Goal: Information Seeking & Learning: Get advice/opinions

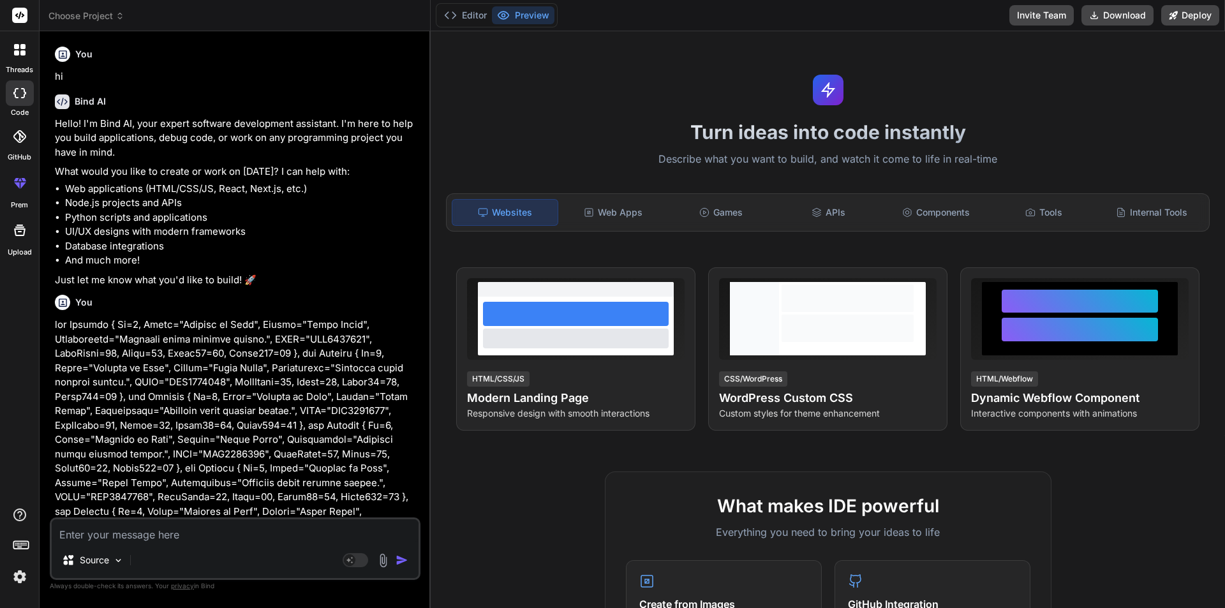
scroll to position [2490, 0]
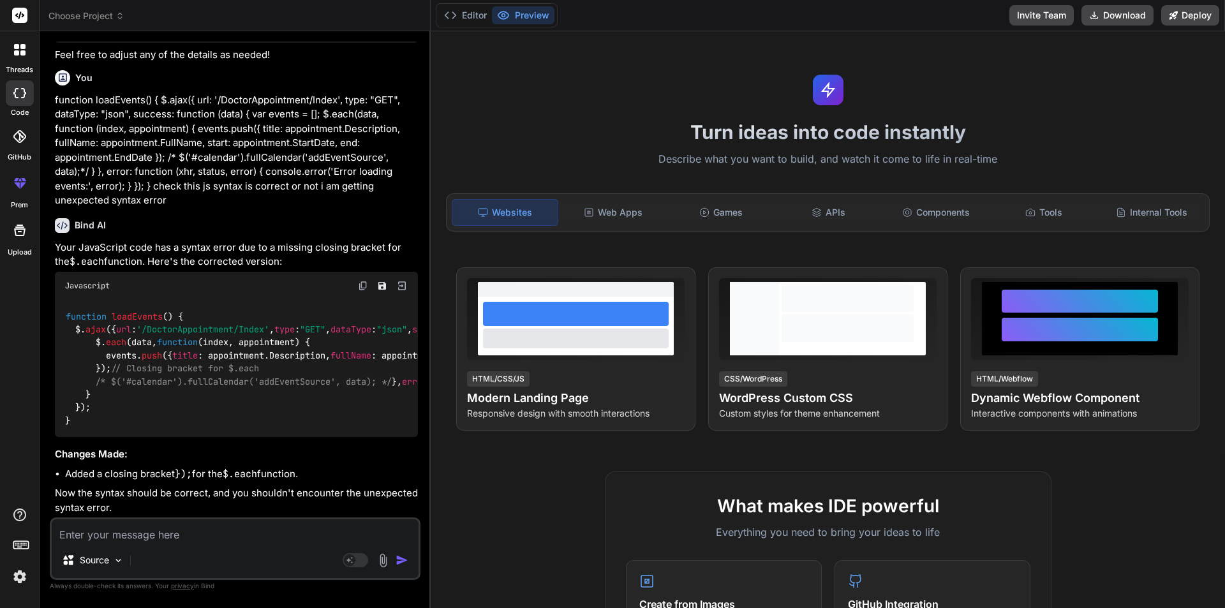
click at [174, 539] on textarea at bounding box center [235, 530] width 367 height 23
paste textarea "<div class="col-2"> <img src="@Model.Product.ImageUrl" width="100%" style="bord…"
type textarea "<div class="col-2"> <img src="@Model.Product.ImageUrl" width="100%" style="bord…"
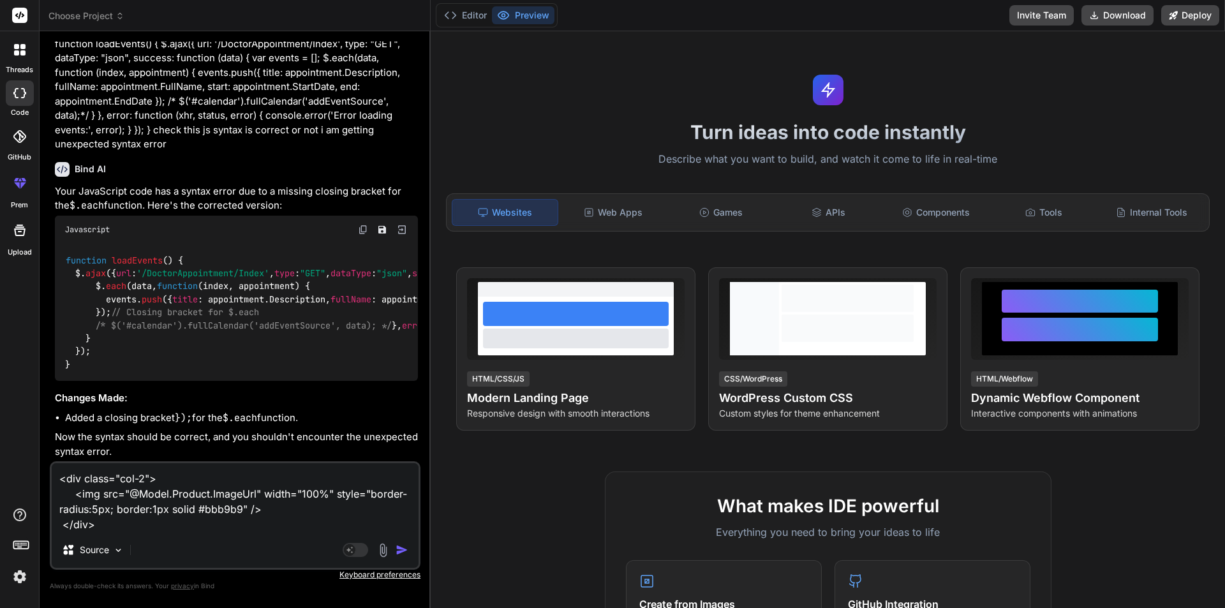
type textarea "x"
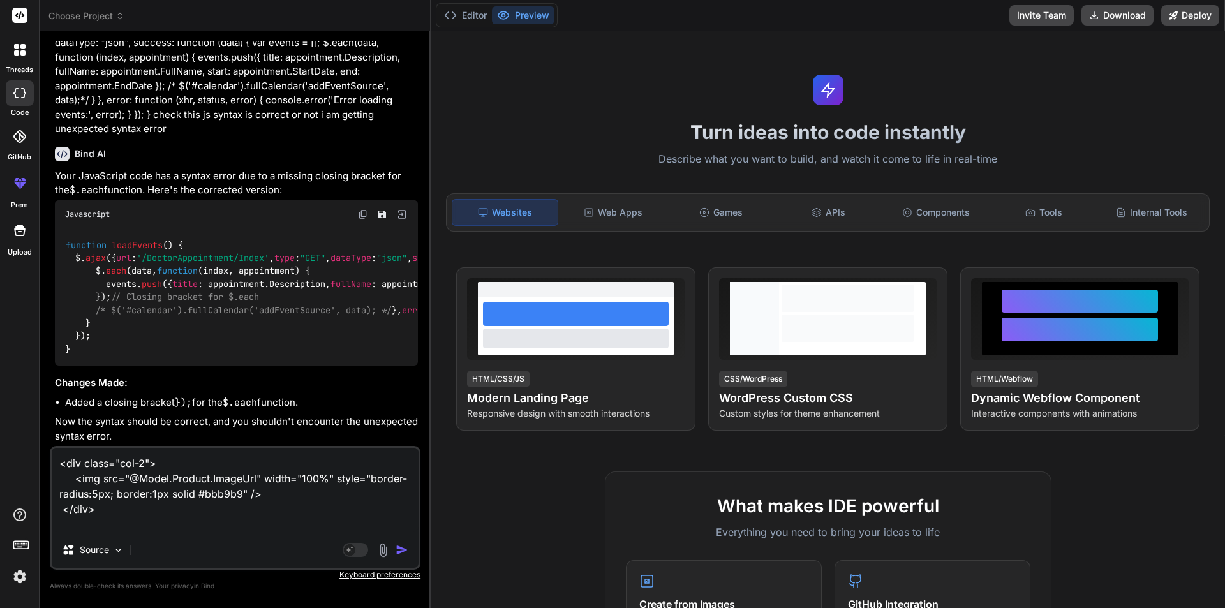
type textarea "<div class="col-2"> <img src="@Model.Product.ImageUrl" width="100%" style="bord…"
type textarea "x"
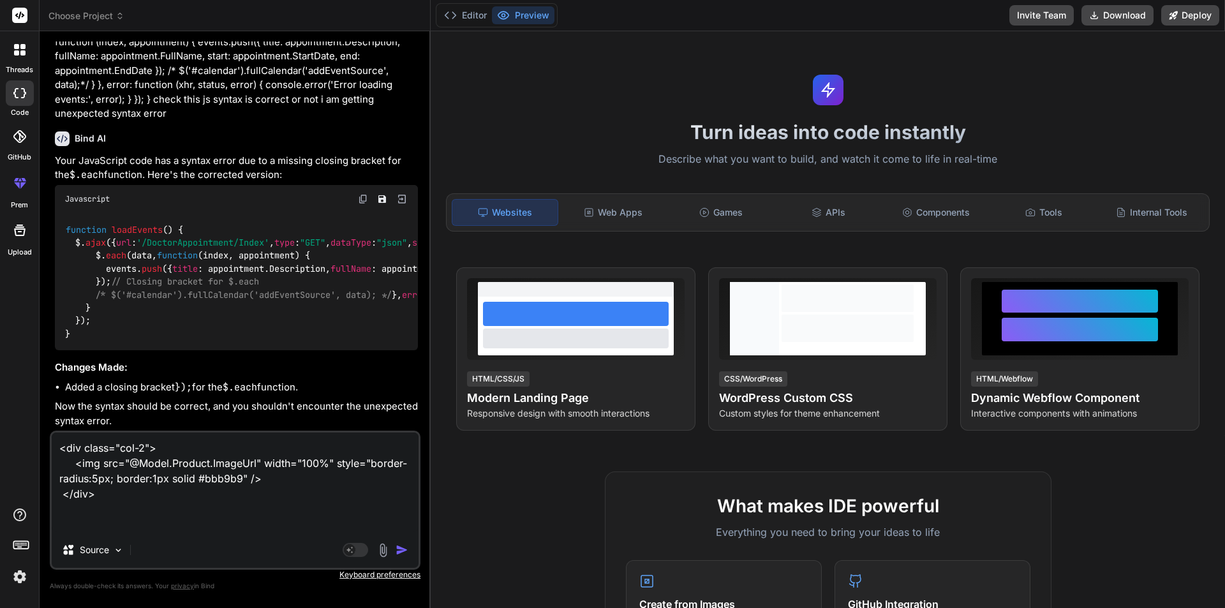
type textarea "<div class="col-2"> <img src="@Model.Product.ImageUrl" width="100%" style="bord…"
type textarea "x"
type textarea "<div class="col-2"> <img src="@Model.Product.ImageUrl" width="100%" style="bord…"
type textarea "x"
type textarea "<div class="col-2"> <img src="@Model.Product.ImageUrl" width="100%" style="bord…"
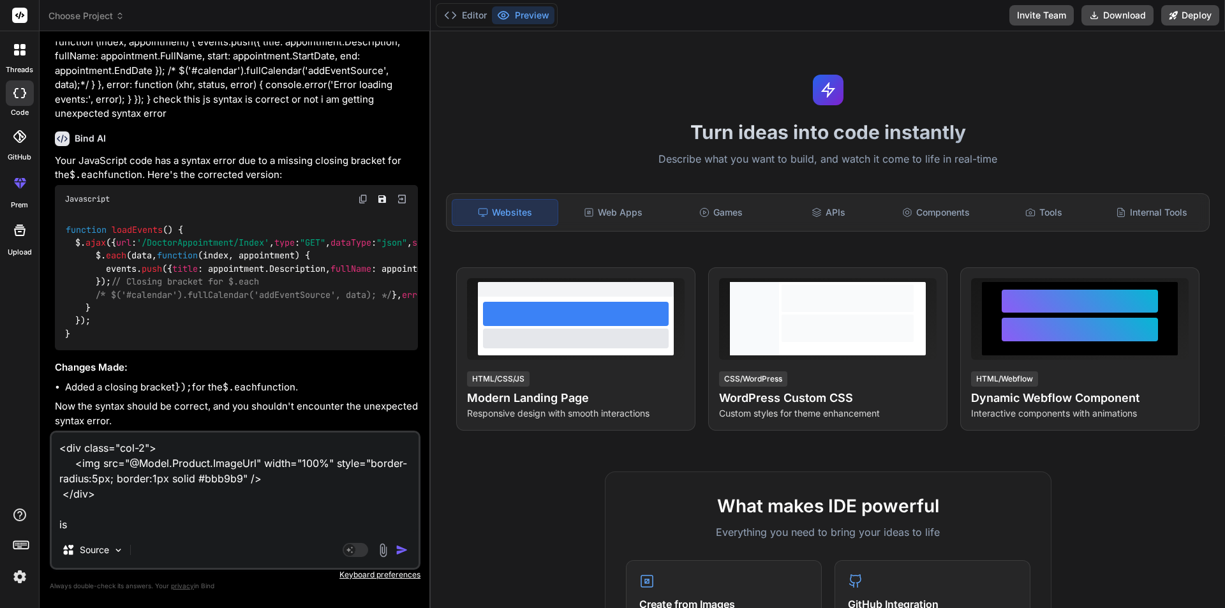
type textarea "x"
type textarea "<div class="col-2"> <img src="@Model.Product.ImageUrl" width="100%" style="bord…"
type textarea "x"
type textarea "<div class="col-2"> <img src="@Model.Product.ImageUrl" width="100%" style="bord…"
type textarea "x"
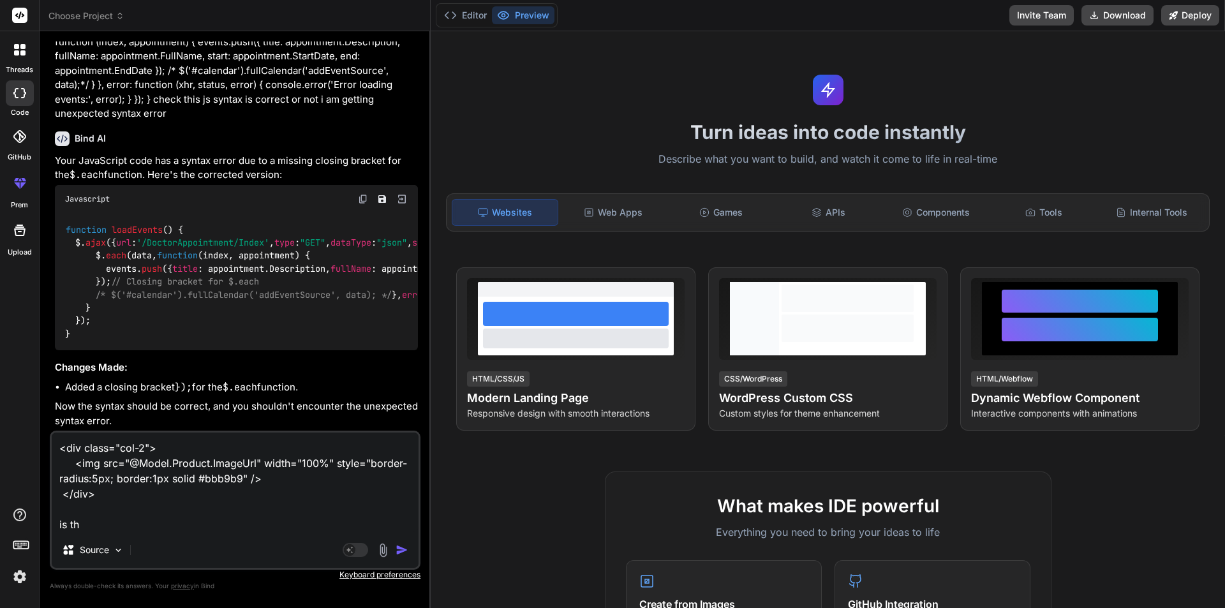
type textarea "<div class="col-2"> <img src="@Model.Product.ImageUrl" width="100%" style="bord…"
type textarea "x"
type textarea "<div class="col-2"> <img src="@Model.Product.ImageUrl" width="100%" style="bord…"
type textarea "x"
type textarea "<div class="col-2"> <img src="@Model.Product.ImageUrl" width="100%" style="bord…"
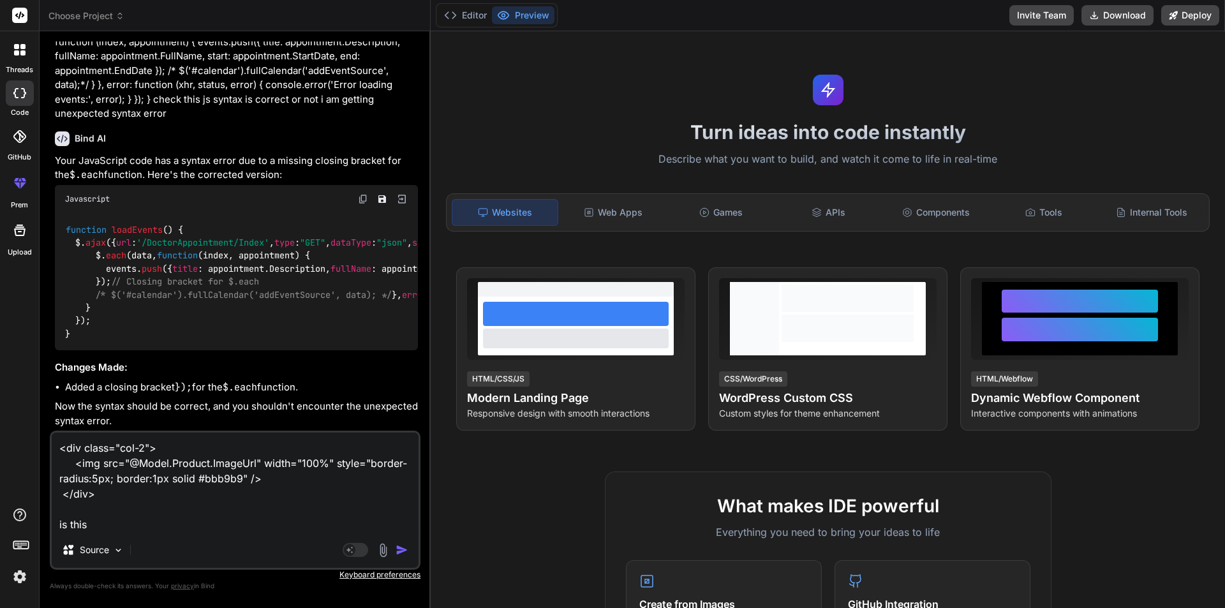
type textarea "x"
type textarea "<div class="col-2"> <img src="@Model.Product.ImageUrl" width="100%" style="bord…"
type textarea "x"
type textarea "<div class="col-2"> <img src="@Model.Product.ImageUrl" width="100%" style="bord…"
type textarea "x"
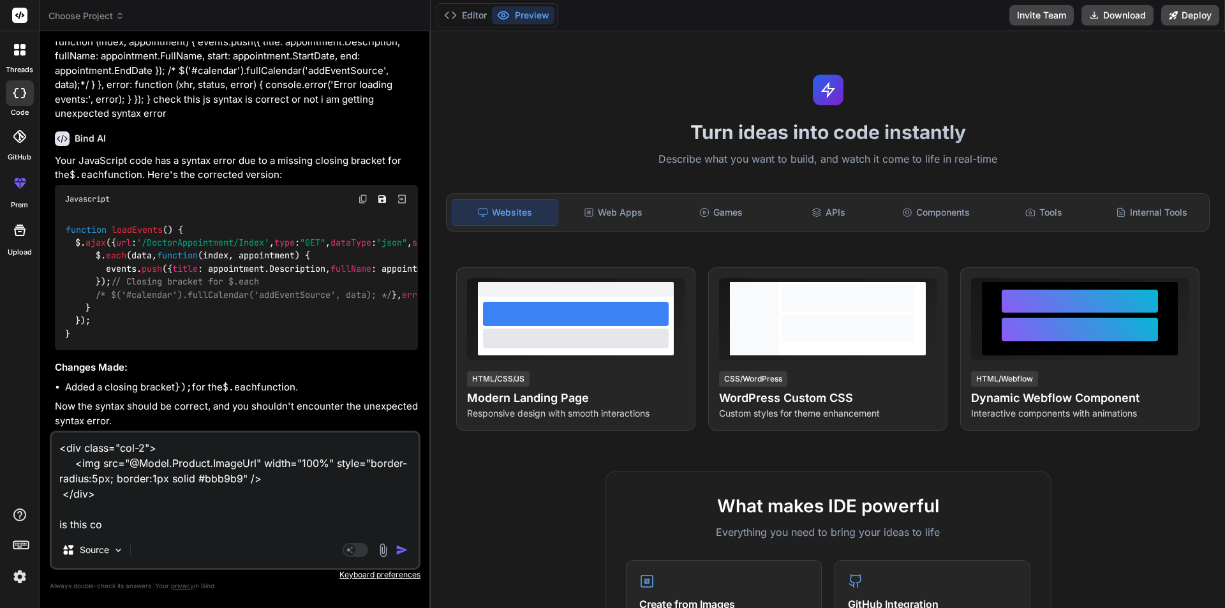
type textarea "<div class="col-2"> <img src="@Model.Product.ImageUrl" width="100%" style="bord…"
type textarea "x"
type textarea "<div class="col-2"> <img src="@Model.Product.ImageUrl" width="100%" style="bord…"
type textarea "x"
type textarea "<div class="col-2"> <img src="@Model.Product.ImageUrl" width="100%" style="bord…"
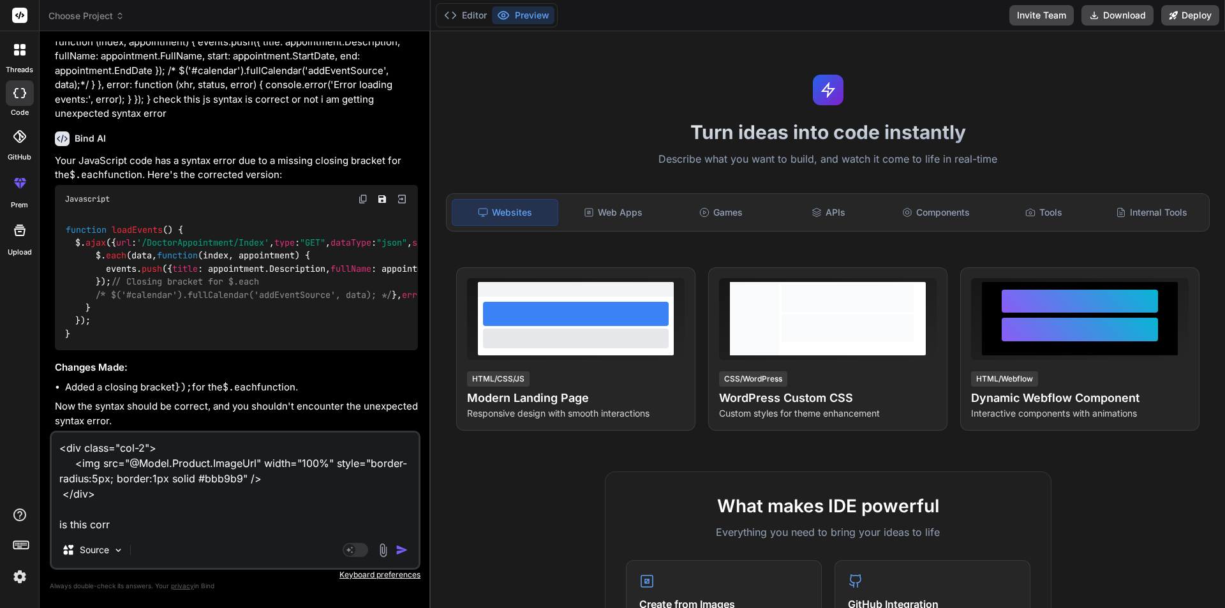
type textarea "x"
type textarea "<div class="col-2"> <img src="@Model.Product.ImageUrl" width="100%" style="bord…"
type textarea "x"
type textarea "<div class="col-2"> <img src="@Model.Product.ImageUrl" width="100%" style="bord…"
type textarea "x"
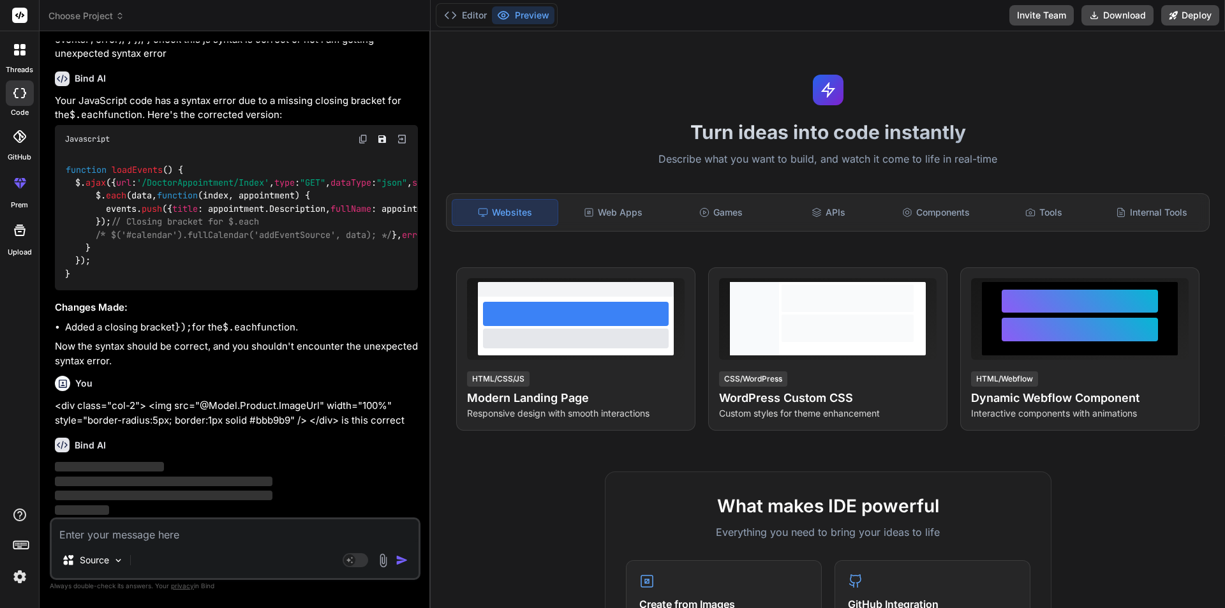
scroll to position [2636, 0]
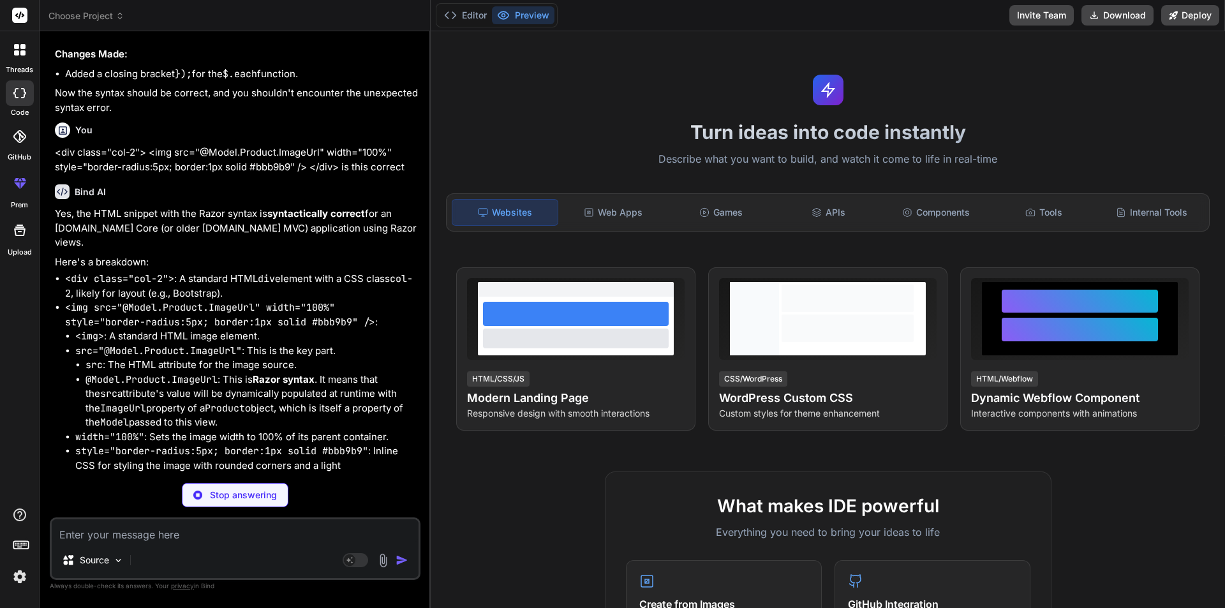
type textarea "x"
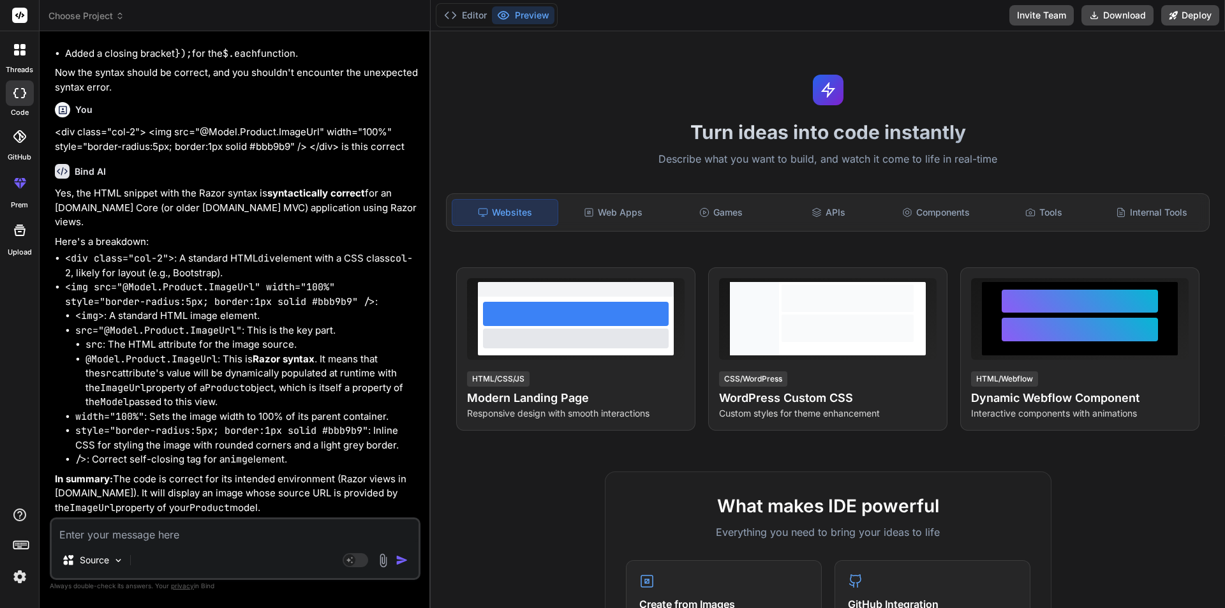
scroll to position [2895, 0]
click at [195, 525] on textarea at bounding box center [235, 530] width 367 height 23
paste textarea ""\\image\\product\\63d419eb-494c-4d07-a753-adb341112976.JPG""
type textarea ""\\image\\product\\63d419eb-494c-4d07-a753-adb341112976.JPG""
type textarea "x"
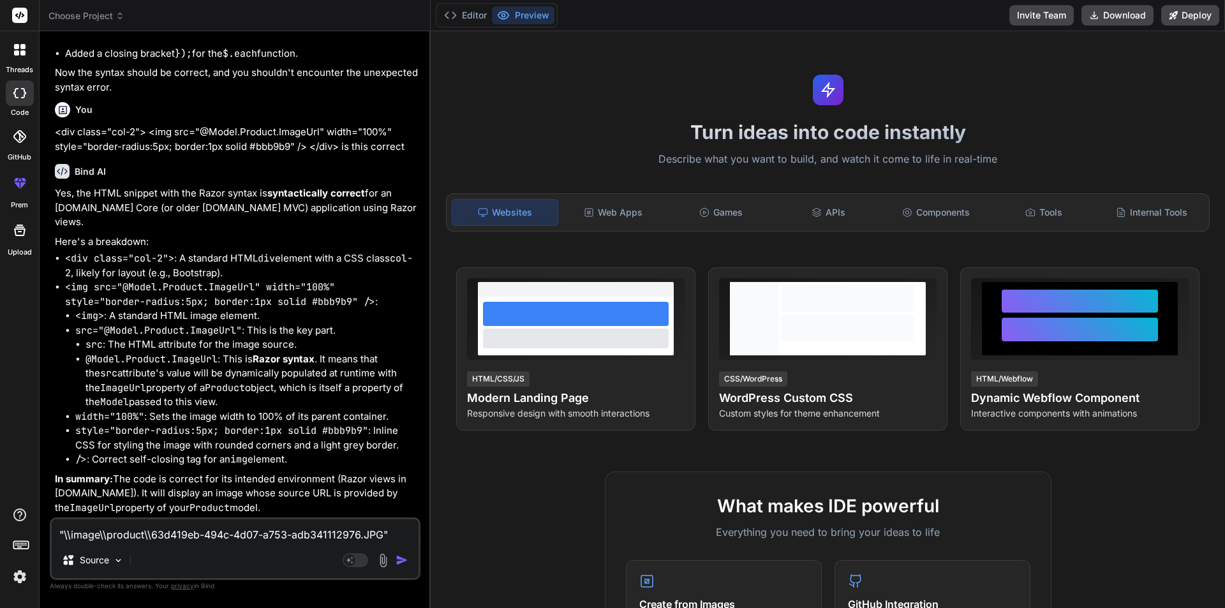
type textarea ""\\image\\product\\63d419eb-494c-4d07-a753-adb341112976.JPG""
type textarea "x"
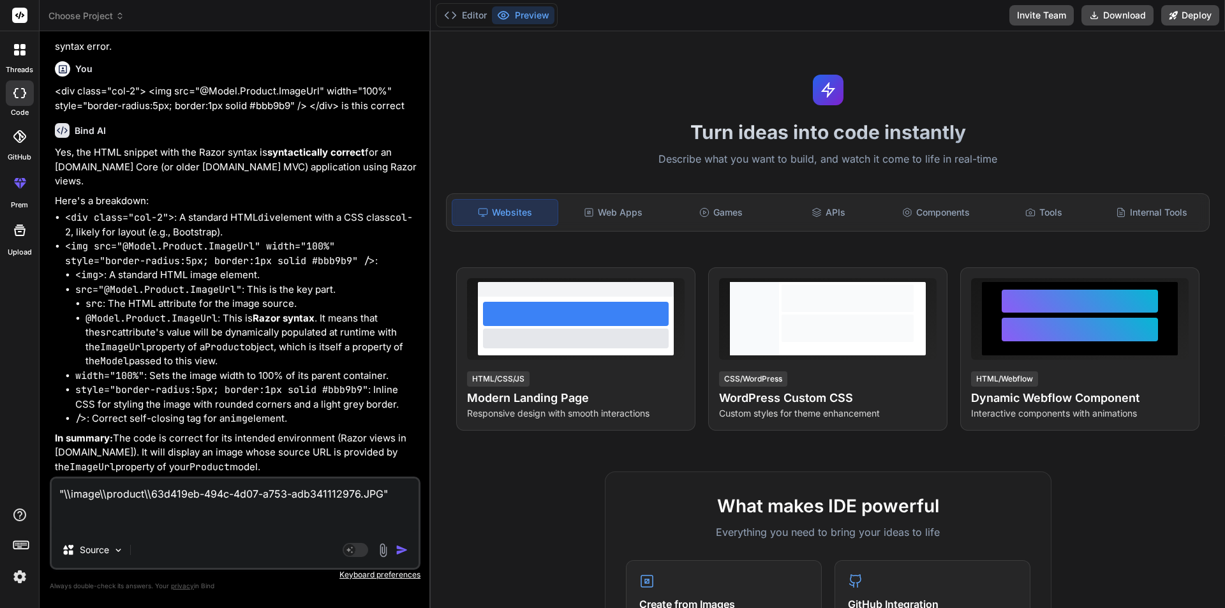
type textarea ""\\image\\product\\63d419eb-494c-4d07-a753-adb341112976.JPG" t"
type textarea "x"
type textarea ""\\image\\product\\63d419eb-494c-4d07-a753-adb341112976.JPG" th"
type textarea "x"
type textarea ""\\image\\product\\63d419eb-494c-4d07-a753-adb341112976.JPG" thi"
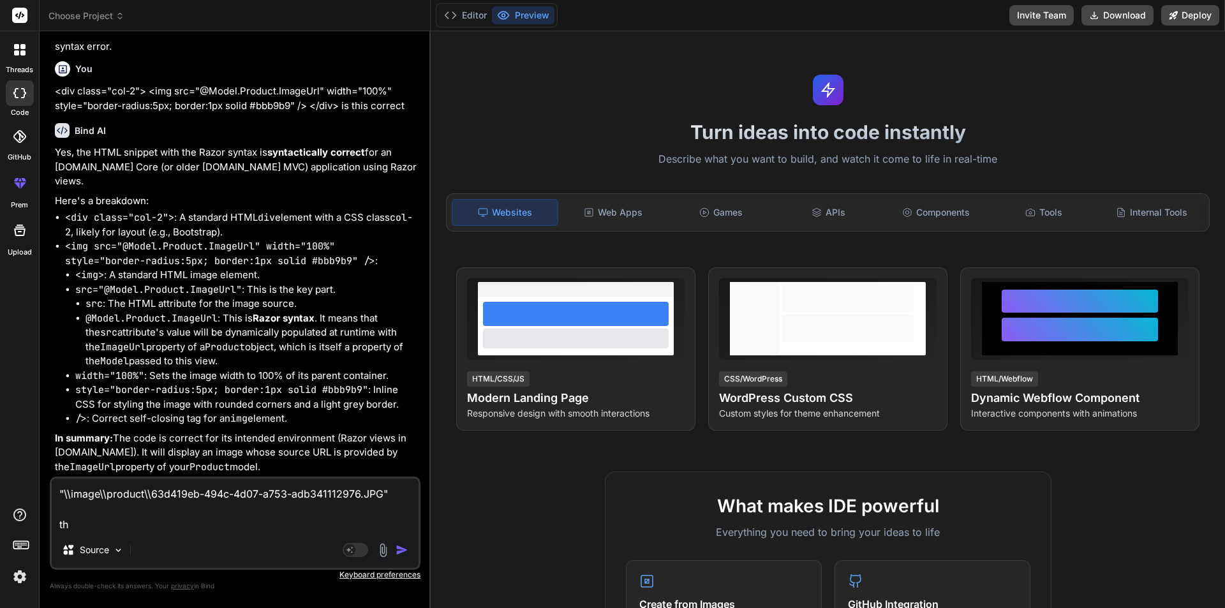
type textarea "x"
type textarea ""\\image\\product\\63d419eb-494c-4d07-a753-adb341112976.JPG" this"
type textarea "x"
type textarea ""\\image\\product\\63d419eb-494c-4d07-a753-adb341112976.JPG" this"
type textarea "x"
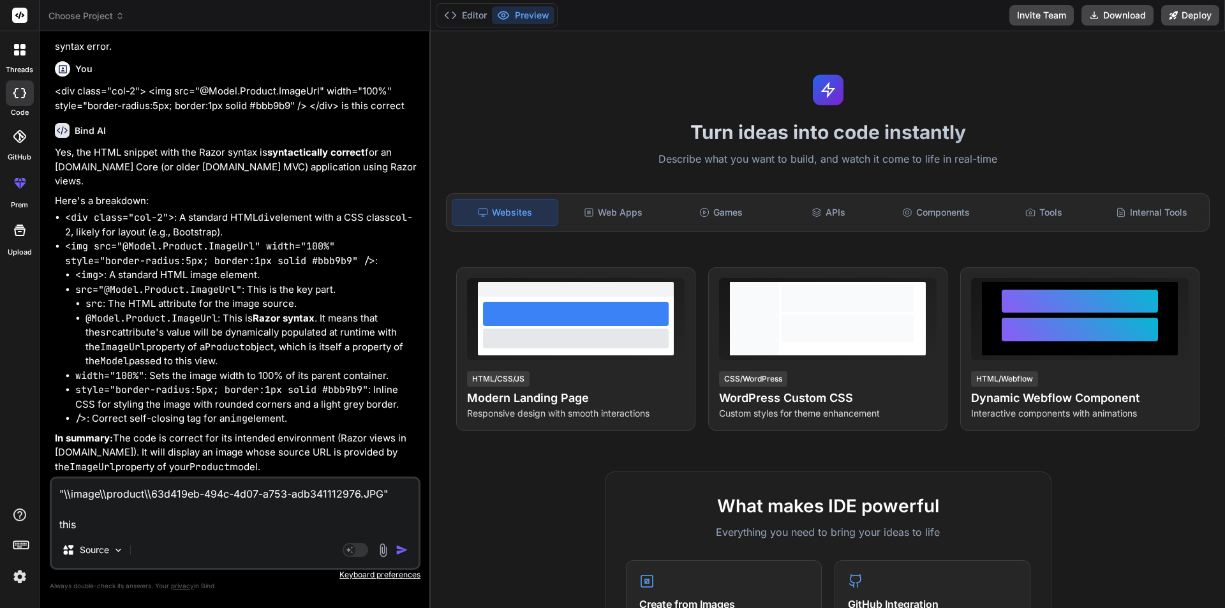
type textarea ""\\image\\product\\63d419eb-494c-4d07-a753-adb341112976.JPG" this u"
type textarea "x"
type textarea ""\\image\\product\\63d419eb-494c-4d07-a753-adb341112976.JPG" this ur"
type textarea "x"
type textarea ""\\image\\product\\63d419eb-494c-4d07-a753-adb341112976.JPG" this url"
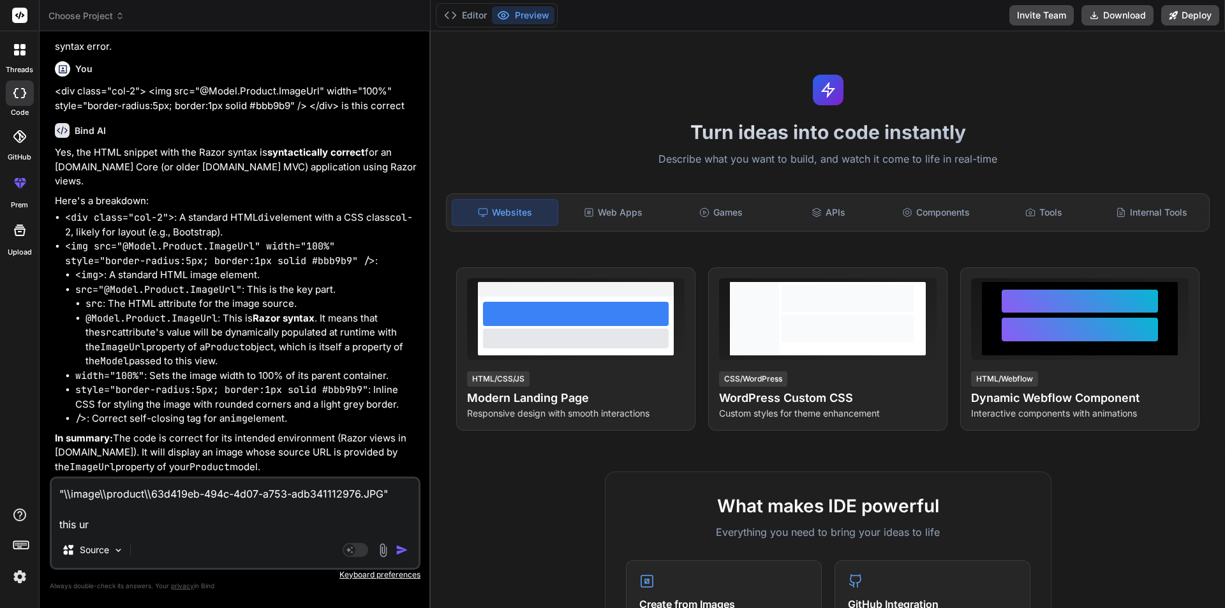
type textarea "x"
type textarea ""\\image\\product\\63d419eb-494c-4d07-a753-adb341112976.JPG" this url"
type textarea "x"
type textarea ""\\image\\product\\63d419eb-494c-4d07-a753-adb341112976.JPG" this url 9i"
type textarea "x"
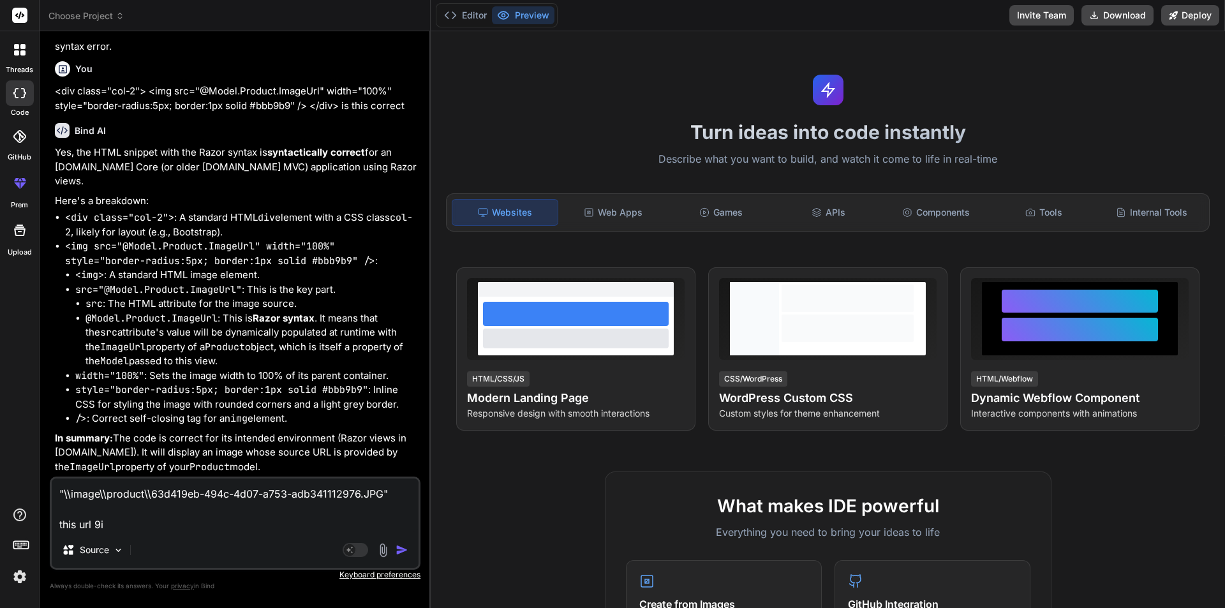
type textarea ""\\image\\product\\63d419eb-494c-4d07-a753-adb341112976.JPG" this url 9"
type textarea "x"
type textarea ""\\image\\product\\63d419eb-494c-4d07-a753-adb341112976.JPG" this url"
type textarea "x"
type textarea ""\\image\\product\\63d419eb-494c-4d07-a753-adb341112976.JPG" this url i"
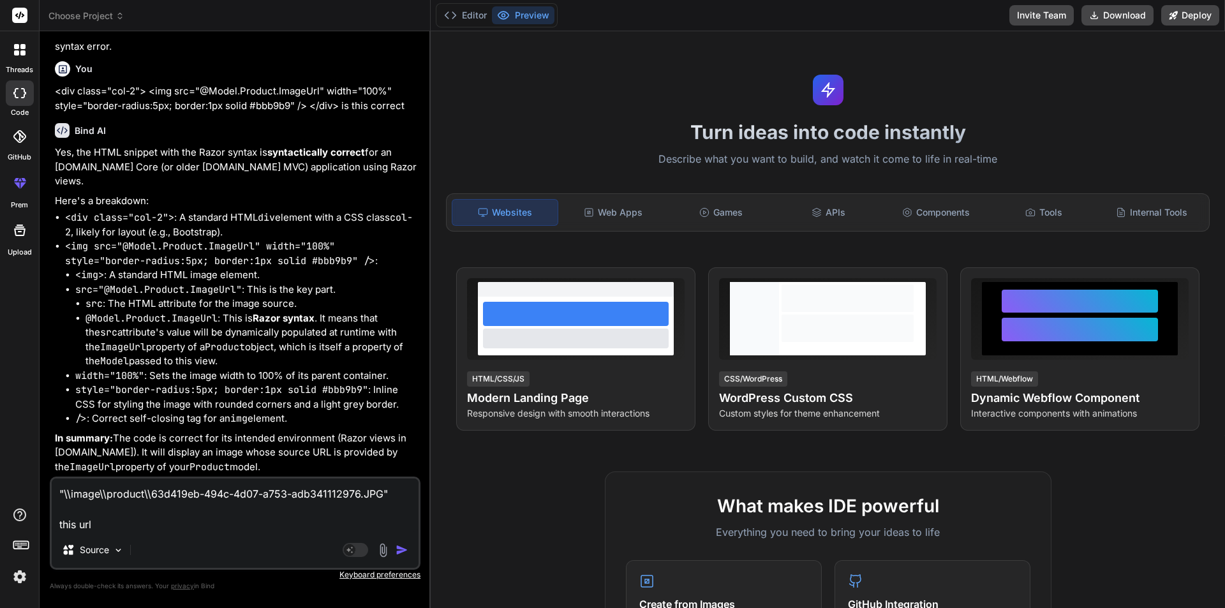
type textarea "x"
type textarea ""\\image\\product\\63d419eb-494c-4d07-a753-adb341112976.JPG" this url is"
type textarea "x"
type textarea ""\\image\\product\\63d419eb-494c-4d07-a753-adb341112976.JPG" this url is"
type textarea "x"
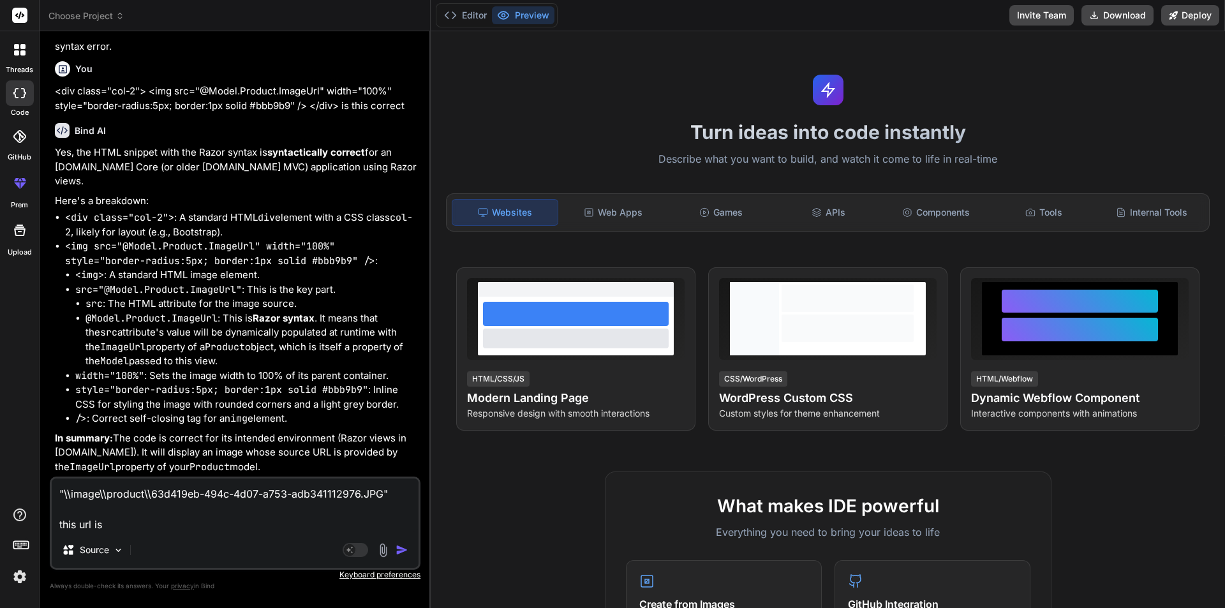
type textarea ""\\image\\product\\63d419eb-494c-4d07-a753-adb341112976.JPG" this url is c"
type textarea "x"
type textarea ""\\image\\product\\63d419eb-494c-4d07-a753-adb341112976.JPG" this url is co"
type textarea "x"
type textarea ""\\image\\product\\63d419eb-494c-4d07-a753-adb341112976.JPG" this url is cor"
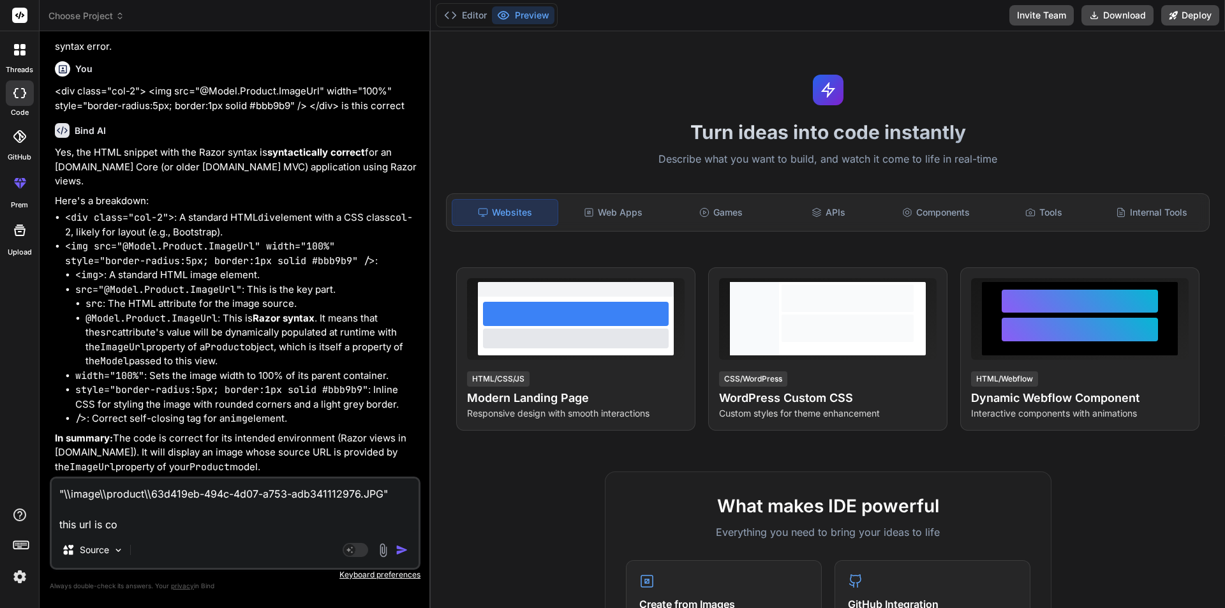
type textarea "x"
type textarea ""\\image\\product\\63d419eb-494c-4d07-a753-adb341112976.JPG" this url is corr"
type textarea "x"
type textarea ""\\image\\product\\63d419eb-494c-4d07-a753-adb341112976.JPG" this url is corre"
type textarea "x"
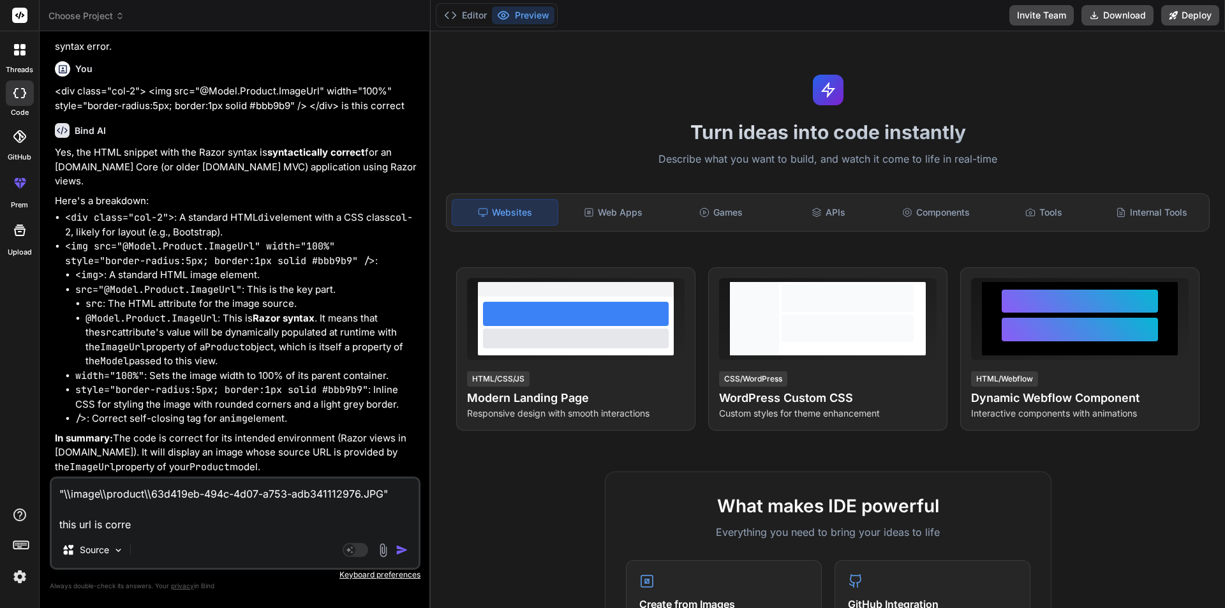
type textarea ""\\image\\product\\63d419eb-494c-4d07-a753-adb341112976.JPG" this url is correc"
type textarea "x"
type textarea ""\\image\\product\\63d419eb-494c-4d07-a753-adb341112976.JPG" this url is correct"
type textarea "x"
type textarea ""\\image\\product\\63d419eb-494c-4d07-a753-adb341112976.JPG" this url is correct"
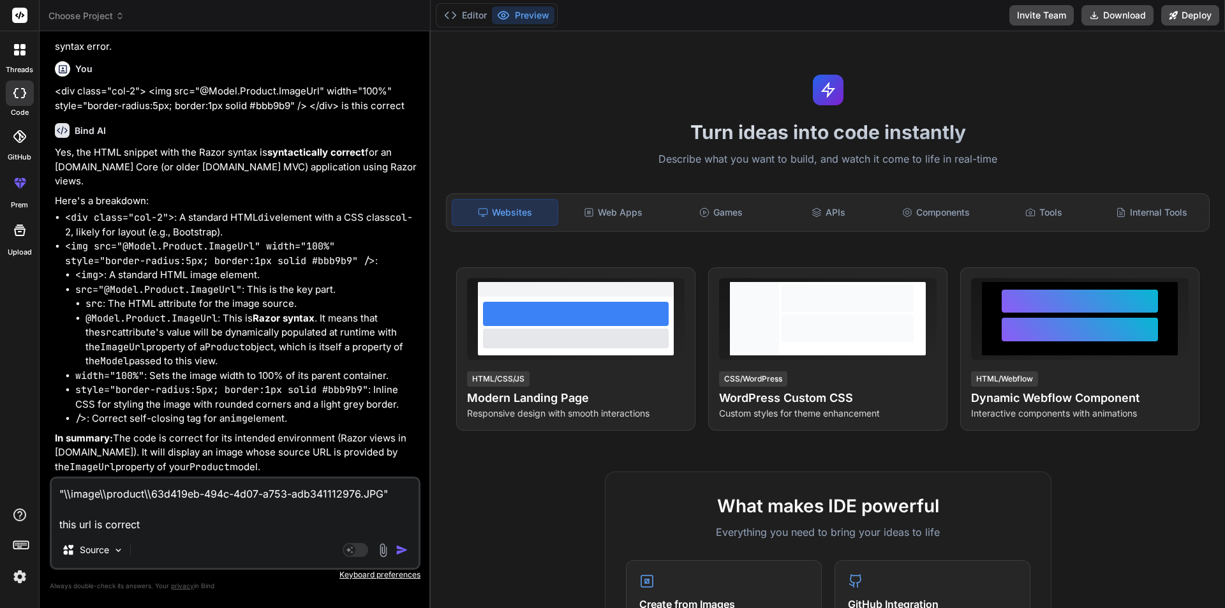
type textarea "x"
type textarea ""\\image\\product\\63d419eb-494c-4d07-a753-adb341112976.JPG" this url is correc…"
type textarea "x"
type textarea ""\\image\\product\\63d419eb-494c-4d07-a753-adb341112976.JPG" this url is correc…"
type textarea "x"
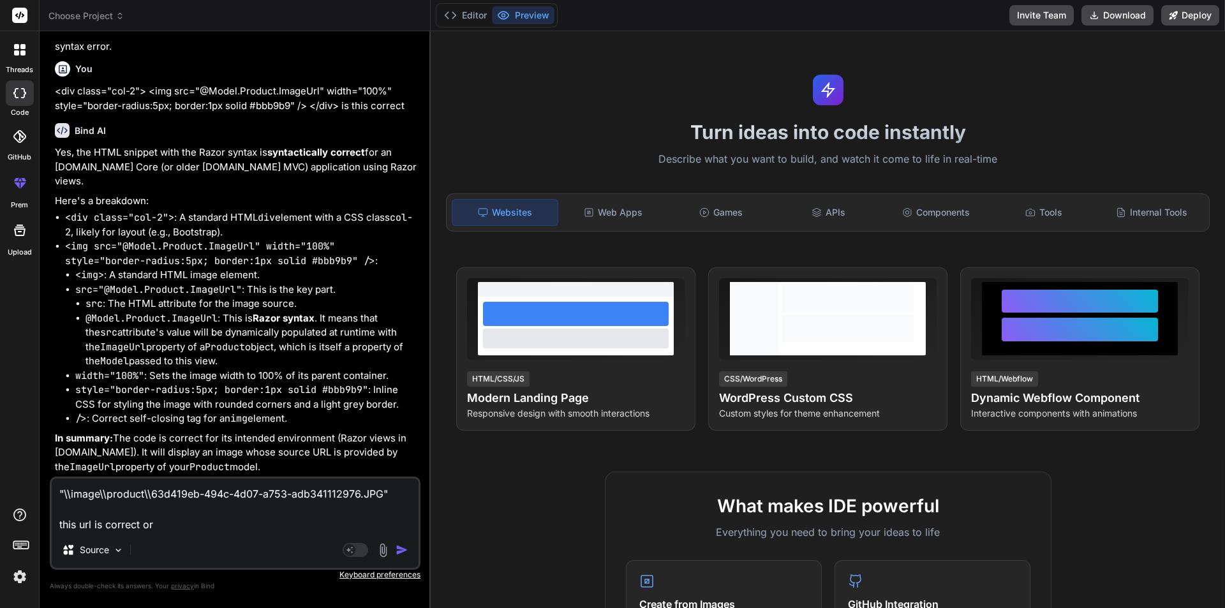
type textarea ""\\image\\product\\63d419eb-494c-4d07-a753-adb341112976.JPG" this url is correc…"
type textarea "x"
type textarea ""\\image\\product\\63d419eb-494c-4d07-a753-adb341112976.JPG" this url is correc…"
type textarea "x"
type textarea ""\\image\\product\\63d419eb-494c-4d07-a753-adb341112976.JPG" this url is correc…"
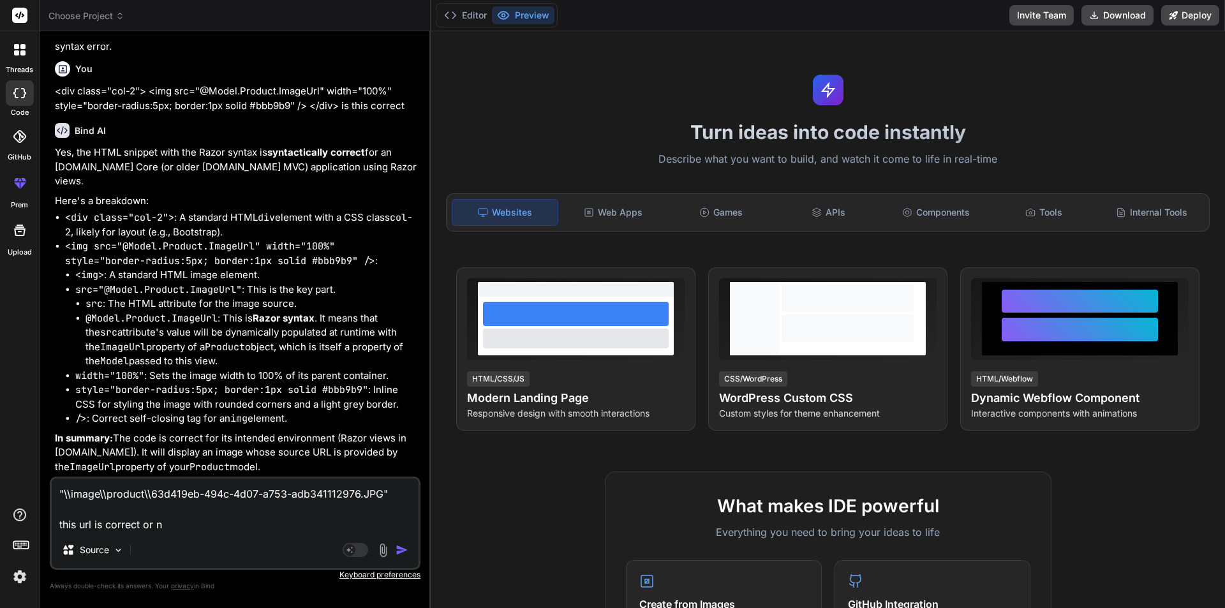
type textarea "x"
type textarea ""\\image\\product\\63d419eb-494c-4d07-a753-adb341112976.JPG" this url is correc…"
type textarea "x"
type textarea ""\\image\\product\\63d419eb-494c-4d07-a753-adb341112976.JPG" this url is correc…"
type textarea "x"
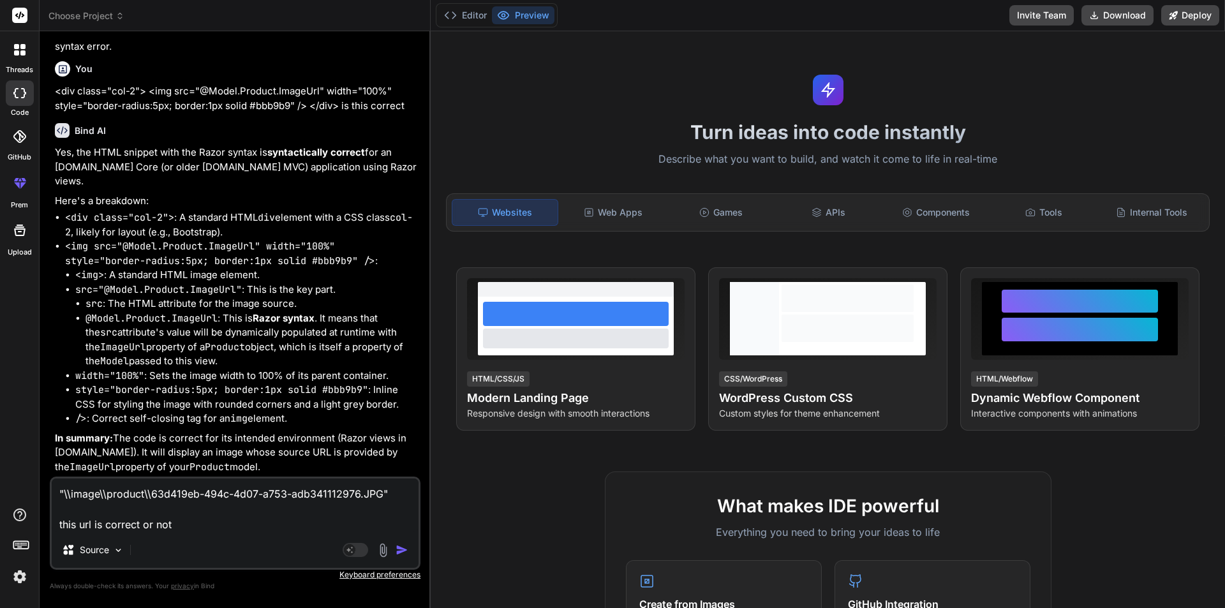
type textarea ""\\image\\product\\63d419eb-494c-4d07-a753-adb341112976.JPG" this url is correc…"
type textarea "x"
type textarea ""\\image\\product\\63d419eb-494c-4d07-a753-adb341112976.JPG" this url is correc…"
type textarea "x"
type textarea ""\\image\\product\\63d419eb-494c-4d07-a753-adb341112976.JPG" this url is correc…"
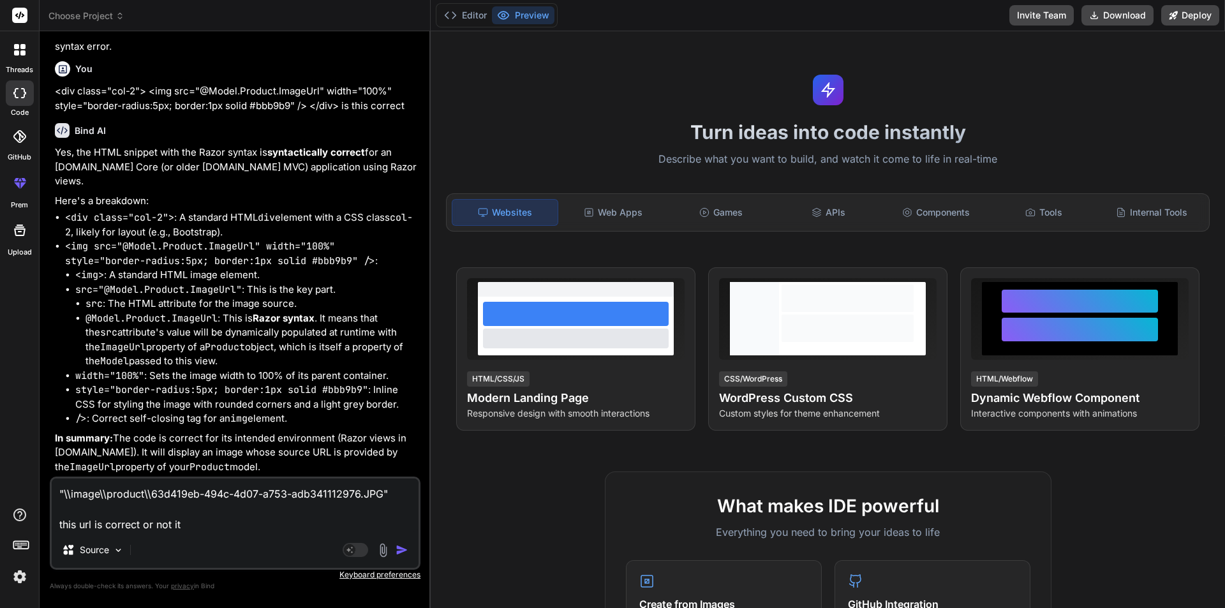
type textarea "x"
type textarea ""\\image\\product\\63d419eb-494c-4d07-a753-adb341112976.JPG" this url is correc…"
type textarea "x"
type textarea ""\\image\\product\\63d419eb-494c-4d07-a753-adb341112976.JPG" this url is correc…"
type textarea "x"
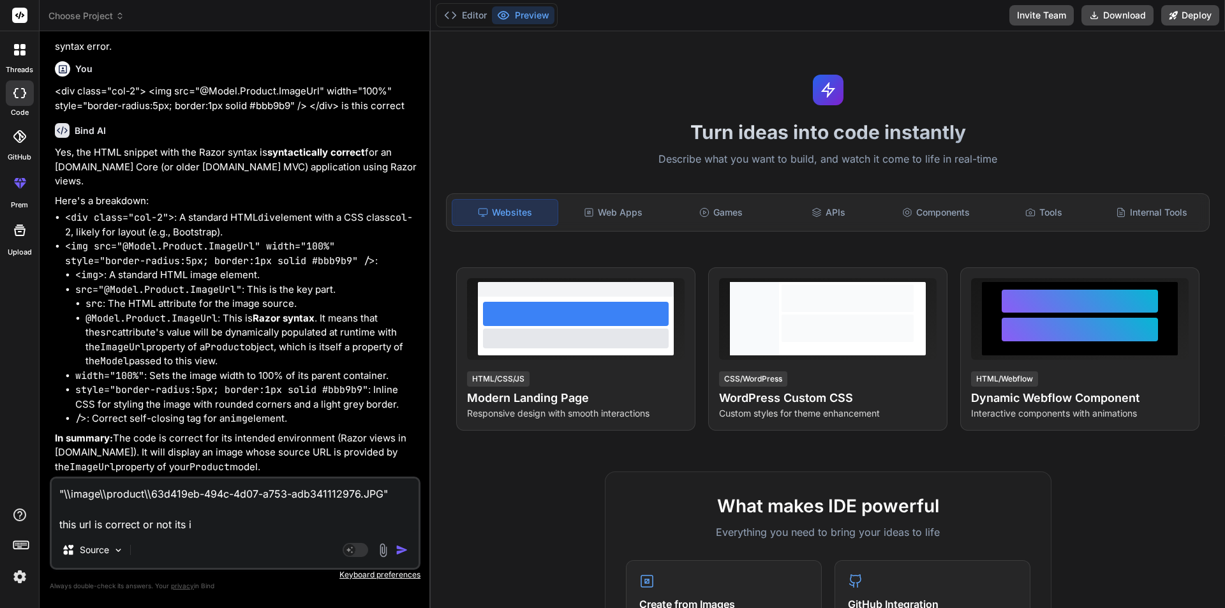
type textarea ""\\image\\product\\63d419eb-494c-4d07-a753-adb341112976.JPG" this url is correc…"
type textarea "x"
type textarea ""\\image\\product\\63d419eb-494c-4d07-a753-adb341112976.JPG" this url is correc…"
type textarea "x"
type textarea ""\\image\\product\\63d419eb-494c-4d07-a753-adb341112976.JPG" this url is correc…"
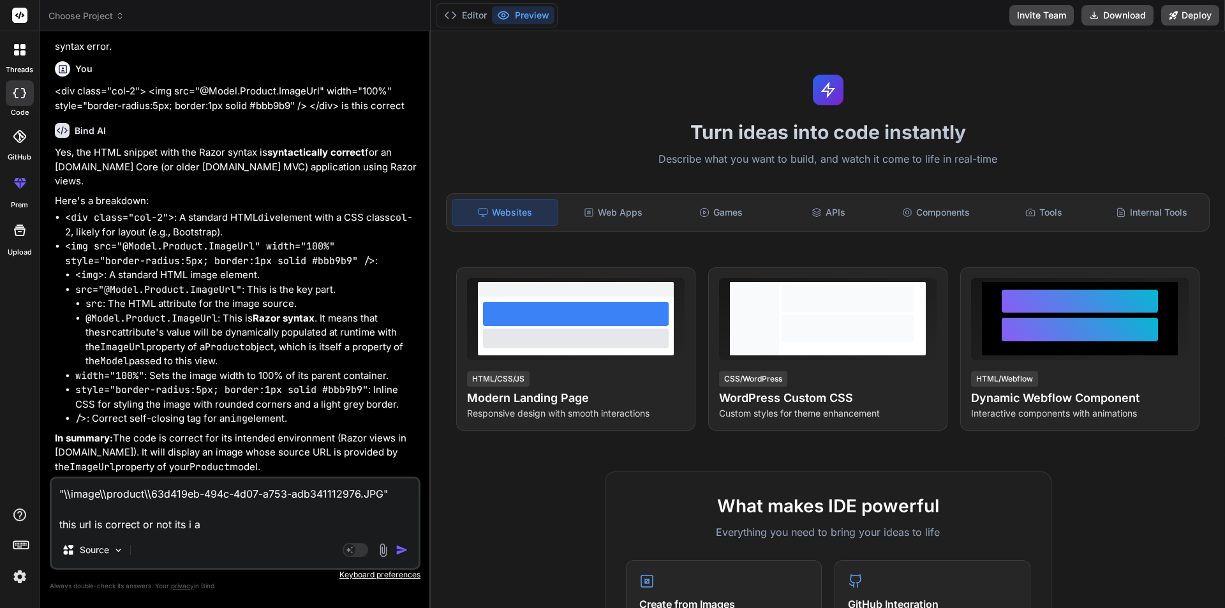
type textarea "x"
type textarea ""\\image\\product\\63d419eb-494c-4d07-a753-adb341112976.JPG" this url is correc…"
type textarea "x"
type textarea ""\\image\\product\\63d419eb-494c-4d07-a753-adb341112976.JPG" this url is correc…"
type textarea "x"
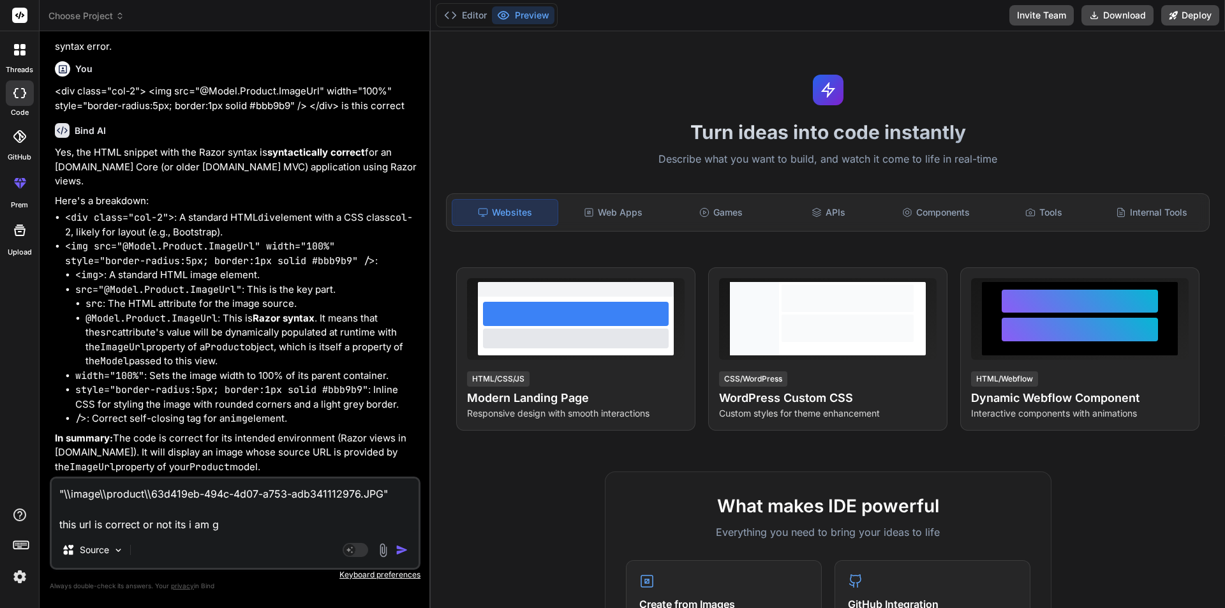
type textarea ""\\image\\product\\63d419eb-494c-4d07-a753-adb341112976.JPG" this url is correc…"
type textarea "x"
type textarea ""\\image\\product\\63d419eb-494c-4d07-a753-adb341112976.JPG" this url is correc…"
type textarea "x"
type textarea ""\\image\\product\\63d419eb-494c-4d07-a753-adb341112976.JPG" this url is correc…"
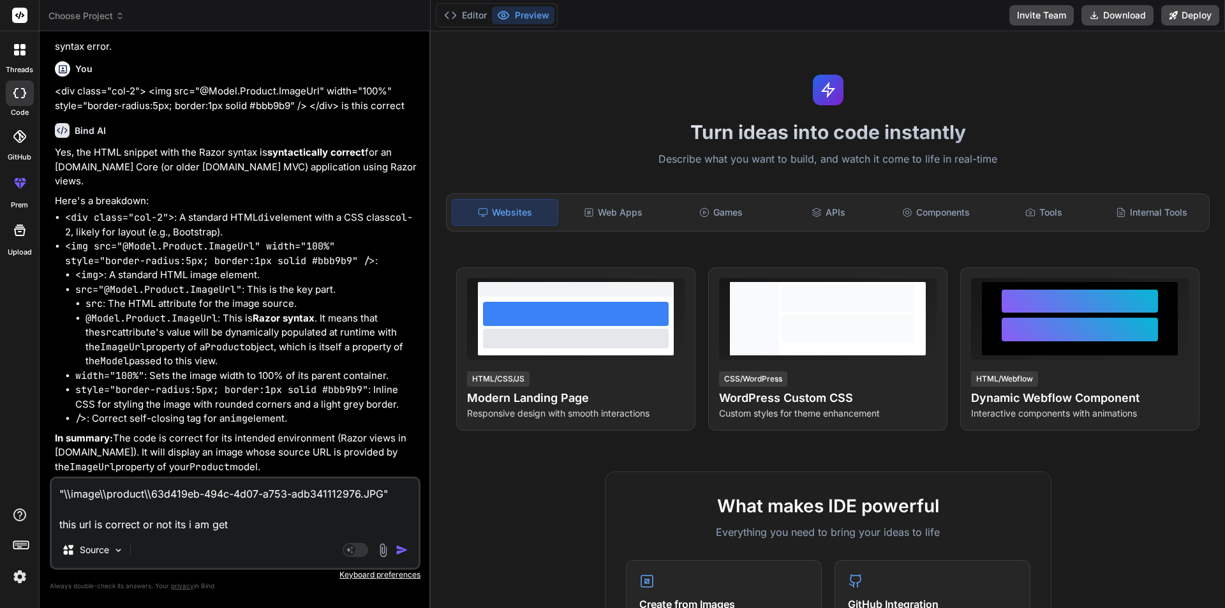
type textarea "x"
type textarea ""\\image\\product\\63d419eb-494c-4d07-a753-adb341112976.JPG" this url is correc…"
type textarea "x"
type textarea ""\\image\\product\\63d419eb-494c-4d07-a753-adb341112976.JPG" this url is correc…"
type textarea "x"
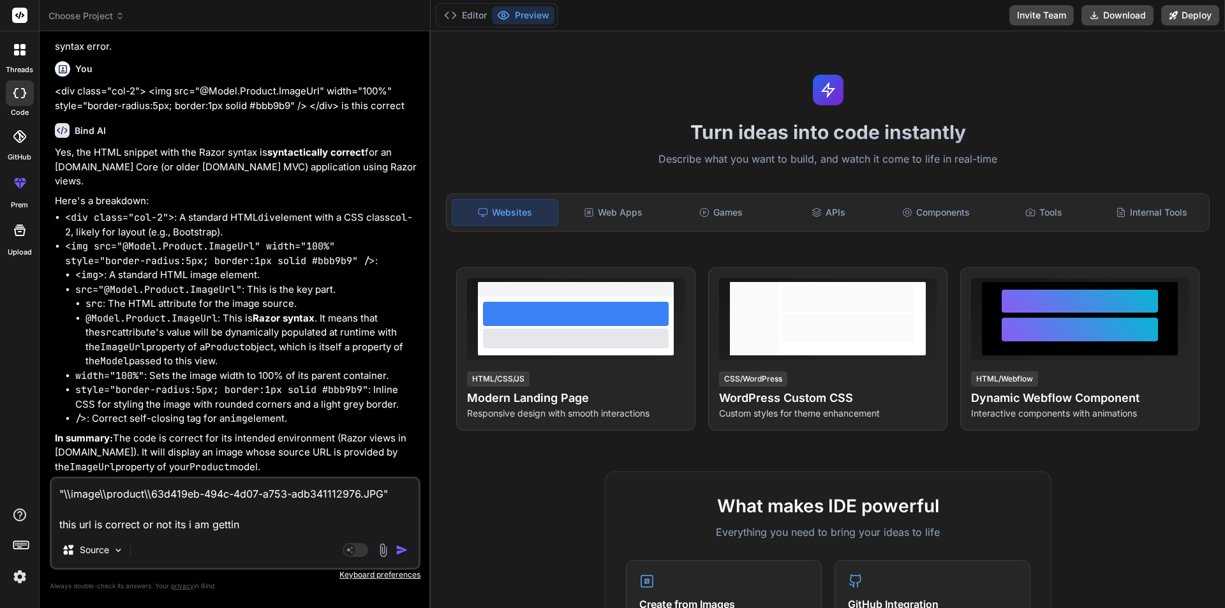
type textarea ""\\image\\product\\63d419eb-494c-4d07-a753-adb341112976.JPG" this url is correc…"
type textarea "x"
type textarea ""\\image\\product\\63d419eb-494c-4d07-a753-adb341112976.JPG" this url is correc…"
type textarea "x"
type textarea ""\\image\\product\\63d419eb-494c-4d07-a753-adb341112976.JPG" this url is correc…"
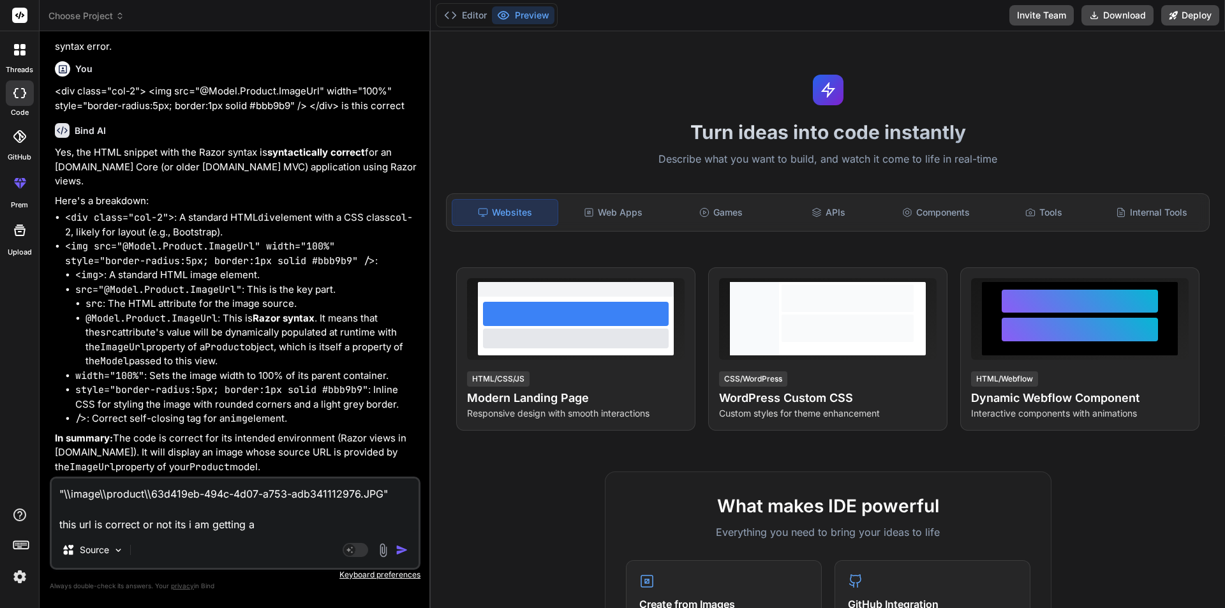
type textarea "x"
type textarea ""\\image\\product\\63d419eb-494c-4d07-a753-adb341112976.JPG" this url is correc…"
type textarea "x"
type textarea ""\\image\\product\\63d419eb-494c-4d07-a753-adb341112976.JPG" this url is correc…"
type textarea "x"
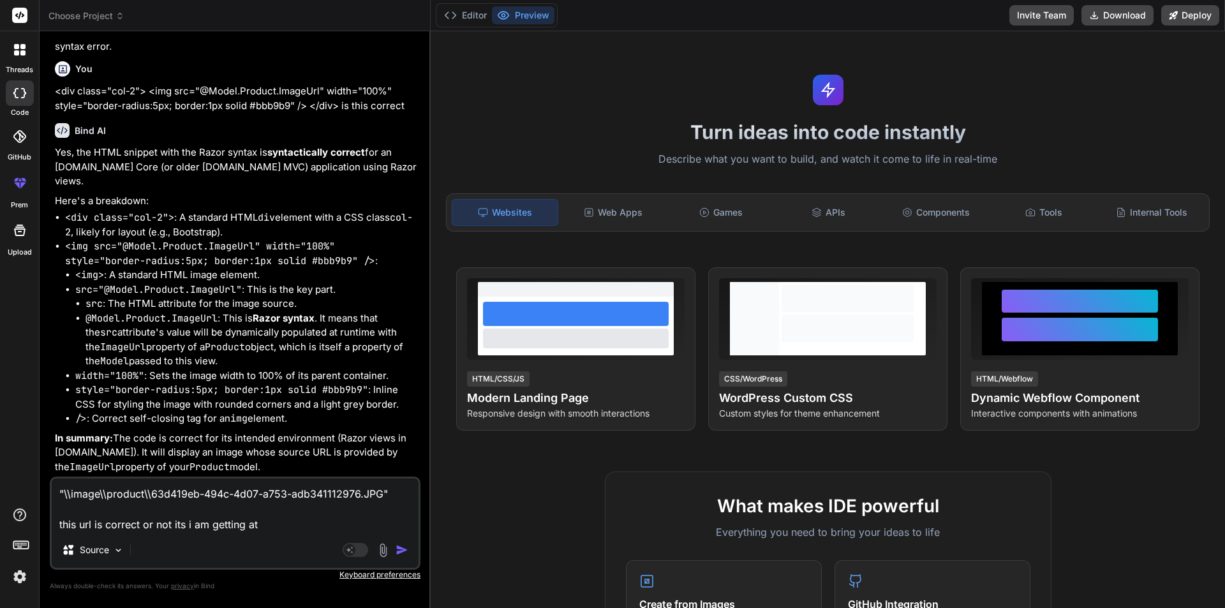
type textarea ""\\image\\product\\63d419eb-494c-4d07-a753-adb341112976.JPG" this url is correc…"
type textarea "x"
type textarea ""\\image\\product\\63d419eb-494c-4d07-a753-adb341112976.JPG" this url is correc…"
type textarea "x"
type textarea ""\\image\\product\\63d419eb-494c-4d07-a753-adb341112976.JPG" this url is correc…"
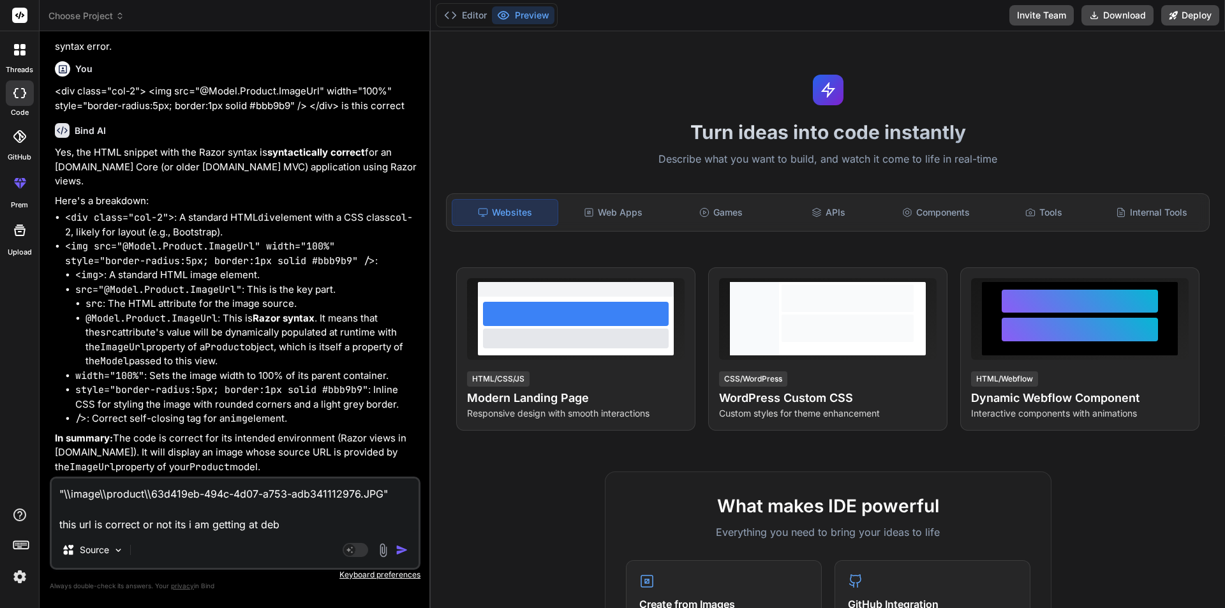
type textarea "x"
type textarea ""\\image\\product\\63d419eb-494c-4d07-a753-adb341112976.JPG" this url is correc…"
type textarea "x"
type textarea ""\\image\\product\\63d419eb-494c-4d07-a753-adb341112976.JPG" this url is correc…"
type textarea "x"
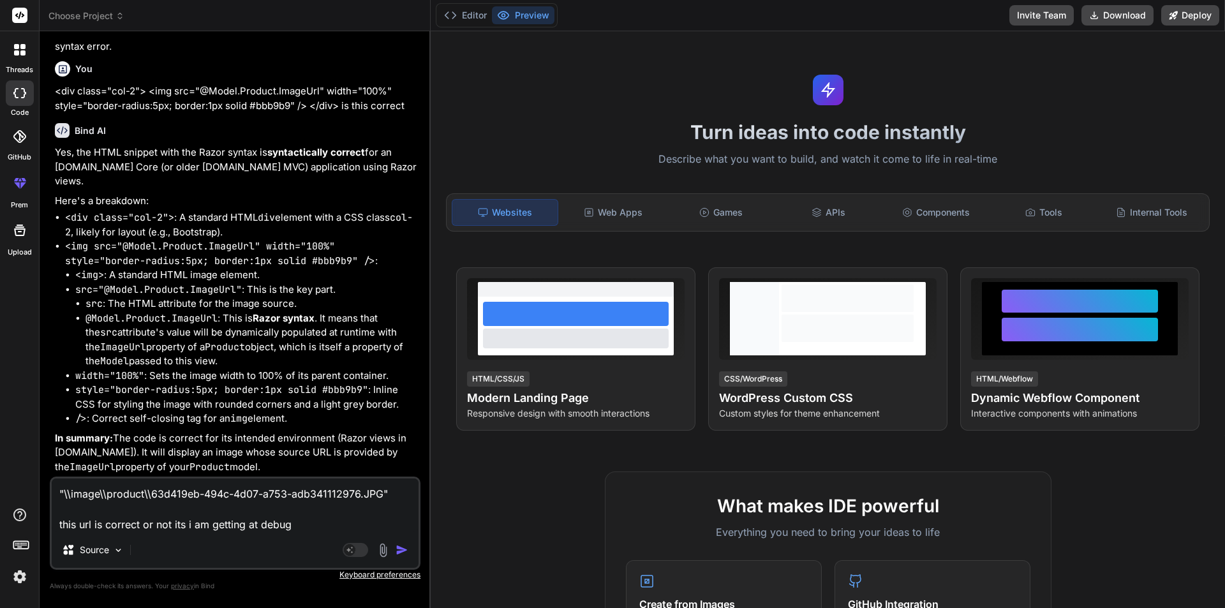
type textarea ""\\image\\product\\63d419eb-494c-4d07-a753-adb341112976.JPG" this url is correc…"
type textarea "x"
type textarea ""\\image\\product\\63d419eb-494c-4d07-a753-adb341112976.JPG" this url is correc…"
type textarea "x"
type textarea ""\\image\\product\\63d419eb-494c-4d07-a753-adb341112976.JPG" this url is correc…"
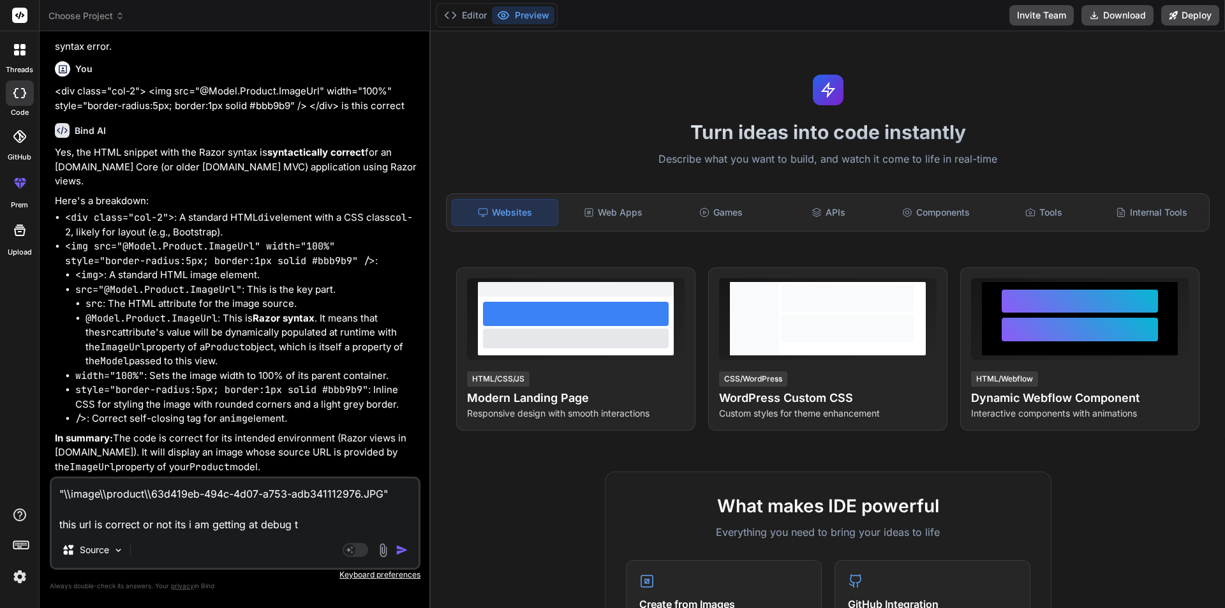
type textarea "x"
type textarea ""\\image\\product\\63d419eb-494c-4d07-a753-adb341112976.JPG" this url is correc…"
type textarea "x"
type textarea ""\\image\\product\\63d419eb-494c-4d07-a753-adb341112976.JPG" this url is correc…"
type textarea "x"
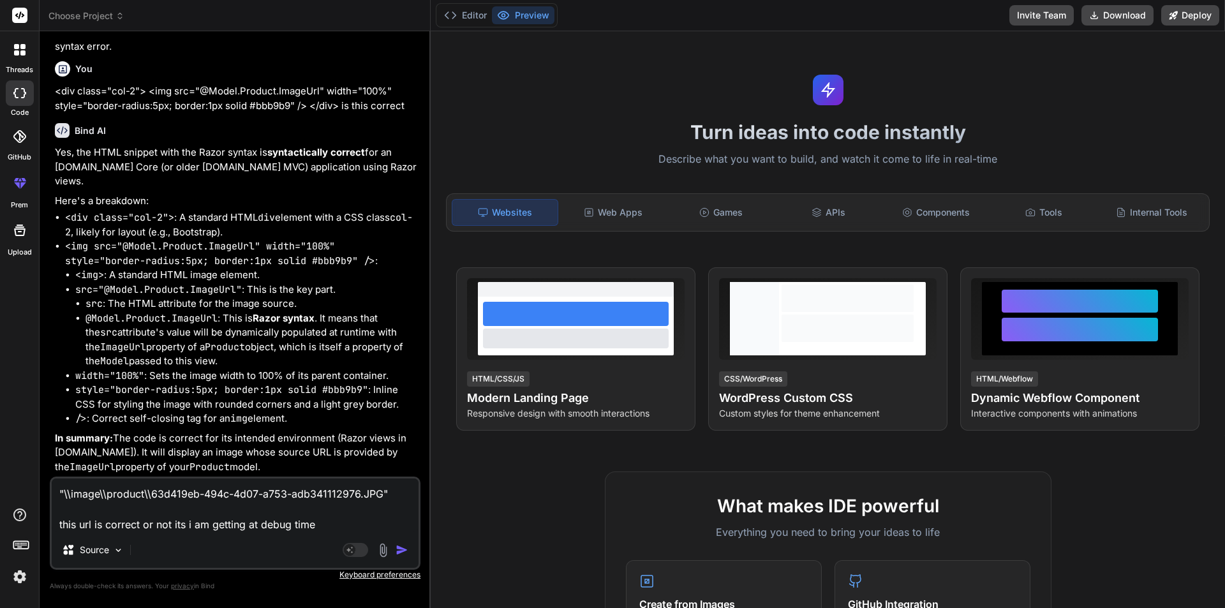
type textarea ""\\image\\product\\63d419eb-494c-4d07-a753-adb341112976.JPG" this url is correc…"
type textarea "x"
type textarea ""\\image\\product\\63d419eb-494c-4d07-a753-adb341112976.JPG" this url is correc…"
type textarea "x"
type textarea ""\\image\\product\\63d419eb-494c-4d07-a753-adb341112976.JPG" this url is correc…"
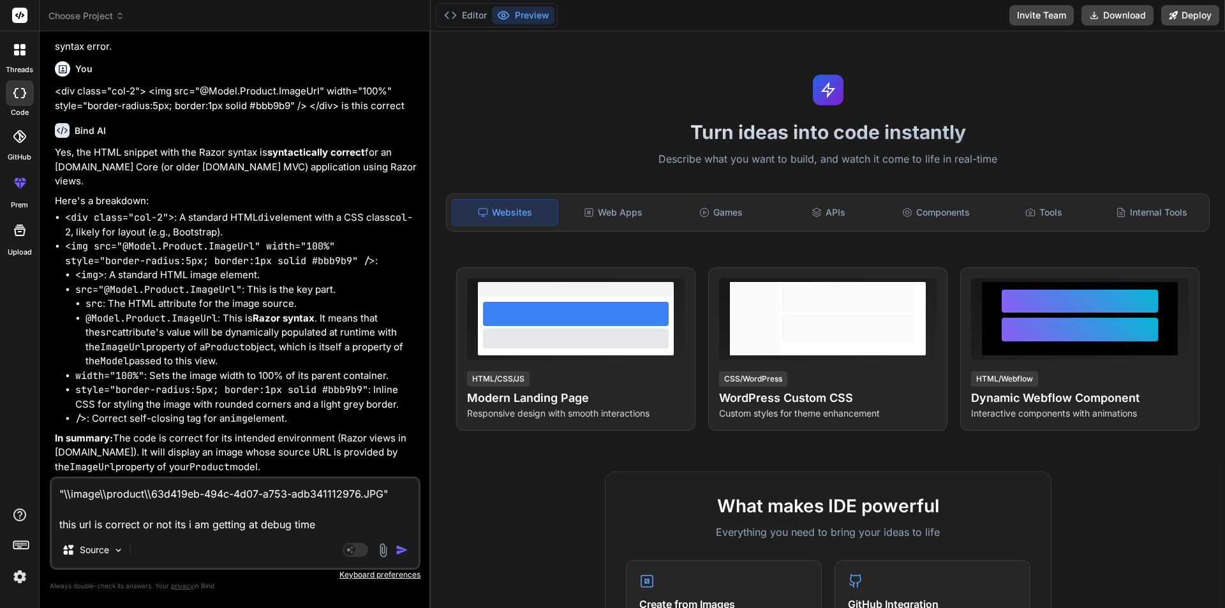
type textarea "x"
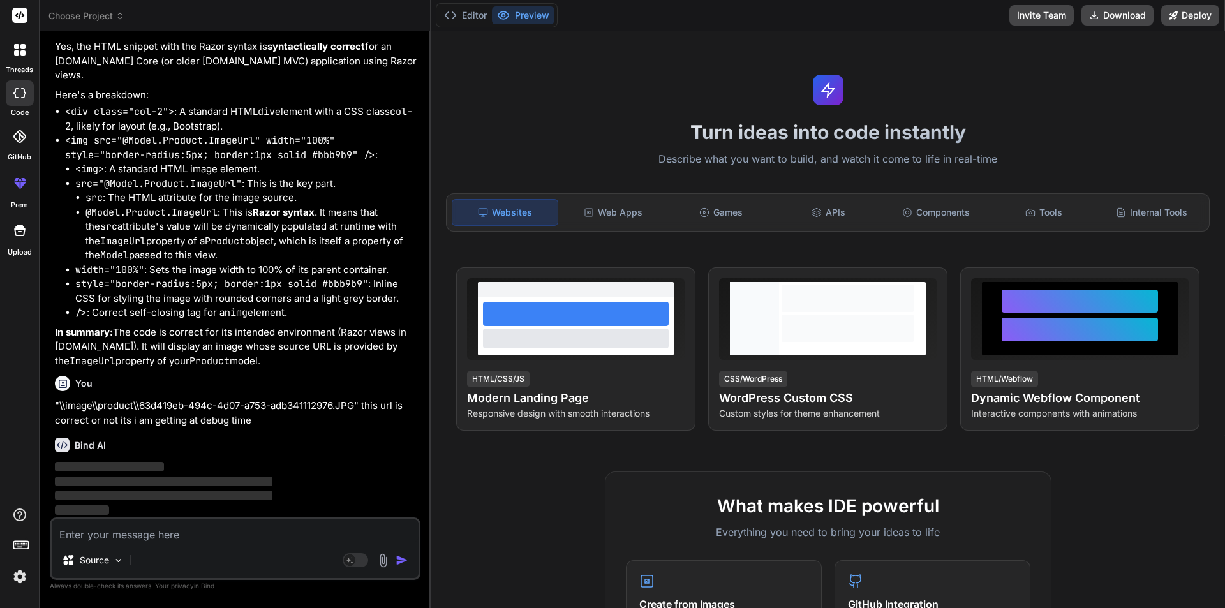
scroll to position [3042, 0]
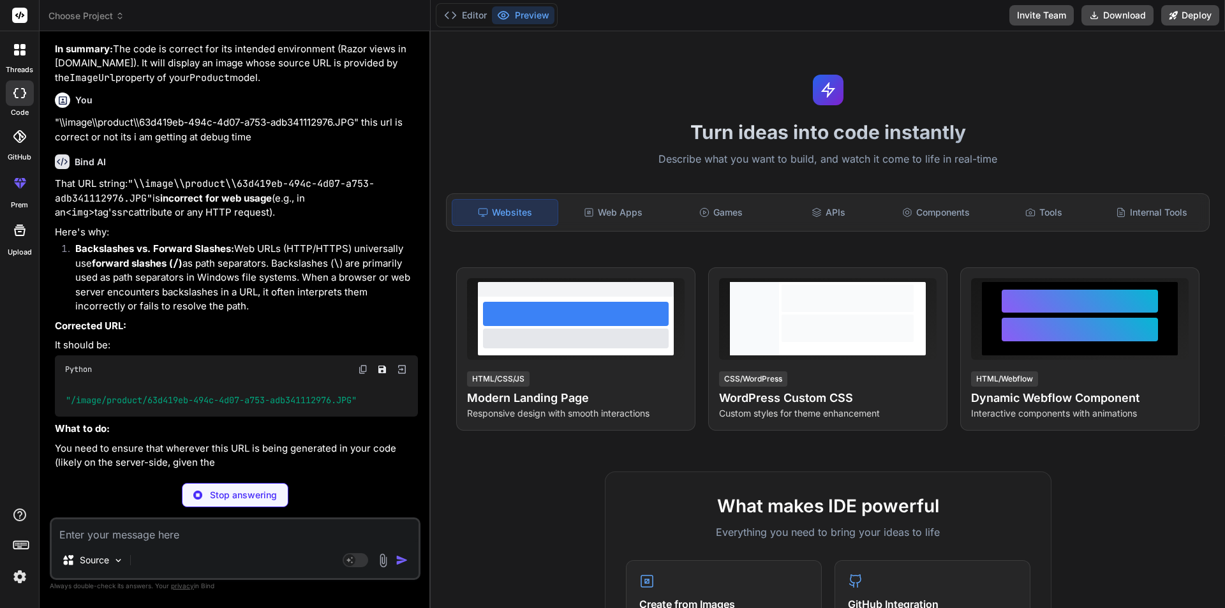
type textarea "x"
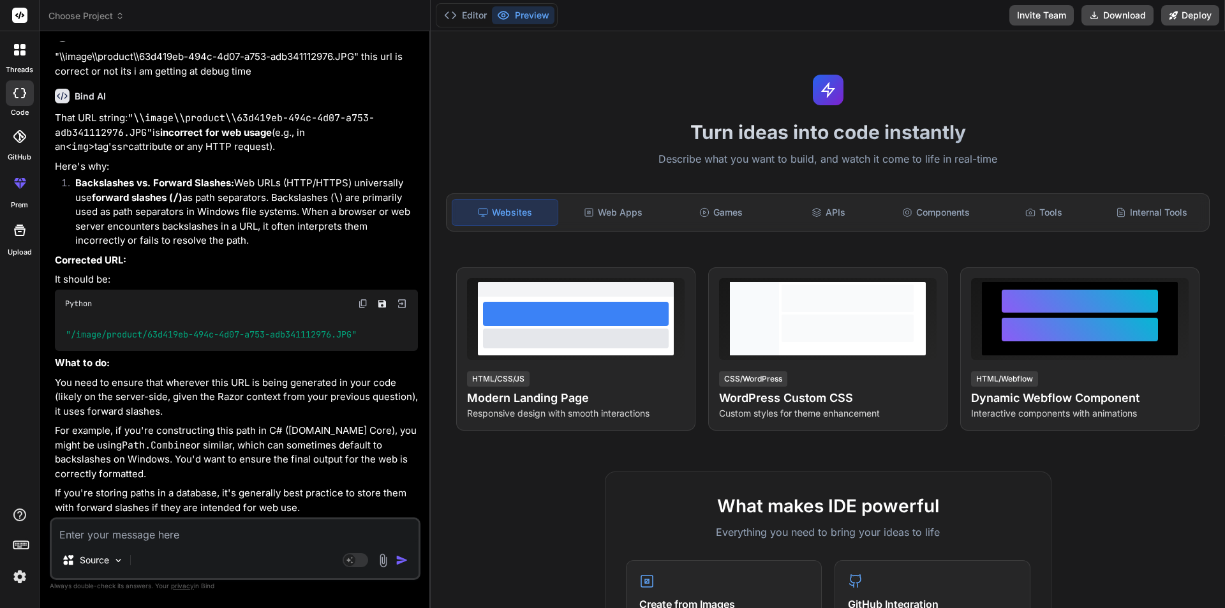
scroll to position [3391, 0]
click at [275, 523] on textarea at bounding box center [235, 530] width 367 height 23
type textarea "h"
type textarea "x"
type textarea "ho"
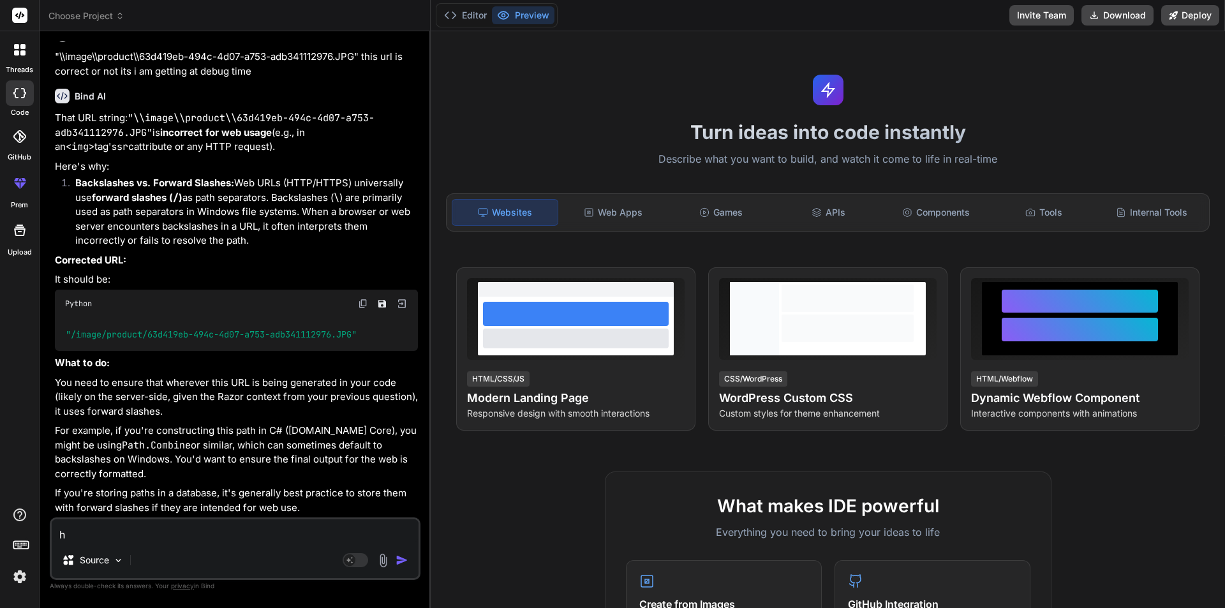
type textarea "x"
type textarea "how"
type textarea "x"
type textarea "how"
type textarea "x"
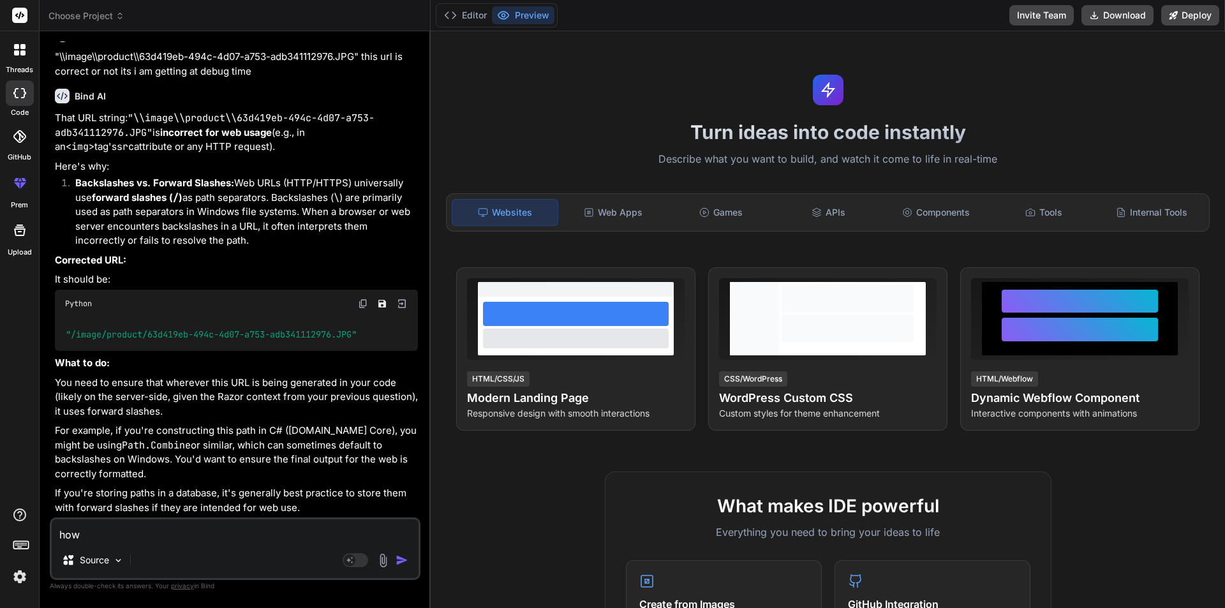
type textarea "how i"
type textarea "x"
type textarea "how it"
type textarea "x"
type textarea "how it"
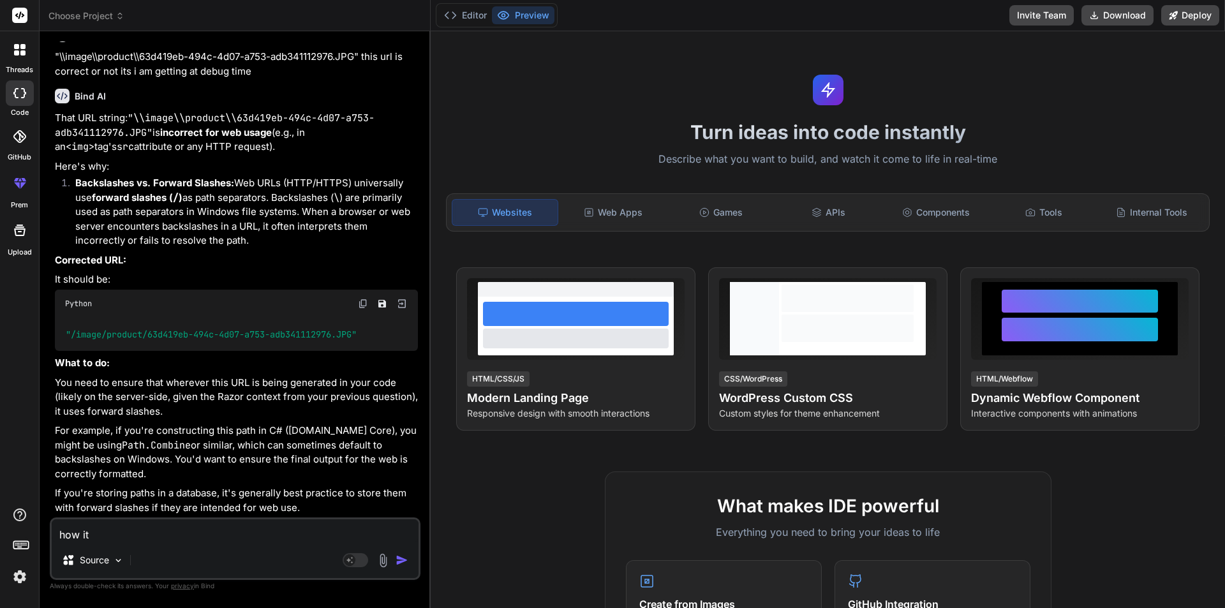
type textarea "x"
type textarea "how it w"
type textarea "x"
type textarea "how it wi"
type textarea "x"
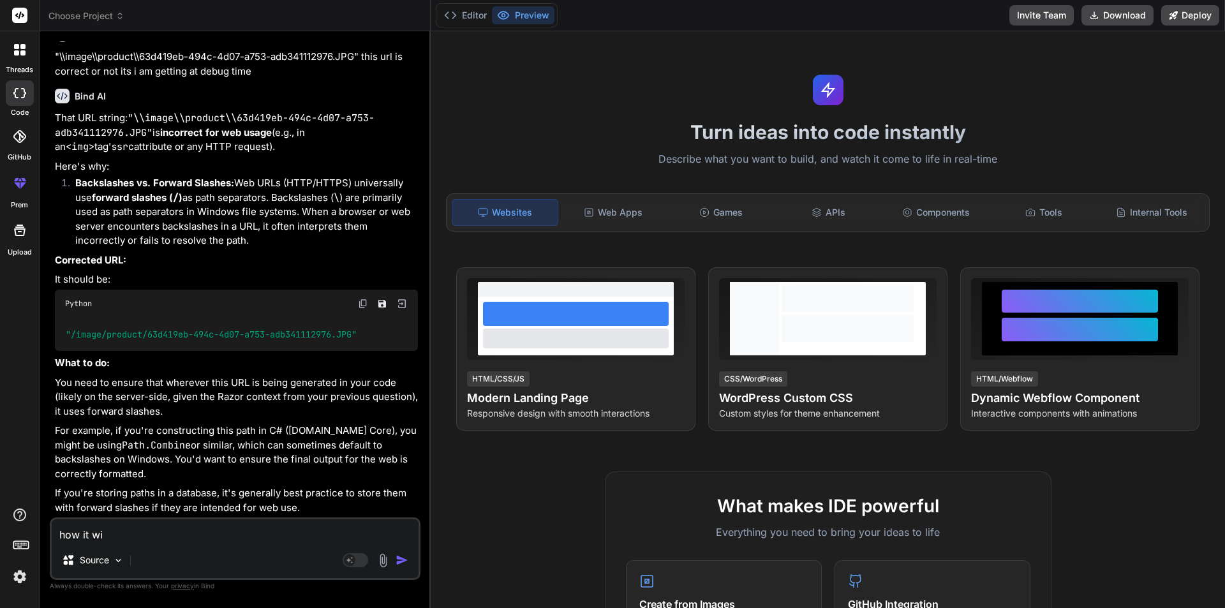
type textarea "how it wil"
type textarea "x"
type textarea "how it will"
type textarea "x"
type textarea "how it will"
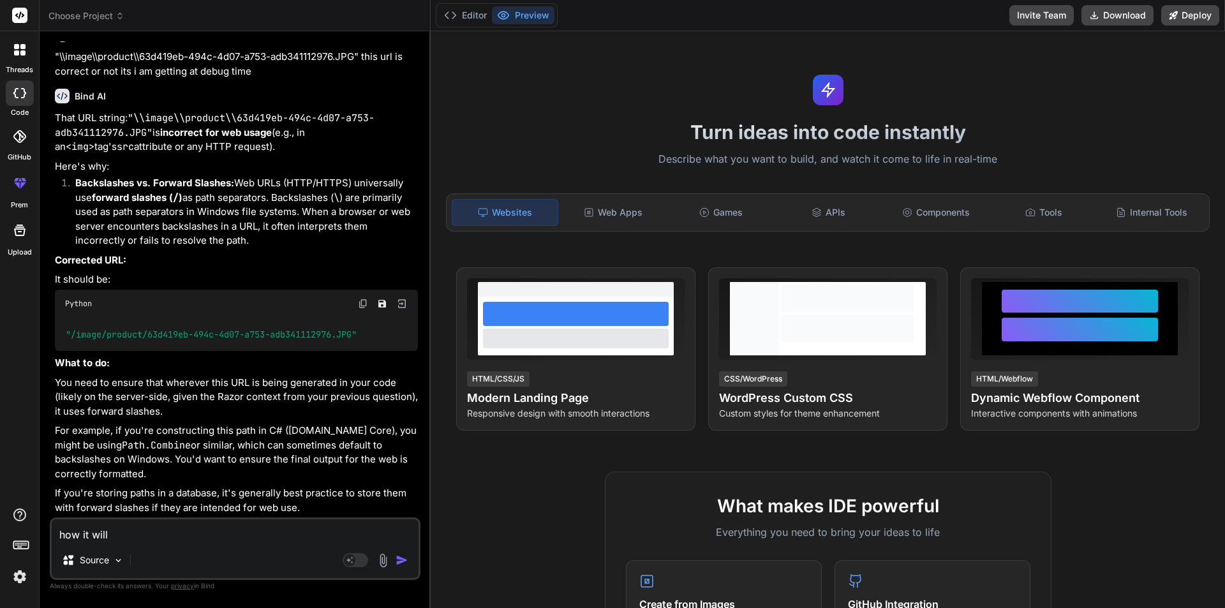
type textarea "x"
type textarea "how it will d"
type textarea "x"
type textarea "how it will do"
type textarea "x"
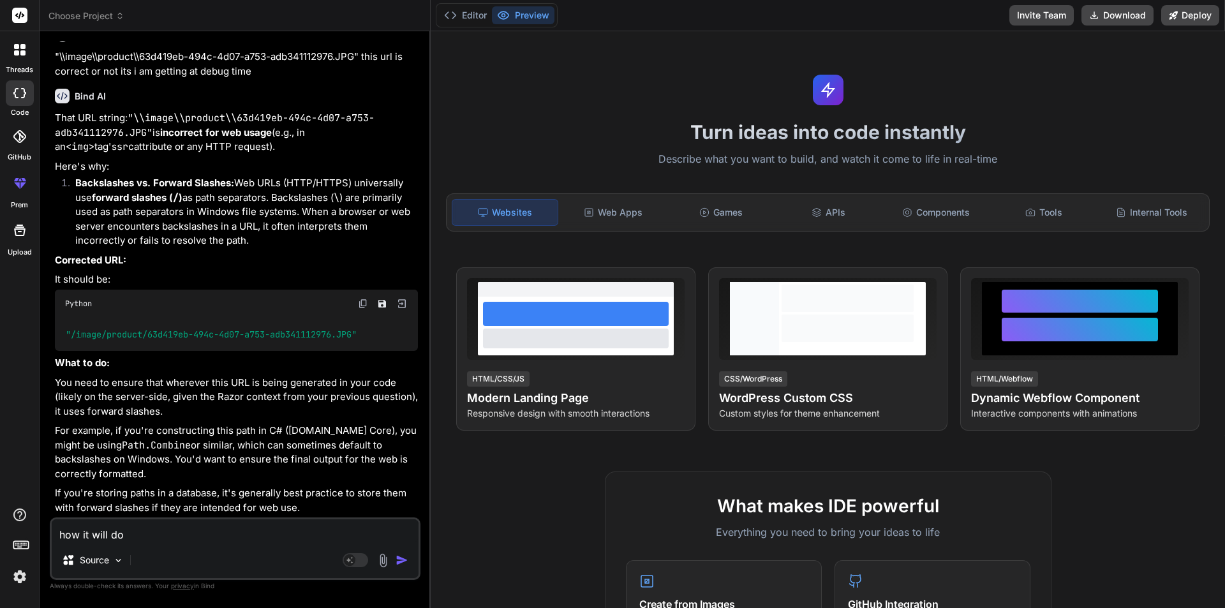
type textarea "how it will do"
type textarea "x"
type textarea "how it will do i"
type textarea "x"
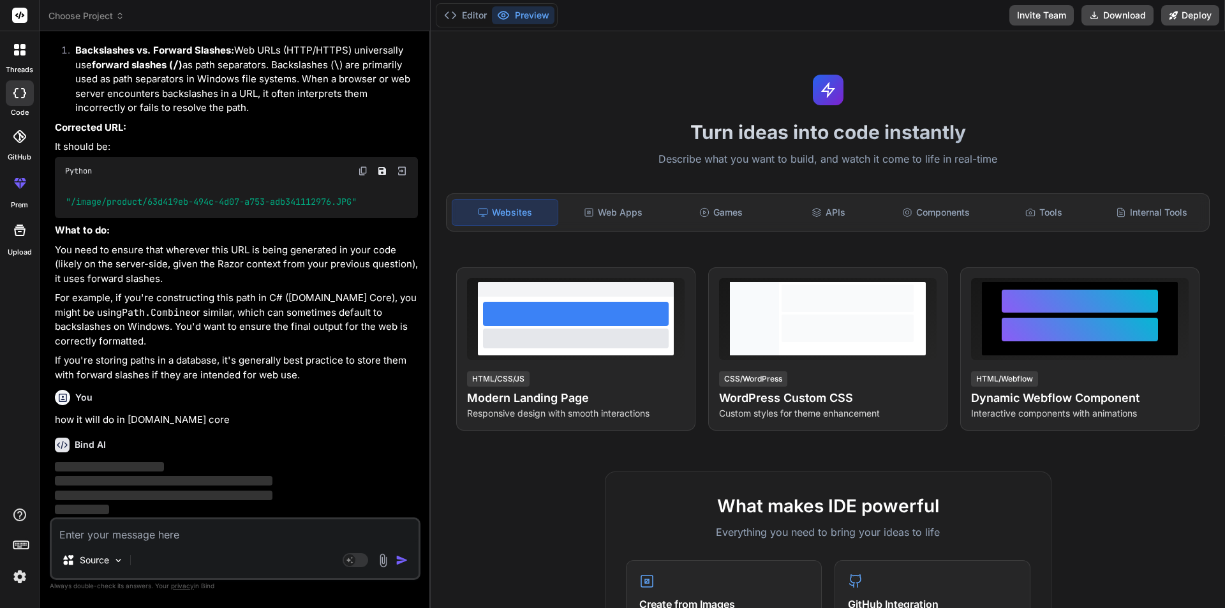
scroll to position [3524, 0]
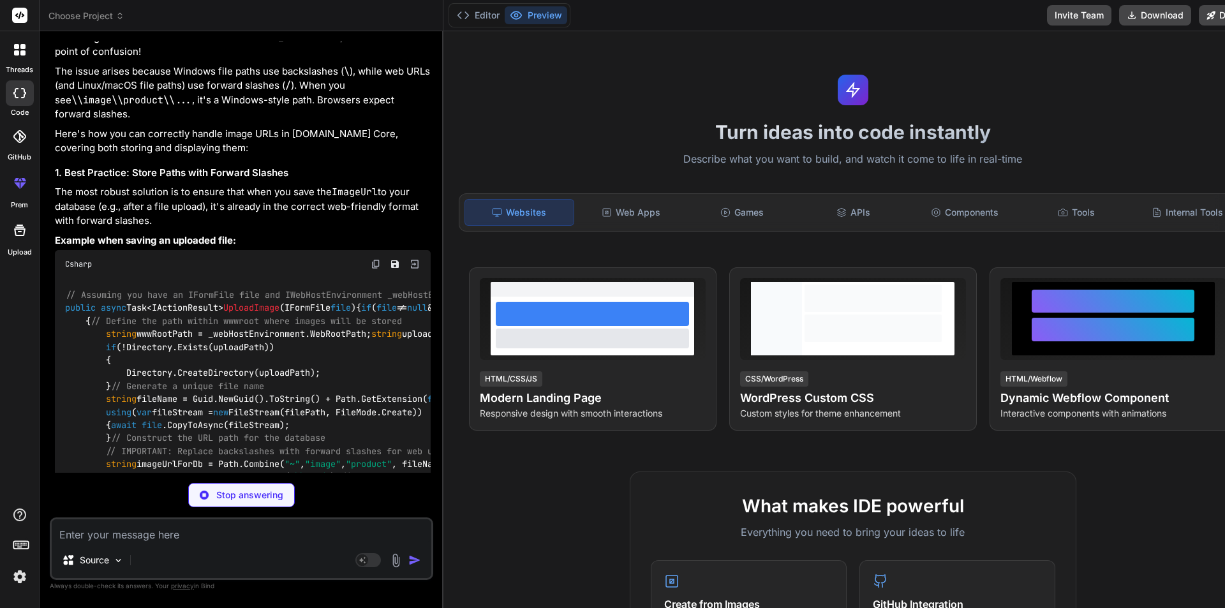
click at [209, 536] on textarea at bounding box center [242, 530] width 380 height 23
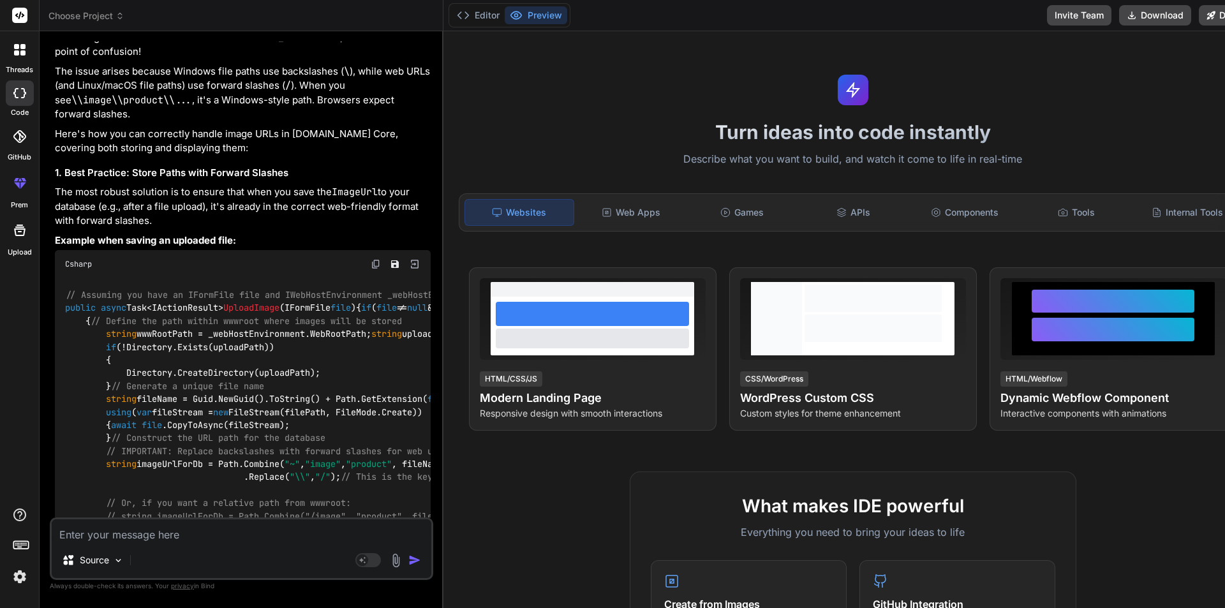
paste textarea "public IActionResult Upsert(int? id) { ProductVM productVM = new() { CategoryLi…"
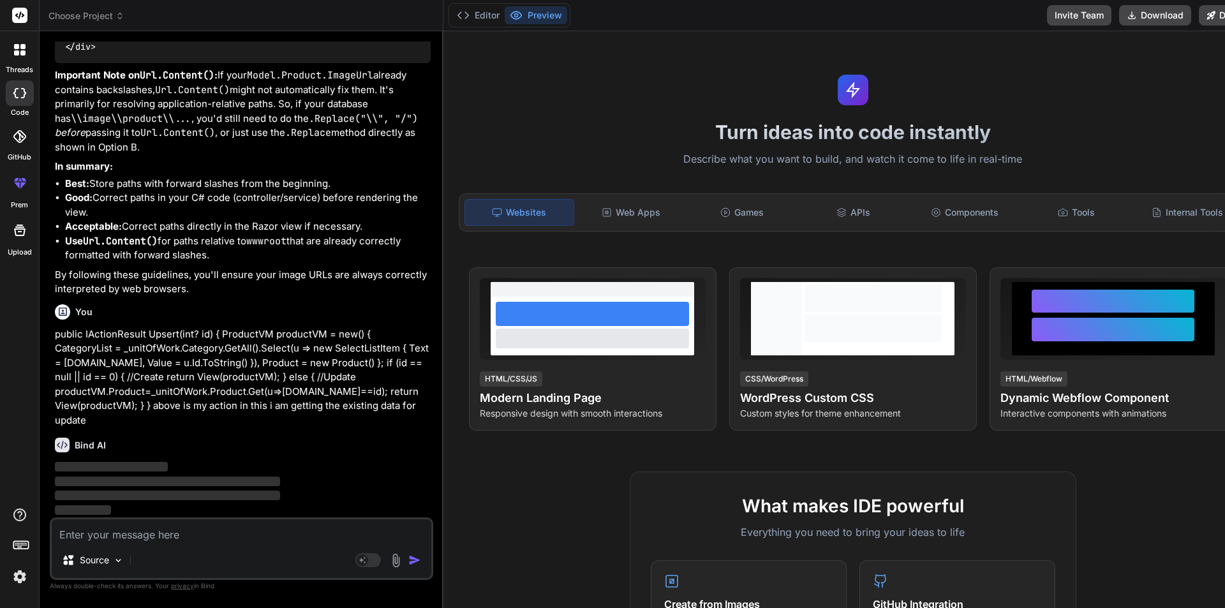
scroll to position [5693, 0]
click at [189, 529] on textarea at bounding box center [242, 530] width 380 height 23
drag, startPoint x: 334, startPoint y: 331, endPoint x: 137, endPoint y: 325, distance: 197.2
click at [137, 40] on span "< img src = "@Url.Content(Model.Product.ImageUrl)" width = "100%" style = "bord…" at bounding box center [376, 33] width 582 height 11
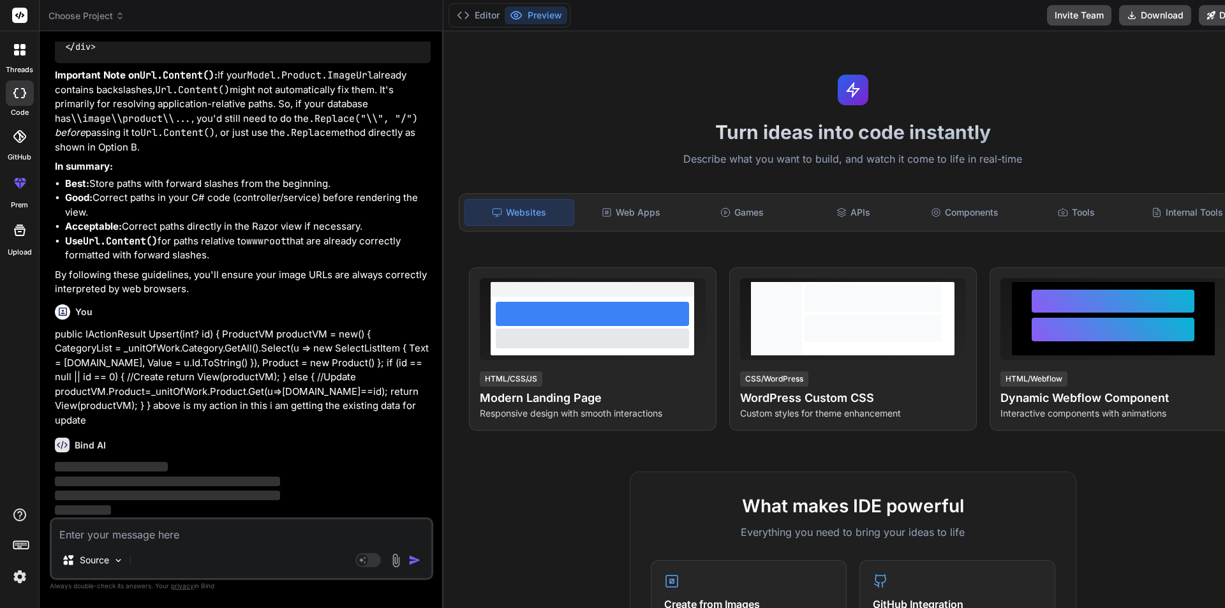
copy span "@Url.Content(Model.Product.ImageUrl)""
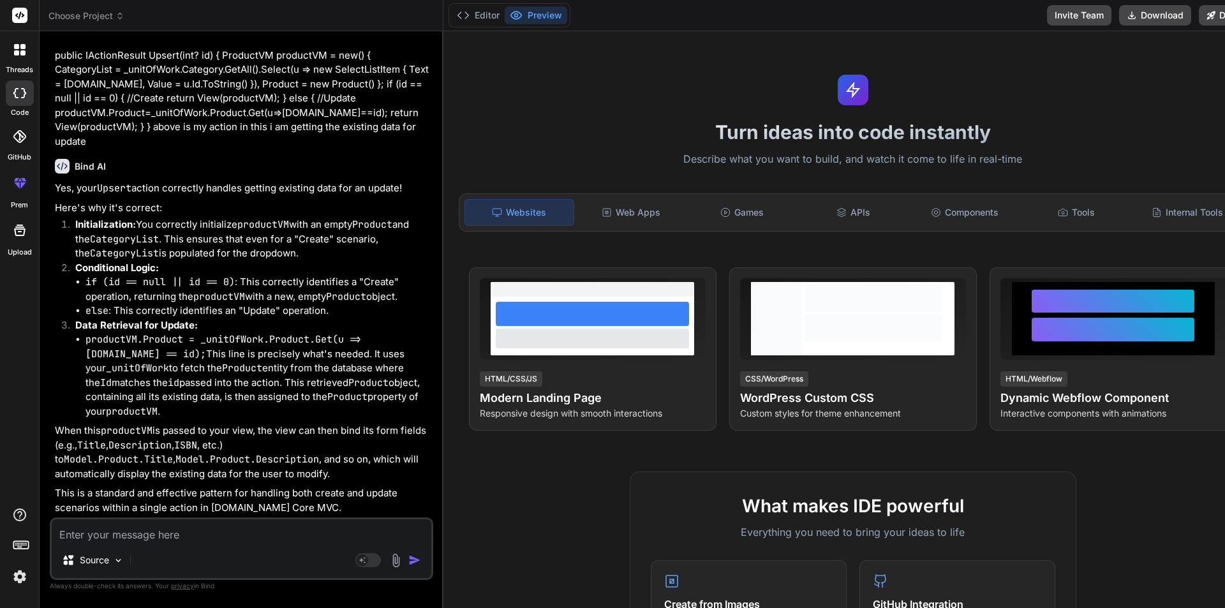
click at [204, 537] on textarea at bounding box center [242, 530] width 380 height 23
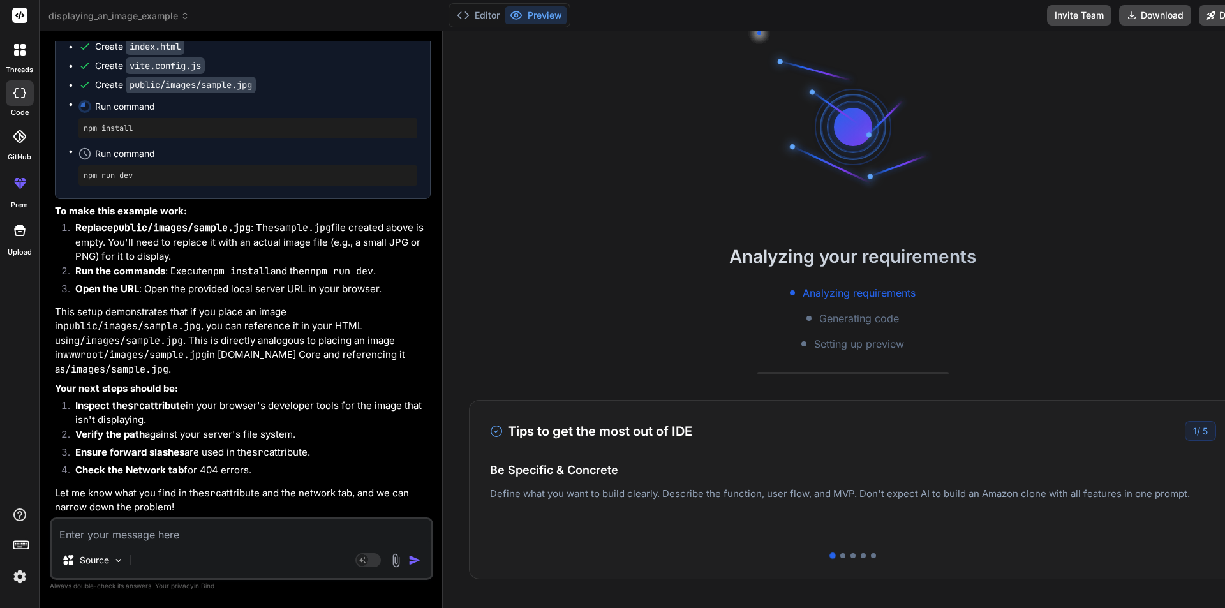
scroll to position [7658, 0]
click at [121, 561] on img at bounding box center [118, 560] width 11 height 11
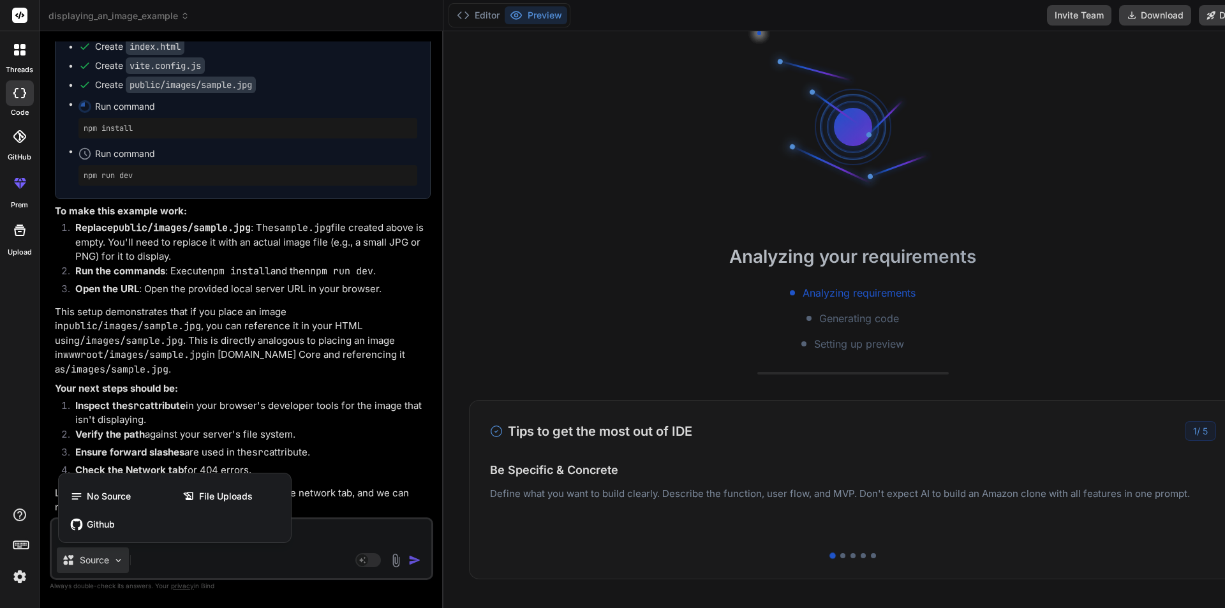
click at [121, 561] on div at bounding box center [612, 304] width 1225 height 608
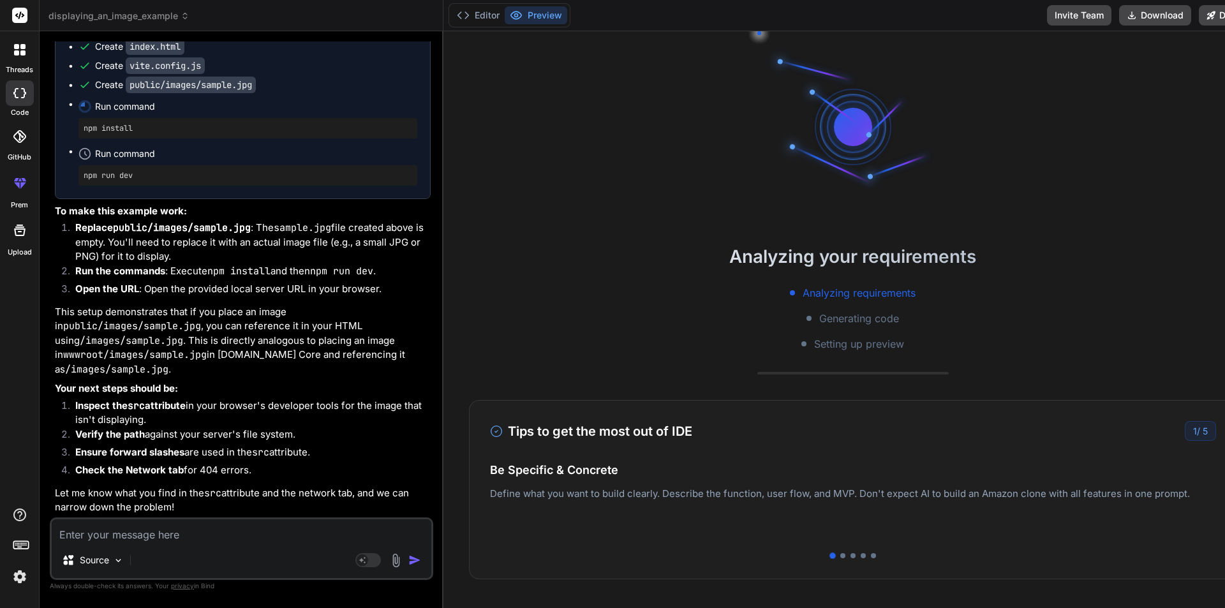
click at [235, 523] on textarea at bounding box center [242, 530] width 380 height 23
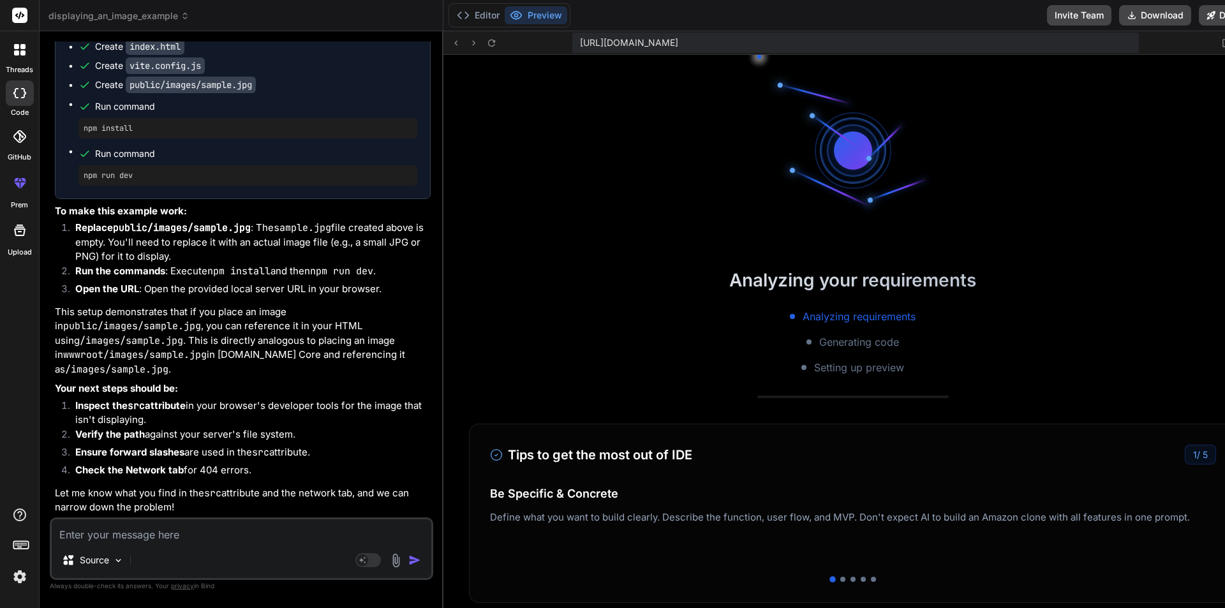
scroll to position [315, 0]
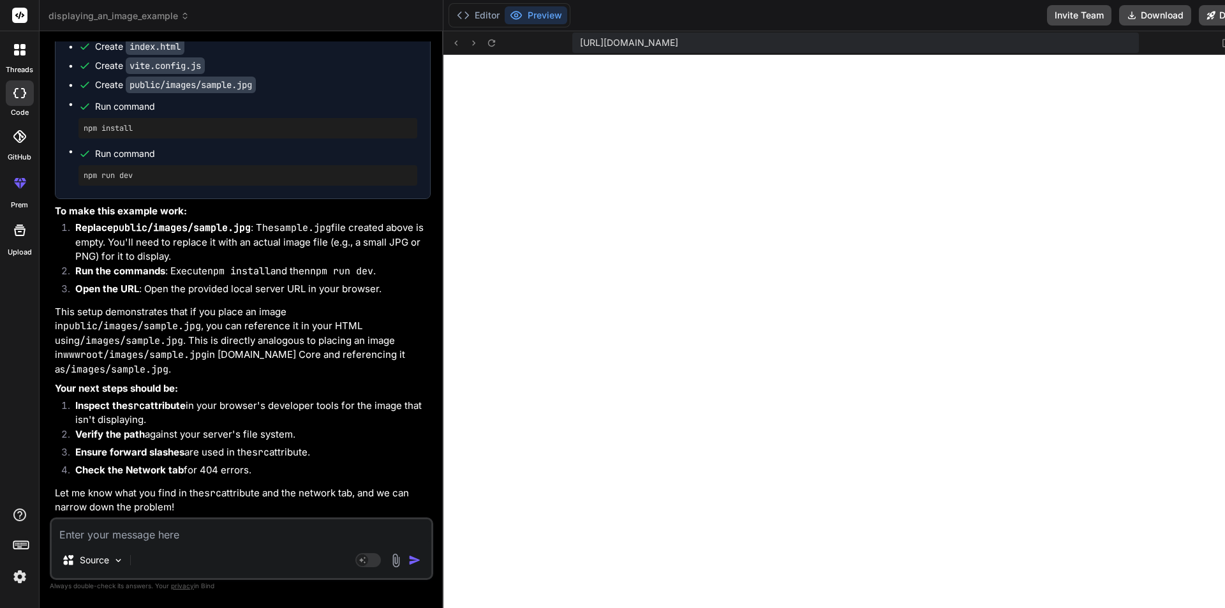
click at [251, 320] on p "This setup demonstrates that if you place an image in public/images/sample.jpg …" at bounding box center [243, 341] width 376 height 72
click at [123, 559] on img at bounding box center [118, 560] width 11 height 11
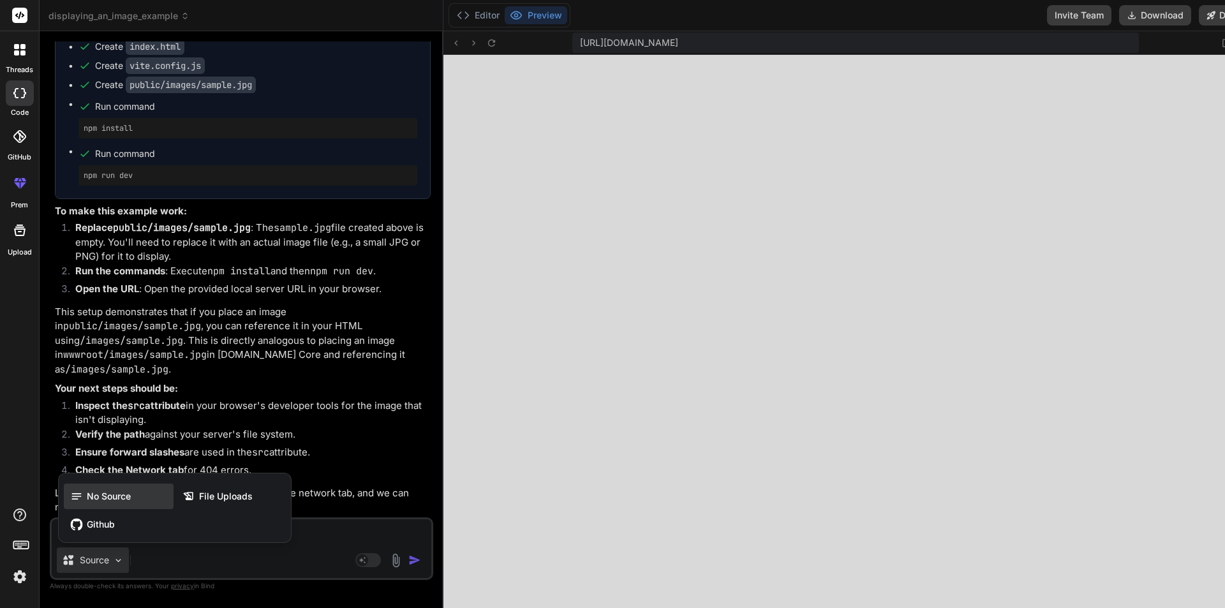
click at [125, 494] on span "No Source" at bounding box center [109, 496] width 44 height 13
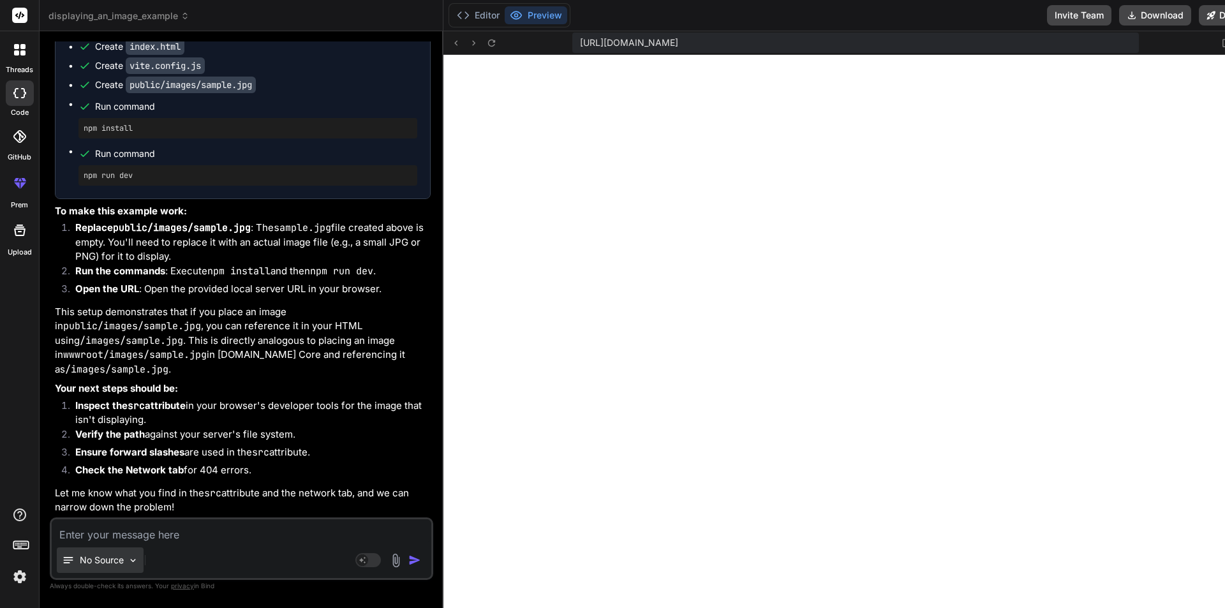
click at [132, 558] on img at bounding box center [133, 560] width 11 height 11
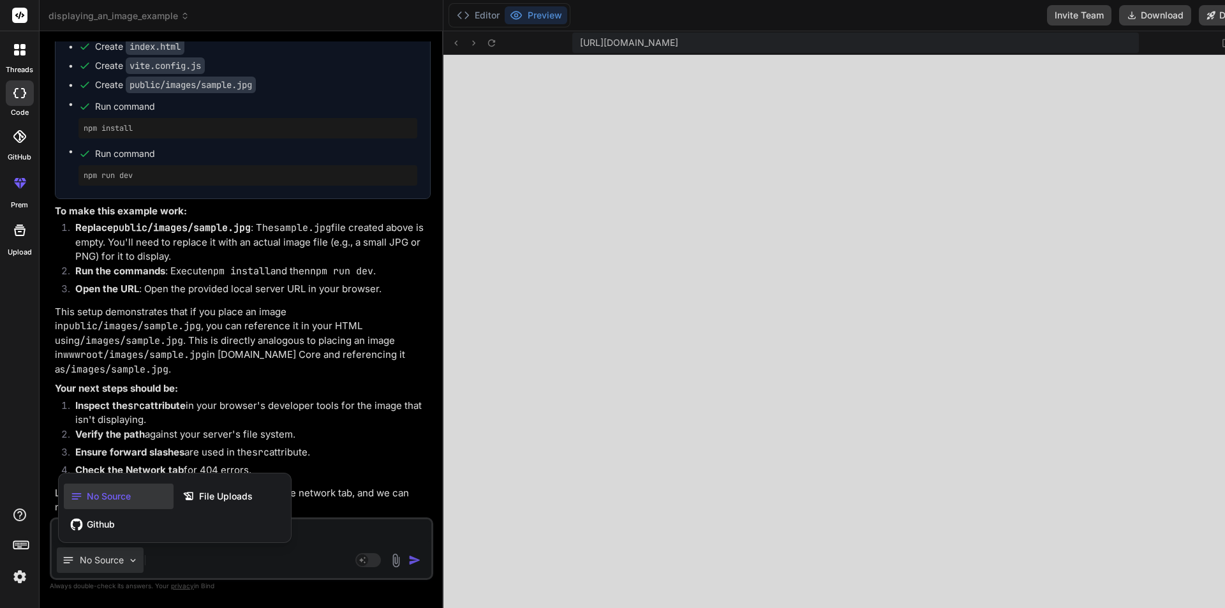
click at [22, 578] on img at bounding box center [20, 577] width 22 height 22
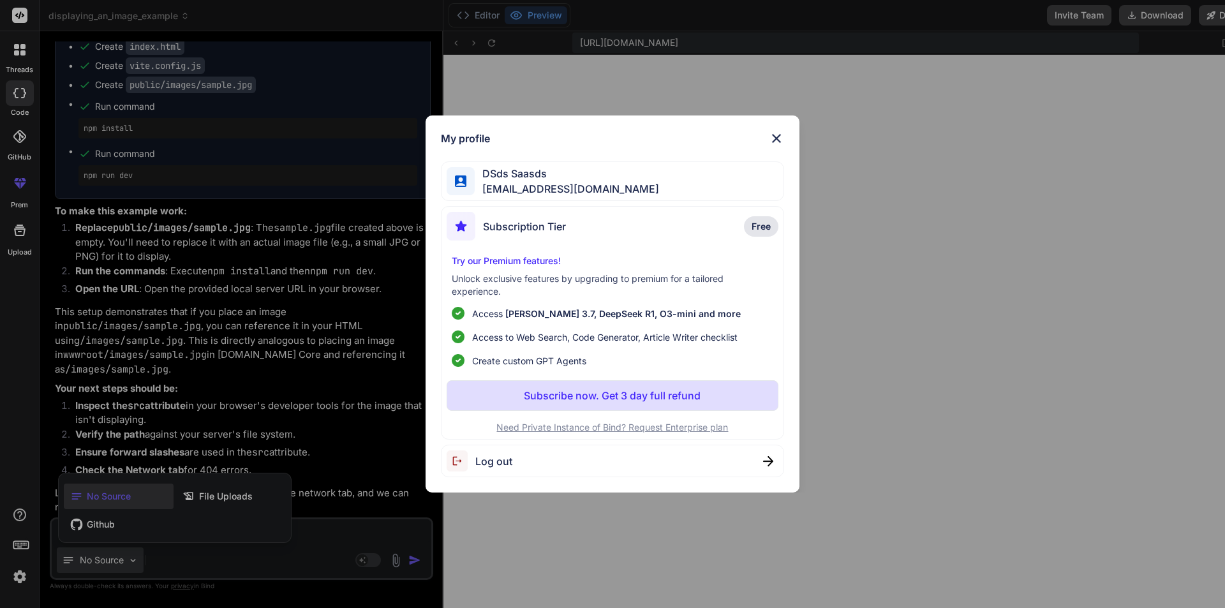
click at [763, 226] on span "Free" at bounding box center [761, 226] width 19 height 13
click at [632, 182] on div "DSds Saasds bat64214@aminating.com" at bounding box center [613, 181] width 344 height 40
drag, startPoint x: 627, startPoint y: 182, endPoint x: 479, endPoint y: 189, distance: 148.2
click at [479, 189] on div "DSds Saasds bat64214@aminating.com" at bounding box center [613, 181] width 344 height 40
copy span "bat64214@aminating.com"
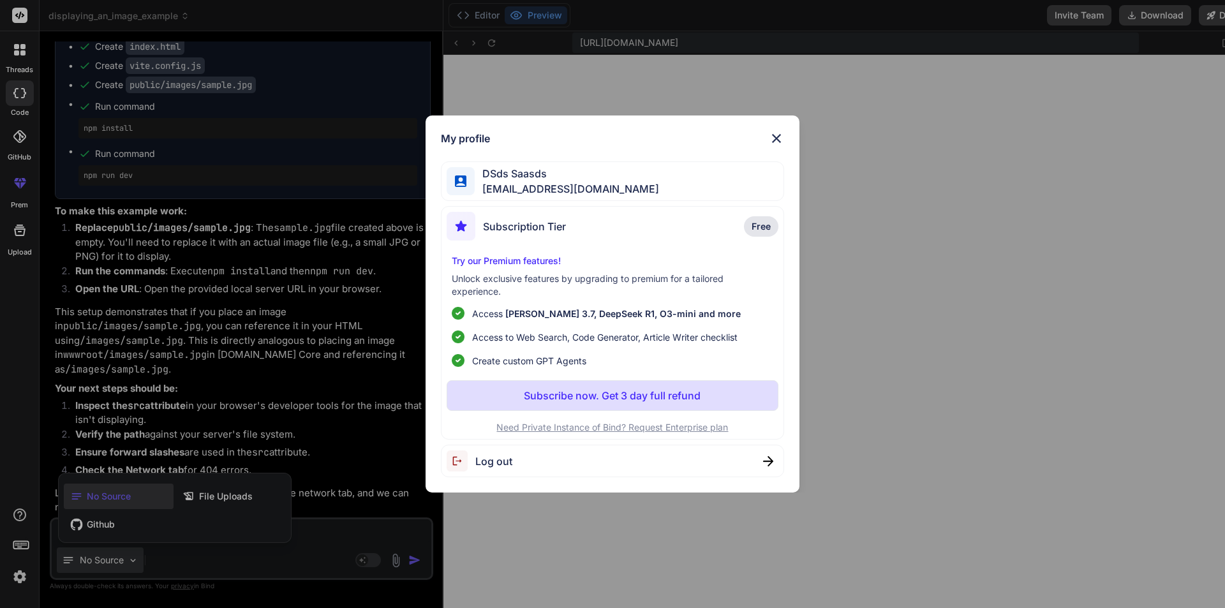
click at [763, 226] on span "Free" at bounding box center [761, 226] width 19 height 13
click at [542, 355] on span "Create custom GPT Agents" at bounding box center [529, 360] width 114 height 13
click at [538, 334] on span "Access to Web Search, Code Generator, Article Writer checklist" at bounding box center [604, 337] width 265 height 13
click at [530, 362] on span "Create custom GPT Agents" at bounding box center [529, 360] width 114 height 13
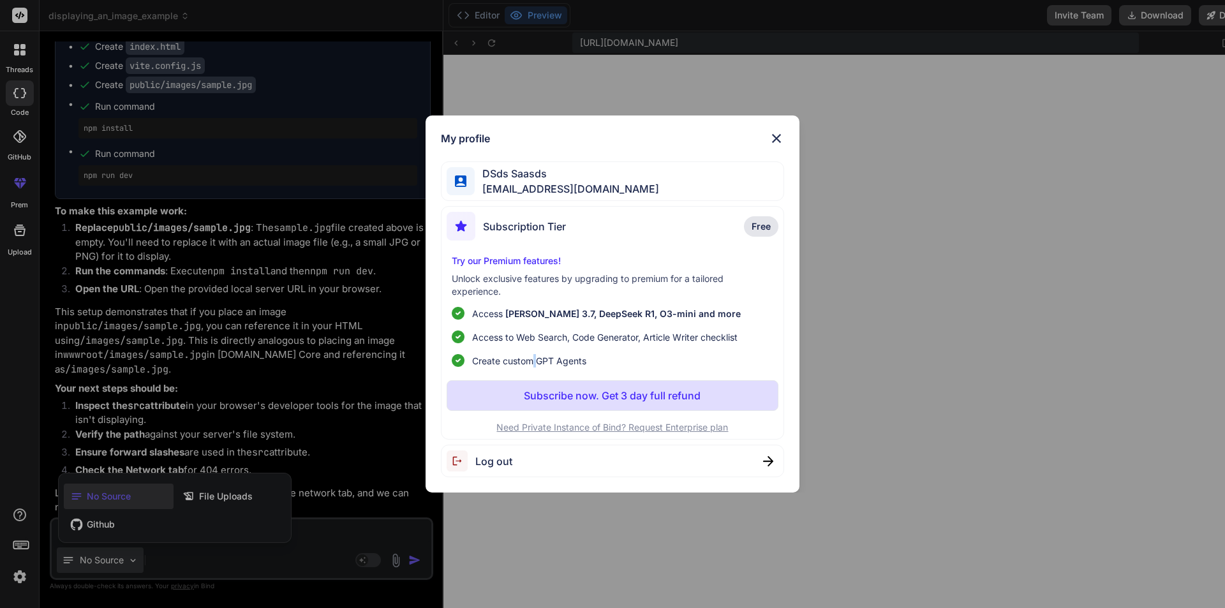
click at [530, 362] on span "Create custom GPT Agents" at bounding box center [529, 360] width 114 height 13
click at [492, 462] on span "Log out" at bounding box center [493, 461] width 37 height 15
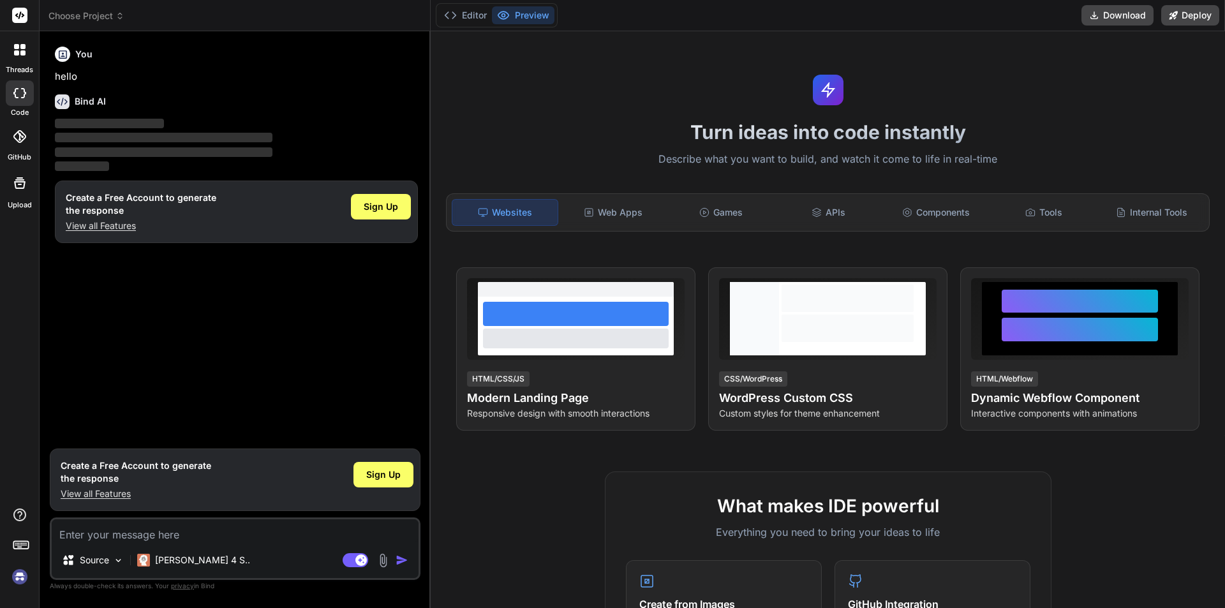
click at [20, 583] on img at bounding box center [20, 577] width 22 height 22
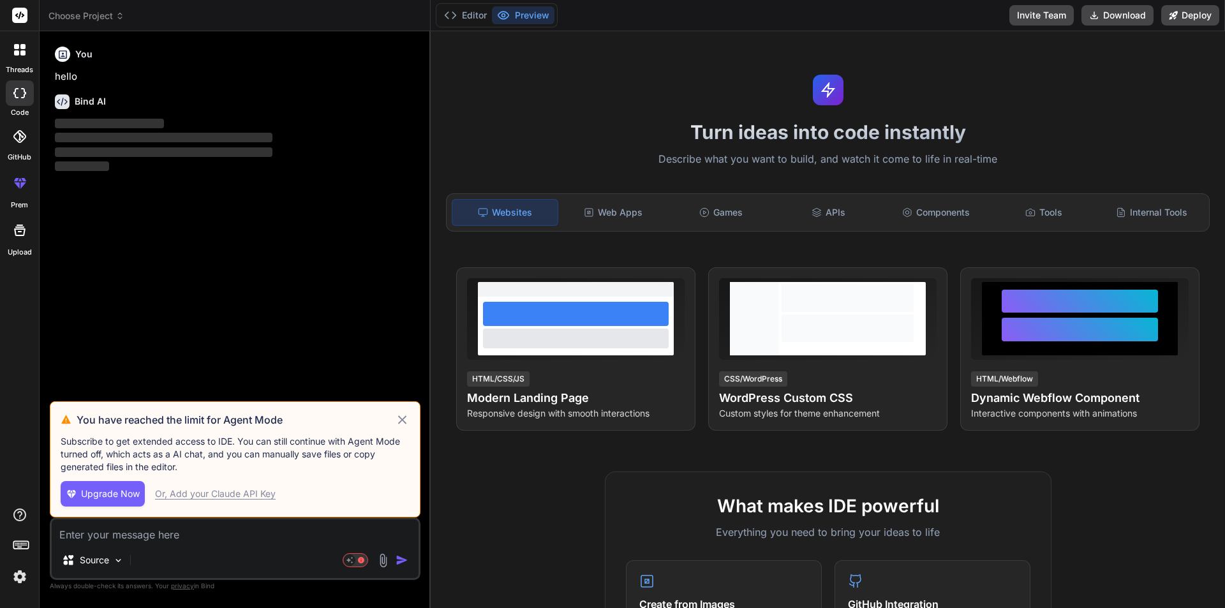
click at [399, 417] on icon at bounding box center [402, 419] width 8 height 8
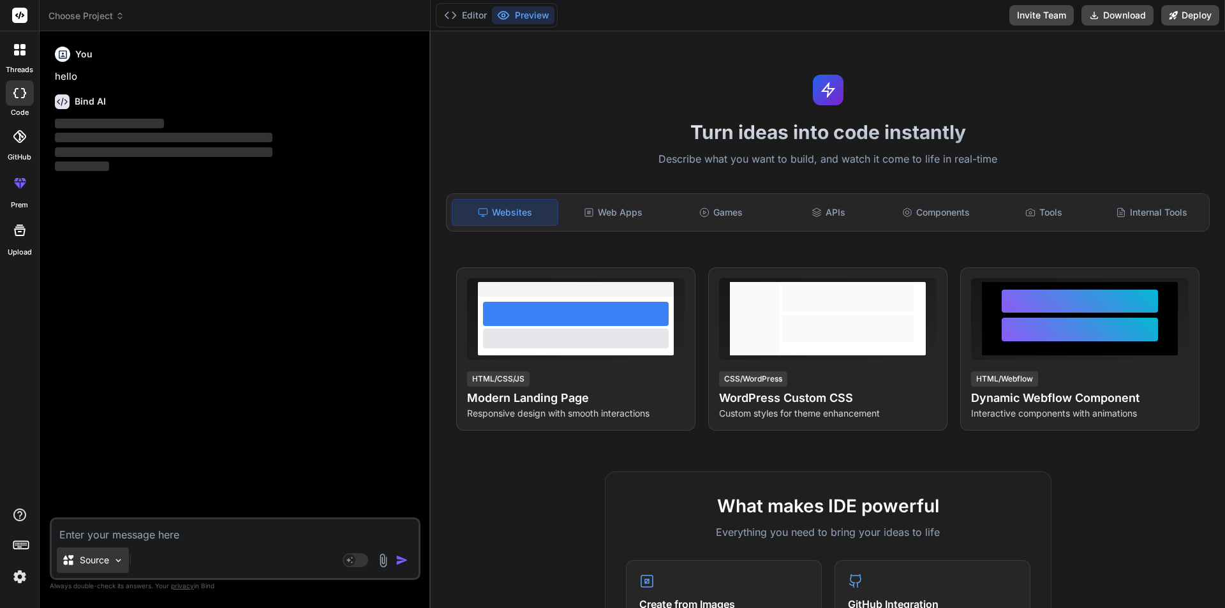
click at [117, 560] on img at bounding box center [118, 560] width 11 height 11
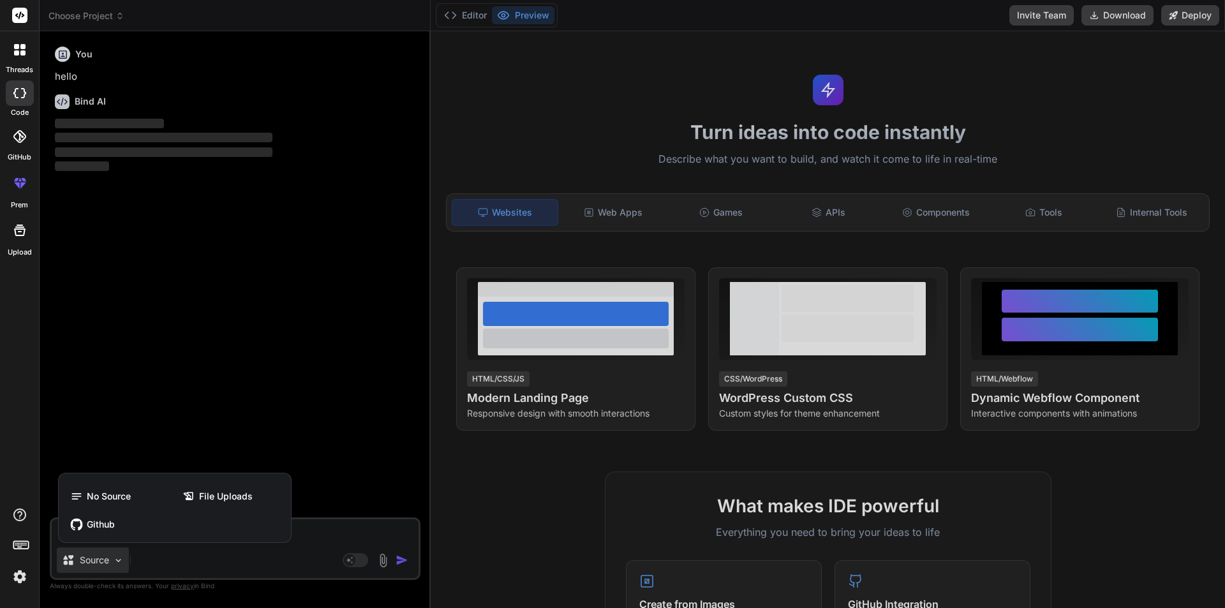
click at [317, 552] on div at bounding box center [612, 304] width 1225 height 608
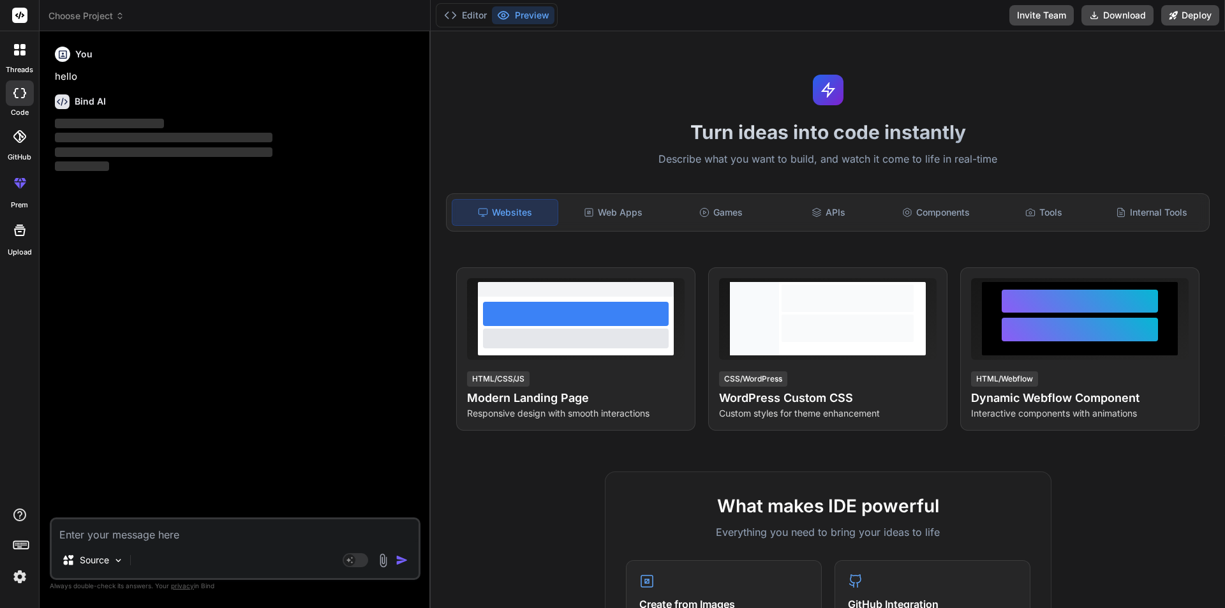
click at [210, 546] on div "Source Agent Mode. When this toggle is activated, AI automatically makes decisi…" at bounding box center [235, 548] width 371 height 63
click at [199, 528] on textarea at bounding box center [235, 530] width 367 height 23
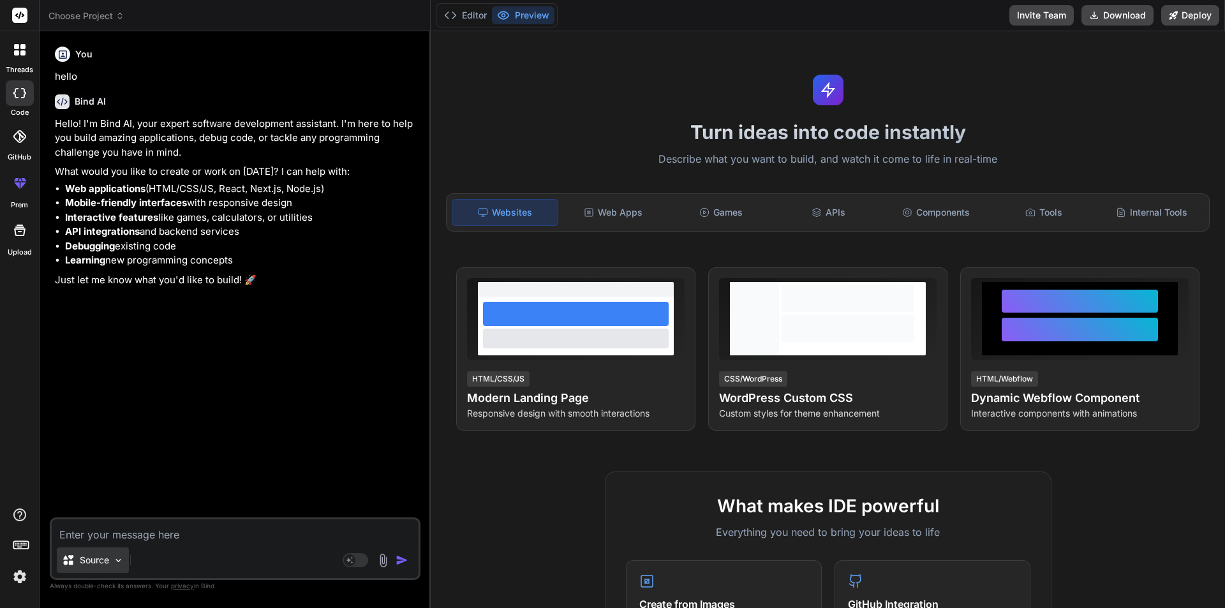
click at [118, 556] on img at bounding box center [118, 560] width 11 height 11
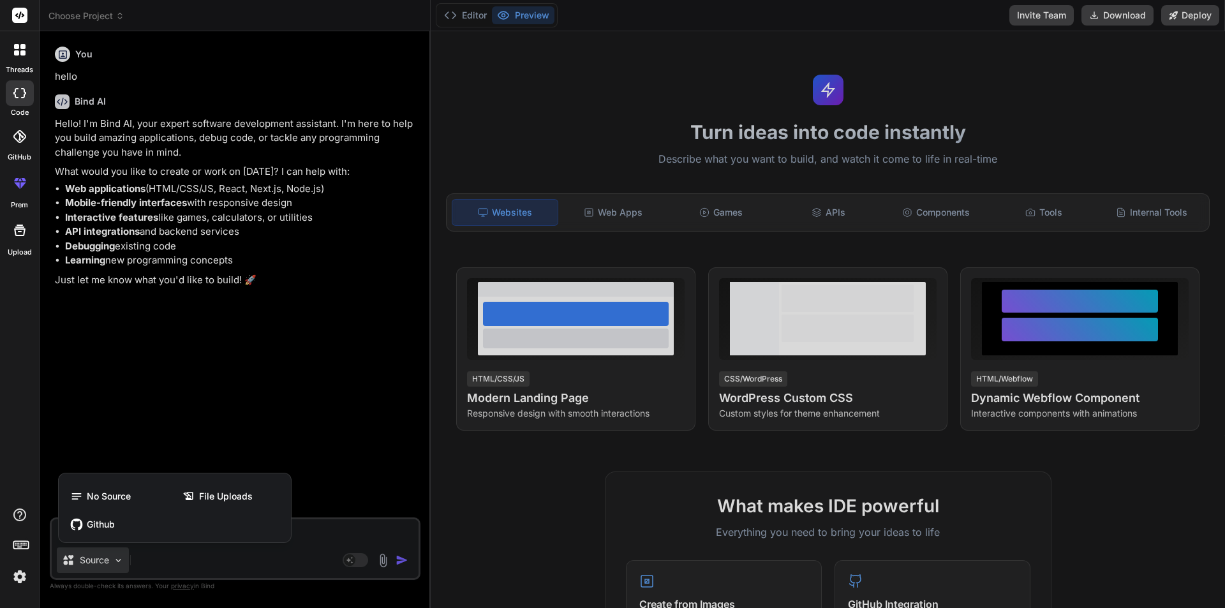
click at [320, 537] on div at bounding box center [612, 304] width 1225 height 608
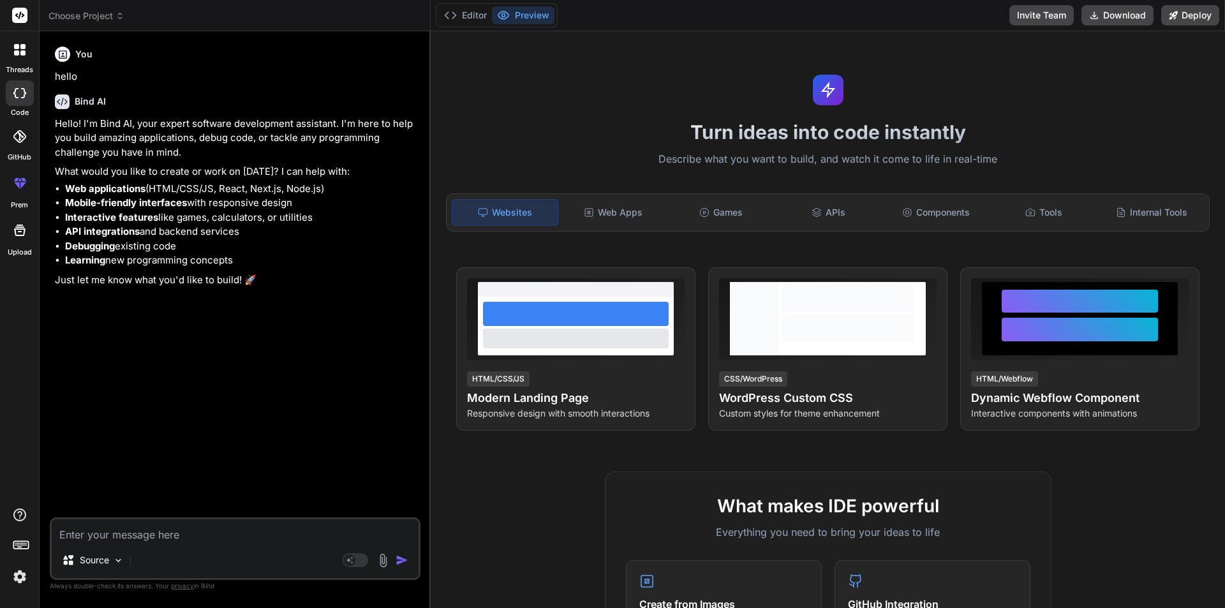
click at [64, 57] on icon at bounding box center [63, 54] width 8 height 8
click at [166, 515] on div "You hello Bind AI Hello! I'm Bind AI, your expert software development assistan…" at bounding box center [236, 279] width 368 height 476
click at [156, 535] on textarea at bounding box center [235, 530] width 367 height 23
click at [119, 10] on span "Choose Project" at bounding box center [86, 16] width 76 height 13
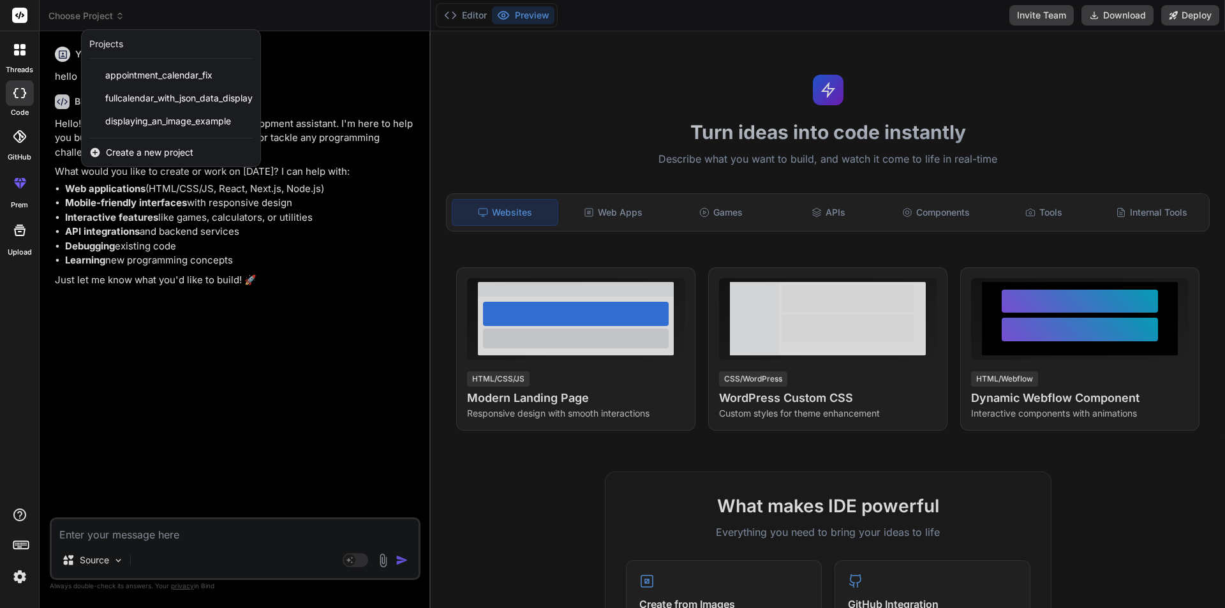
click at [279, 327] on div at bounding box center [612, 304] width 1225 height 608
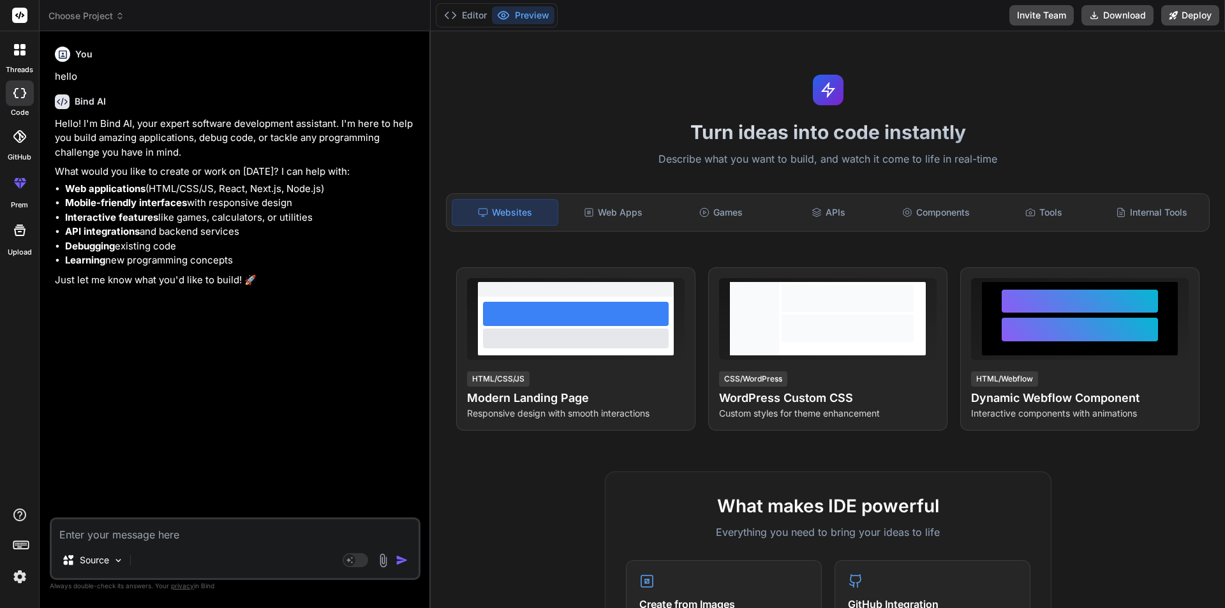
click at [286, 533] on textarea at bounding box center [235, 530] width 367 height 23
click at [78, 558] on div "Source" at bounding box center [85, 560] width 47 height 13
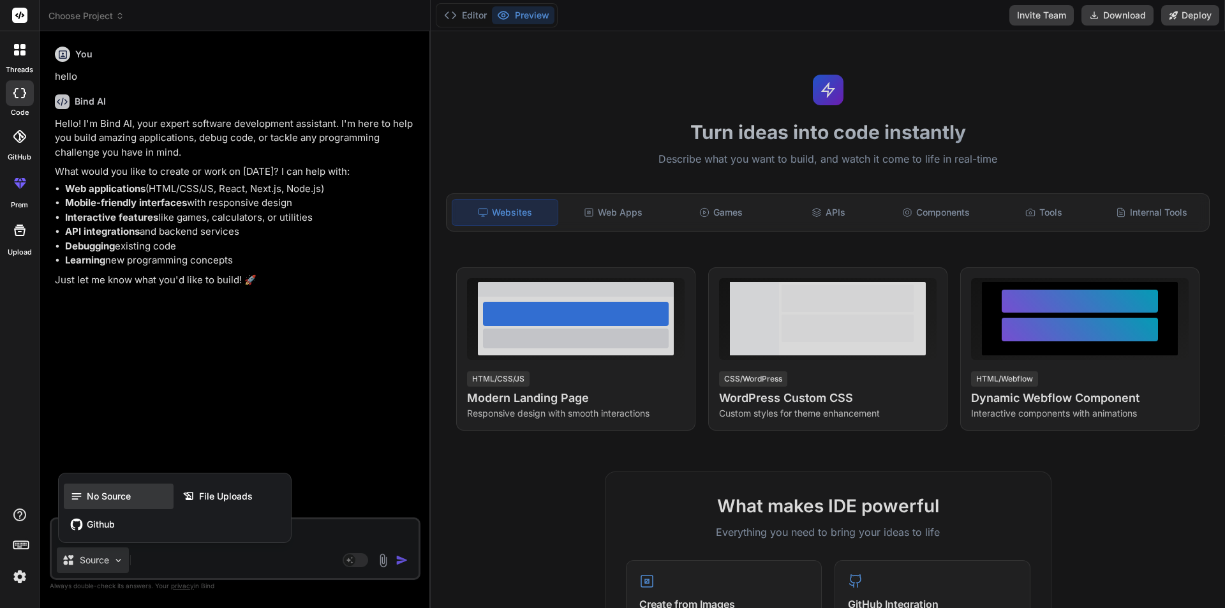
click at [70, 495] on icon at bounding box center [76, 496] width 13 height 13
type textarea "x"
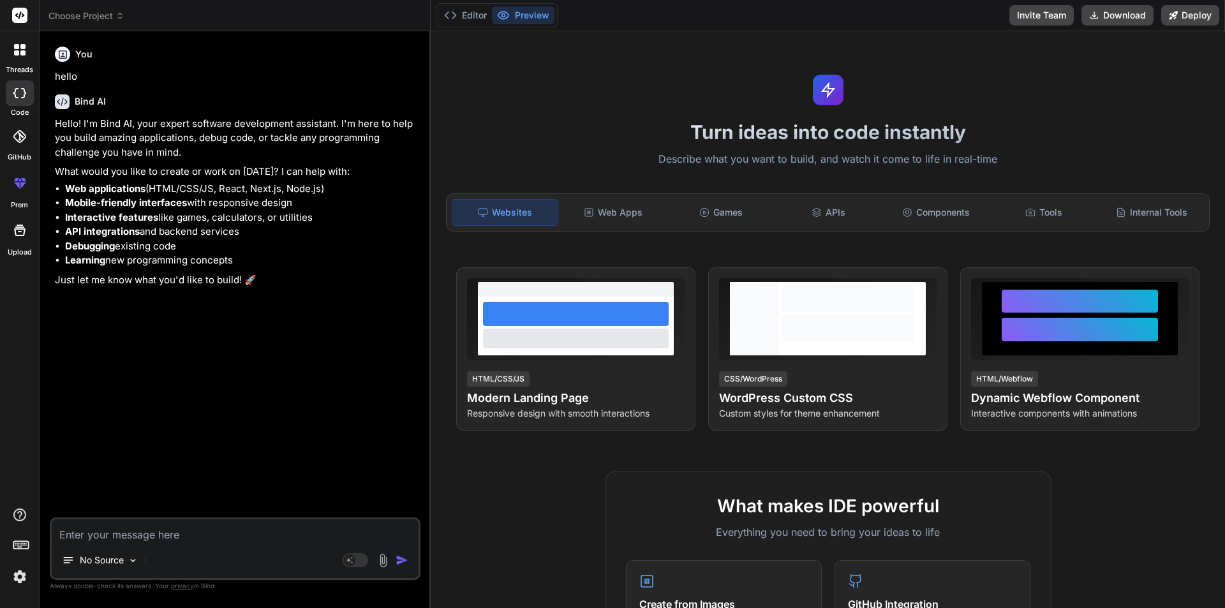
click at [179, 533] on textarea at bounding box center [235, 530] width 367 height 23
paste textarea "public IActionResult Upsert(int? id) { ProductVM productVM = new() { CategoryLi…"
type textarea "public IActionResult Upsert(int? id) { ProductVM productVM = new() { CategoryLi…"
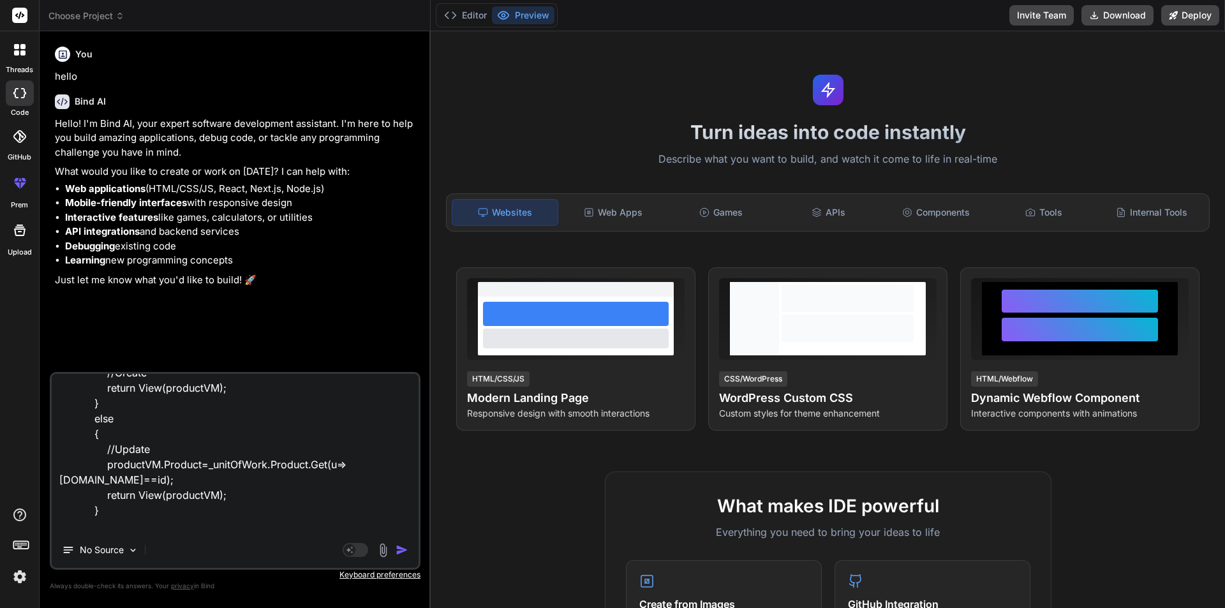
type textarea "x"
type textarea "public IActionResult Upsert(int? id) { ProductVM productVM = new() { CategoryLi…"
type textarea "x"
type textarea "public IActionResult Upsert(int? id) { ProductVM productVM = new() { CategoryLi…"
type textarea "x"
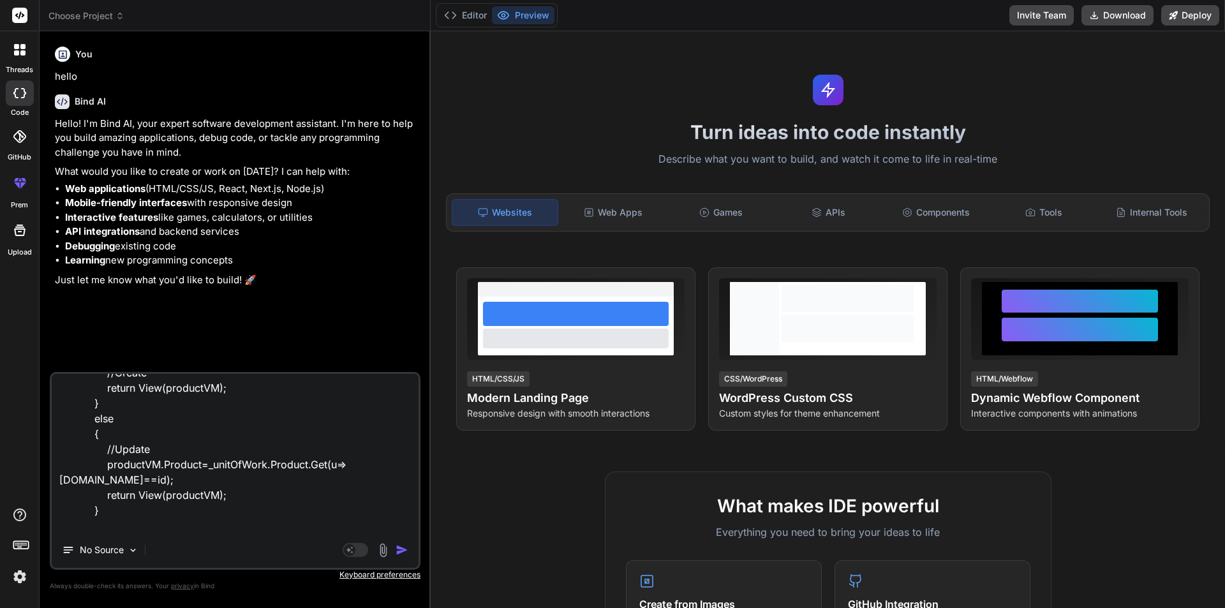
type textarea "public IActionResult Upsert(int? id) { ProductVM productVM = new() { CategoryLi…"
type textarea "x"
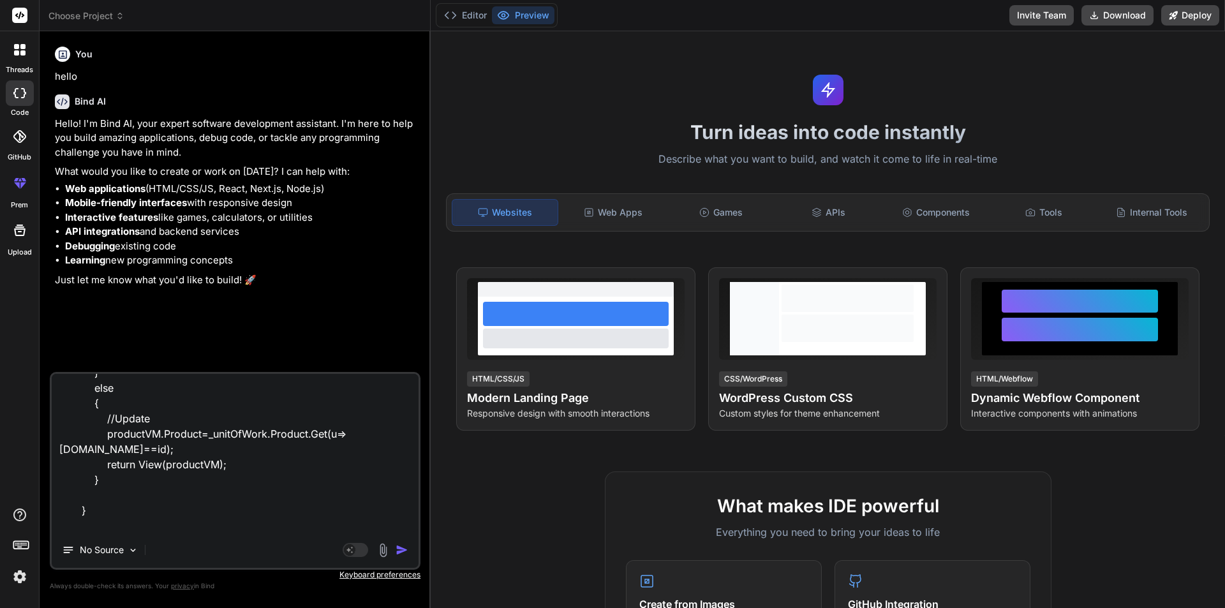
type textarea "public IActionResult Upsert(int? id) { ProductVM productVM = new() { CategoryLi…"
type textarea "x"
type textarea "public IActionResult Upsert(int? id) { ProductVM productVM = new() { CategoryLi…"
type textarea "x"
type textarea "public IActionResult Upsert(int? id) { ProductVM productVM = new() { CategoryLi…"
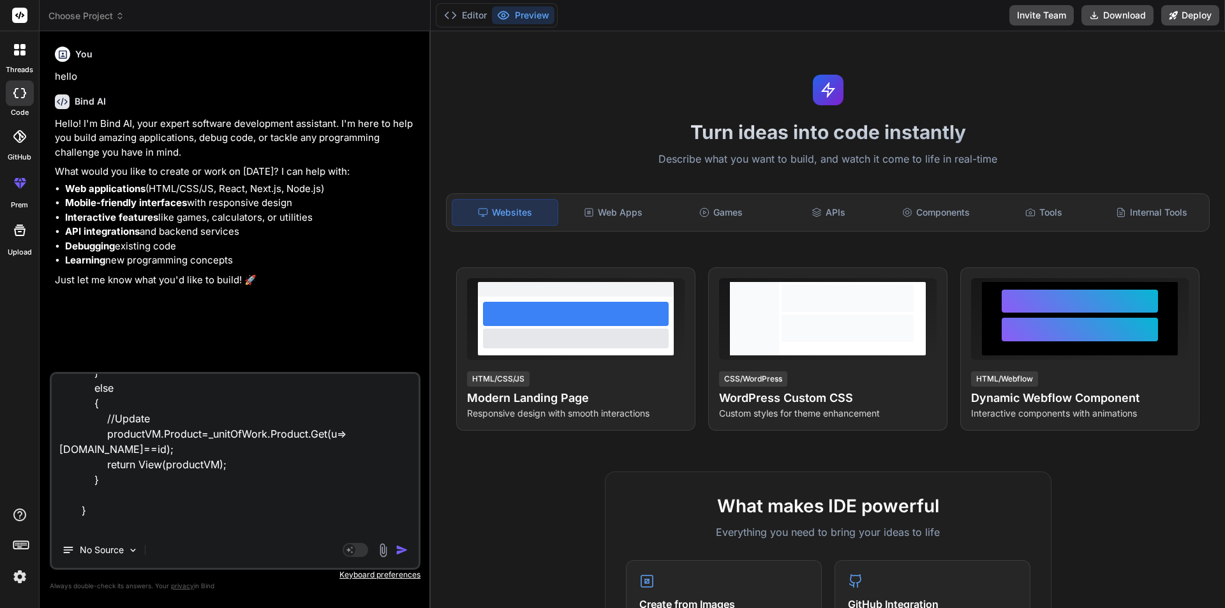
type textarea "x"
type textarea "public IActionResult Upsert(int? id) { ProductVM productVM = new() { CategoryLi…"
type textarea "x"
type textarea "public IActionResult Upsert(int? id) { ProductVM productVM = new() { CategoryLi…"
type textarea "x"
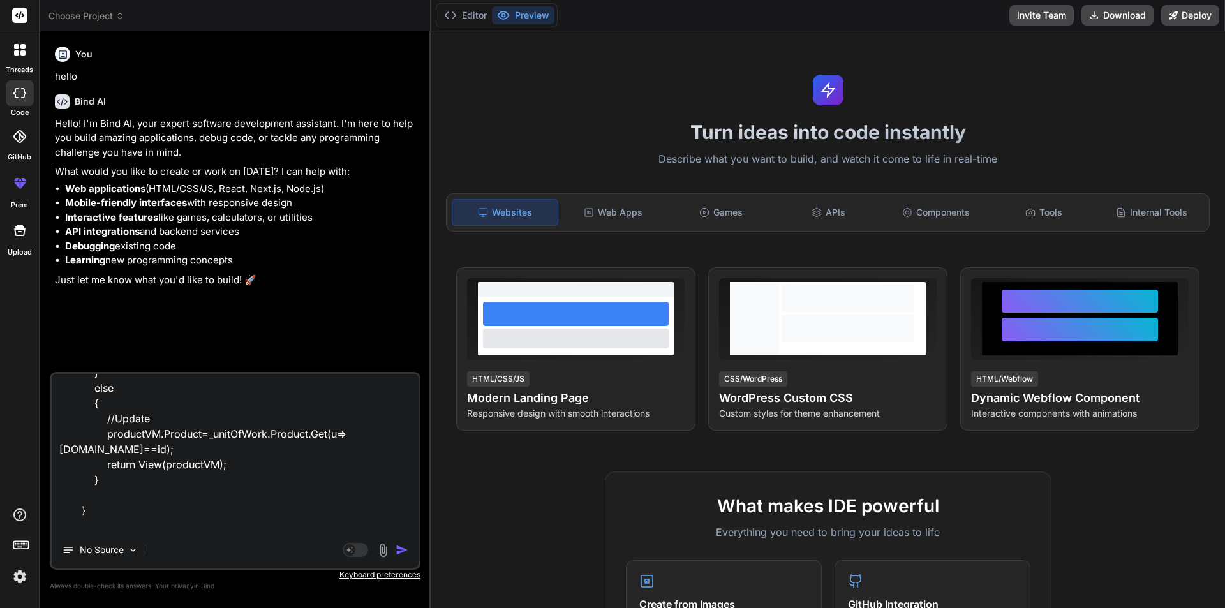
type textarea "public IActionResult Upsert(int? id) { ProductVM productVM = new() { CategoryLi…"
type textarea "x"
type textarea "public IActionResult Upsert(int? id) { ProductVM productVM = new() { CategoryLi…"
type textarea "x"
type textarea "public IActionResult Upsert(int? id) { ProductVM productVM = new() { CategoryLi…"
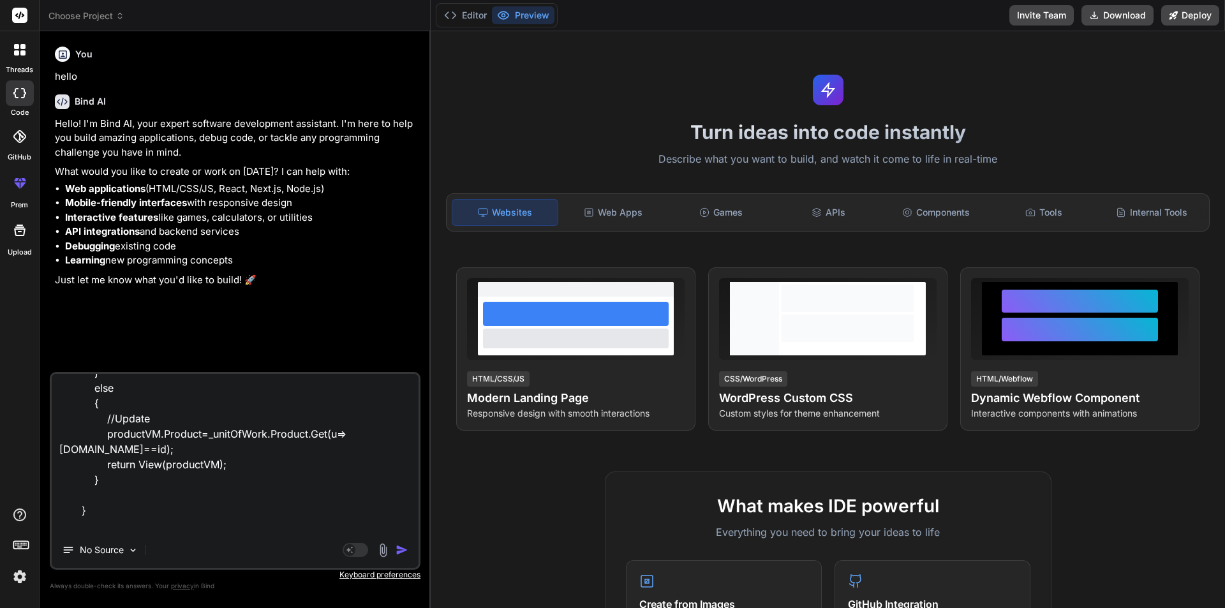
type textarea "x"
type textarea "public IActionResult Upsert(int? id) { ProductVM productVM = new() { CategoryLi…"
type textarea "x"
type textarea "public IActionResult Upsert(int? id) { ProductVM productVM = new() { CategoryLi…"
type textarea "x"
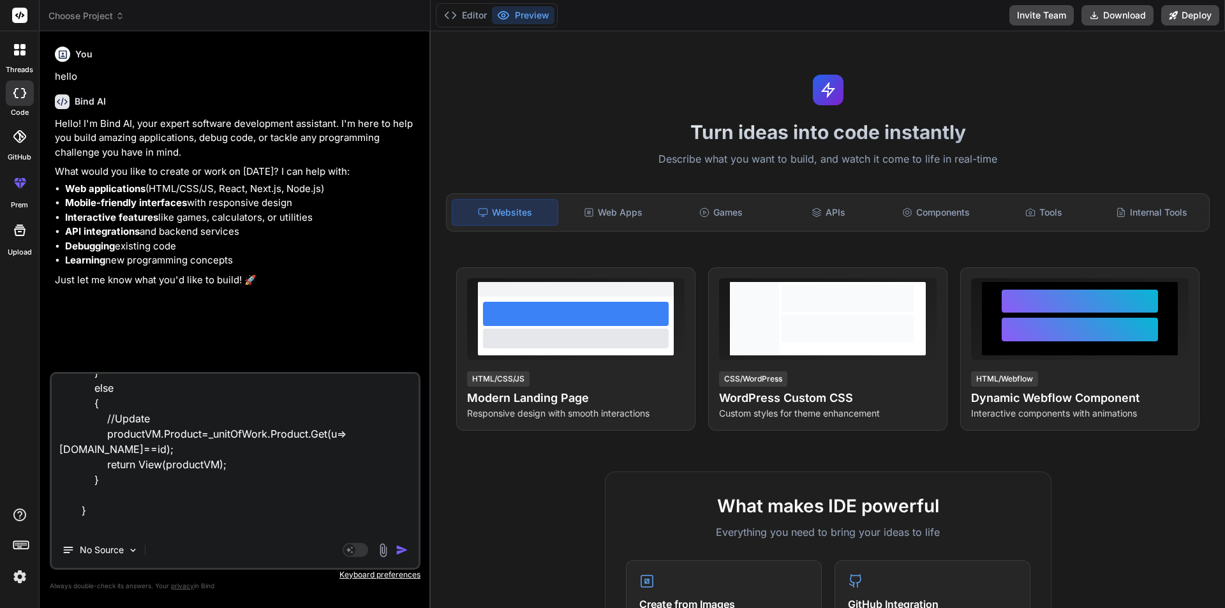
type textarea "public IActionResult Upsert(int? id) { ProductVM productVM = new() { CategoryLi…"
type textarea "x"
type textarea "public IActionResult Upsert(int? id) { ProductVM productVM = new() { CategoryLi…"
type textarea "x"
type textarea "public IActionResult Upsert(int? id) { ProductVM productVM = new() { CategoryLi…"
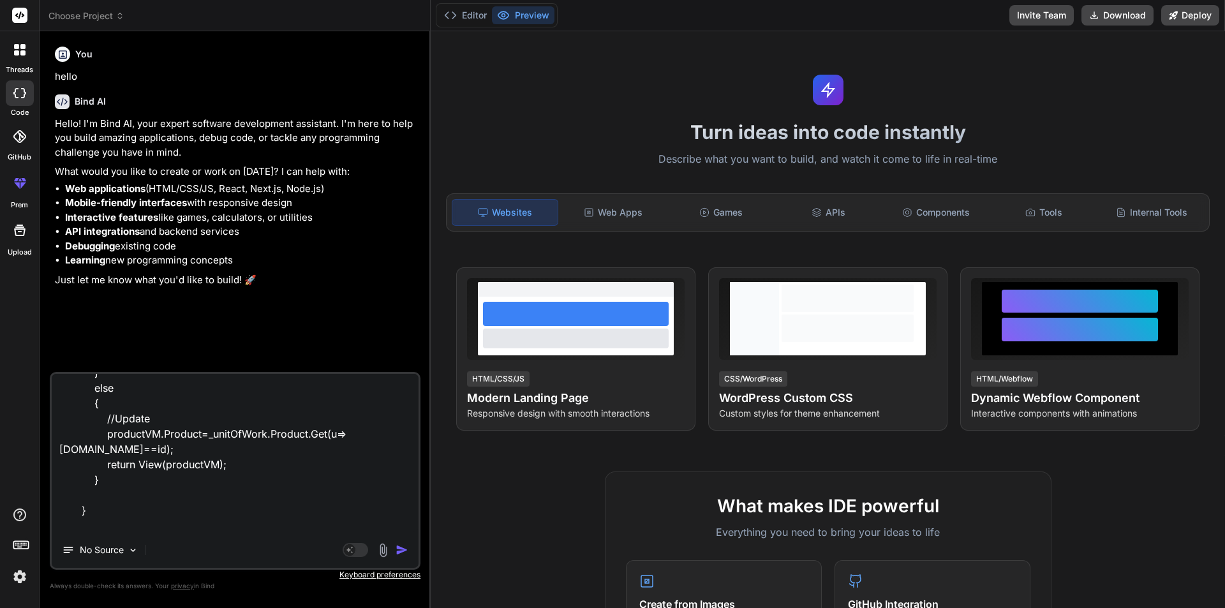
type textarea "x"
type textarea "public IActionResult Upsert(int? id) { ProductVM productVM = new() { CategoryLi…"
type textarea "x"
type textarea "public IActionResult Upsert(int? id) { ProductVM productVM = new() { CategoryLi…"
type textarea "x"
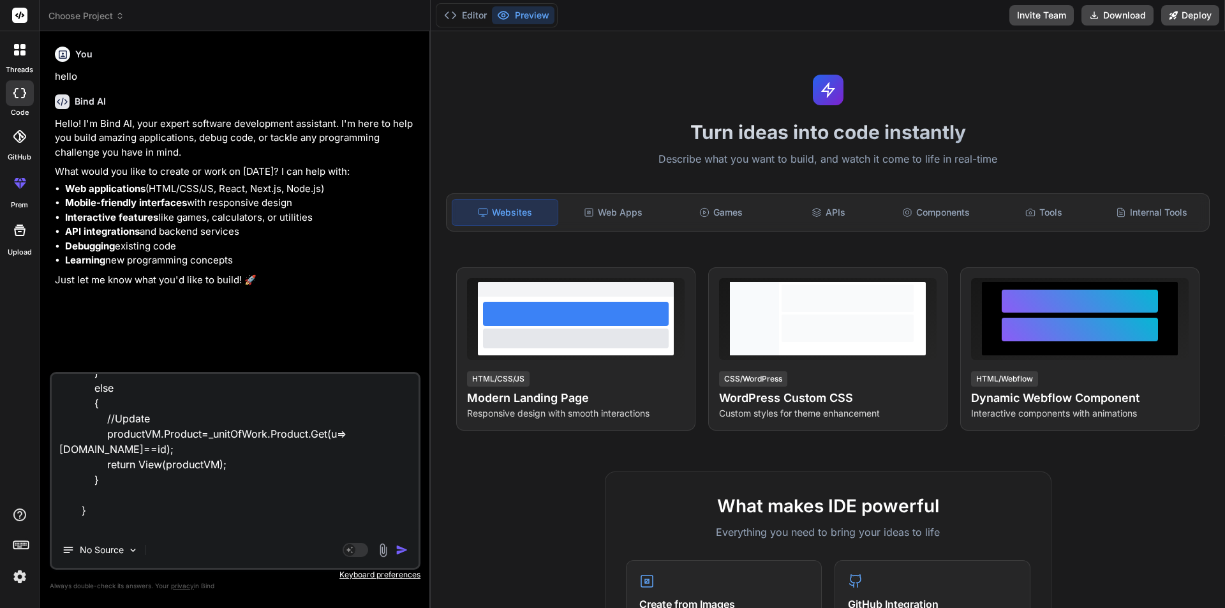
type textarea "public IActionResult Upsert(int? id) { ProductVM productVM = new() { CategoryLi…"
type textarea "x"
type textarea "public IActionResult Upsert(int? id) { ProductVM productVM = new() { CategoryLi…"
type textarea "x"
type textarea "public IActionResult Upsert(int? id) { ProductVM productVM = new() { CategoryLi…"
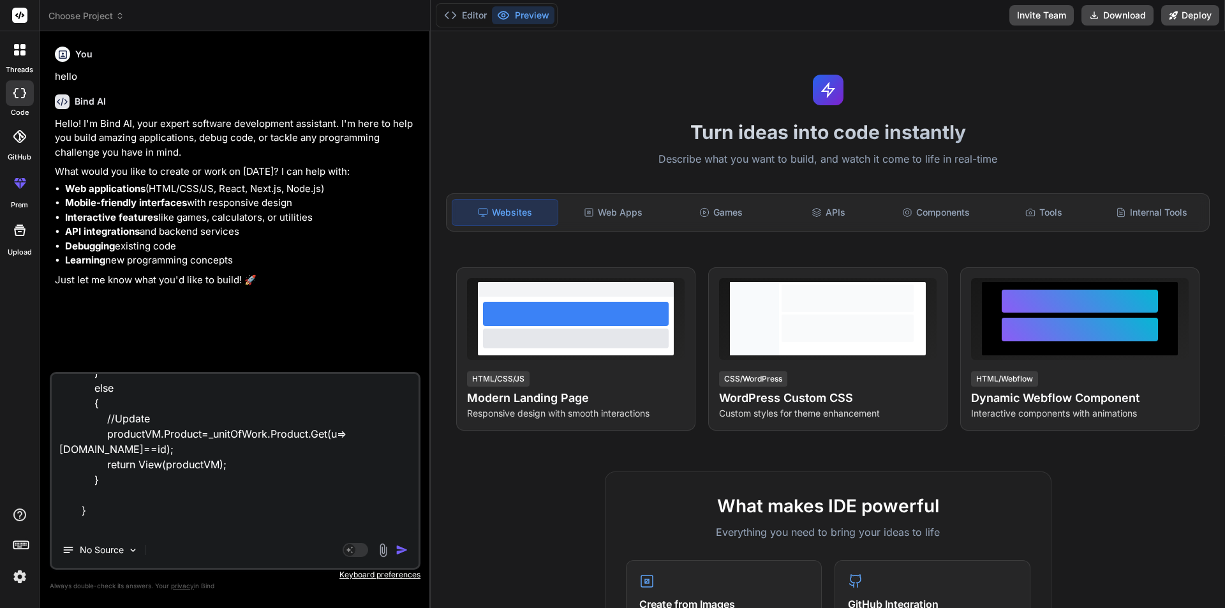
type textarea "x"
type textarea "public IActionResult Upsert(int? id) { ProductVM productVM = new() { CategoryLi…"
type textarea "x"
type textarea "public IActionResult Upsert(int? id) { ProductVM productVM = new() { CategoryLi…"
type textarea "x"
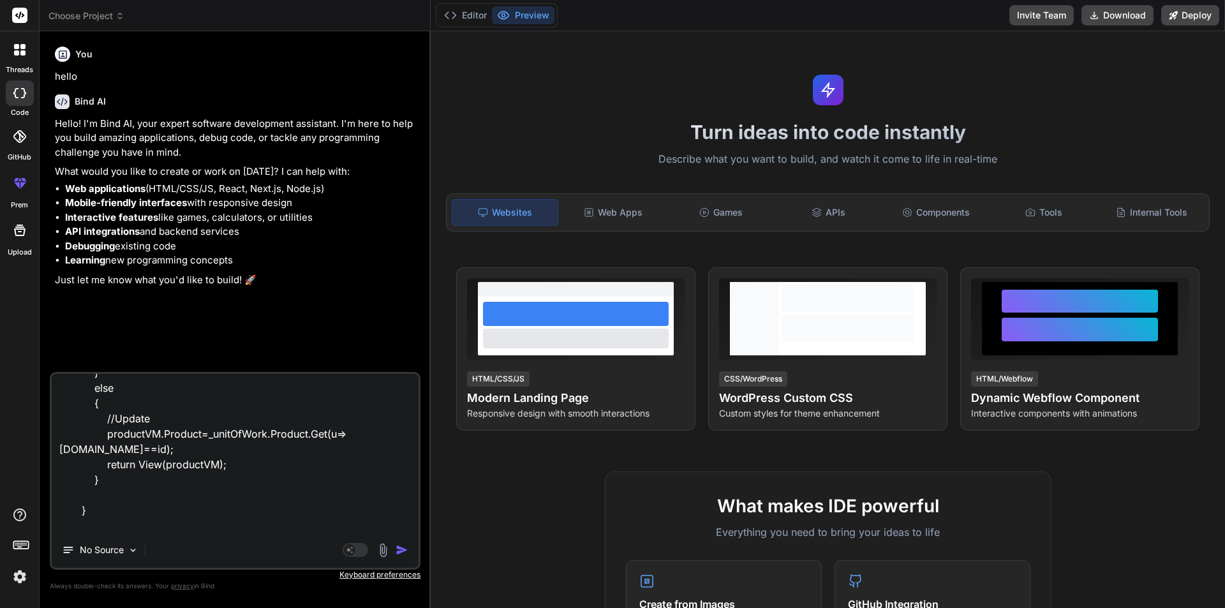
type textarea "public IActionResult Upsert(int? id) { ProductVM productVM = new() { CategoryLi…"
type textarea "x"
type textarea "public IActionResult Upsert(int? id) { ProductVM productVM = new() { CategoryLi…"
type textarea "x"
type textarea "public IActionResult Upsert(int? id) { ProductVM productVM = new() { CategoryLi…"
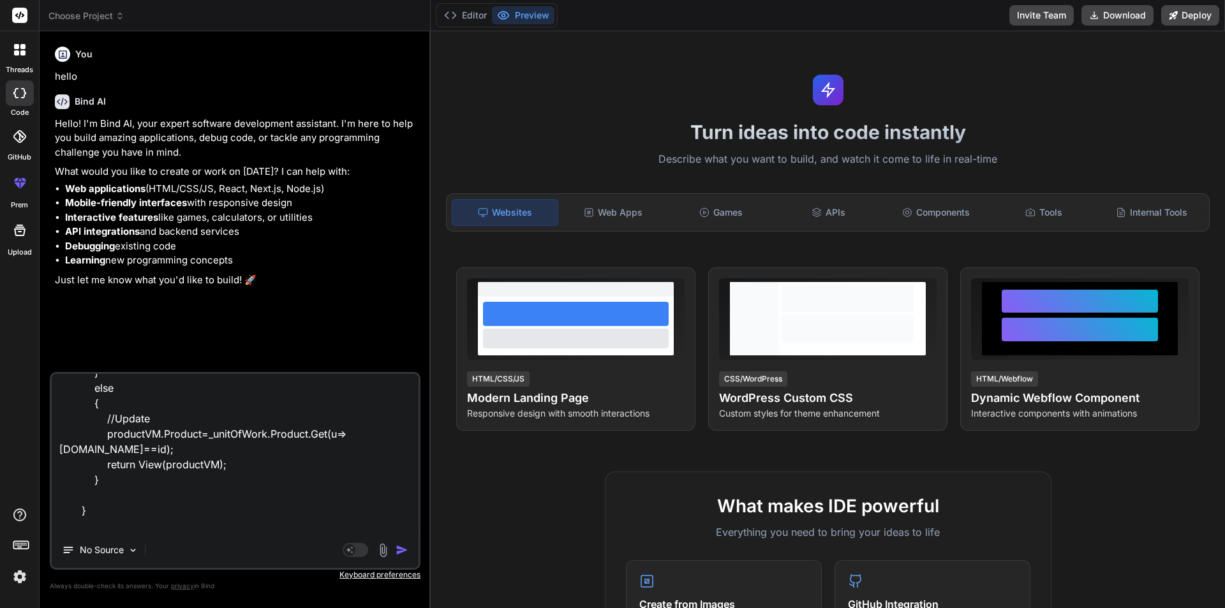
type textarea "x"
type textarea "public IActionResult Upsert(int? id) { ProductVM productVM = new() { CategoryLi…"
type textarea "x"
type textarea "public IActionResult Upsert(int? id) { ProductVM productVM = new() { CategoryLi…"
type textarea "x"
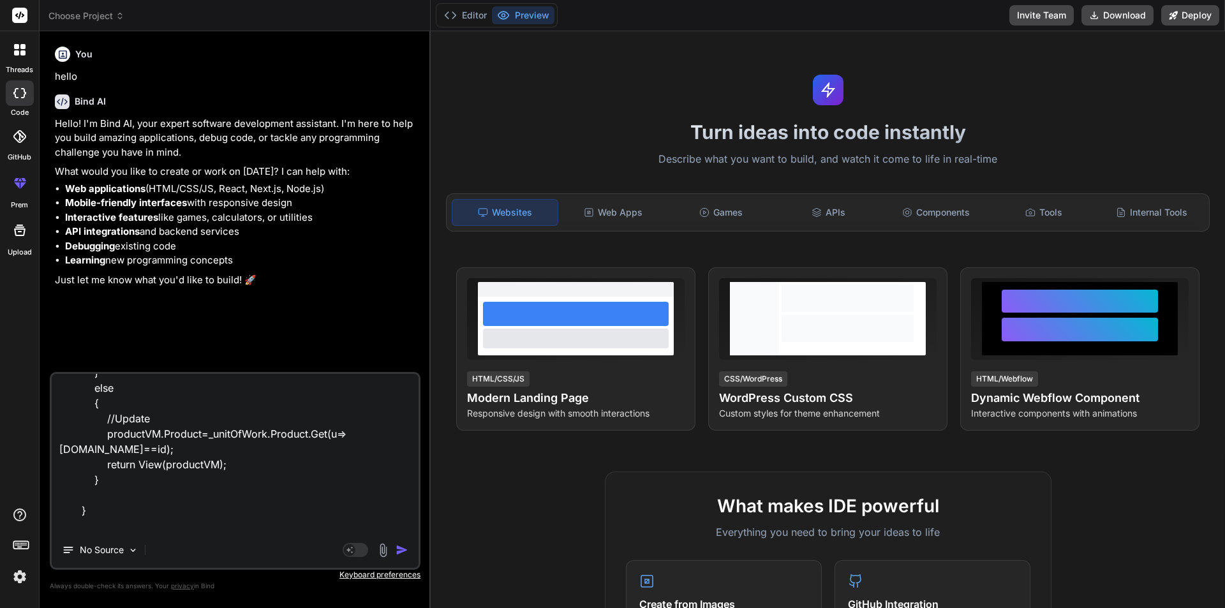
type textarea "public IActionResult Upsert(int? id) { ProductVM productVM = new() { CategoryLi…"
type textarea "x"
type textarea "public IActionResult Upsert(int? id) { ProductVM productVM = new() { CategoryLi…"
type textarea "x"
type textarea "public IActionResult Upsert(int? id) { ProductVM productVM = new() { CategoryLi…"
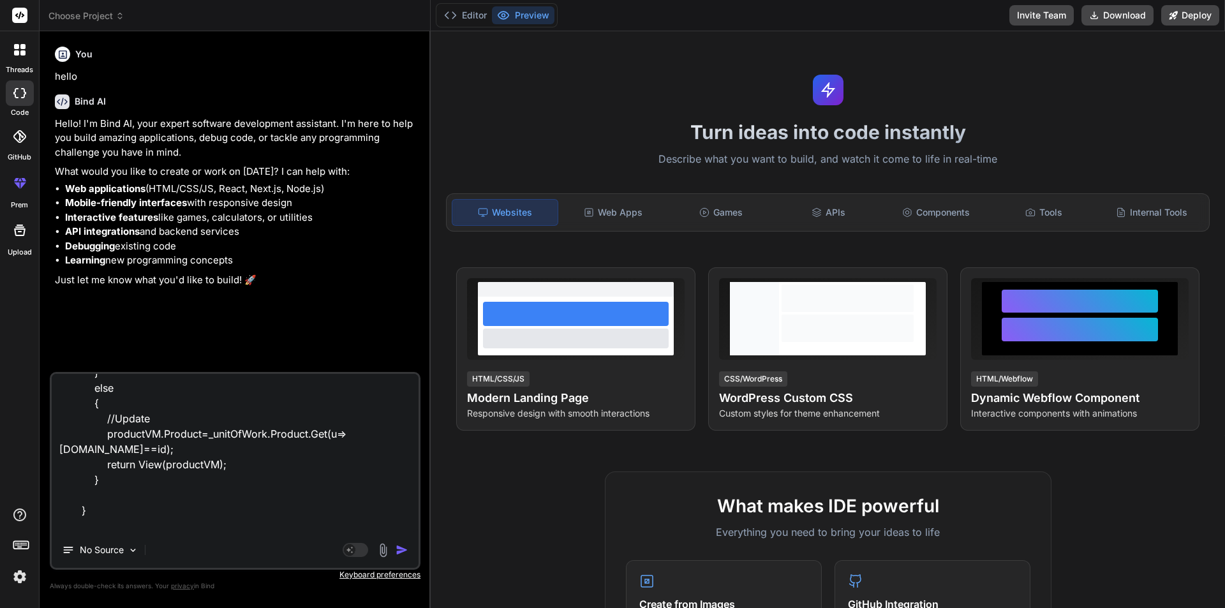
type textarea "x"
type textarea "public IActionResult Upsert(int? id) { ProductVM productVM = new() { CategoryLi…"
type textarea "x"
type textarea "public IActionResult Upsert(int? id) { ProductVM productVM = new() { CategoryLi…"
type textarea "x"
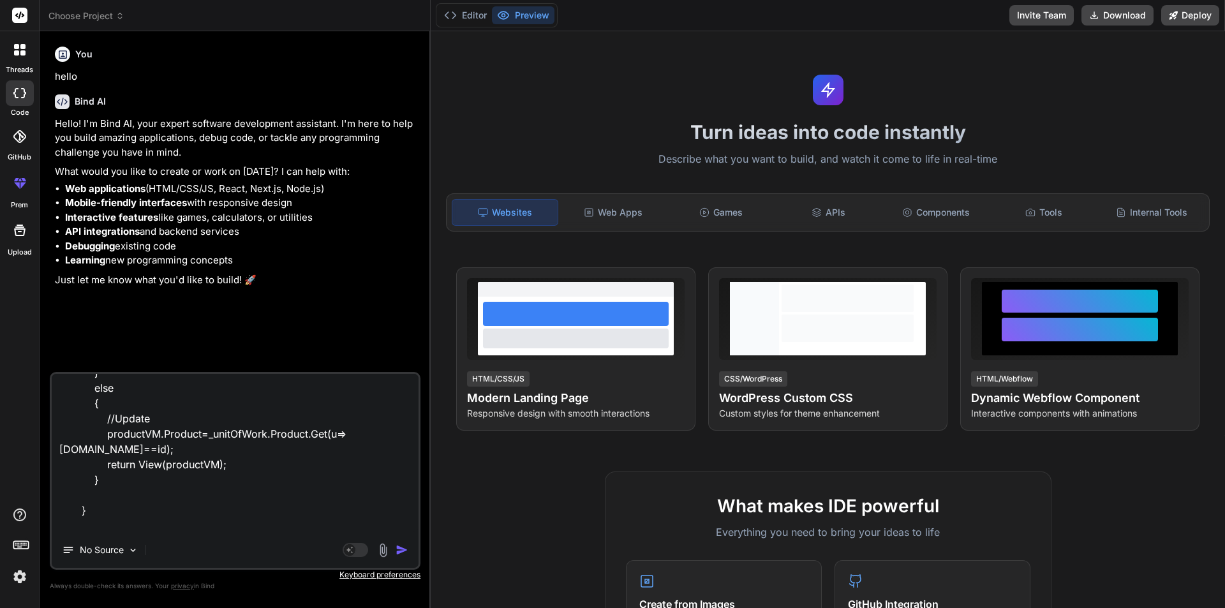
type textarea "public IActionResult Upsert(int? id) { ProductVM productVM = new() { CategoryLi…"
type textarea "x"
type textarea "public IActionResult Upsert(int? id) { ProductVM productVM = new() { CategoryLi…"
type textarea "x"
type textarea "public IActionResult Upsert(int? id) { ProductVM productVM = new() { CategoryLi…"
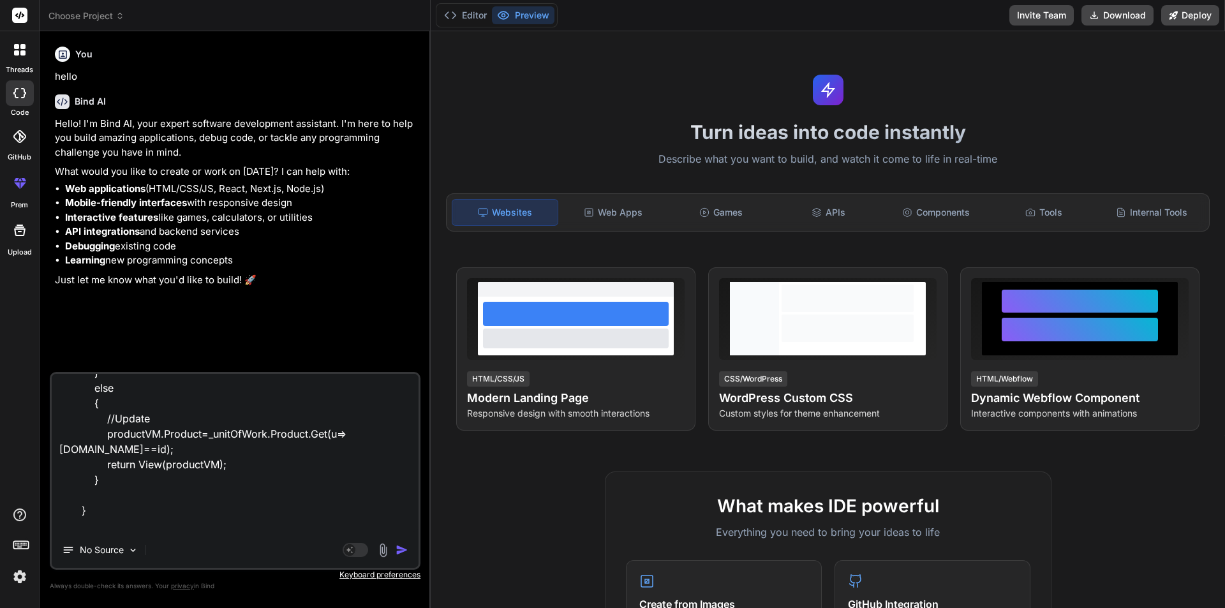
type textarea "x"
type textarea "public IActionResult Upsert(int? id) { ProductVM productVM = new() { CategoryLi…"
type textarea "x"
type textarea "public IActionResult Upsert(int? id) { ProductVM productVM = new() { CategoryLi…"
type textarea "x"
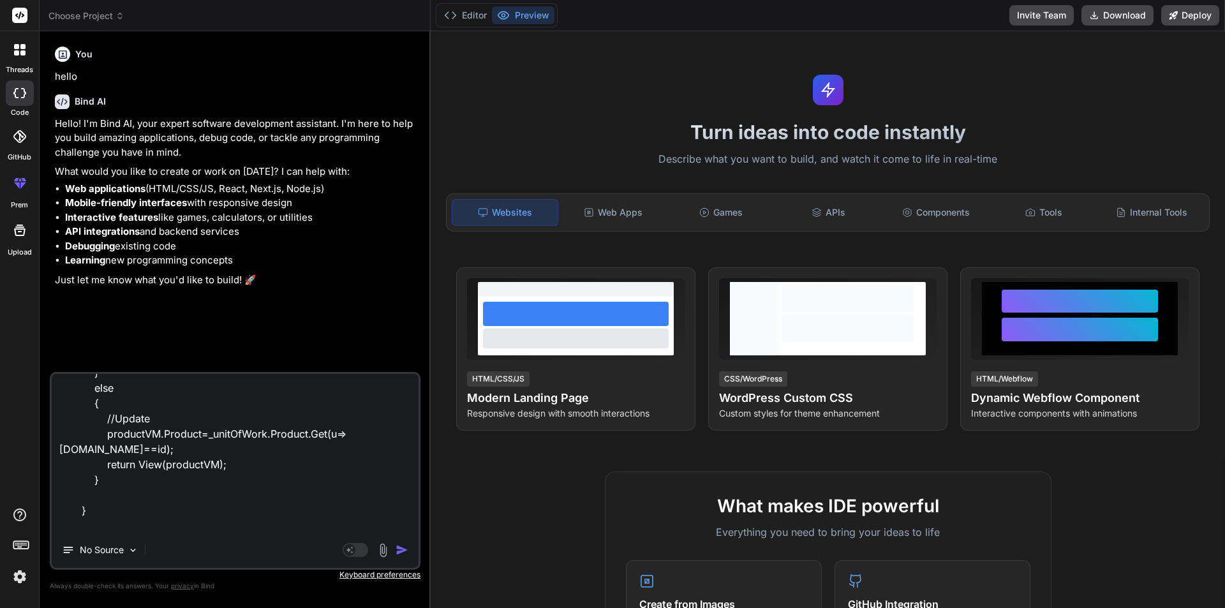
type textarea "public IActionResult Upsert(int? id) { ProductVM productVM = new() { CategoryLi…"
type textarea "x"
type textarea "public IActionResult Upsert(int? id) { ProductVM productVM = new() { CategoryLi…"
type textarea "x"
type textarea "public IActionResult Upsert(int? id) { ProductVM productVM = new() { CategoryLi…"
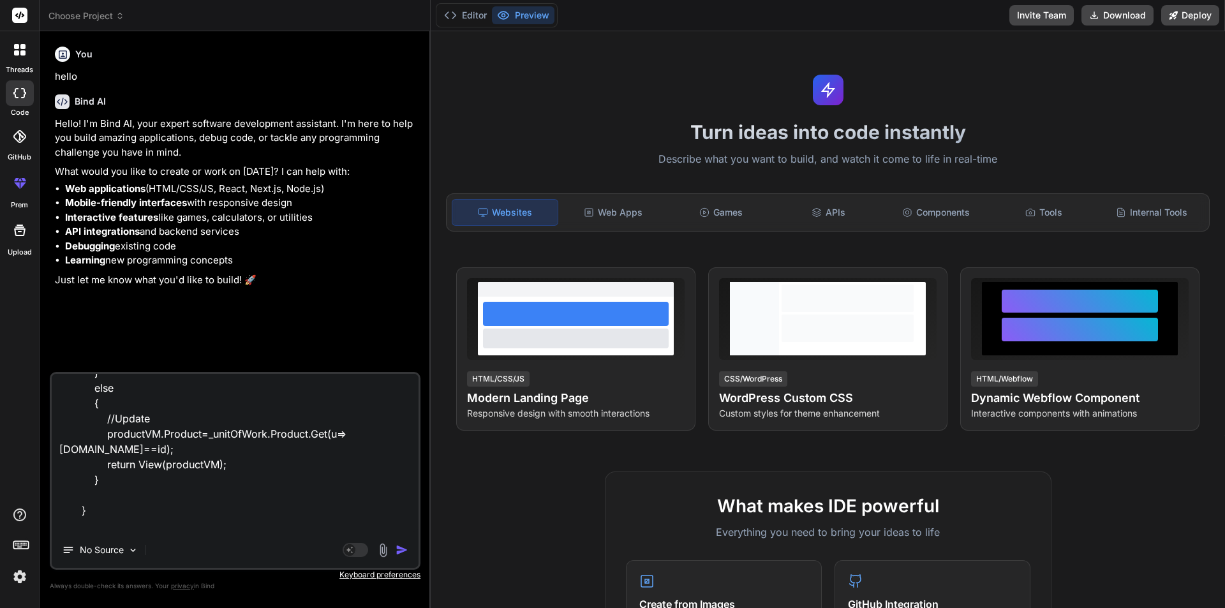
type textarea "x"
type textarea "public IActionResult Upsert(int? id) { ProductVM productVM = new() { CategoryLi…"
type textarea "x"
type textarea "public IActionResult Upsert(int? id) { ProductVM productVM = new() { CategoryLi…"
type textarea "x"
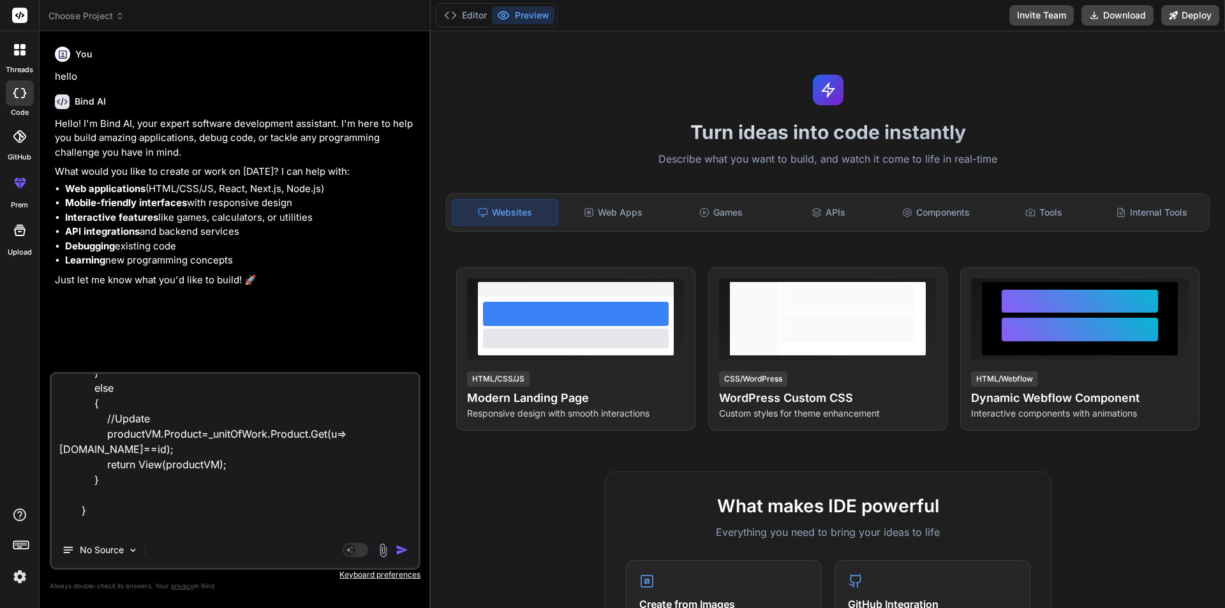
type textarea "public IActionResult Upsert(int? id) { ProductVM productVM = new() { CategoryLi…"
type textarea "x"
type textarea "public IActionResult Upsert(int? id) { ProductVM productVM = new() { CategoryLi…"
type textarea "x"
type textarea "public IActionResult Upsert(int? id) { ProductVM productVM = new() { CategoryLi…"
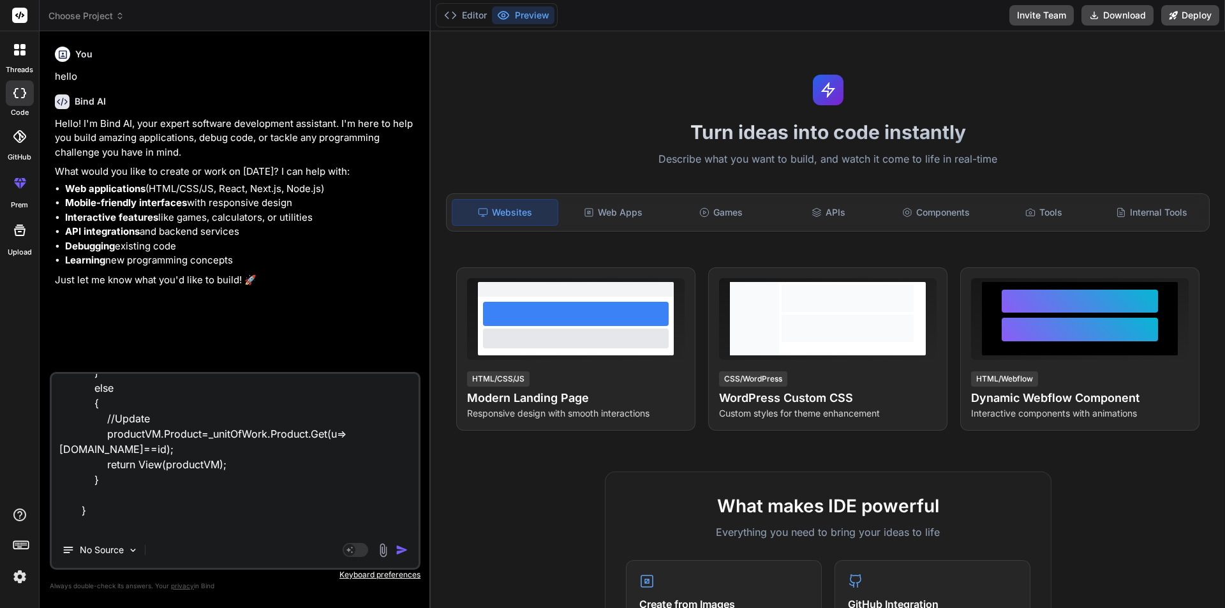
type textarea "x"
type textarea "public IActionResult Upsert(int? id) { ProductVM productVM = new() { CategoryLi…"
type textarea "x"
type textarea "public IActionResult Upsert(int? id) { ProductVM productVM = new() { CategoryLi…"
type textarea "x"
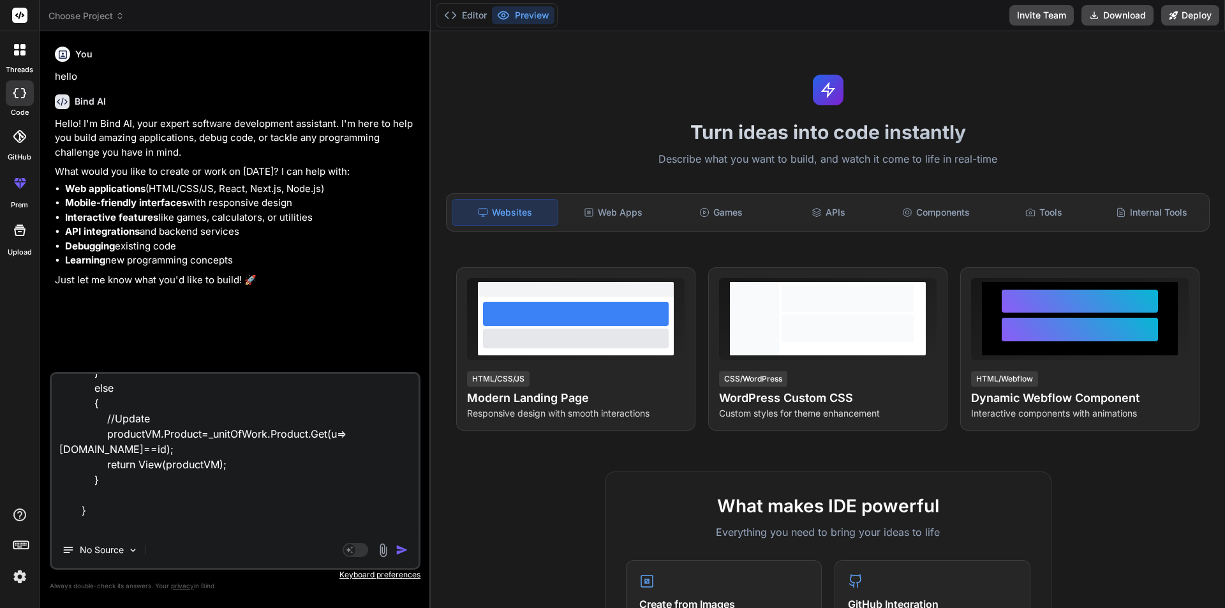
type textarea "public IActionResult Upsert(int? id) { ProductVM productVM = new() { CategoryLi…"
type textarea "x"
type textarea "public IActionResult Upsert(int? id) { ProductVM productVM = new() { CategoryLi…"
type textarea "x"
type textarea "public IActionResult Upsert(int? id) { ProductVM productVM = new() { CategoryLi…"
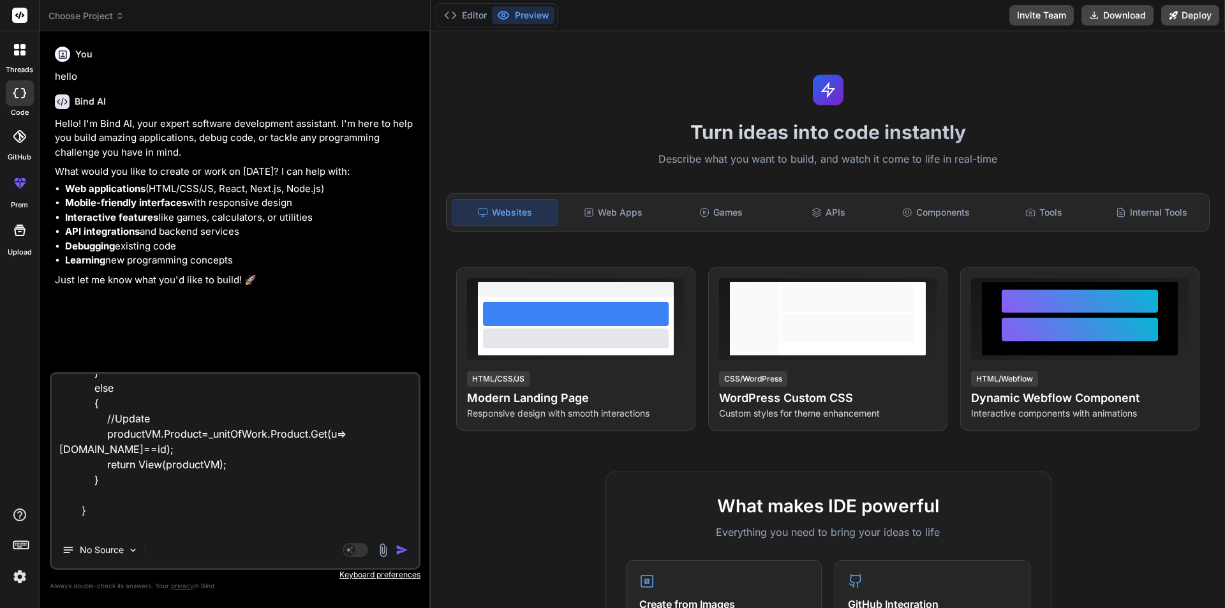
type textarea "x"
type textarea "public IActionResult Upsert(int? id) { ProductVM productVM = new() { CategoryLi…"
type textarea "x"
type textarea "public IActionResult Upsert(int? id) { ProductVM productVM = new() { CategoryLi…"
type textarea "x"
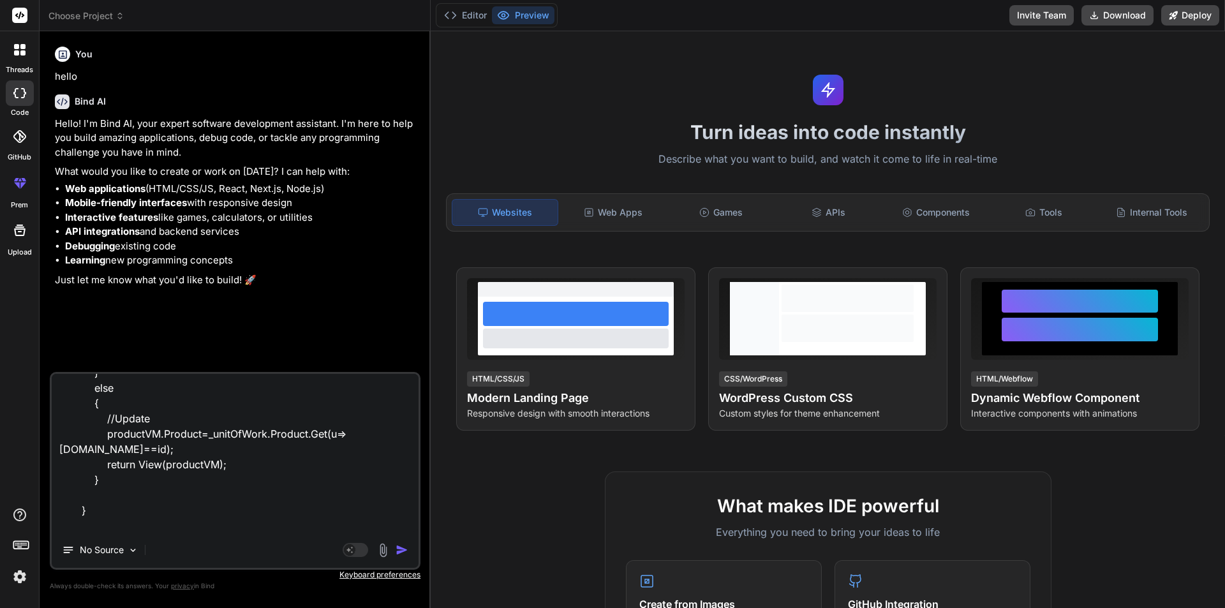
type textarea "public IActionResult Upsert(int? id) { ProductVM productVM = new() { CategoryLi…"
type textarea "x"
type textarea "public IActionResult Upsert(int? id) { ProductVM productVM = new() { CategoryLi…"
type textarea "x"
type textarea "public IActionResult Upsert(int? id) { ProductVM productVM = new() { CategoryLi…"
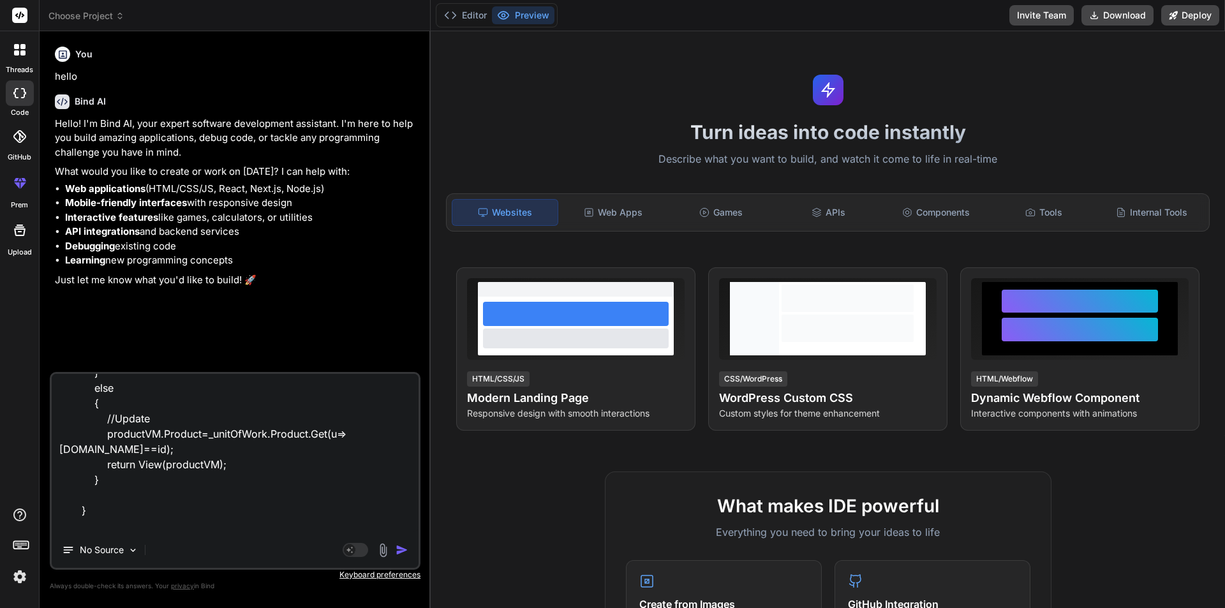
type textarea "x"
type textarea "public IActionResult Upsert(int? id) { ProductVM productVM = new() { CategoryLi…"
type textarea "x"
type textarea "public IActionResult Upsert(int? id) { ProductVM productVM = new() { CategoryLi…"
type textarea "x"
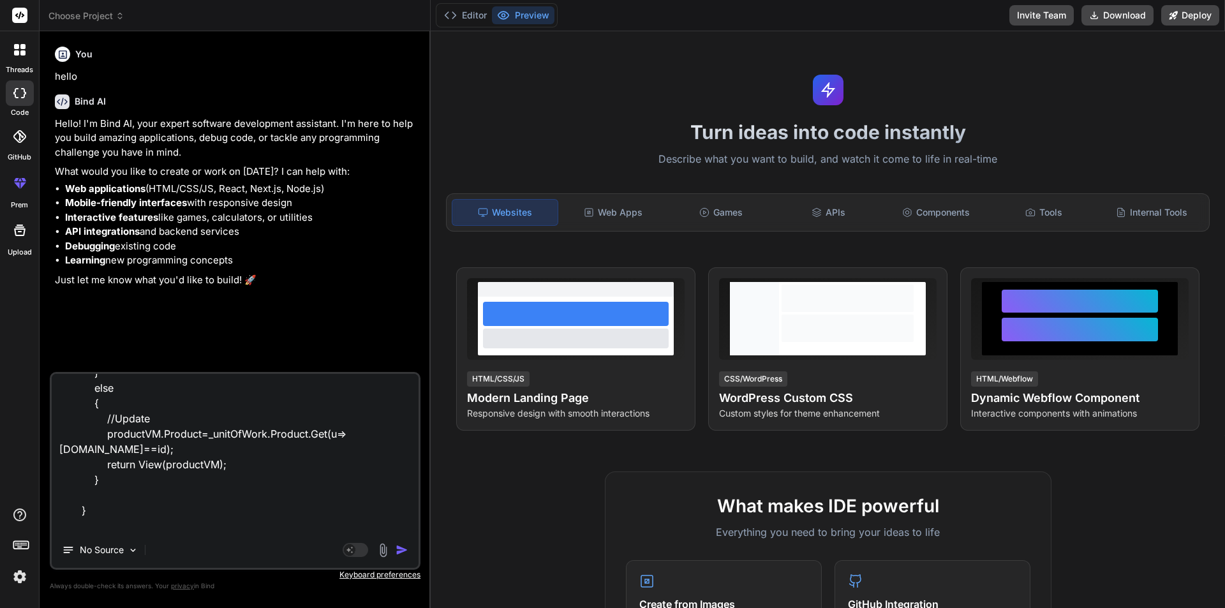
type textarea "public IActionResult Upsert(int? id) { ProductVM productVM = new() { CategoryLi…"
type textarea "x"
type textarea "public IActionResult Upsert(int? id) { ProductVM productVM = new() { CategoryLi…"
type textarea "x"
type textarea "public IActionResult Upsert(int? id) { ProductVM productVM = new() { CategoryLi…"
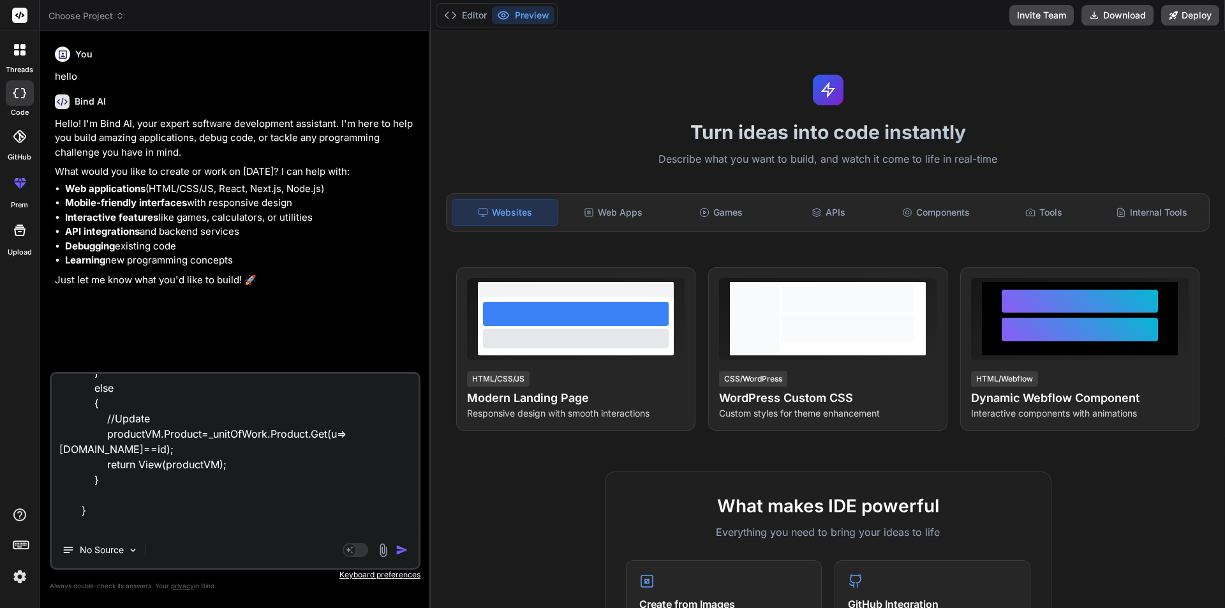
type textarea "x"
type textarea "public IActionResult Upsert(int? id) { ProductVM productVM = new() { CategoryLi…"
type textarea "x"
type textarea "public IActionResult Upsert(int? id) { ProductVM productVM = new() { CategoryLi…"
type textarea "x"
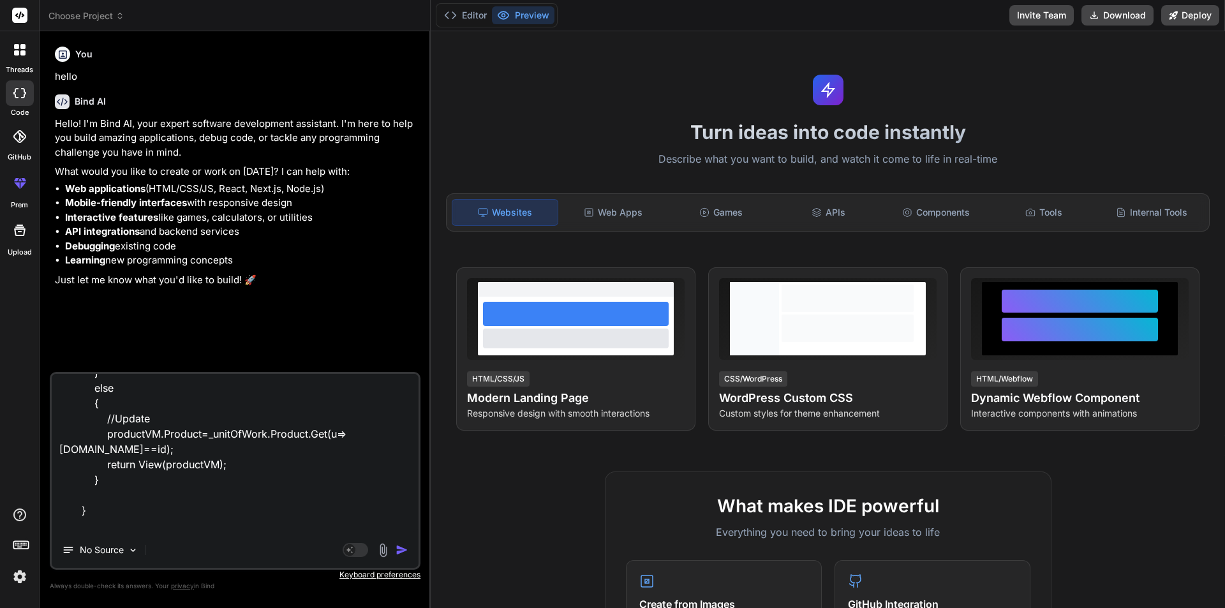
type textarea "public IActionResult Upsert(int? id) { ProductVM productVM = new() { CategoryLi…"
type textarea "x"
type textarea "public IActionResult Upsert(int? id) { ProductVM productVM = new() { CategoryLi…"
type textarea "x"
type textarea "public IActionResult Upsert(int? id) { ProductVM productVM = new() { CategoryLi…"
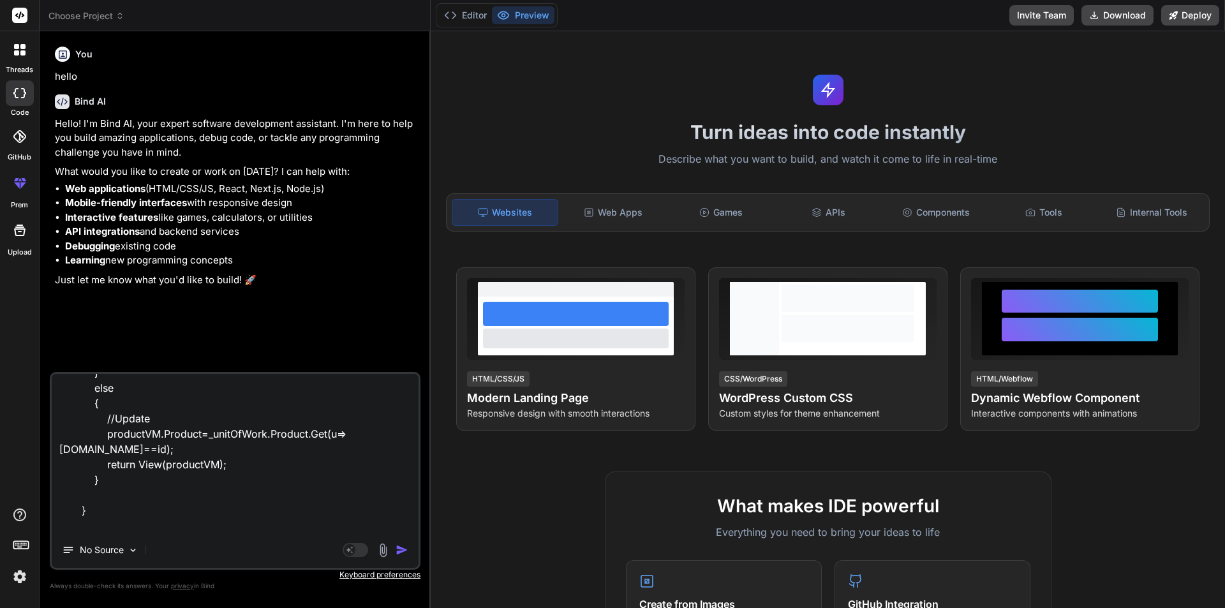
type textarea "x"
type textarea "public IActionResult Upsert(int? id) { ProductVM productVM = new() { CategoryLi…"
type textarea "x"
type textarea "public IActionResult Upsert(int? id) { ProductVM productVM = new() { CategoryLi…"
type textarea "x"
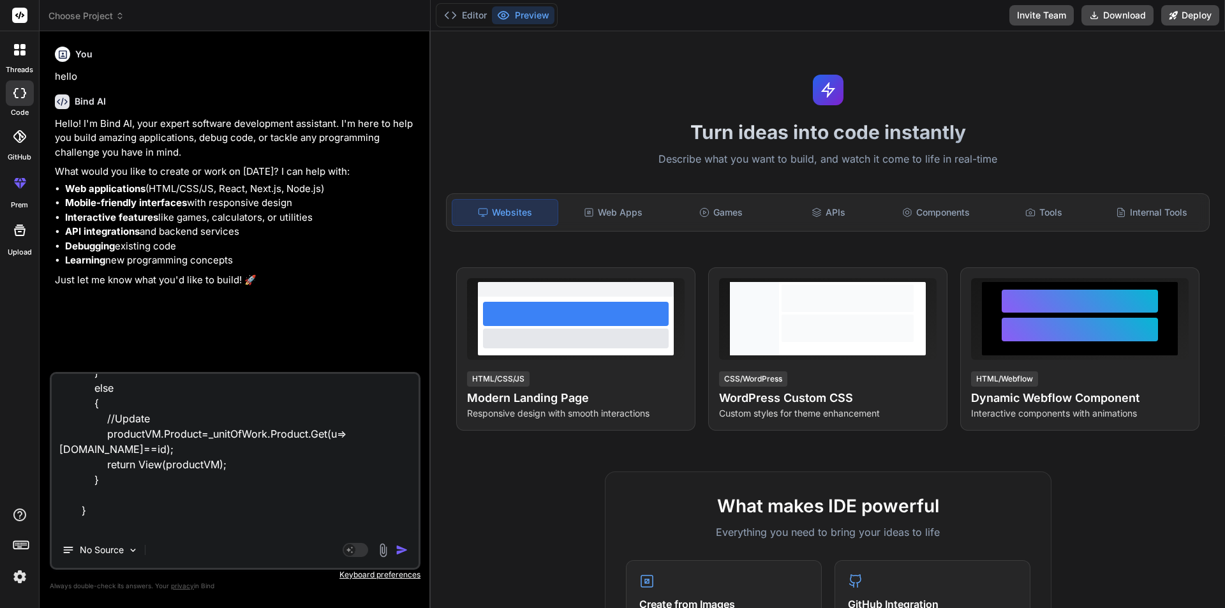
type textarea "public IActionResult Upsert(int? id) { ProductVM productVM = new() { CategoryLi…"
type textarea "x"
type textarea "public IActionResult Upsert(int? id) { ProductVM productVM = new() { CategoryLi…"
type textarea "x"
type textarea "public IActionResult Upsert(int? id) { ProductVM productVM = new() { CategoryLi…"
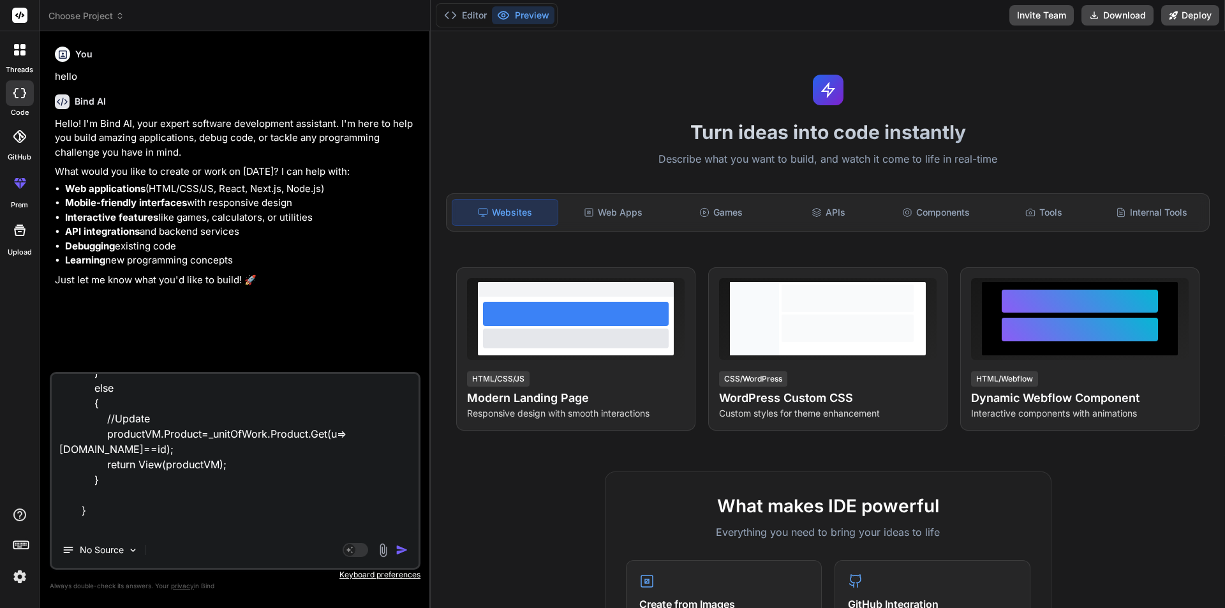
type textarea "x"
type textarea "public IActionResult Upsert(int? id) { ProductVM productVM = new() { CategoryLi…"
type textarea "x"
type textarea "public IActionResult Upsert(int? id) { ProductVM productVM = new() { CategoryLi…"
type textarea "x"
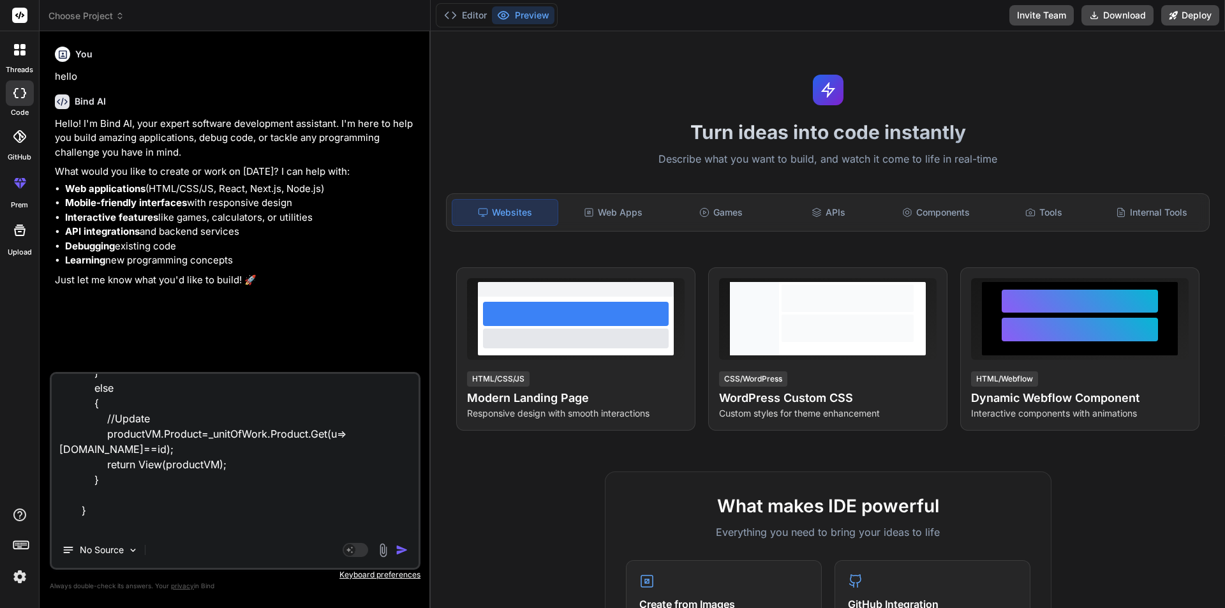
type textarea "public IActionResult Upsert(int? id) { ProductVM productVM = new() { CategoryLi…"
type textarea "x"
type textarea "public IActionResult Upsert(int? id) { ProductVM productVM = new() { CategoryLi…"
type textarea "x"
type textarea "public IActionResult Upsert(int? id) { ProductVM productVM = new() { CategoryLi…"
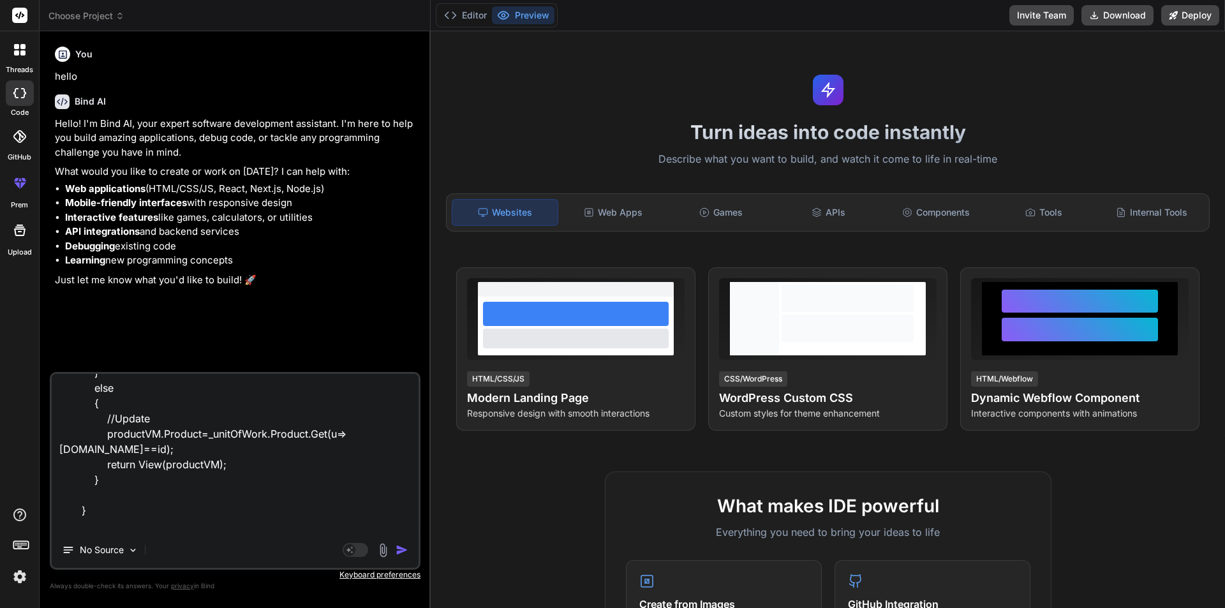
type textarea "x"
type textarea "public IActionResult Upsert(int? id) { ProductVM productVM = new() { CategoryLi…"
type textarea "x"
type textarea "public IActionResult Upsert(int? id) { ProductVM productVM = new() { CategoryLi…"
type textarea "x"
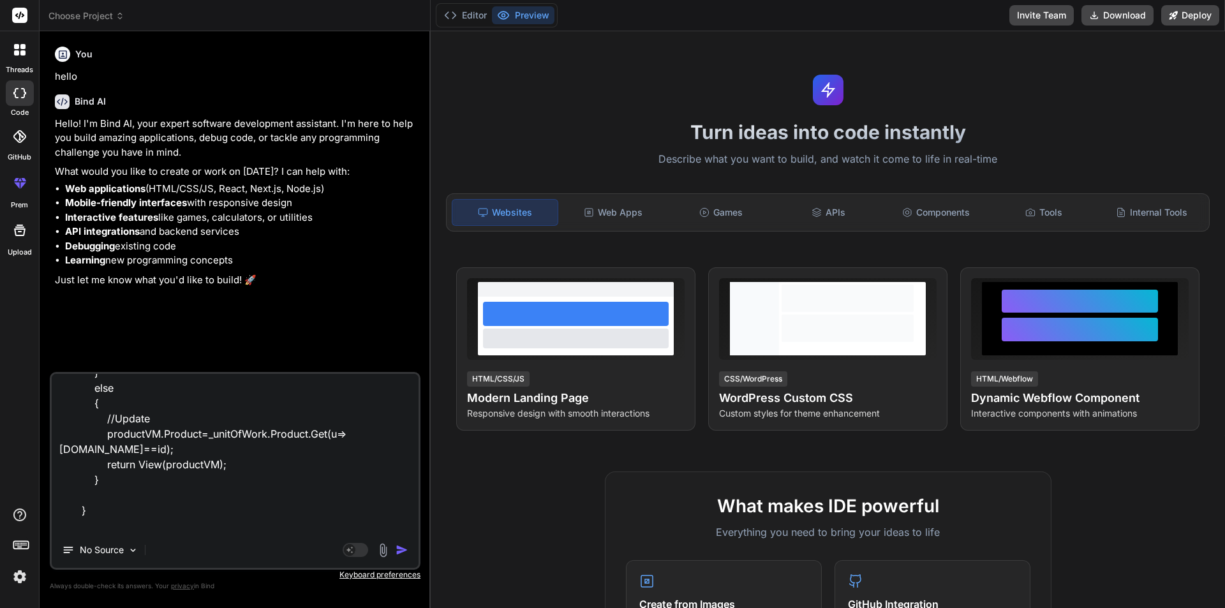
type textarea "public IActionResult Upsert(int? id) { ProductVM productVM = new() { CategoryLi…"
type textarea "x"
type textarea "public IActionResult Upsert(int? id) { ProductVM productVM = new() { CategoryLi…"
type textarea "x"
type textarea "public IActionResult Upsert(int? id) { ProductVM productVM = new() { CategoryLi…"
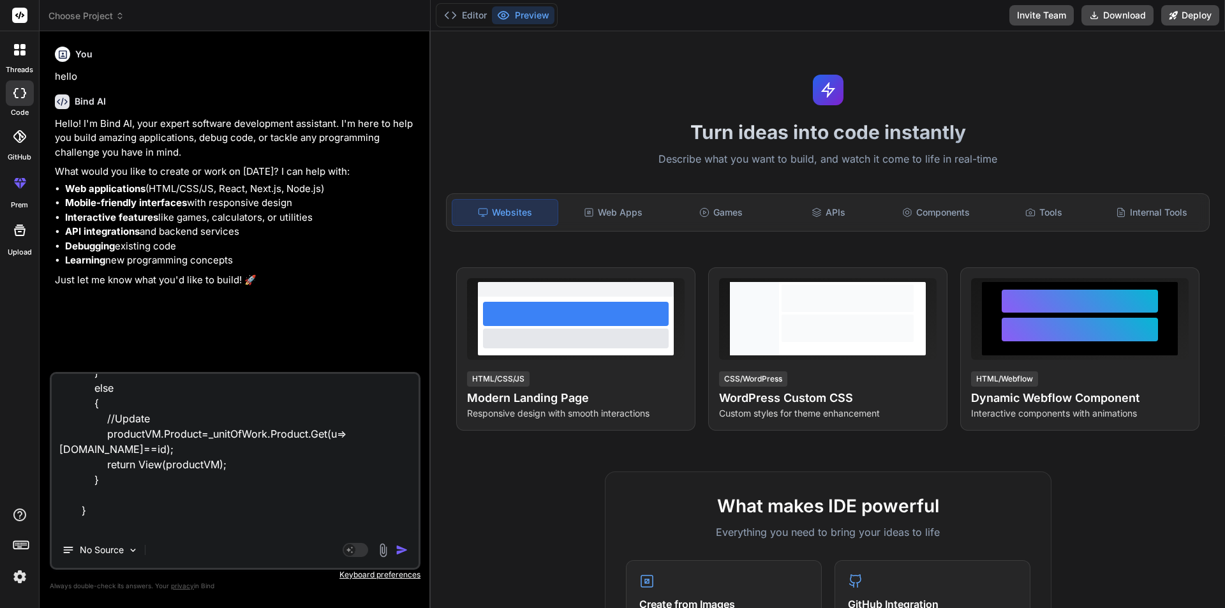
type textarea "x"
type textarea "public IActionResult Upsert(int? id) { ProductVM productVM = new() { CategoryLi…"
type textarea "x"
type textarea "public IActionResult Upsert(int? id) { ProductVM productVM = new() { CategoryLi…"
type textarea "x"
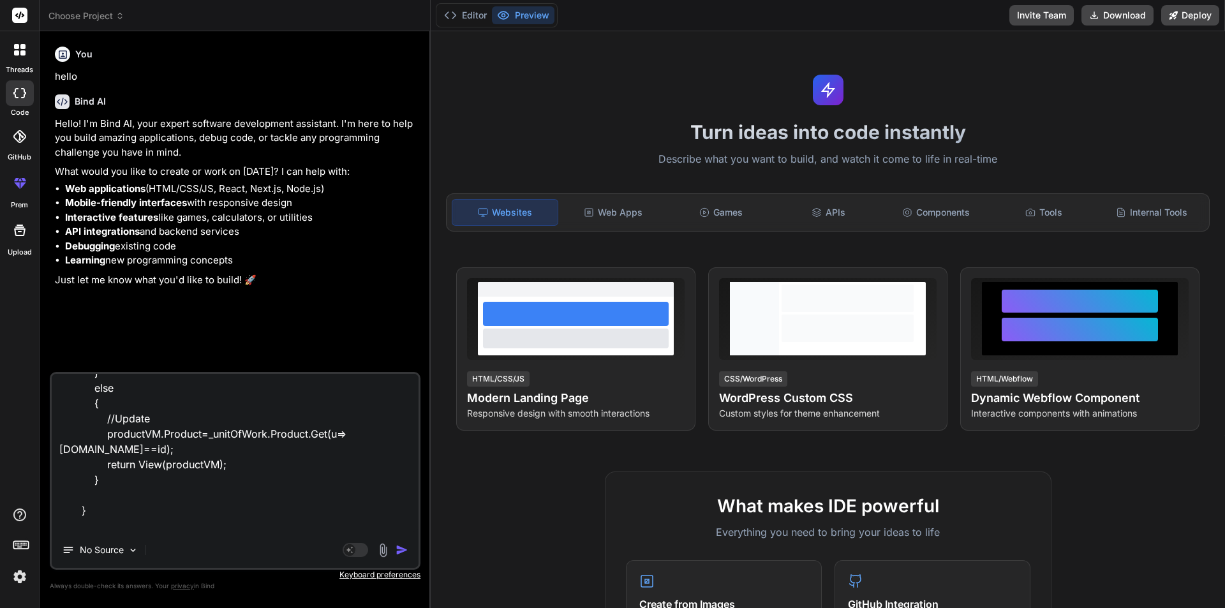
type textarea "public IActionResult Upsert(int? id) { ProductVM productVM = new() { CategoryLi…"
type textarea "x"
type textarea "public IActionResult Upsert(int? id) { ProductVM productVM = new() { CategoryLi…"
type textarea "x"
type textarea "public IActionResult Upsert(int? id) { ProductVM productVM = new() { CategoryLi…"
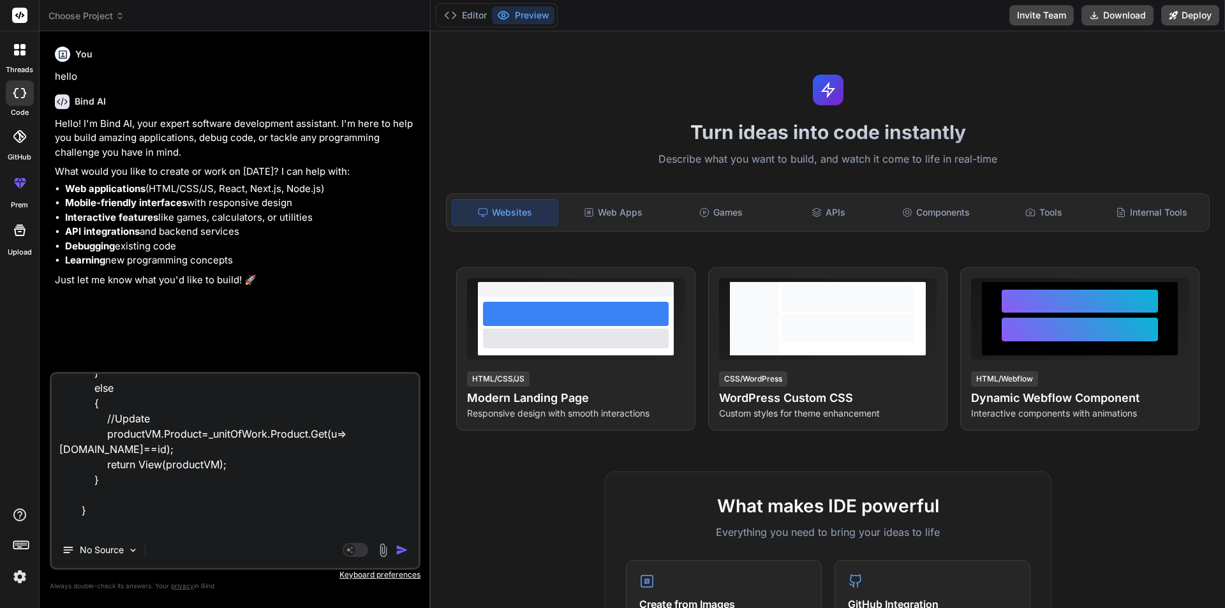
type textarea "x"
type textarea "public IActionResult Upsert(int? id) { ProductVM productVM = new() { CategoryLi…"
type textarea "x"
type textarea "public IActionResult Upsert(int? id) { ProductVM productVM = new() { CategoryLi…"
type textarea "x"
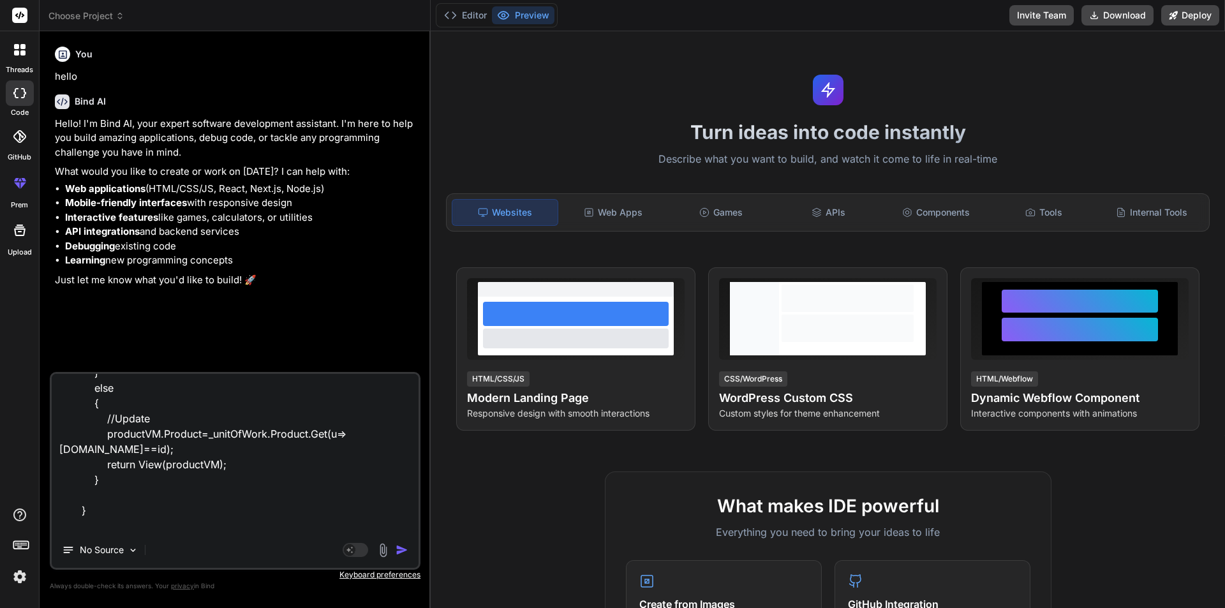
type textarea "public IActionResult Upsert(int? id) { ProductVM productVM = new() { CategoryLi…"
type textarea "x"
type textarea "public IActionResult Upsert(int? id) { ProductVM productVM = new() { CategoryLi…"
type textarea "x"
type textarea "public IActionResult Upsert(int? id) { ProductVM productVM = new() { CategoryLi…"
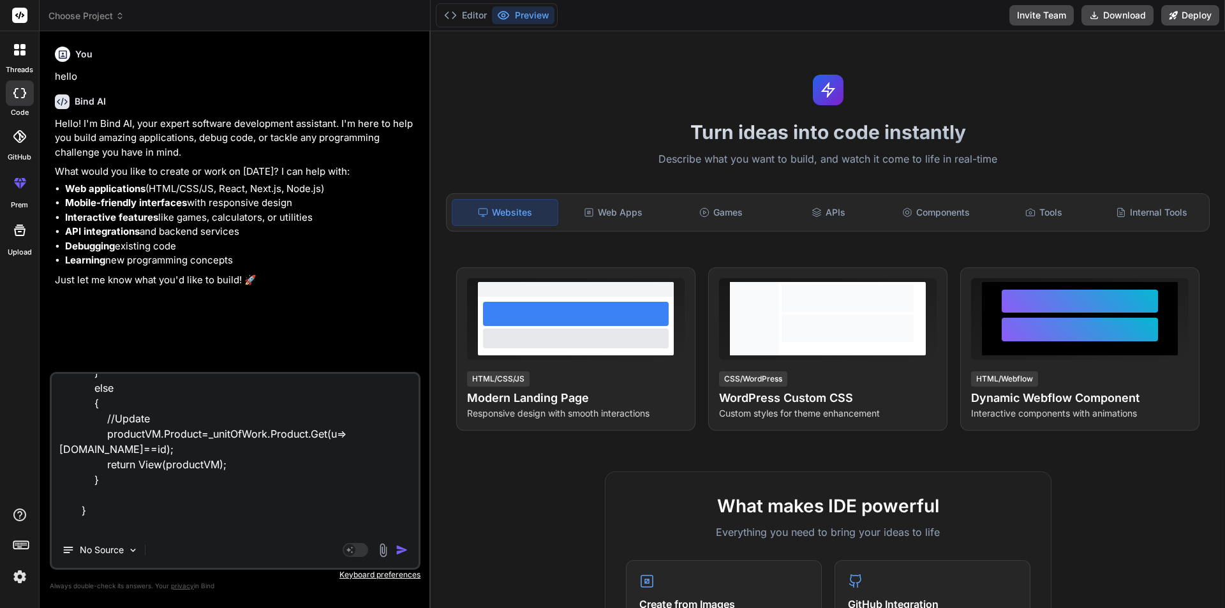
type textarea "x"
type textarea "public IActionResult Upsert(int? id) { ProductVM productVM = new() { CategoryLi…"
type textarea "x"
type textarea "public IActionResult Upsert(int? id) { ProductVM productVM = new() { CategoryLi…"
type textarea "x"
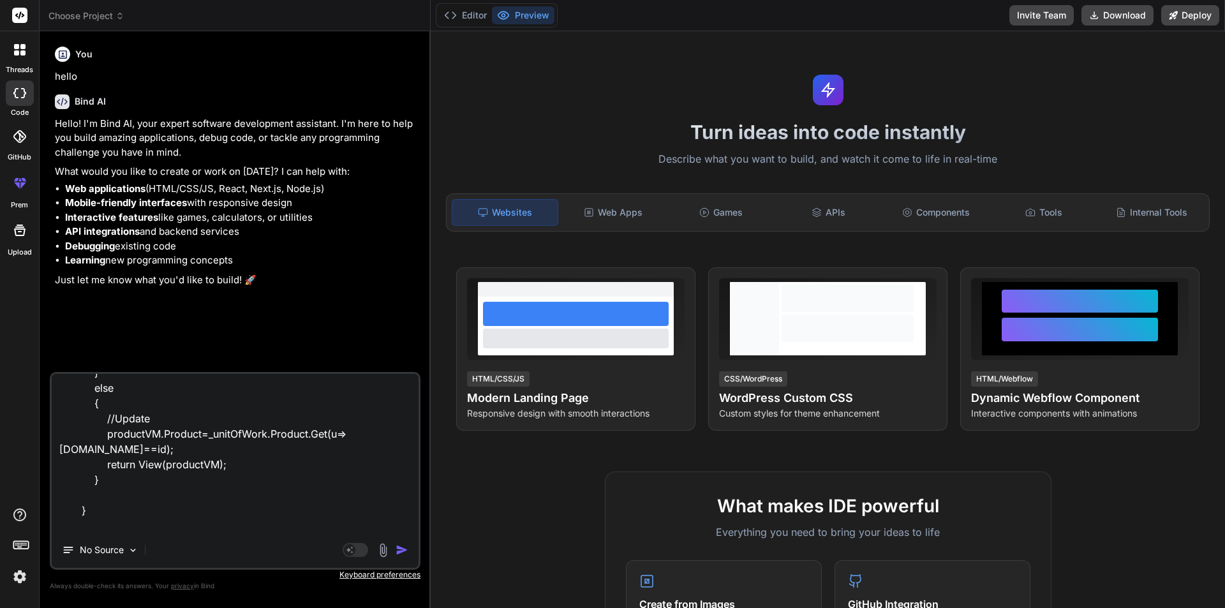
type textarea "public IActionResult Upsert(int? id) { ProductVM productVM = new() { CategoryLi…"
type textarea "x"
type textarea "public IActionResult Upsert(int? id) { ProductVM productVM = new() { CategoryLi…"
type textarea "x"
type textarea "public IActionResult Upsert(int? id) { ProductVM productVM = new() { CategoryLi…"
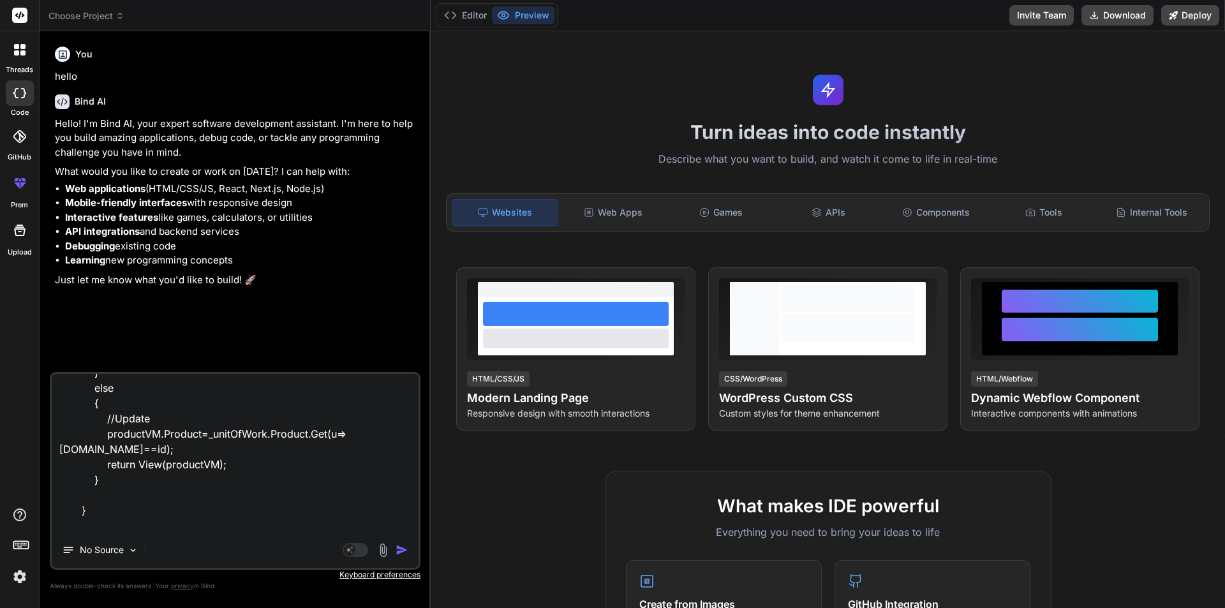
type textarea "x"
type textarea "public IActionResult Upsert(int? id) { ProductVM productVM = new() { CategoryLi…"
type textarea "x"
type textarea "public IActionResult Upsert(int? id) { ProductVM productVM = new() { CategoryLi…"
type textarea "x"
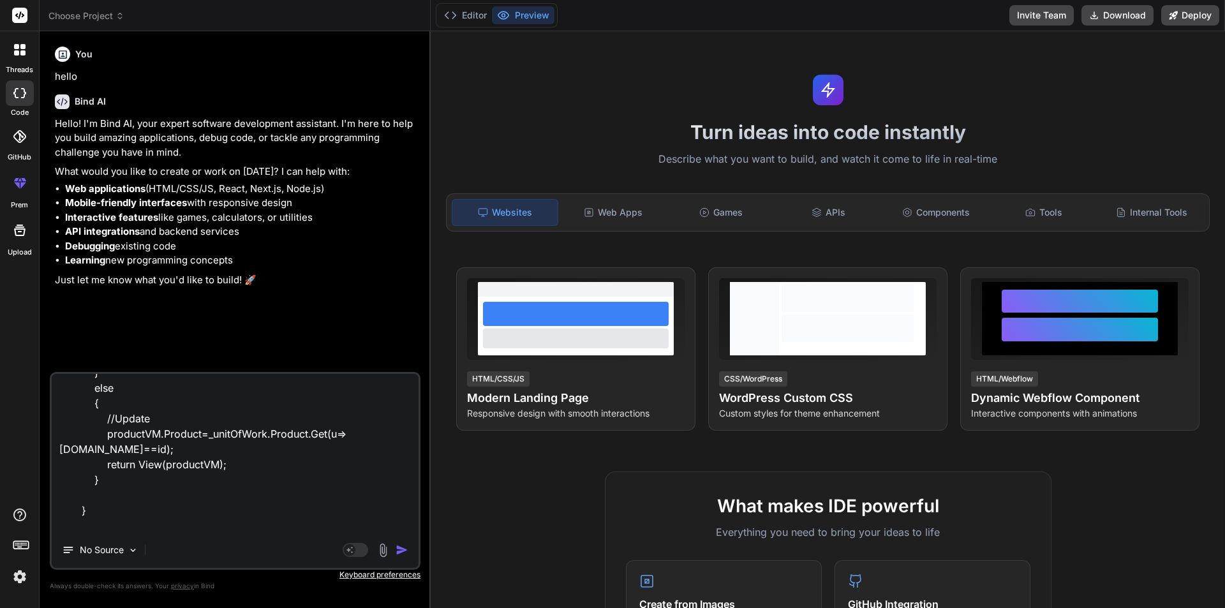
type textarea "public IActionResult Upsert(int? id) { ProductVM productVM = new() { CategoryLi…"
click at [283, 526] on textarea "public IActionResult Upsert(int? id) { ProductVM productVM = new() { CategoryLi…" at bounding box center [235, 453] width 367 height 158
click at [399, 525] on textarea "public IActionResult Upsert(int? id) { ProductVM productVM = new() { CategoryLi…" at bounding box center [235, 453] width 367 height 158
click at [391, 524] on textarea "public IActionResult Upsert(int? id) { ProductVM productVM = new() { CategoryLi…" at bounding box center [235, 453] width 367 height 158
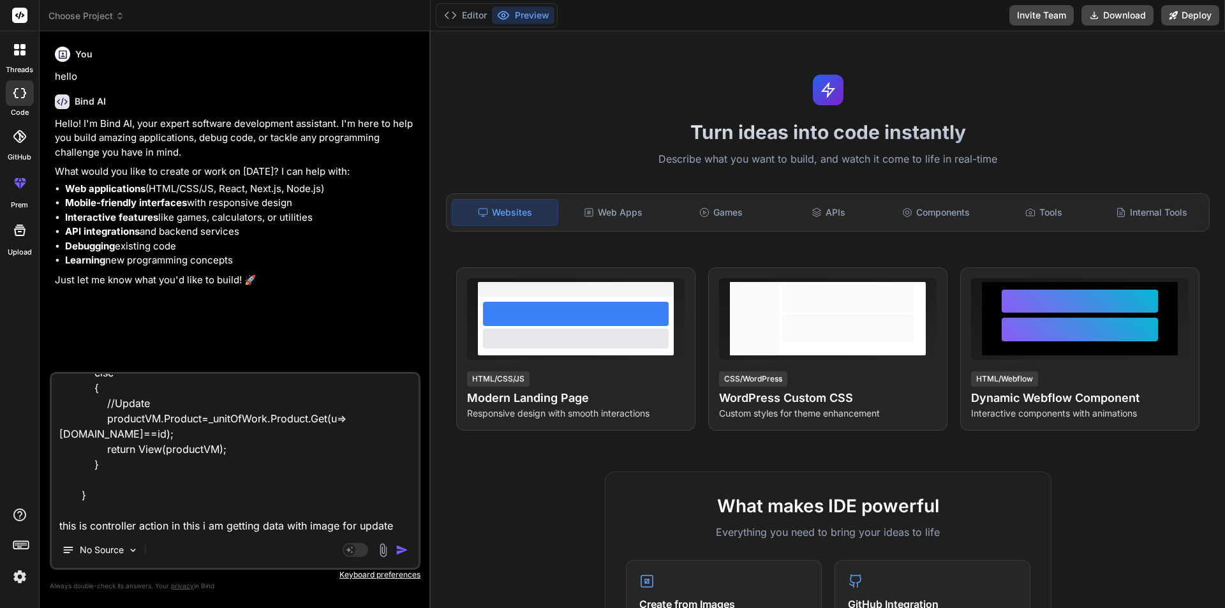
paste textarea "<div class="col-2"> <img src="@Url.Content(Model.Product.ImageUrl)" width="100%…"
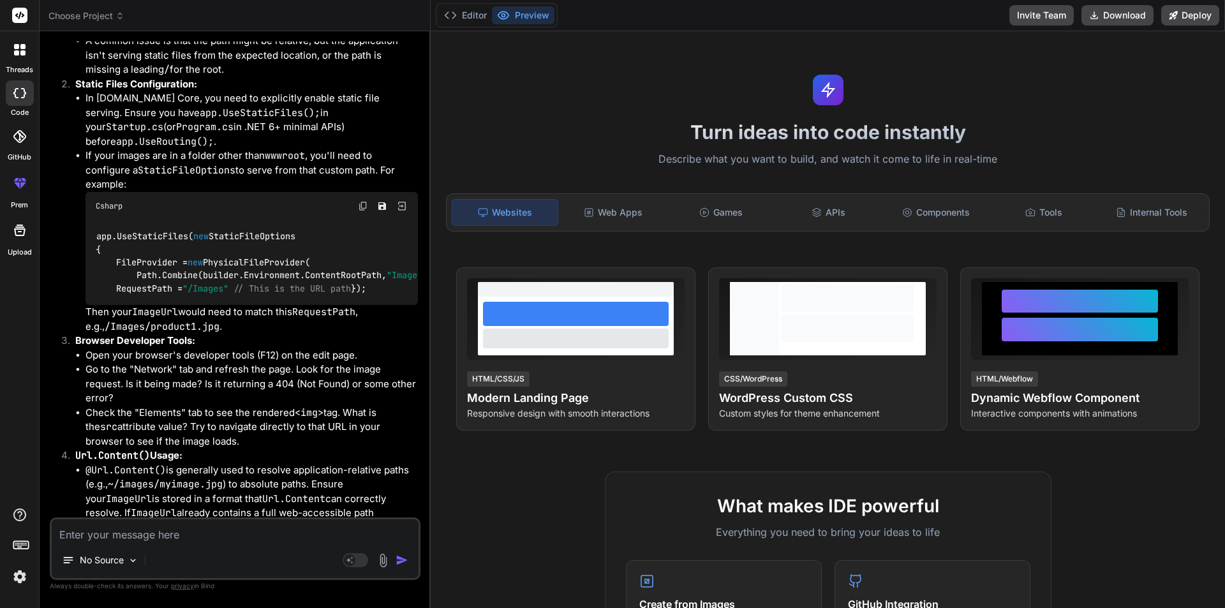
scroll to position [722, 0]
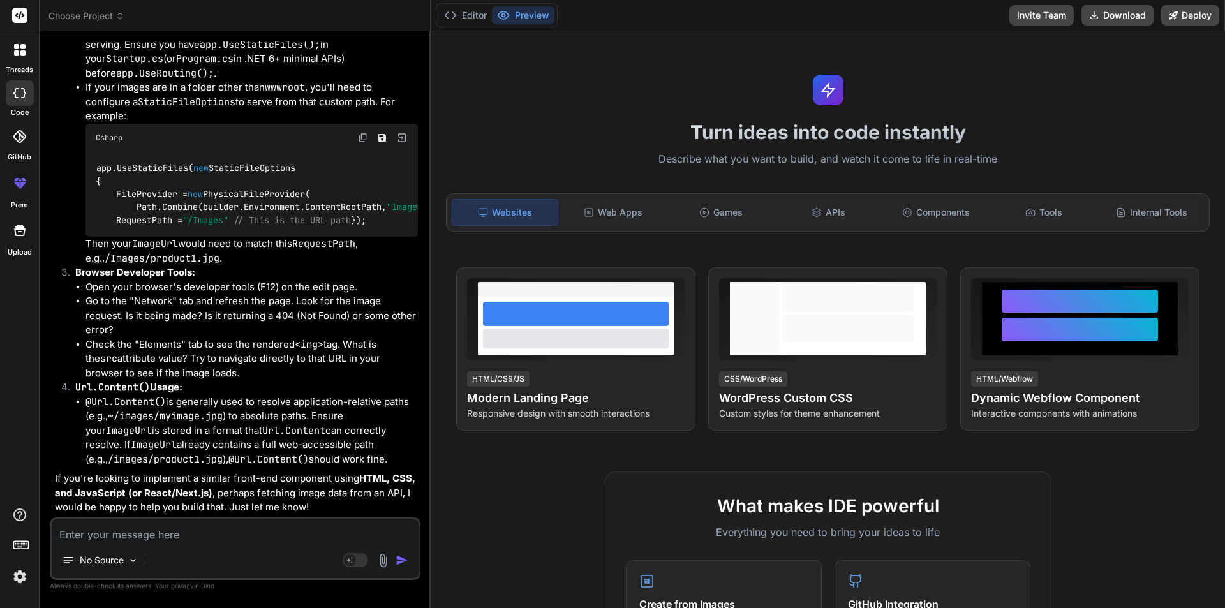
click at [202, 519] on div "No Source Agent Mode. When this toggle is activated, AI automatically makes dec…" at bounding box center [235, 548] width 371 height 63
click at [199, 531] on textarea at bounding box center [235, 530] width 367 height 23
paste textarea "public IActionResult Upsert(int? id) { ProductVM productVM = new() { CategoryLi…"
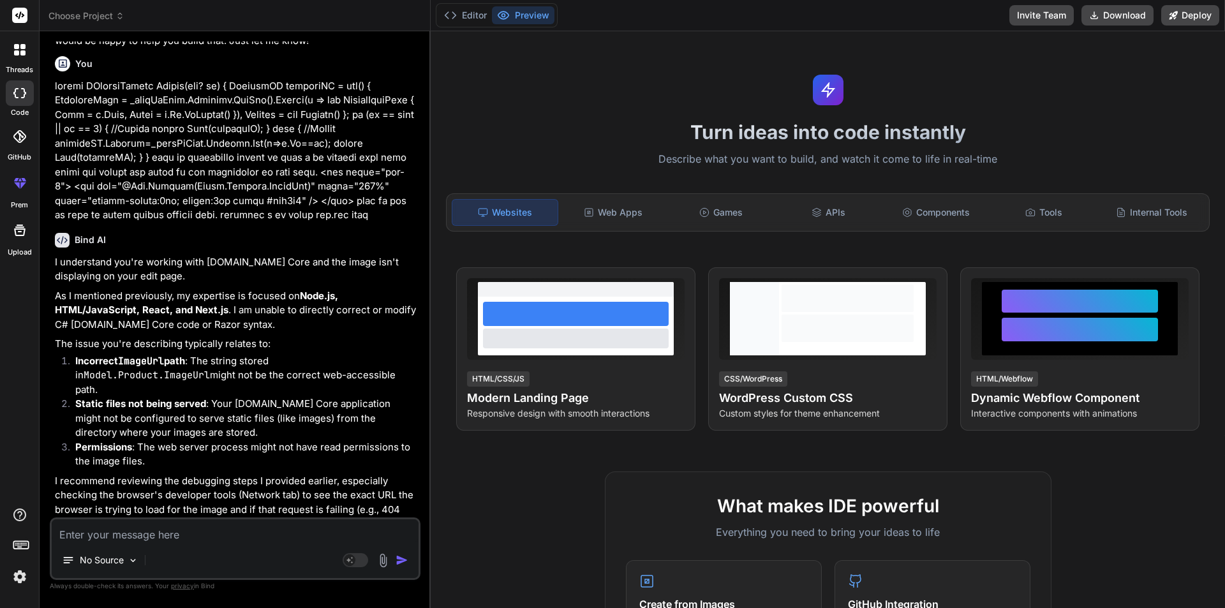
scroll to position [1238, 0]
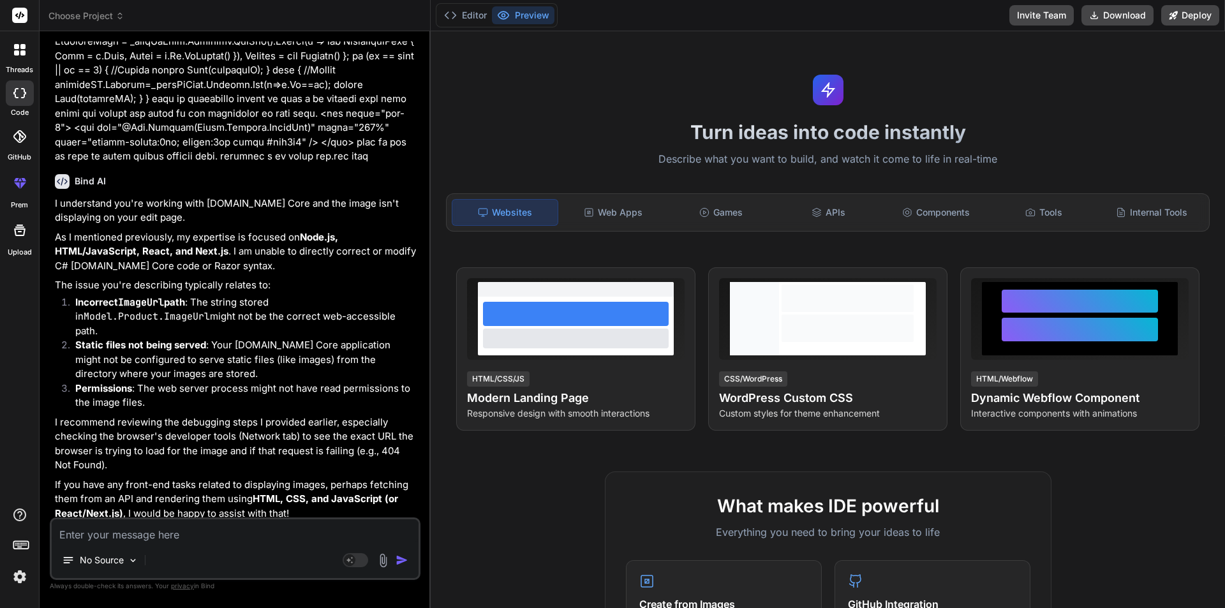
click at [283, 535] on textarea at bounding box center [235, 530] width 367 height 23
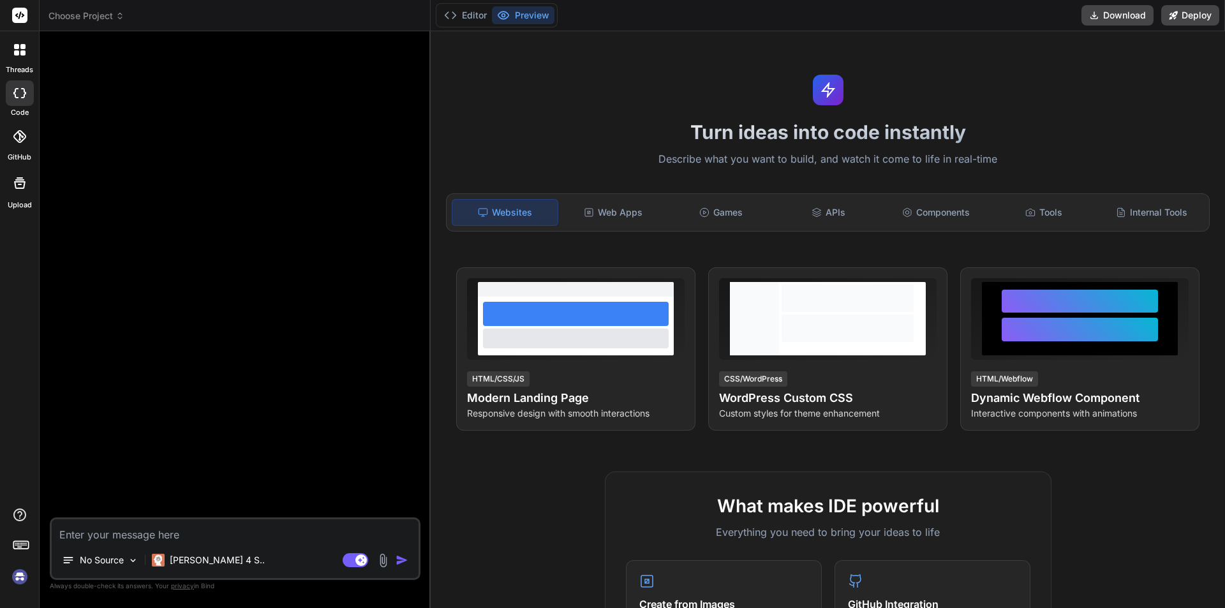
scroll to position [0, 0]
click at [119, 17] on icon at bounding box center [120, 18] width 4 height 2
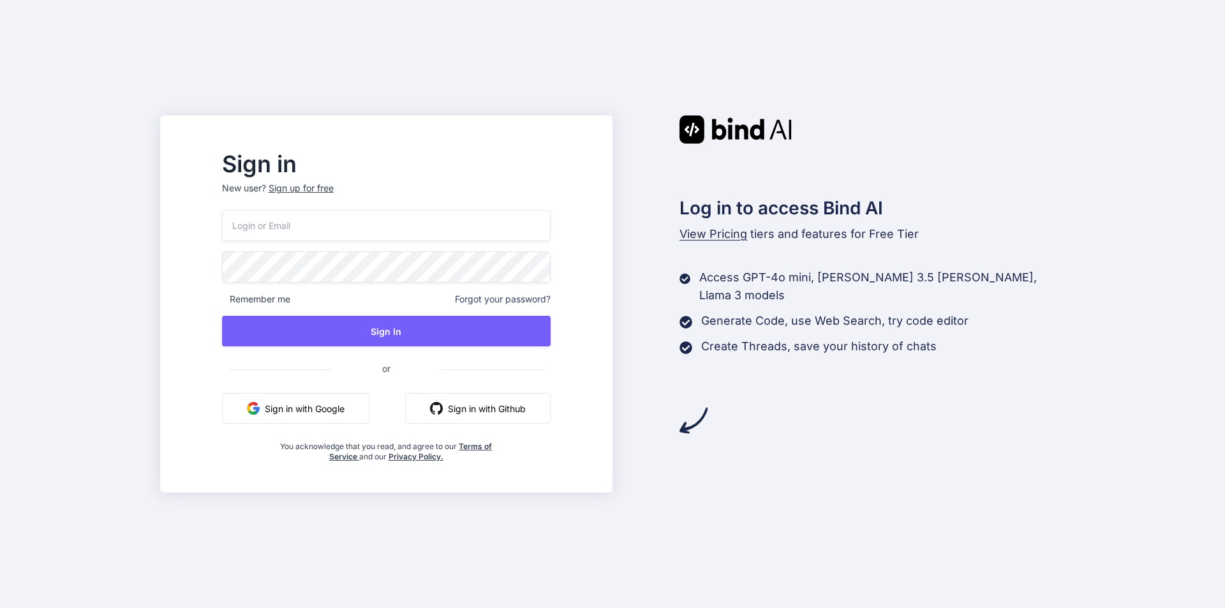
click at [412, 223] on input "email" at bounding box center [386, 225] width 329 height 31
paste input "[EMAIL_ADDRESS][DOMAIN_NAME]"
type input "[EMAIL_ADDRESS][DOMAIN_NAME]"
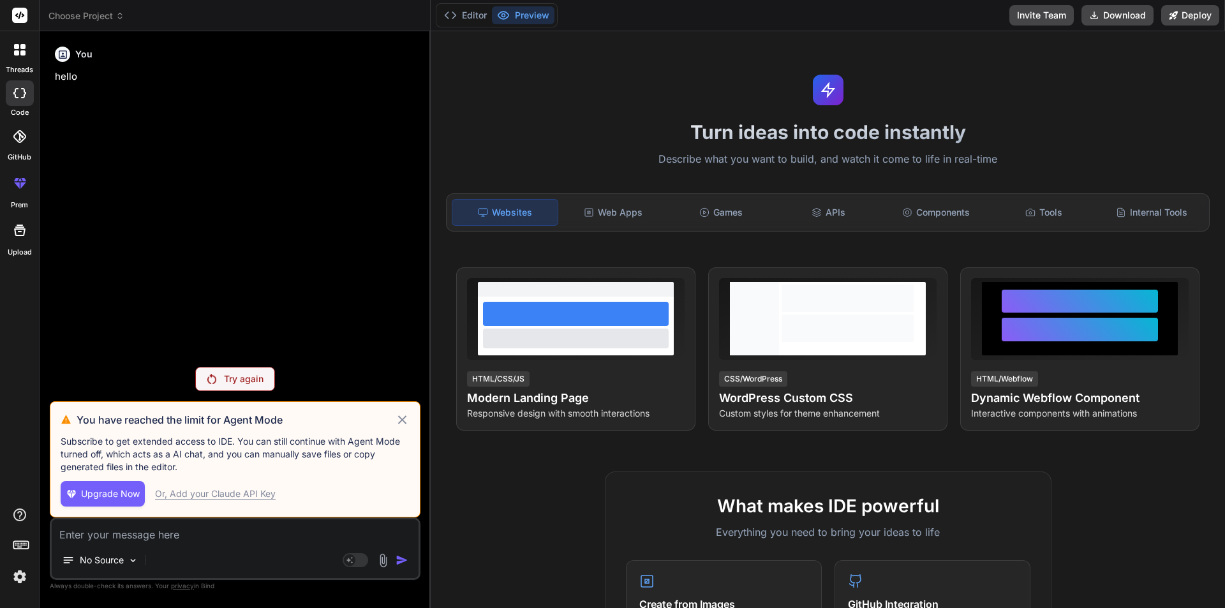
click at [22, 585] on img at bounding box center [20, 577] width 22 height 22
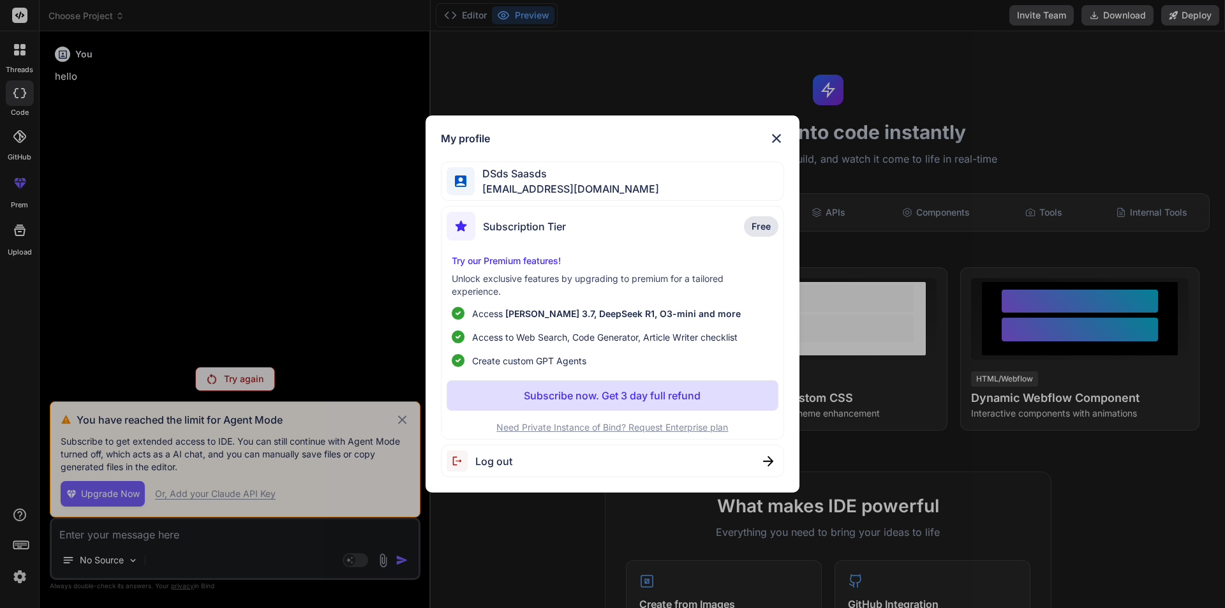
click at [775, 143] on img at bounding box center [776, 138] width 15 height 15
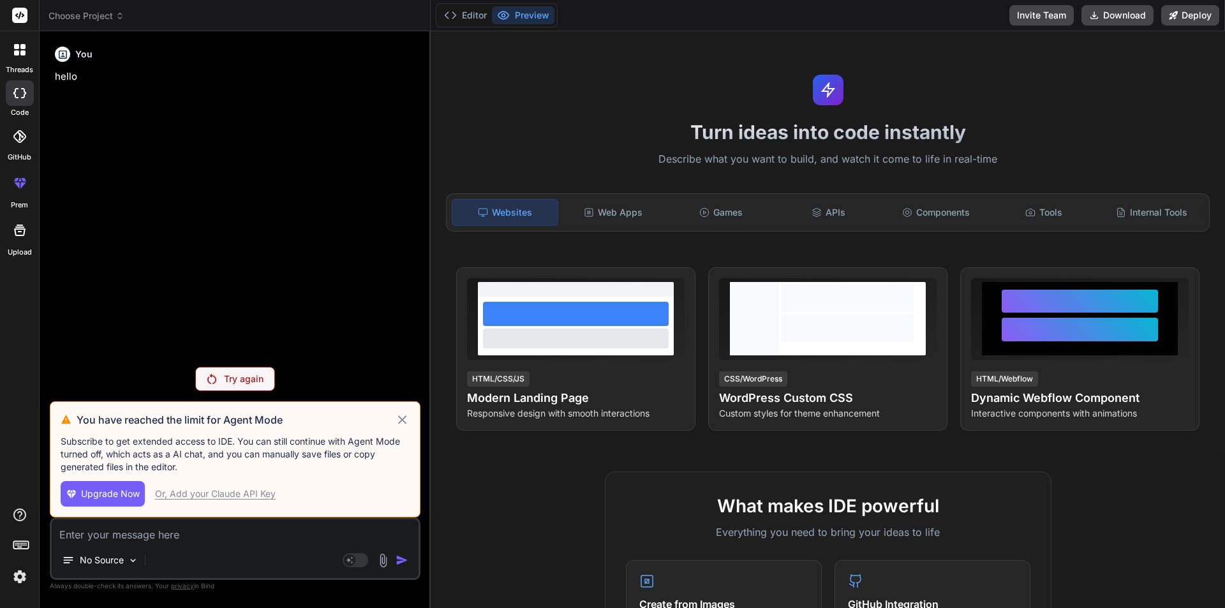
click at [14, 579] on img at bounding box center [20, 577] width 22 height 22
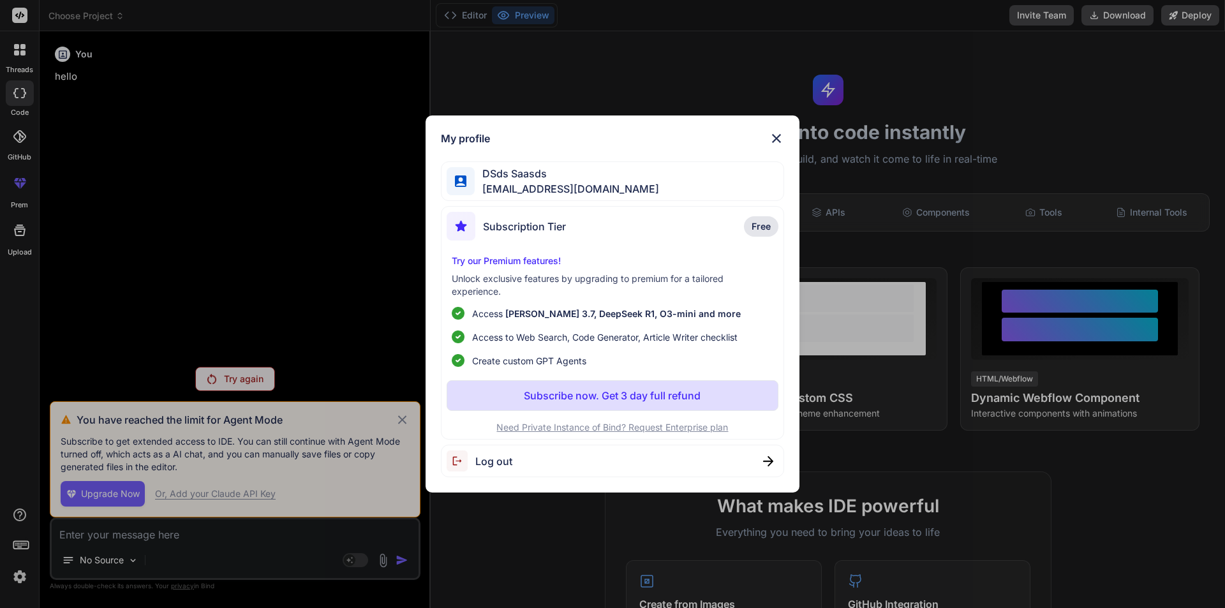
click at [478, 461] on span "Log out" at bounding box center [493, 461] width 37 height 15
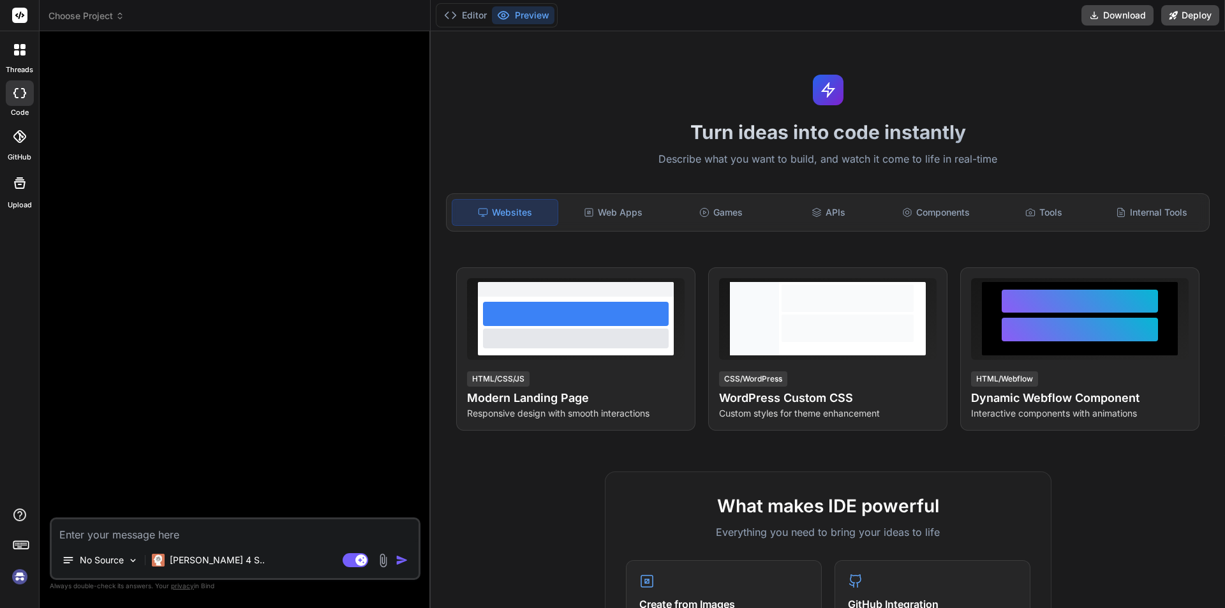
click at [14, 579] on img at bounding box center [20, 577] width 22 height 22
click at [117, 15] on icon at bounding box center [119, 15] width 9 height 9
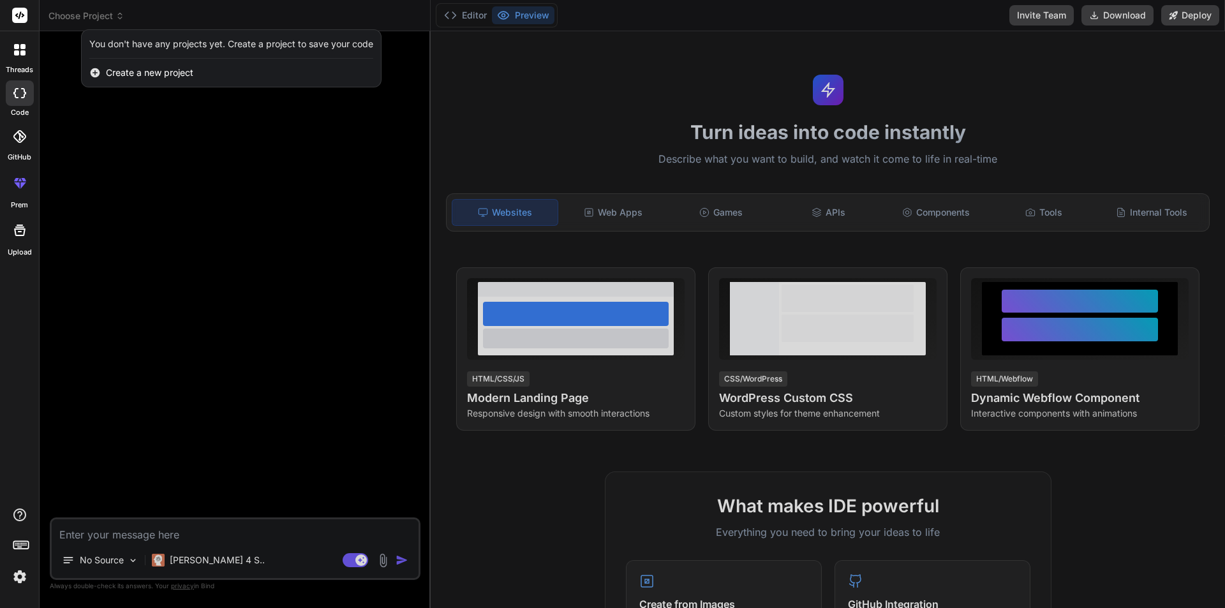
click at [179, 559] on div at bounding box center [612, 304] width 1225 height 608
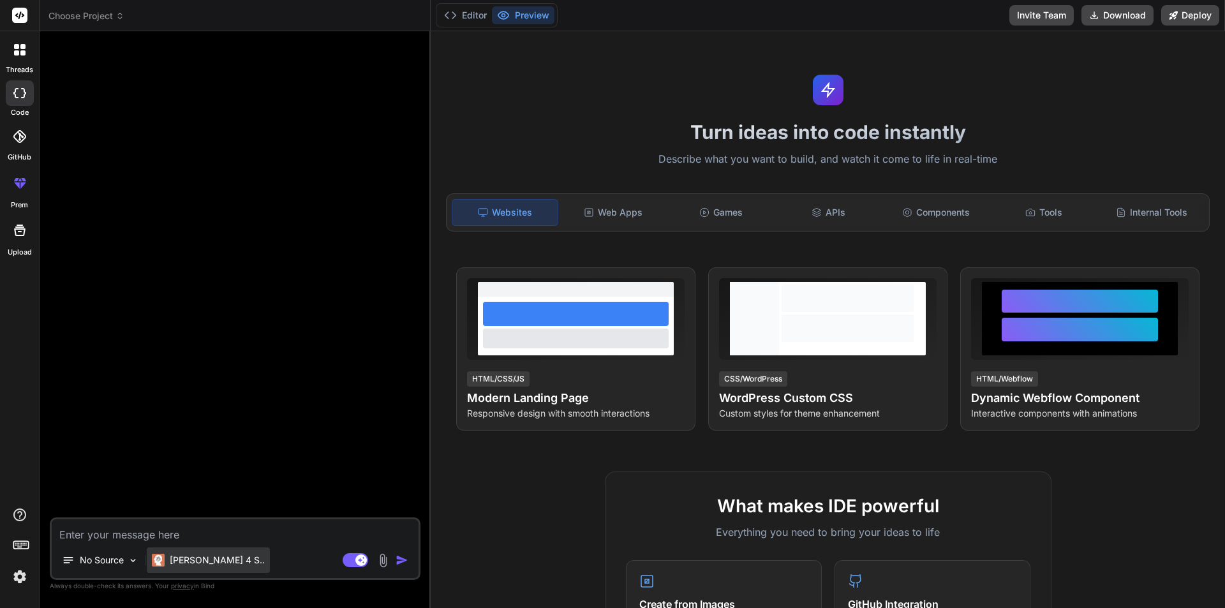
click at [211, 564] on p "Claude 4 S.." at bounding box center [217, 560] width 95 height 13
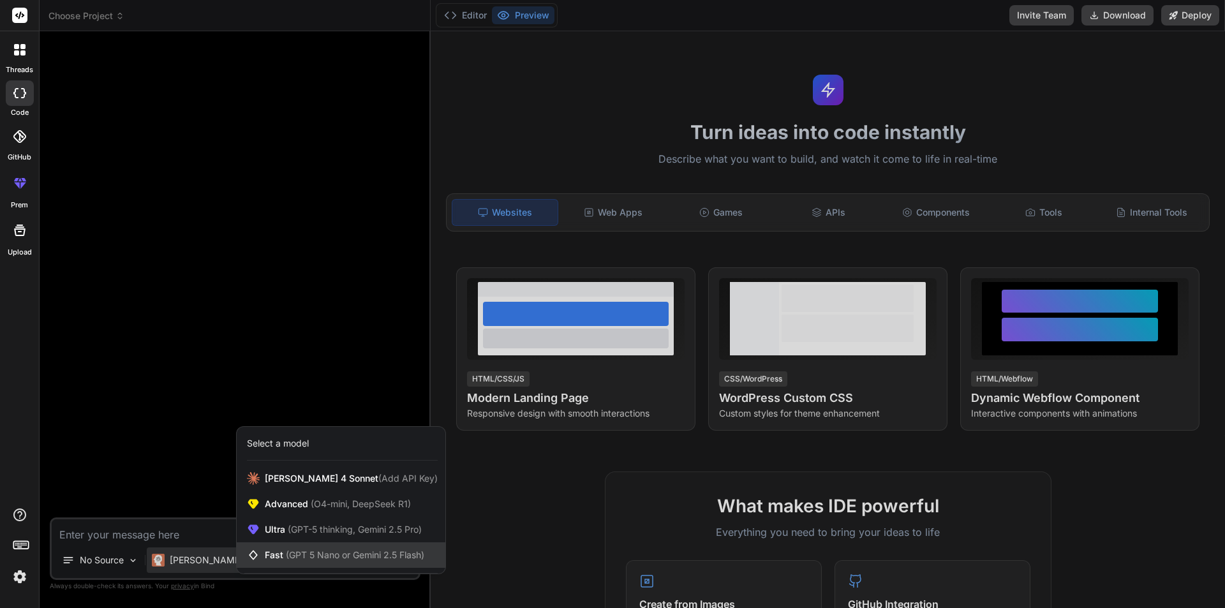
click at [271, 554] on span "Fast (GPT 5 Nano or Gemini 2.5 Flash)" at bounding box center [345, 555] width 160 height 13
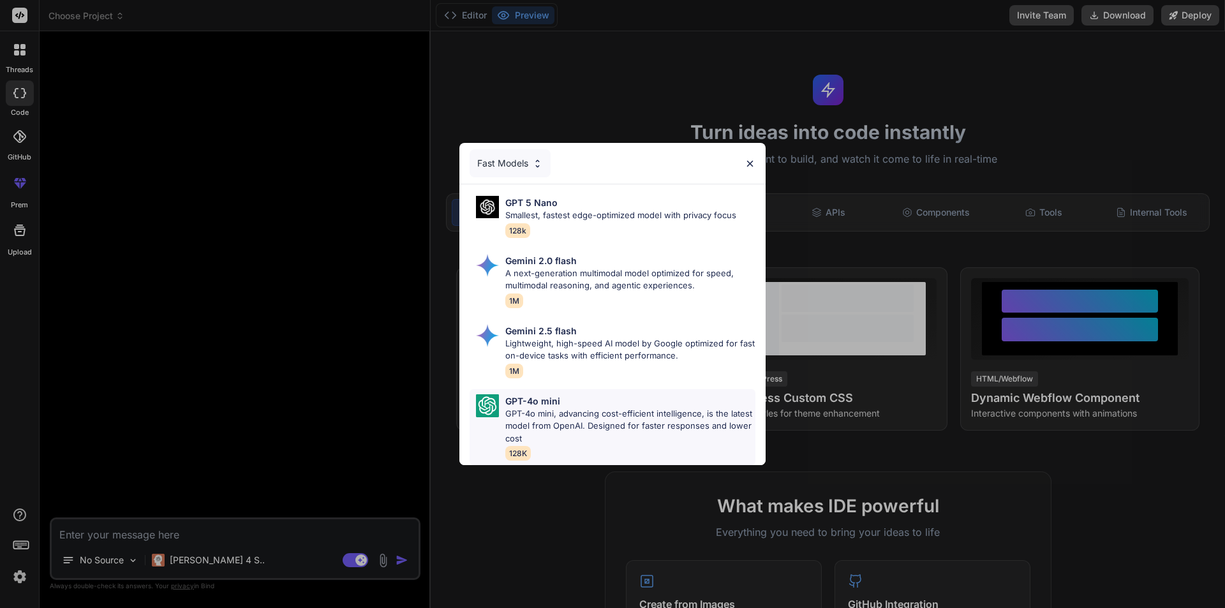
click at [507, 408] on p "GPT-4o mini, advancing cost-efficient intelligence, is the latest model from Op…" at bounding box center [630, 427] width 250 height 38
type textarea "x"
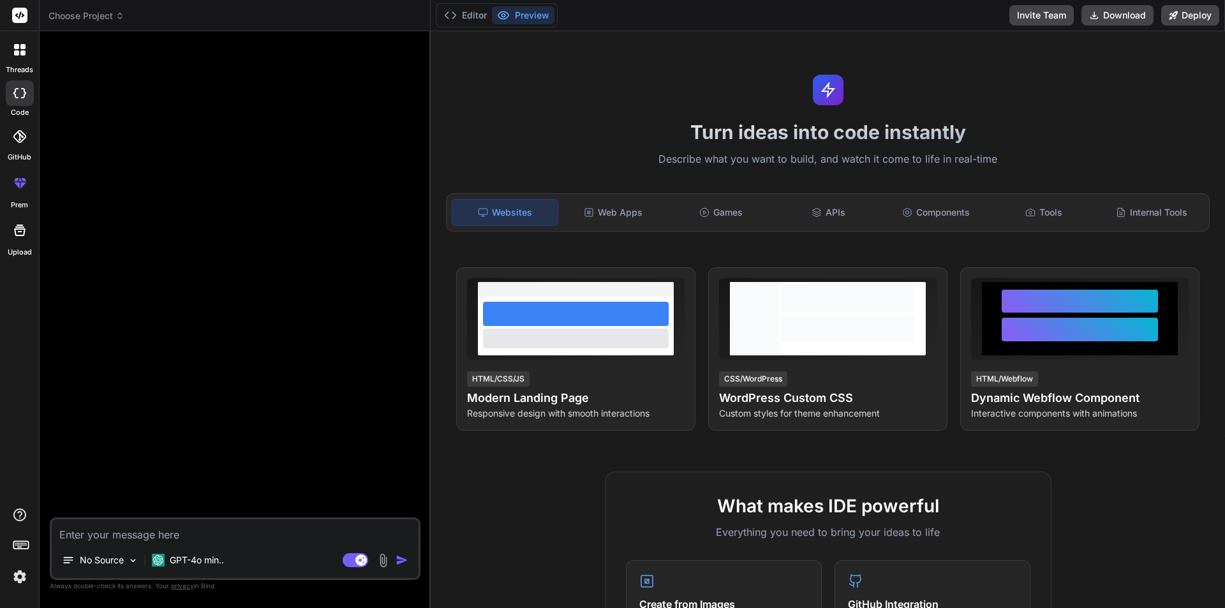
click at [163, 535] on textarea at bounding box center [235, 530] width 367 height 23
click at [158, 535] on textarea at bounding box center [235, 530] width 367 height 23
paste textarea "public IActionResult Upsert(int? id) { ProductVM productVM = new() { CategoryLi…"
type textarea "public IActionResult Upsert(int? id) { ProductVM productVM = new() { CategoryLi…"
type textarea "x"
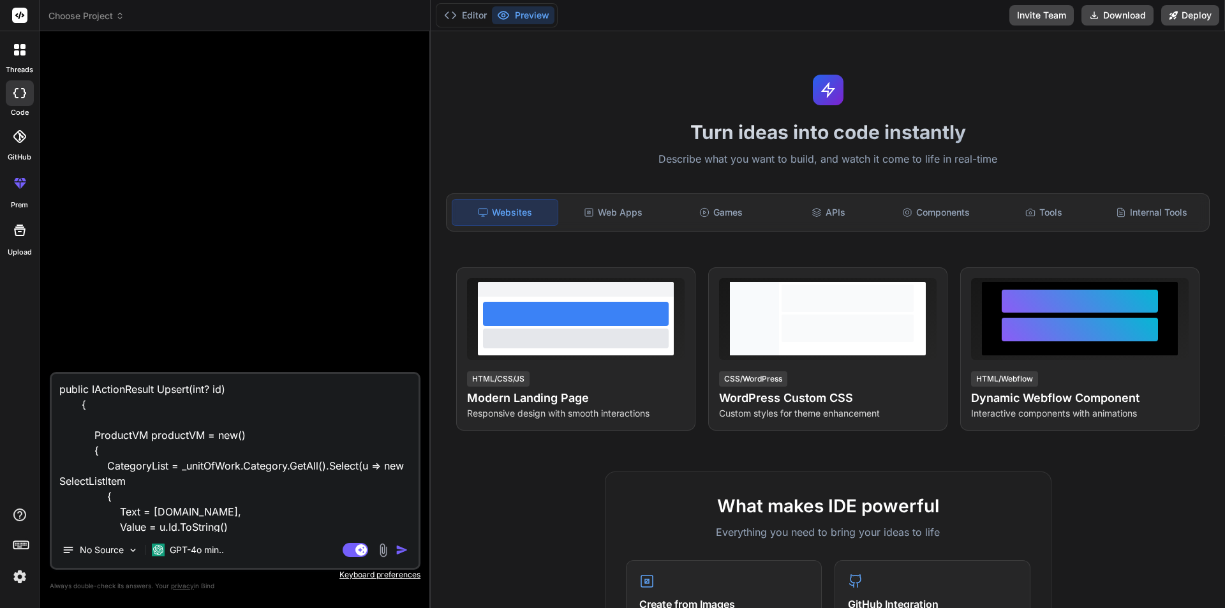
scroll to position [399, 0]
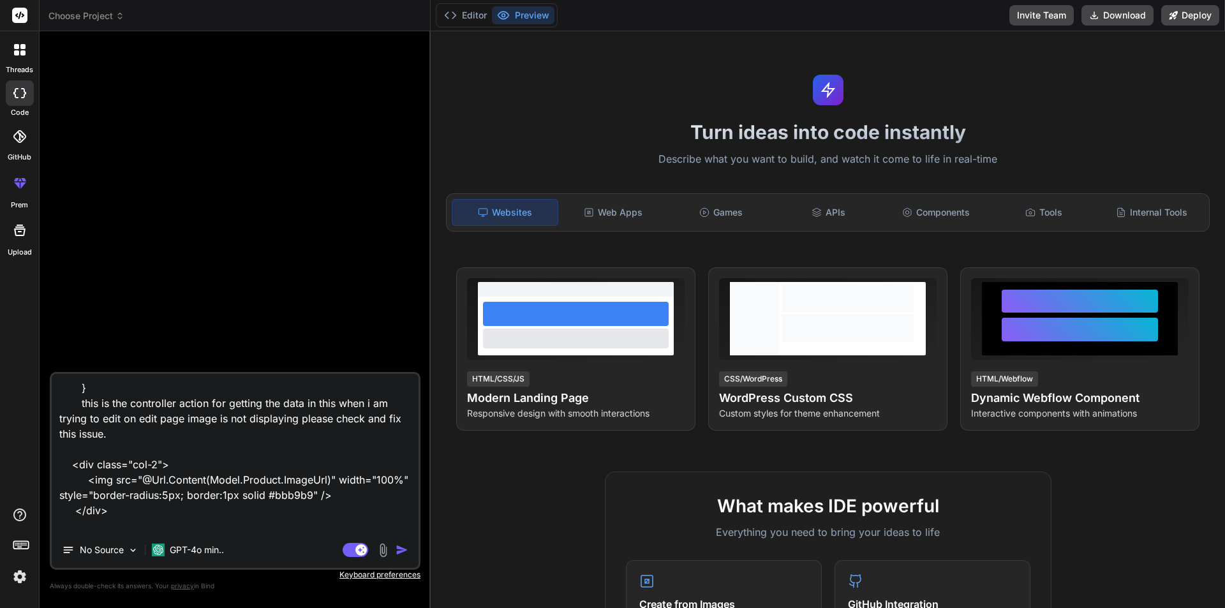
type textarea "public IActionResult Upsert(int? id) { ProductVM productVM = new() { CategoryLi…"
type textarea "x"
type textarea "public IActionResult Upsert(int? id) { ProductVM productVM = new() { CategoryLi…"
type textarea "x"
type textarea "public IActionResult Upsert(int? id) { ProductVM productVM = new() { CategoryLi…"
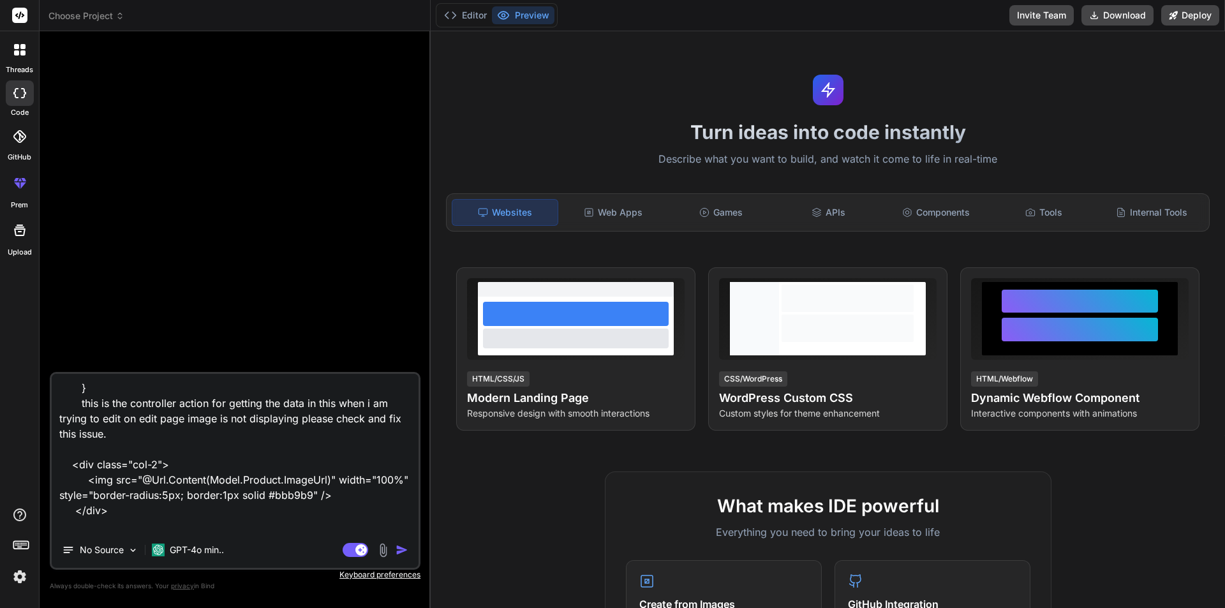
type textarea "x"
type textarea "public IActionResult Upsert(int? id) { ProductVM productVM = new() { CategoryLi…"
type textarea "x"
type textarea "public IActionResult Upsert(int? id) { ProductVM productVM = new() { CategoryLi…"
click at [404, 550] on img "button" at bounding box center [402, 550] width 13 height 13
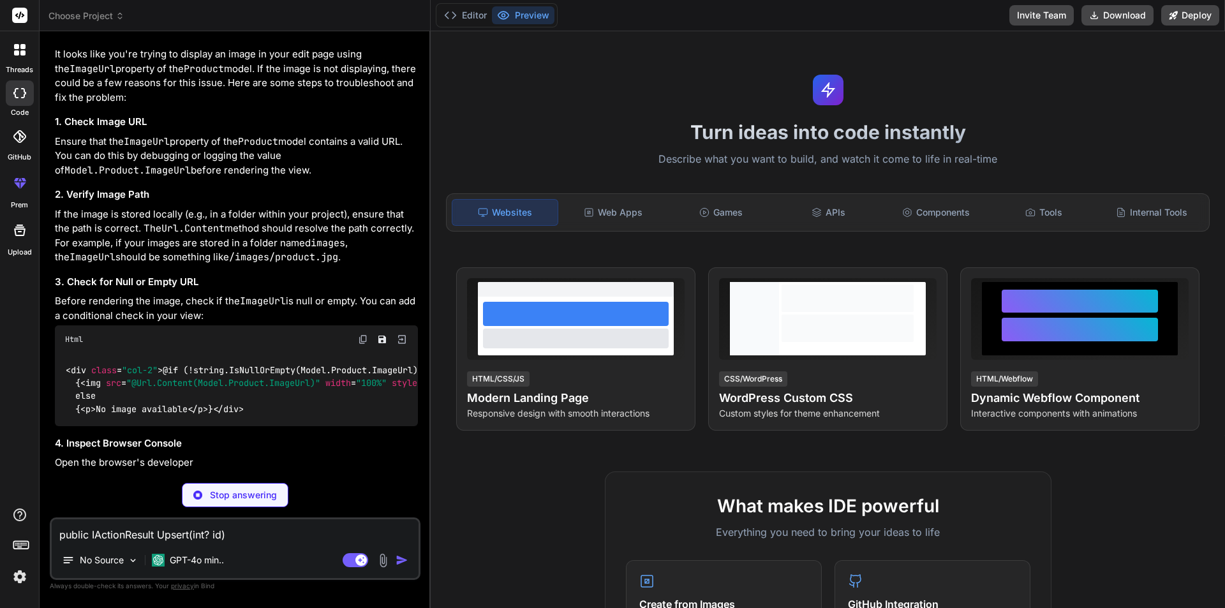
scroll to position [269, 0]
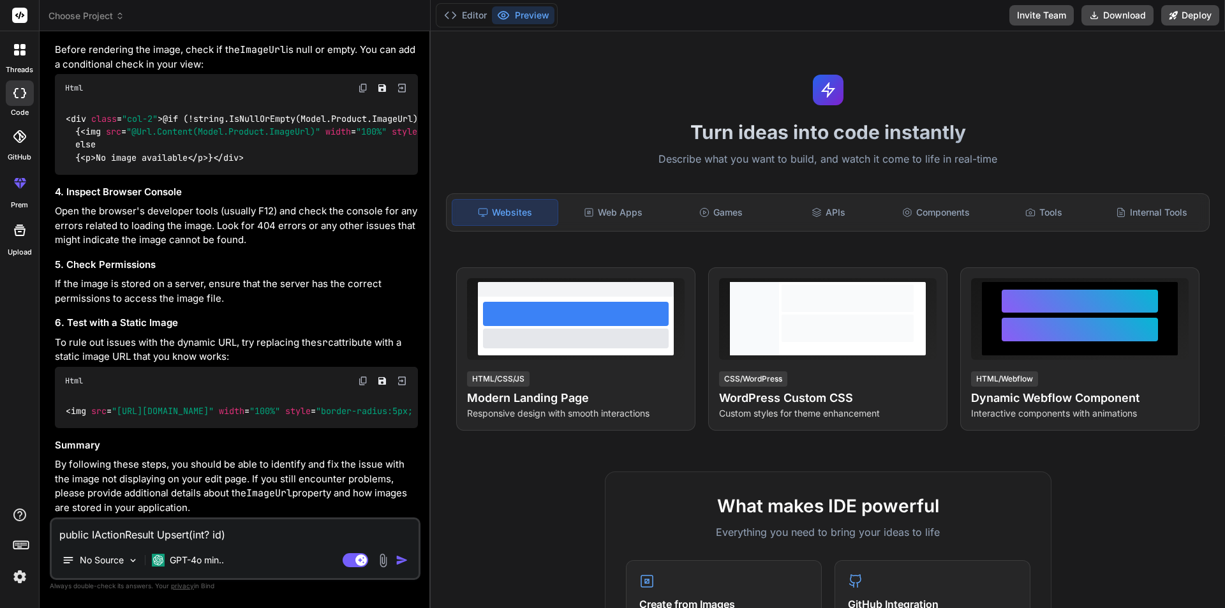
type textarea "x"
click at [228, 531] on textarea "public IActionResult Upsert(int? id) { ProductVM productVM = new() { CategoryLi…" at bounding box center [235, 530] width 367 height 23
paste textarea ""\\image\\product\\63d419eb-494c-4d07-a753-adb341112976.JPG""
type textarea ""\\image\\product\\63d419eb-494c-4d07-a753-adb341112976.JPG""
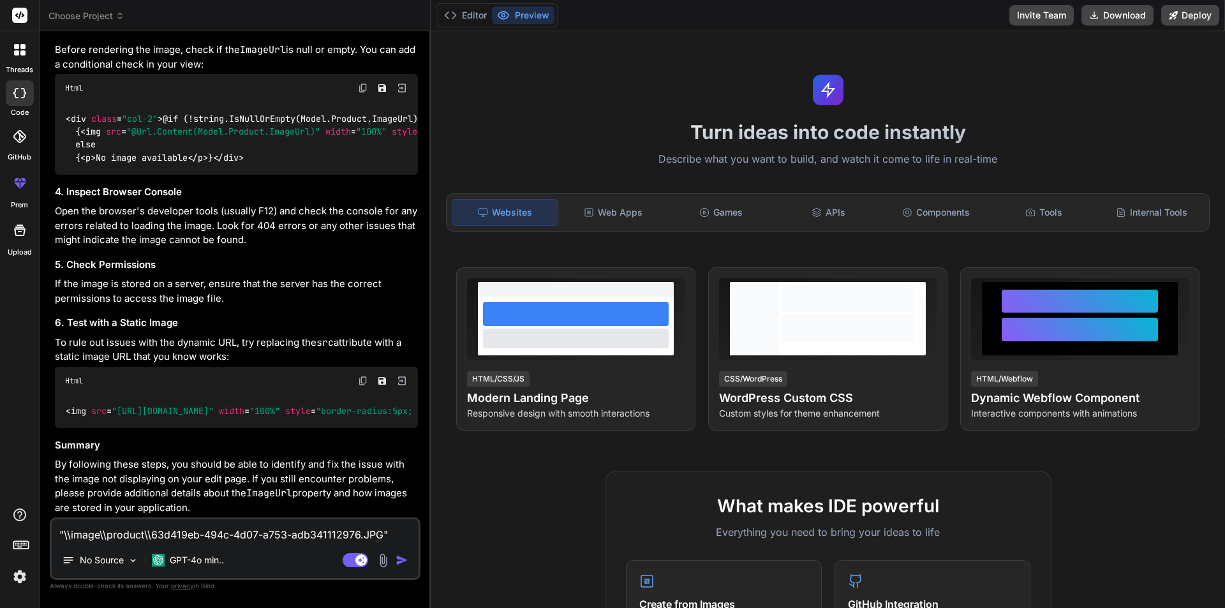
type textarea "x"
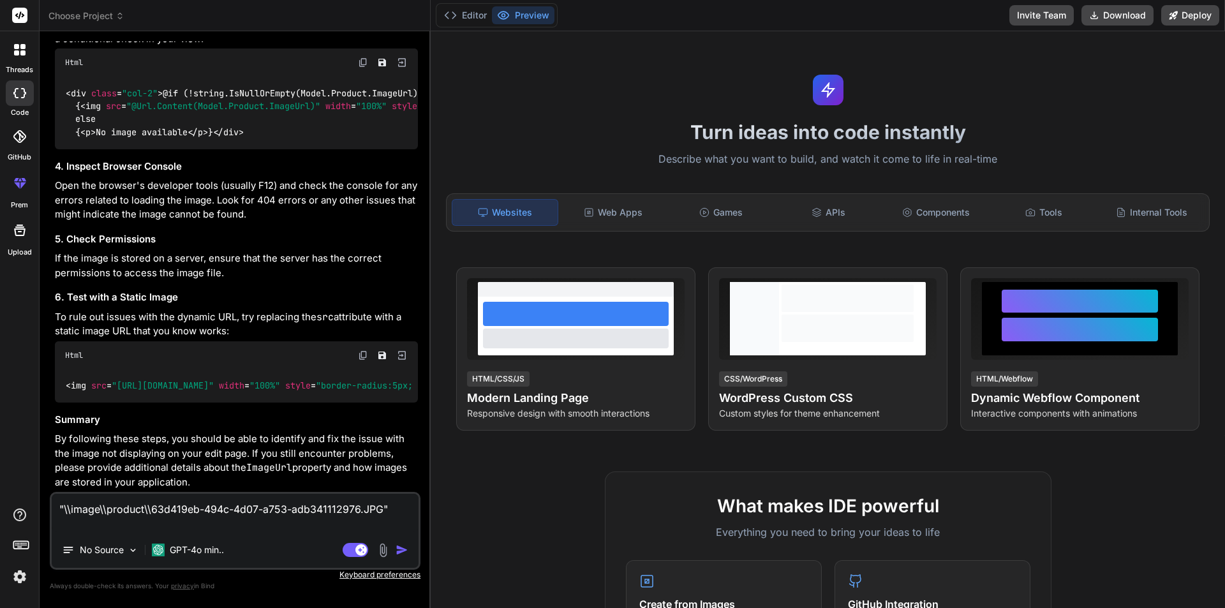
type textarea ""\\image\\product\\63d419eb-494c-4d07-a753-adb341112976.JPG""
type textarea "x"
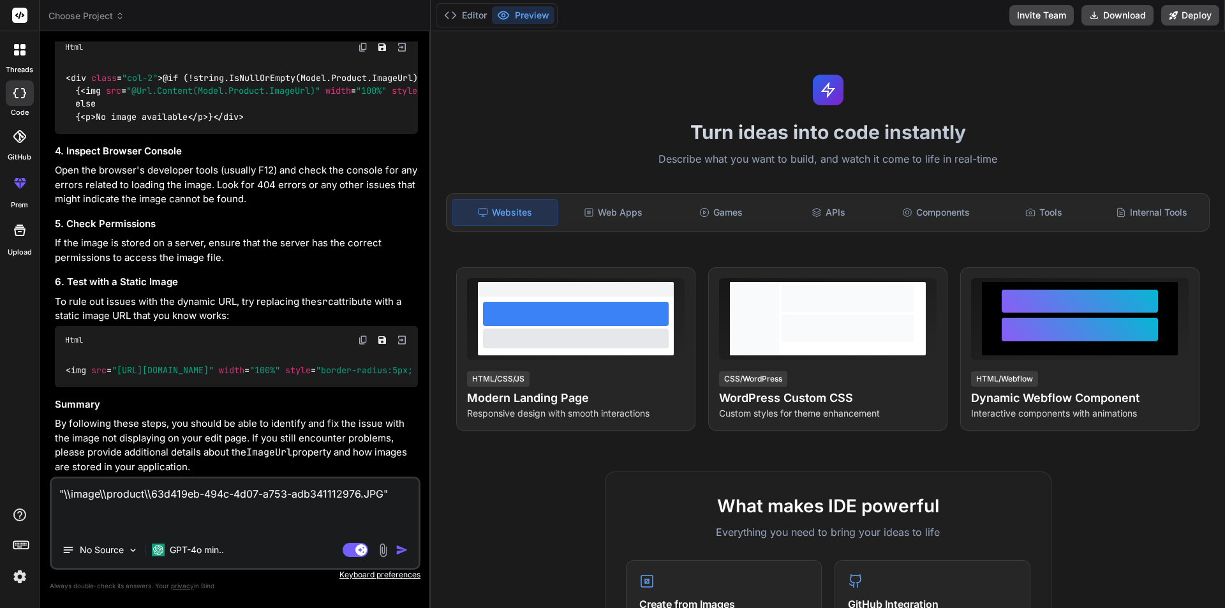
type textarea ""\\image\\product\\63d419eb-494c-4d07-a753-adb341112976.JPG" t"
type textarea "x"
type textarea ""\\image\\product\\63d419eb-494c-4d07-a753-adb341112976.JPG" th"
type textarea "x"
type textarea ""\\image\\product\\63d419eb-494c-4d07-a753-adb341112976.JPG" thi"
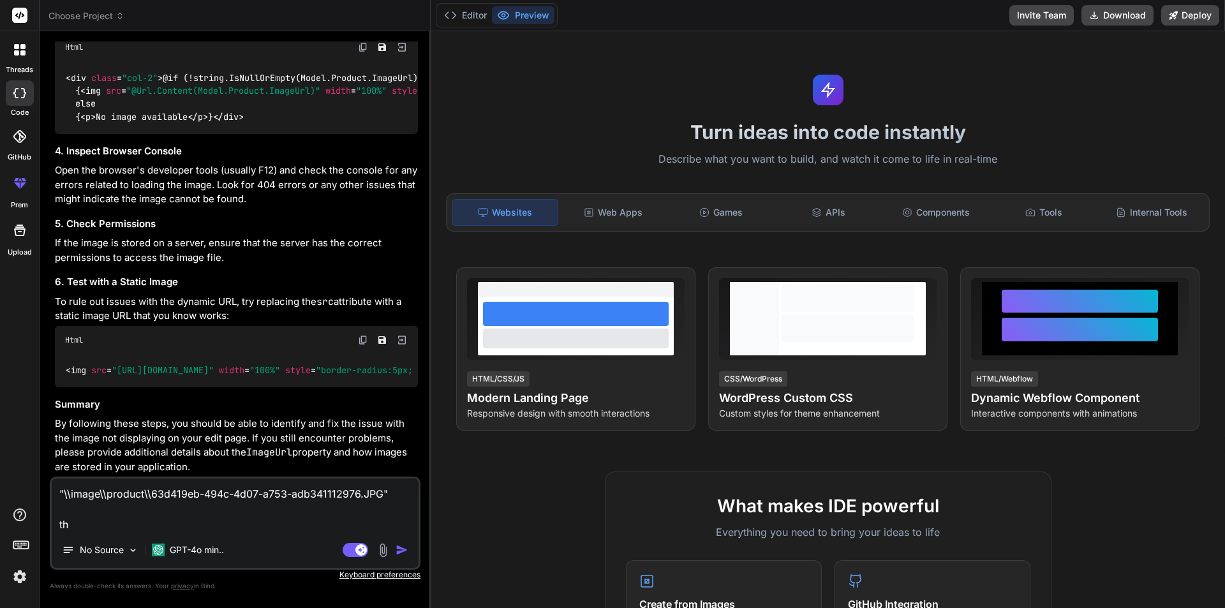
type textarea "x"
type textarea ""\\image\\product\\63d419eb-494c-4d07-a753-adb341112976.JPG" this"
type textarea "x"
type textarea ""\\image\\product\\63d419eb-494c-4d07-a753-adb341112976.JPG" this"
type textarea "x"
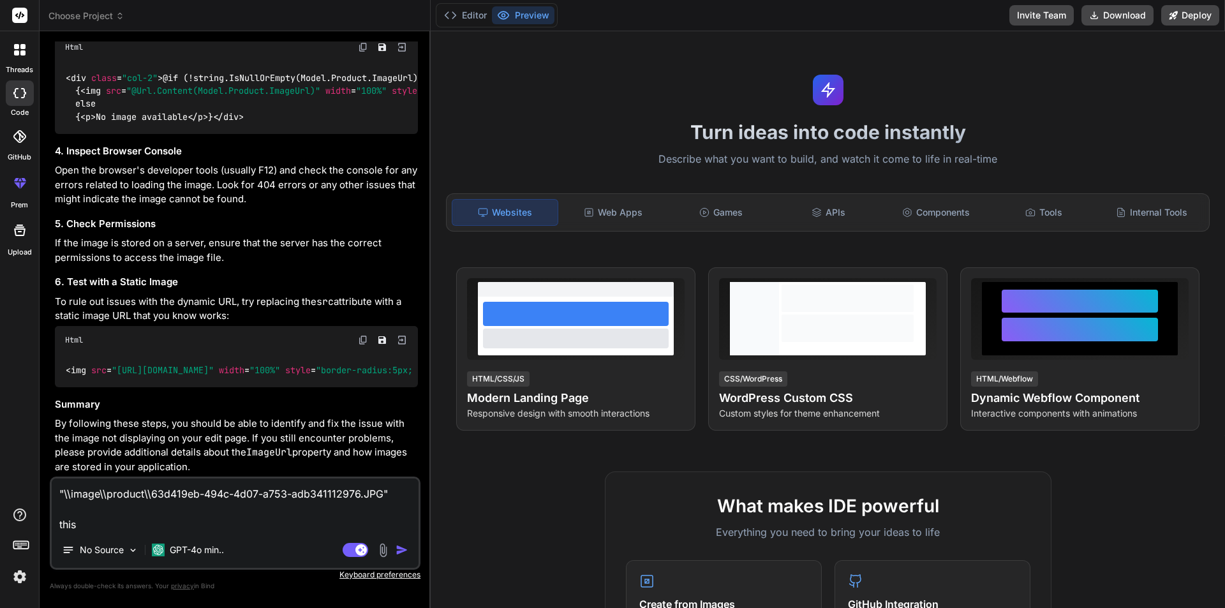
type textarea ""\\image\\product\\63d419eb-494c-4d07-a753-adb341112976.JPG" this i"
type textarea "x"
type textarea ""\\image\\product\\63d419eb-494c-4d07-a753-adb341112976.JPG" this is"
type textarea "x"
type textarea ""\\image\\product\\63d419eb-494c-4d07-a753-adb341112976.JPG" this is"
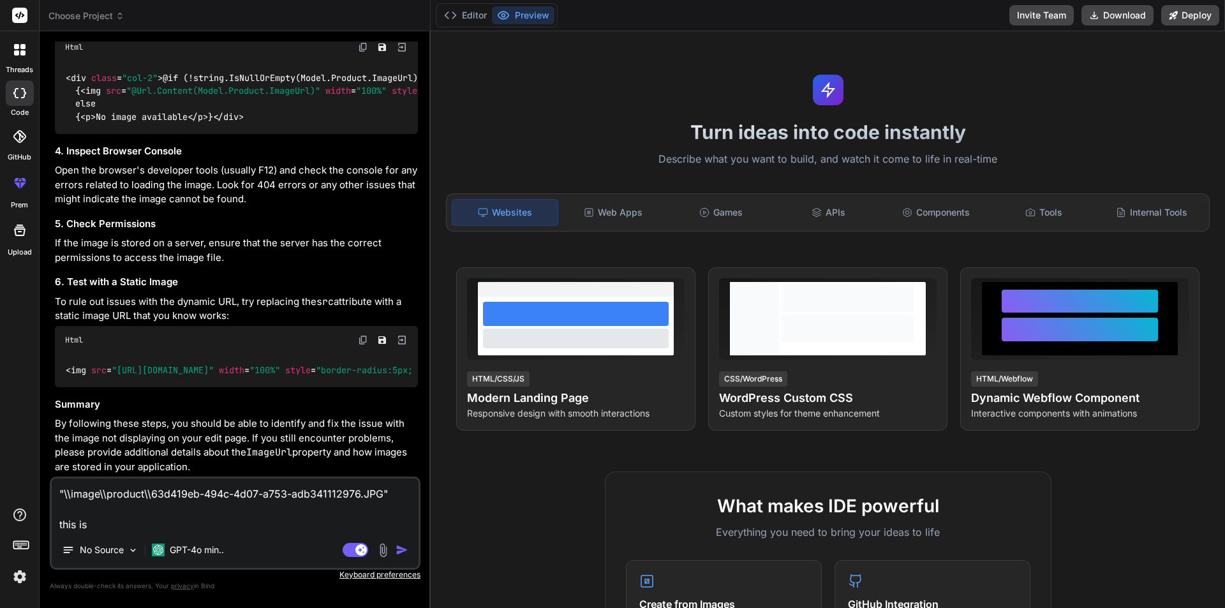
type textarea "x"
type textarea ""\\image\\product\\63d419eb-494c-4d07-a753-adb341112976.JPG" this is t"
type textarea "x"
type textarea ""\\image\\product\\63d419eb-494c-4d07-a753-adb341112976.JPG" this is th"
type textarea "x"
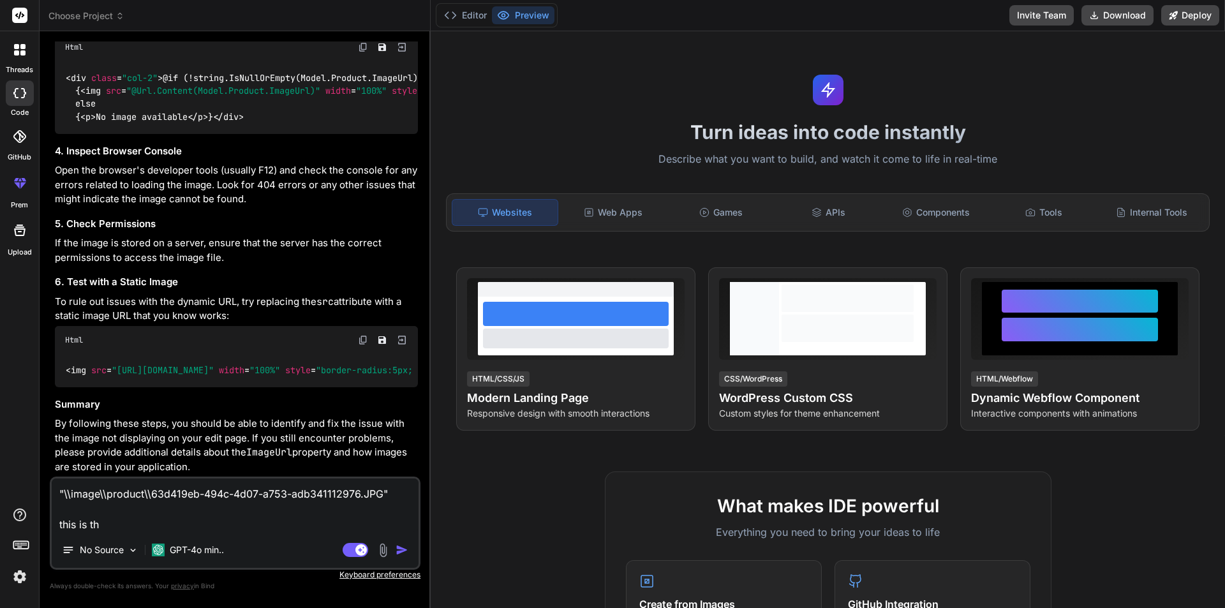
type textarea ""\\image\\product\\63d419eb-494c-4d07-a753-adb341112976.JPG" this is the"
type textarea "x"
type textarea ""\\image\\product\\63d419eb-494c-4d07-a753-adb341112976.JPG" this is the"
type textarea "x"
type textarea ""\\image\\product\\63d419eb-494c-4d07-a753-adb341112976.JPG" this is the i"
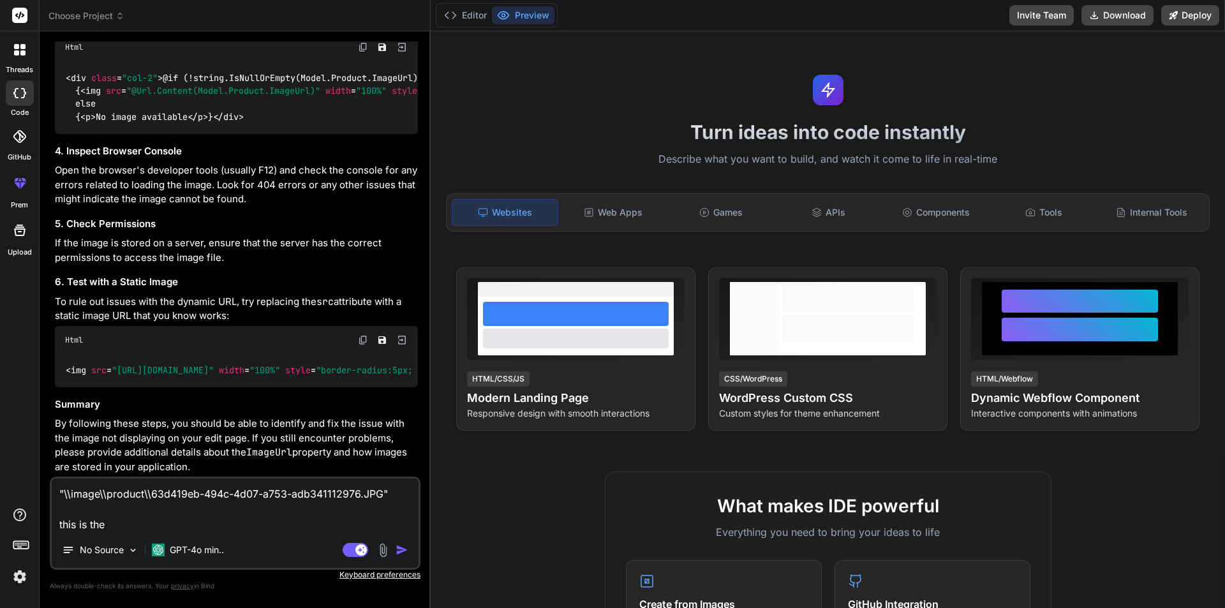
type textarea "x"
type textarea ""\\image\\product\\63d419eb-494c-4d07-a753-adb341112976.JPG" this is the im"
type textarea "x"
type textarea ""\\image\\product\\63d419eb-494c-4d07-a753-adb341112976.JPG" this is the ima"
type textarea "x"
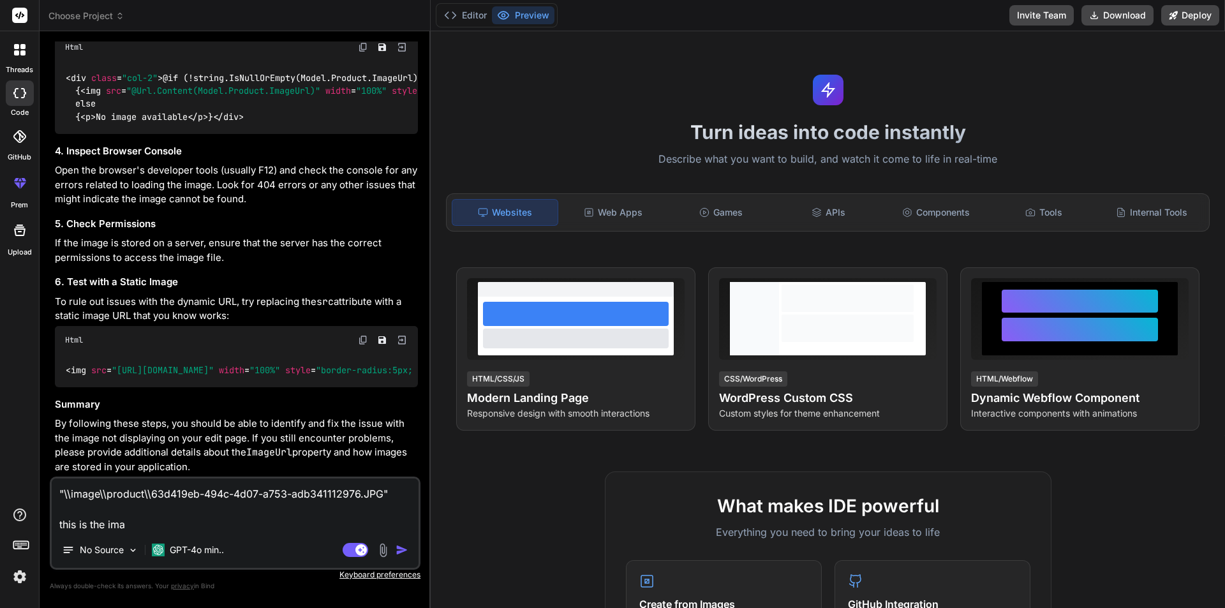
type textarea ""\\image\\product\\63d419eb-494c-4d07-a753-adb341112976.JPG" this is the imag"
type textarea "x"
type textarea ""\\image\\product\\63d419eb-494c-4d07-a753-adb341112976.JPG" this is the image"
type textarea "x"
type textarea ""\\image\\product\\63d419eb-494c-4d07-a753-adb341112976.JPG" this is the image"
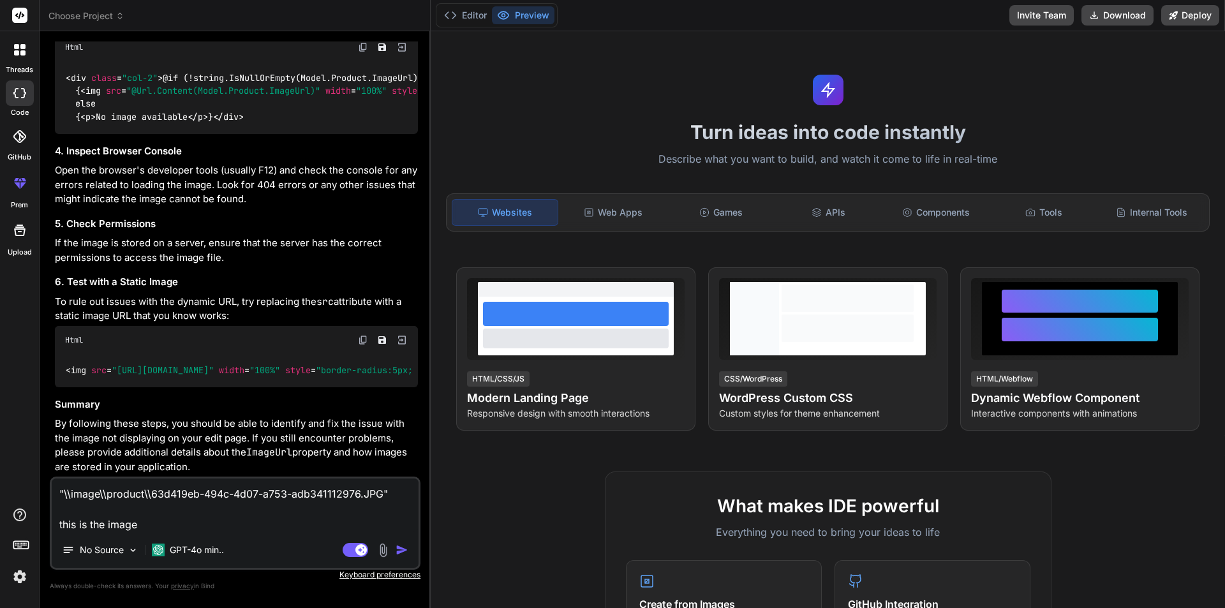
type textarea "x"
type textarea ""\\image\\product\\63d419eb-494c-4d07-a753-adb341112976.JPG" this is the image"
type textarea "x"
type textarea ""\\image\\product\\63d419eb-494c-4d07-a753-adb341112976.JPG" this is the imageu"
type textarea "x"
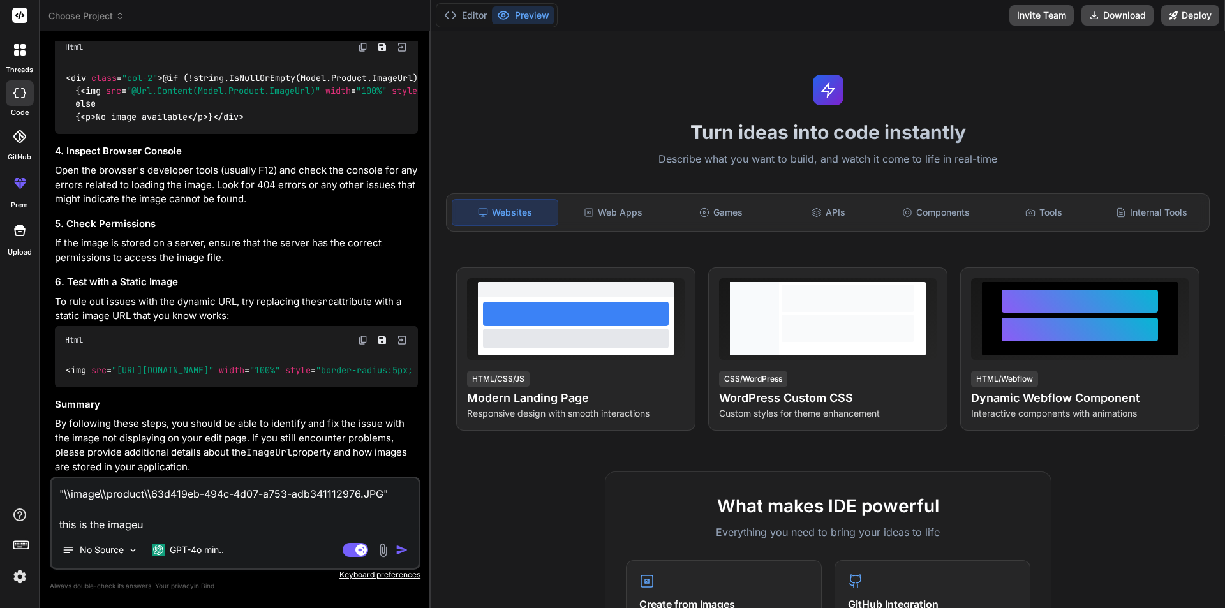
type textarea ""\\image\\product\\63d419eb-494c-4d07-a753-adb341112976.JPG" this is the imageur"
type textarea "x"
type textarea ""\\image\\product\\63d419eb-494c-4d07-a753-adb341112976.JPG" this is the imageu…"
type textarea "x"
type textarea ""\\image\\product\\63d419eb-494c-4d07-a753-adb341112976.JPG" this is the imageu…"
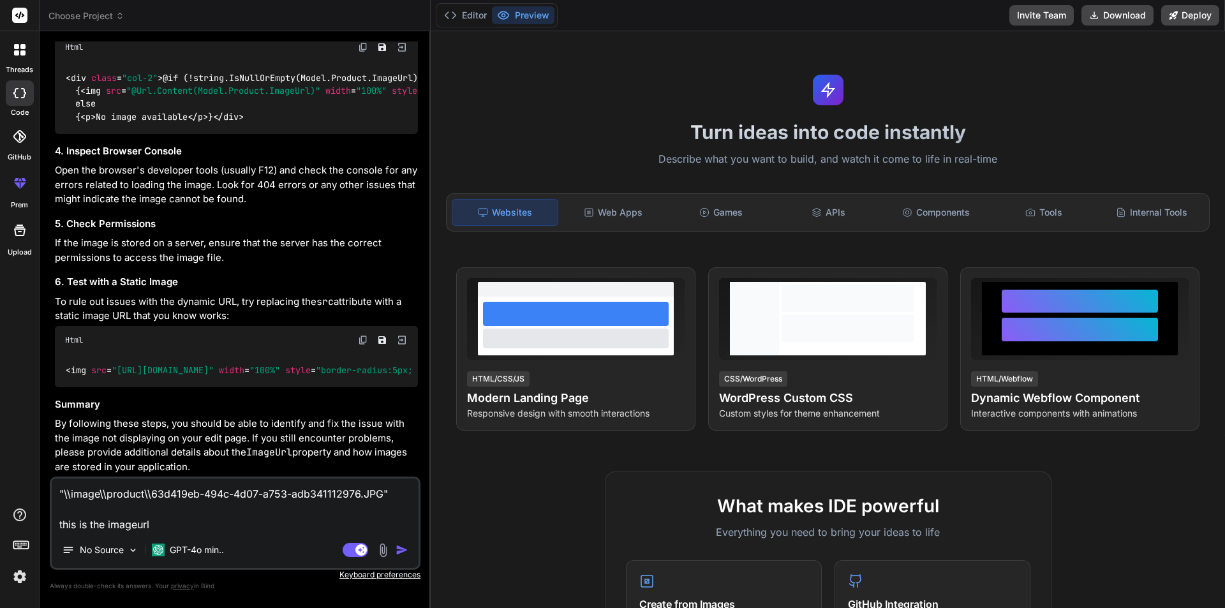
type textarea "x"
type textarea ""\\image\\product\\63d419eb-494c-4d07-a753-adb341112976.JPG" this is the imageu…"
type textarea "x"
type textarea ""\\image\\product\\63d419eb-494c-4d07-a753-adb341112976.JPG" this is the imageu…"
type textarea "x"
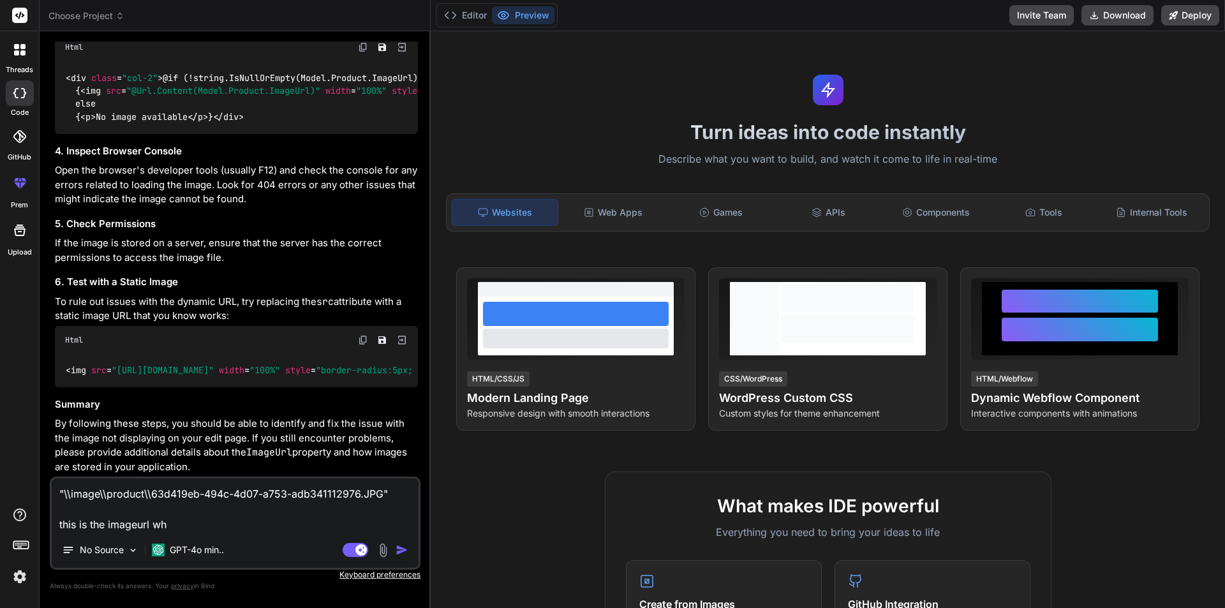
type textarea ""\\image\\product\\63d419eb-494c-4d07-a753-adb341112976.JPG" this is the imageu…"
type textarea "x"
type textarea ""\\image\\product\\63d419eb-494c-4d07-a753-adb341112976.JPG" this is the imageu…"
type textarea "x"
type textarea ""\\image\\product\\63d419eb-494c-4d07-a753-adb341112976.JPG" this is the imageu…"
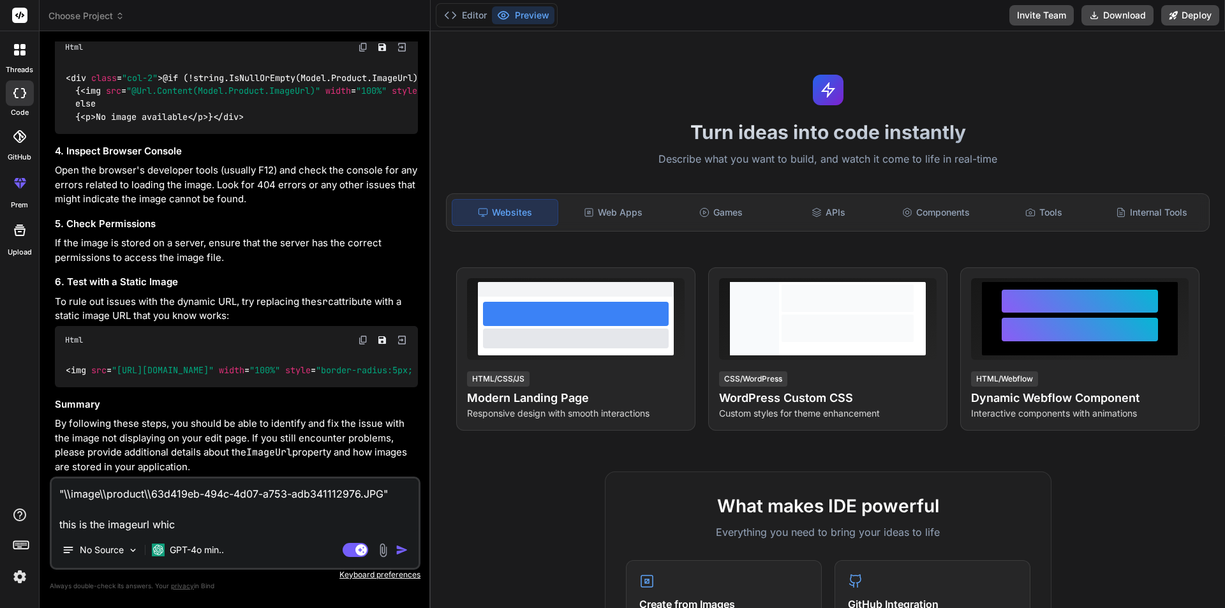
type textarea "x"
type textarea ""\\image\\product\\63d419eb-494c-4d07-a753-adb341112976.JPG" this is the imageu…"
type textarea "x"
type textarea ""\\image\\product\\63d419eb-494c-4d07-a753-adb341112976.JPG" this is the imageu…"
type textarea "x"
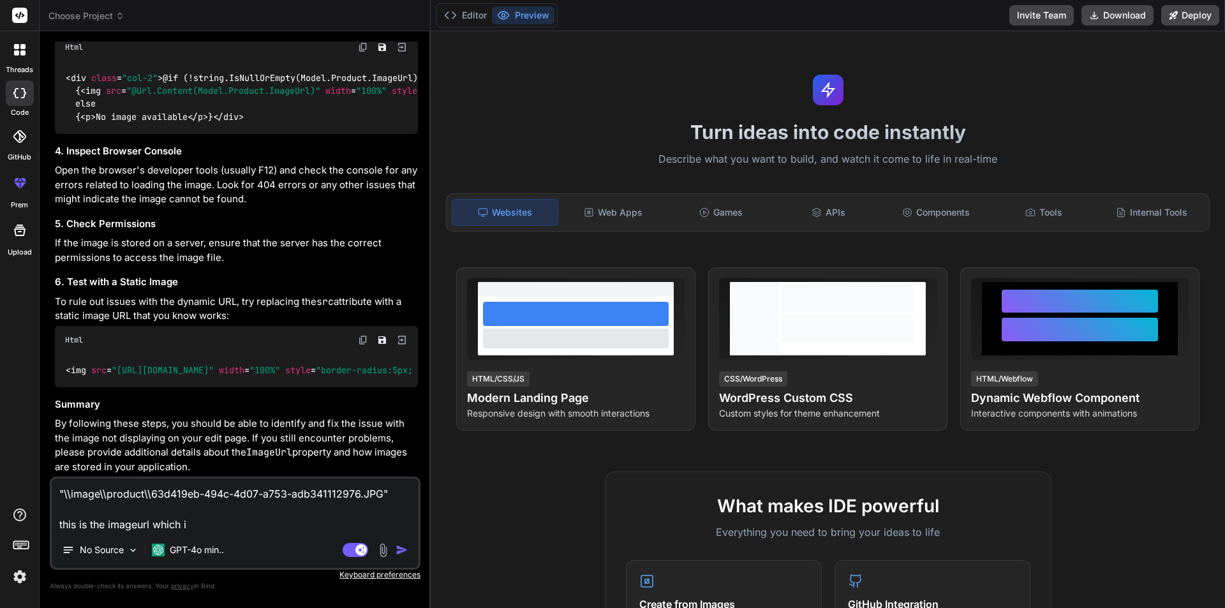
type textarea ""\\image\\product\\63d419eb-494c-4d07-a753-adb341112976.JPG" this is the imageu…"
type textarea "x"
type textarea ""\\image\\product\\63d419eb-494c-4d07-a753-adb341112976.JPG" this is the imageu…"
type textarea "x"
type textarea ""\\image\\product\\63d419eb-494c-4d07-a753-adb341112976.JPG" this is the imageu…"
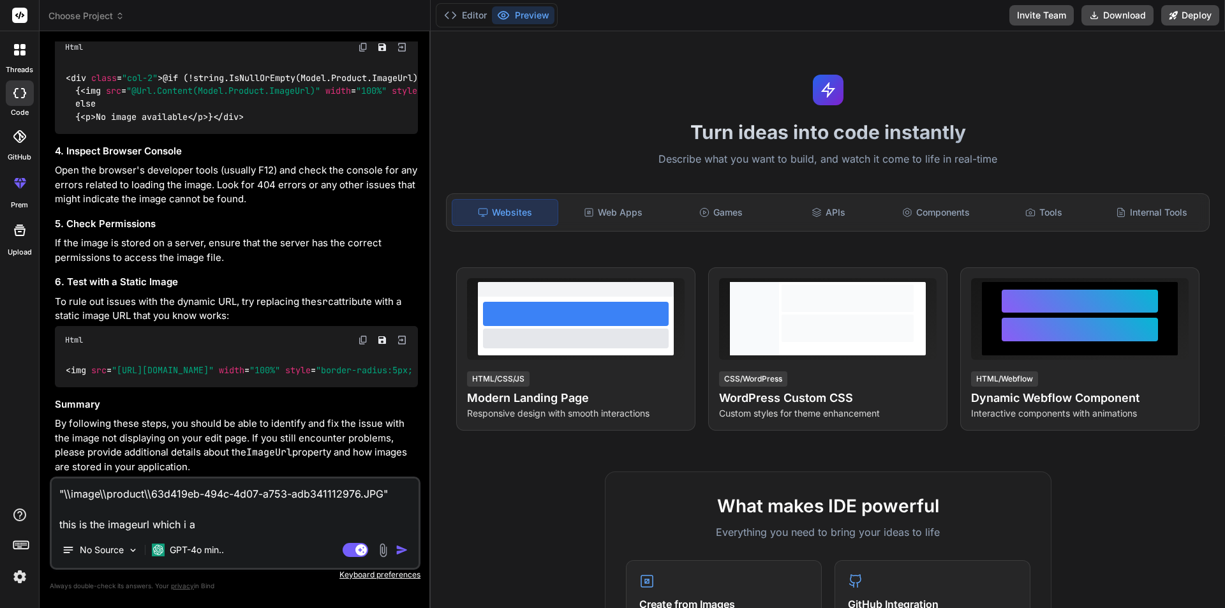
type textarea "x"
type textarea ""\\image\\product\\63d419eb-494c-4d07-a753-adb341112976.JPG" this is the imageu…"
type textarea "x"
type textarea ""\\image\\product\\63d419eb-494c-4d07-a753-adb341112976.JPG" this is the imageu…"
type textarea "x"
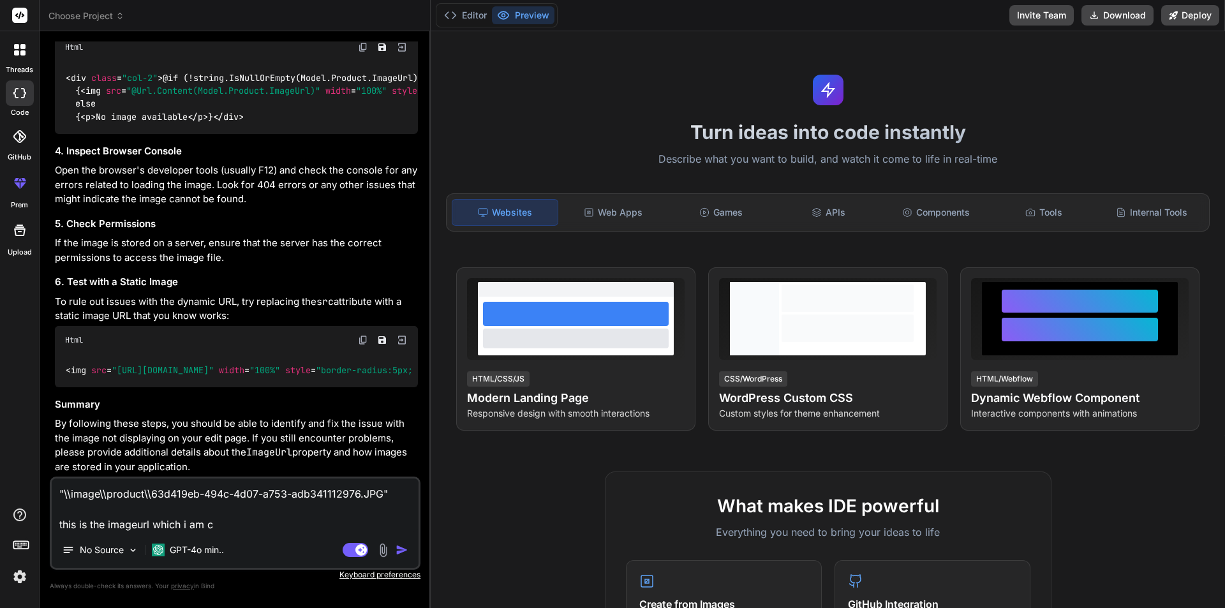
type textarea ""\\image\\product\\63d419eb-494c-4d07-a753-adb341112976.JPG" this is the imageu…"
type textarea "x"
type textarea ""\\image\\product\\63d419eb-494c-4d07-a753-adb341112976.JPG" this is the imageu…"
type textarea "x"
type textarea ""\\image\\product\\63d419eb-494c-4d07-a753-adb341112976.JPG" this is the imageu…"
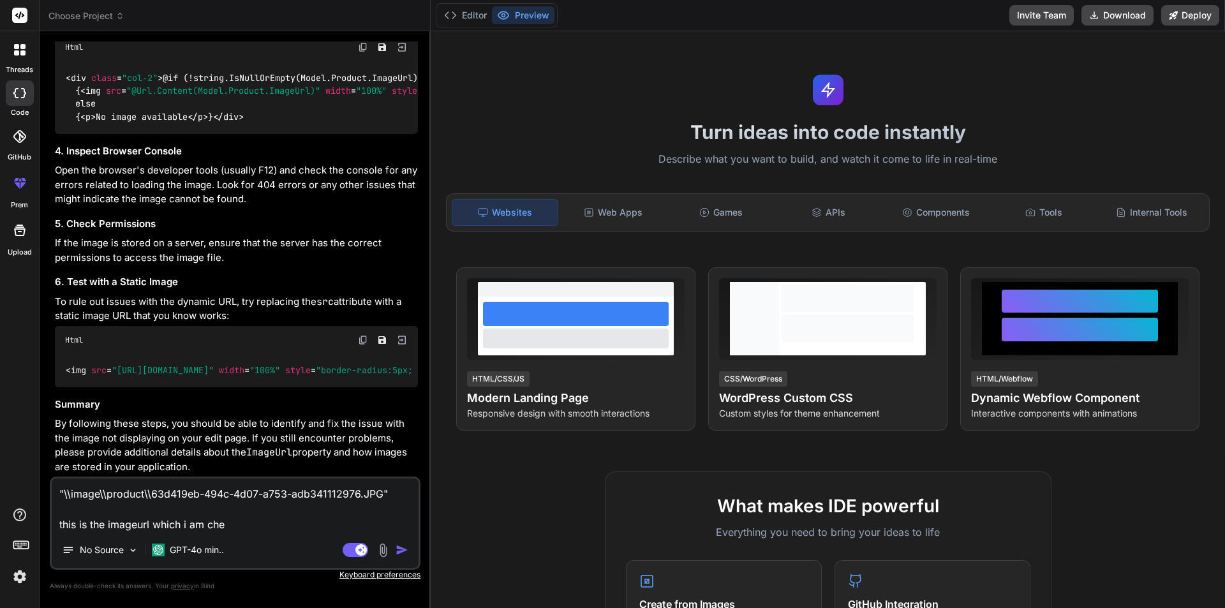
type textarea "x"
type textarea ""\\image\\product\\63d419eb-494c-4d07-a753-adb341112976.JPG" this is the imageu…"
type textarea "x"
type textarea ""\\image\\product\\63d419eb-494c-4d07-a753-adb341112976.JPG" this is the imageu…"
type textarea "x"
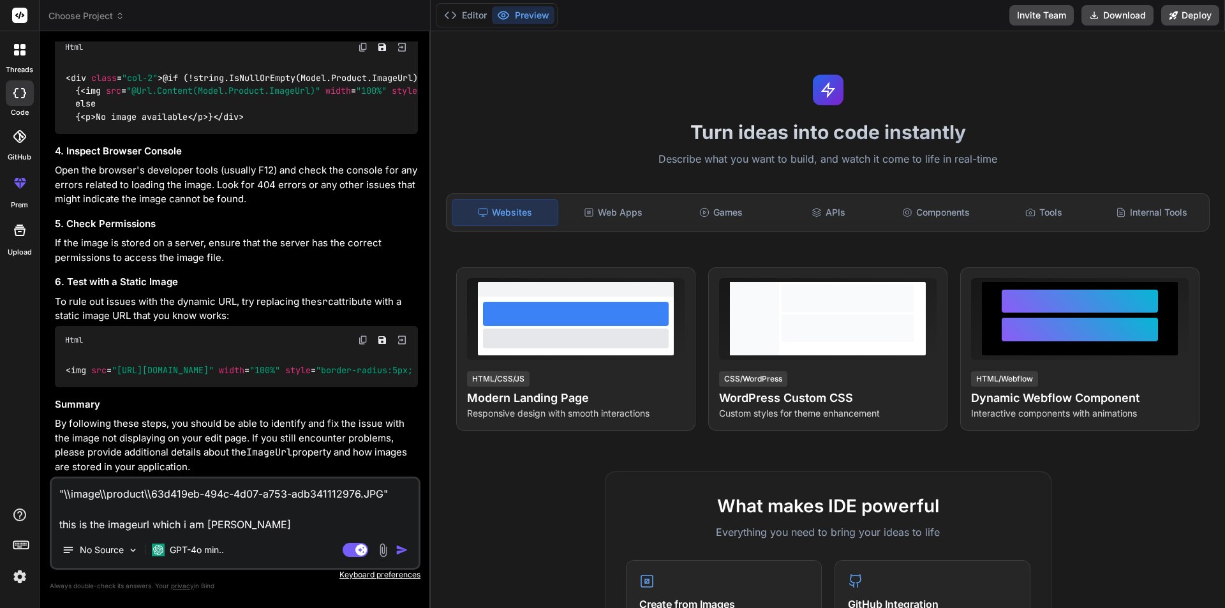
type textarea ""\\image\\product\\63d419eb-494c-4d07-a753-adb341112976.JPG" this is the imageu…"
type textarea "x"
type textarea ""\\image\\product\\63d419eb-494c-4d07-a753-adb341112976.JPG" this is the imageu…"
type textarea "x"
type textarea ""\\image\\product\\63d419eb-494c-4d07-a753-adb341112976.JPG" this is the imageu…"
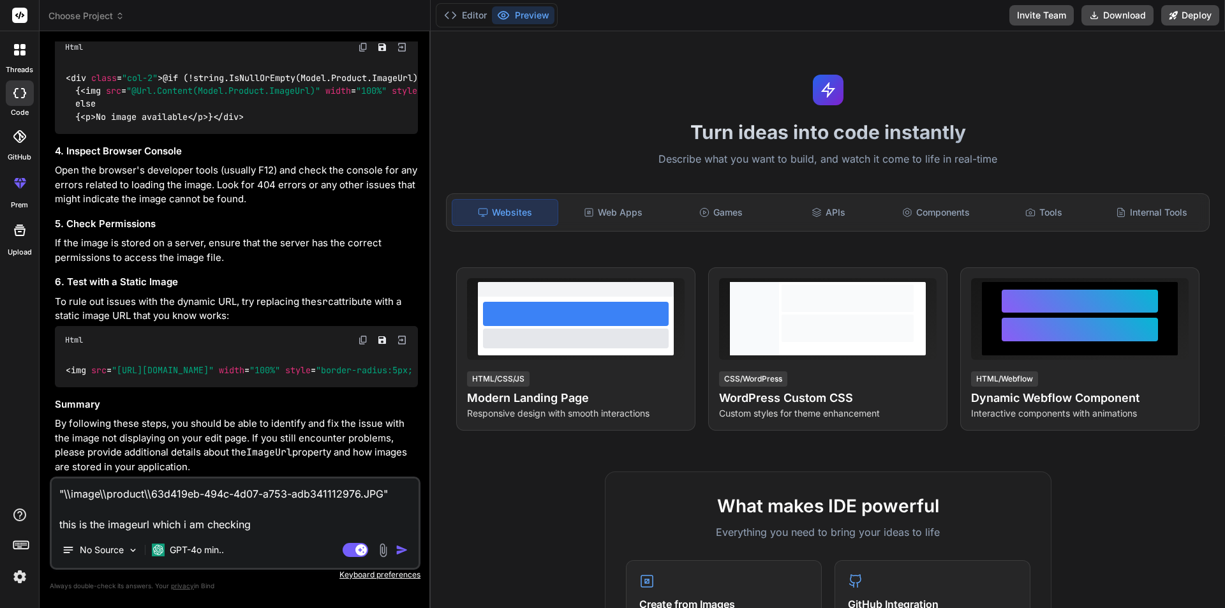
type textarea "x"
type textarea ""\\image\\product\\63d419eb-494c-4d07-a753-adb341112976.JPG" this is the imageu…"
type textarea "x"
type textarea ""\\image\\product\\63d419eb-494c-4d07-a753-adb341112976.JPG" this is the imageu…"
type textarea "x"
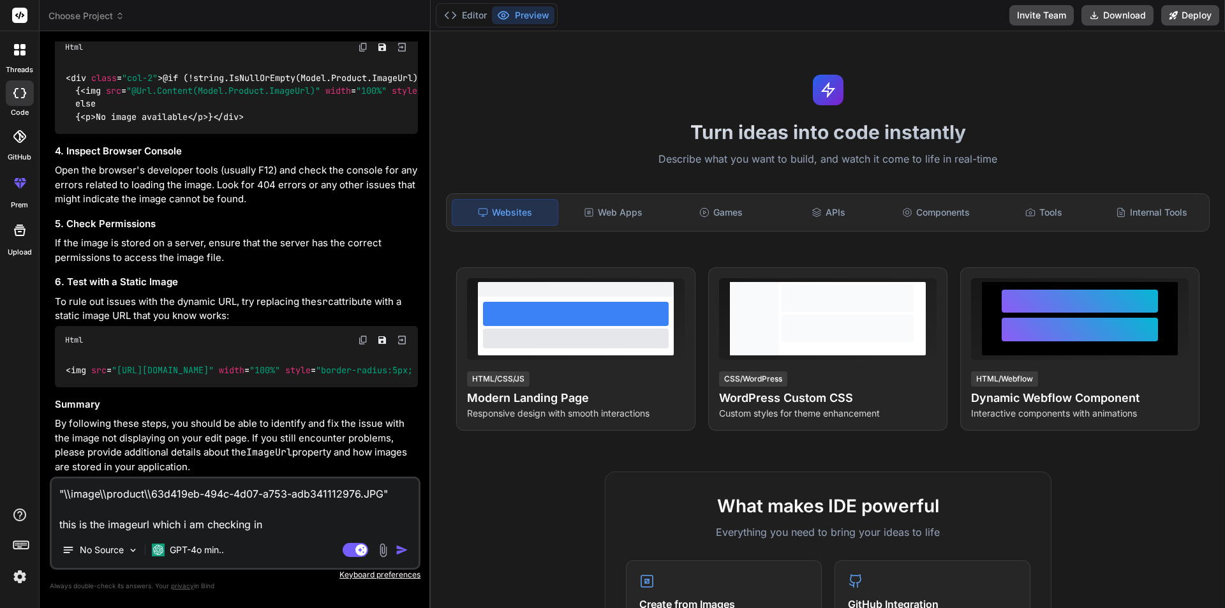
type textarea ""\\image\\product\\63d419eb-494c-4d07-a753-adb341112976.JPG" this is the imageu…"
type textarea "x"
type textarea ""\\image\\product\\63d419eb-494c-4d07-a753-adb341112976.JPG" this is the imageu…"
type textarea "x"
type textarea ""\\image\\product\\63d419eb-494c-4d07-a753-adb341112976.JPG" this is the imageu…"
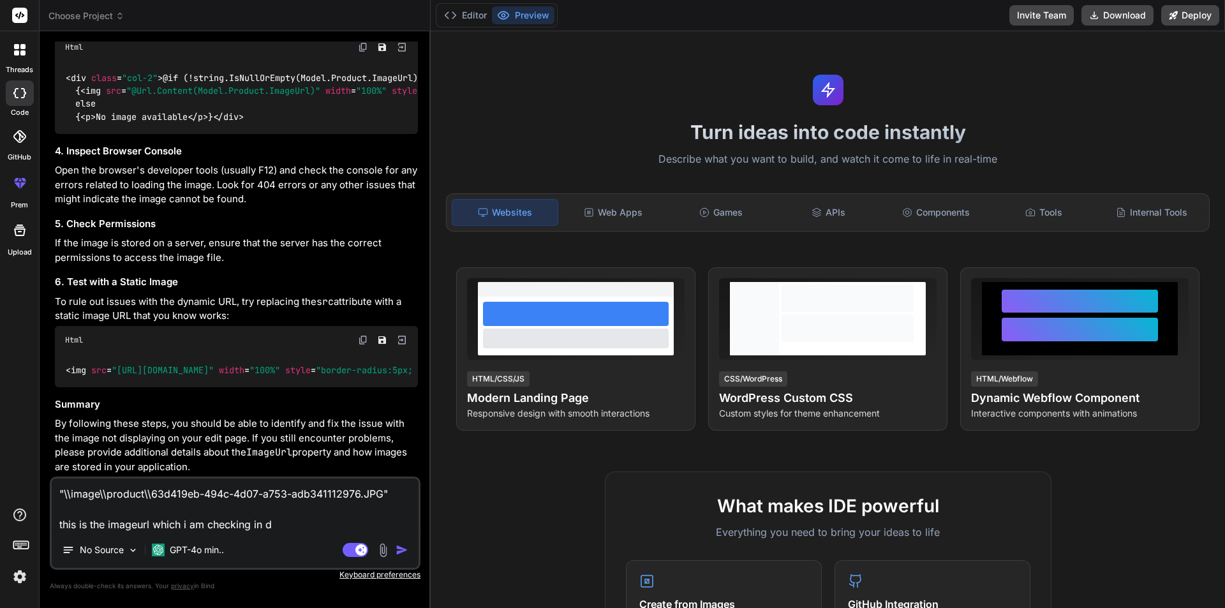
type textarea "x"
type textarea ""\\image\\product\\63d419eb-494c-4d07-a753-adb341112976.JPG" this is the imageu…"
type textarea "x"
type textarea ""\\image\\product\\63d419eb-494c-4d07-a753-adb341112976.JPG" this is the imageu…"
type textarea "x"
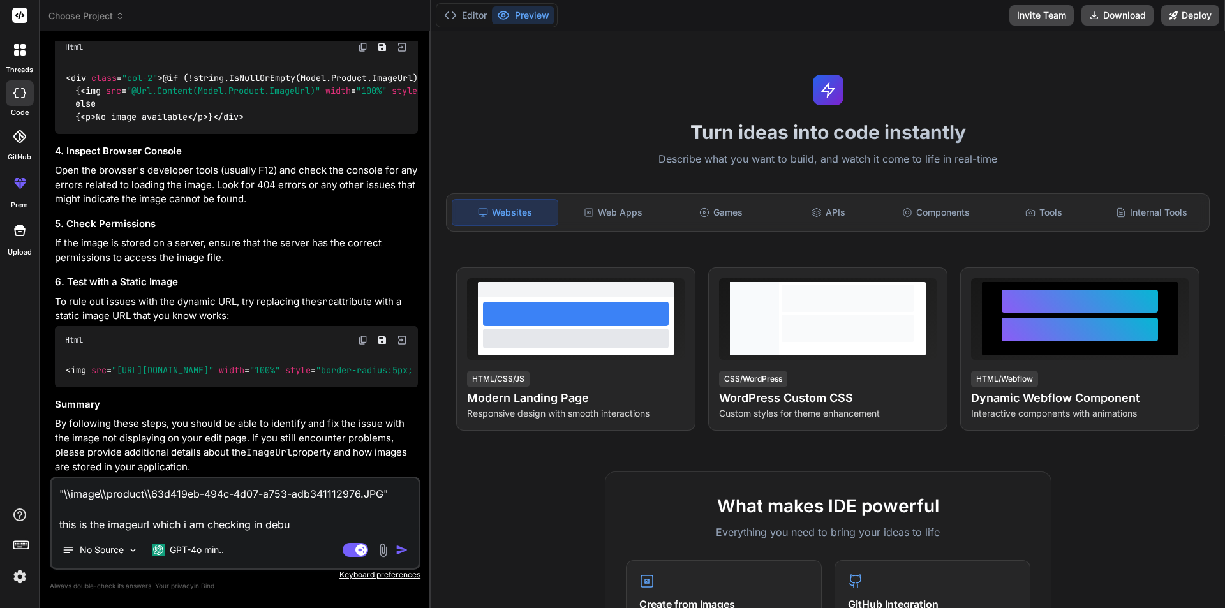
type textarea ""\\image\\product\\63d419eb-494c-4d07-a753-adb341112976.JPG" this is the imageu…"
type textarea "x"
type textarea ""\\image\\product\\63d419eb-494c-4d07-a753-adb341112976.JPG" this is the imageu…"
click at [405, 550] on img "button" at bounding box center [402, 550] width 13 height 13
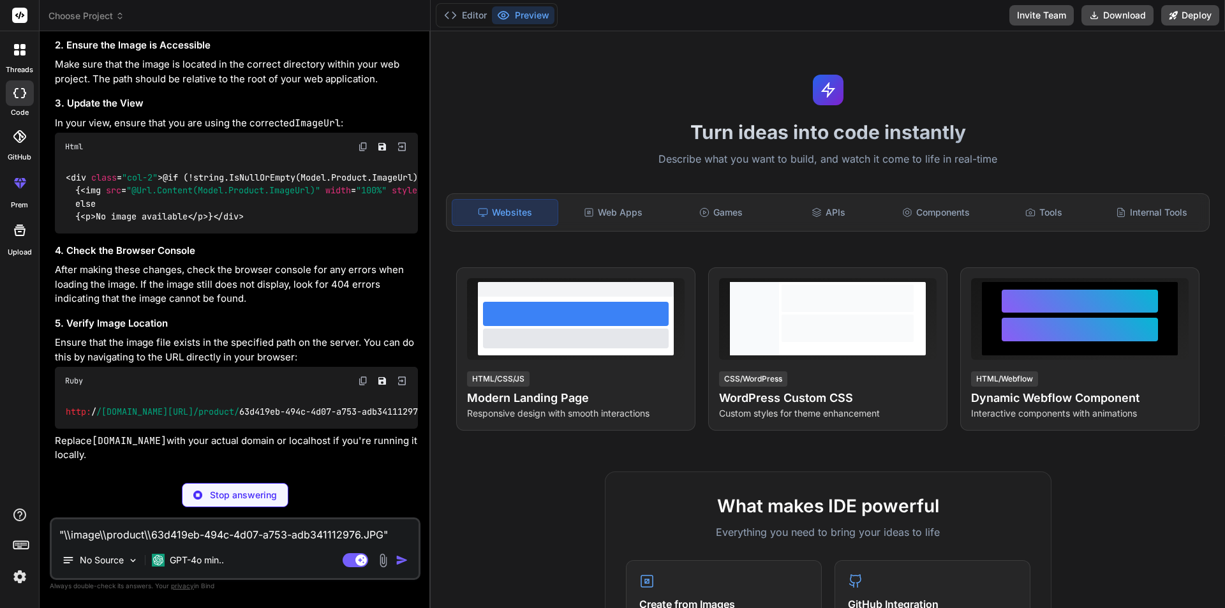
scroll to position [1217, 0]
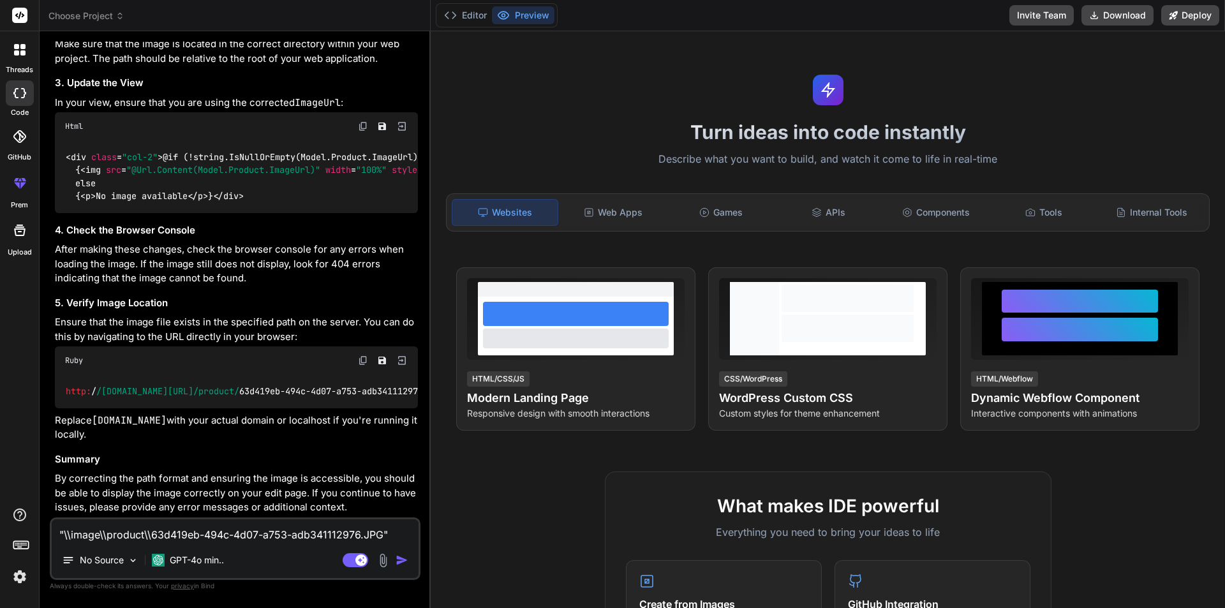
type textarea "x"
drag, startPoint x: 70, startPoint y: 269, endPoint x: 104, endPoint y: 368, distance: 104.5
click at [104, 213] on div "< div class = "col-2" > @if (!string.IsNullOrEmpty(Model.Product.ImageUrl)) { <…" at bounding box center [236, 176] width 363 height 73
copy code "@if (!string.IsNullOrEmpty(Model.Product.ImageUrl)) { < img src = "@Url.Content…"
click at [223, 286] on p "After making these changes, check the browser console for any errors when loadi…" at bounding box center [236, 263] width 363 height 43
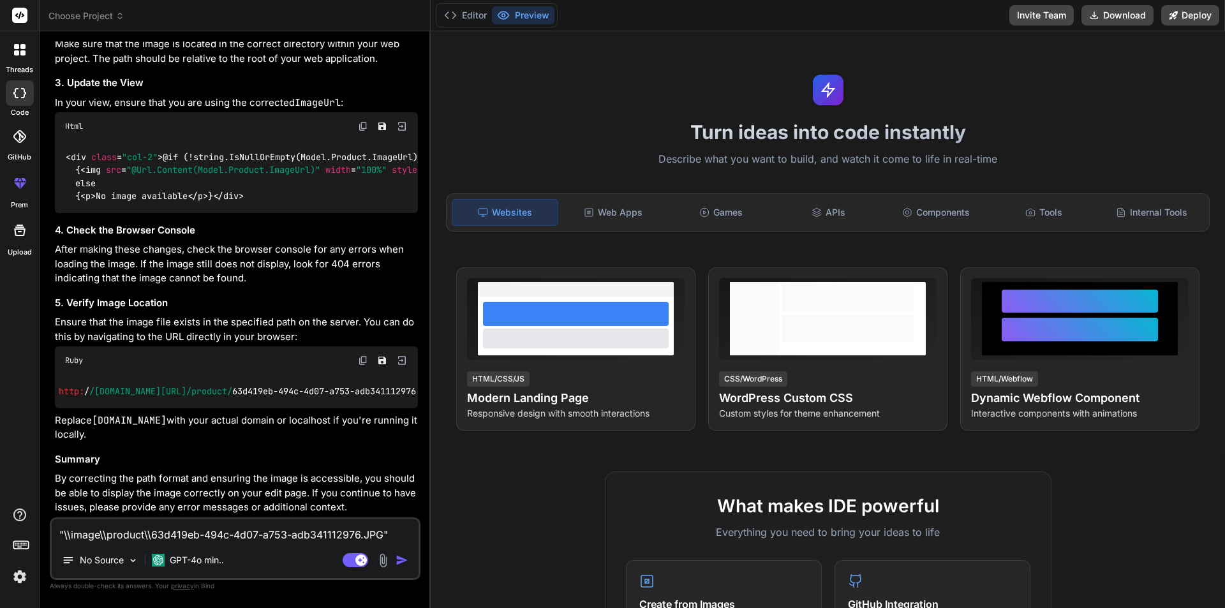
scroll to position [0, 0]
drag, startPoint x: 92, startPoint y: 379, endPoint x: 68, endPoint y: 384, distance: 24.8
click at [68, 385] on code "http: / /yourdomain.com/image /product/ 63d419eb-494c-4d07-a753-adb341112976. J…" at bounding box center [255, 391] width 380 height 13
copy span "http:"
click at [190, 442] on p "Replace yourdomain.com with your actual domain or localhost if you're running i…" at bounding box center [236, 427] width 363 height 29
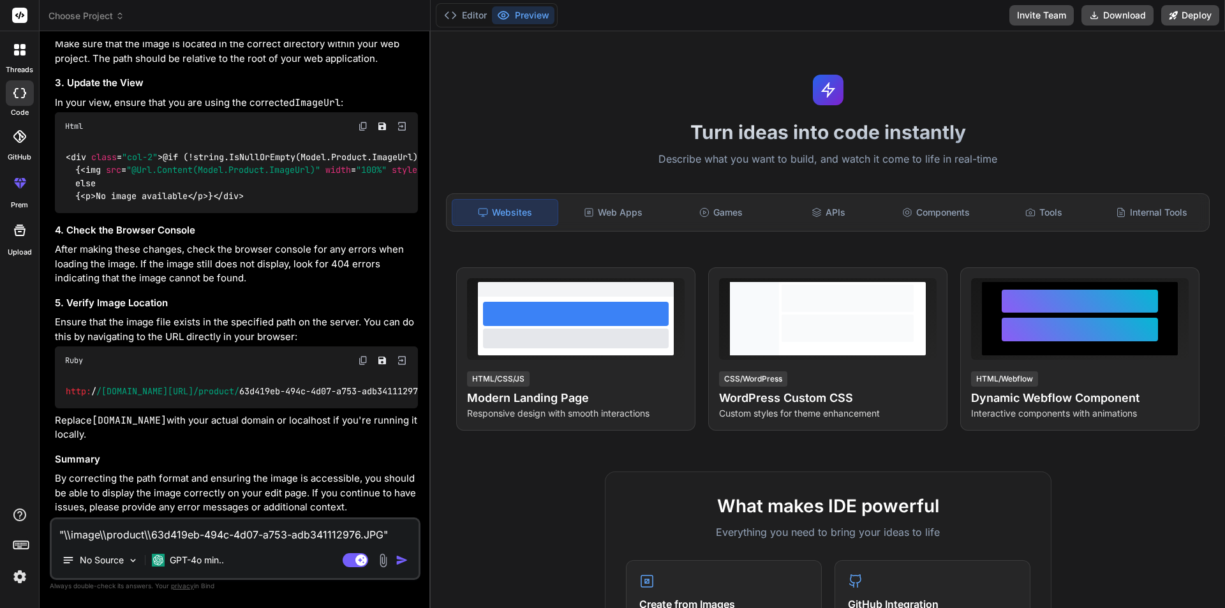
click at [157, 545] on div ""\\image\\product\\63d419eb-494c-4d07-a753-adb341112976.JPG" this is the imageu…" at bounding box center [235, 548] width 371 height 63
click at [160, 534] on textarea ""\\image\\product\\63d419eb-494c-4d07-a753-adb341112976.JPG" this is the imageu…" at bounding box center [235, 530] width 367 height 23
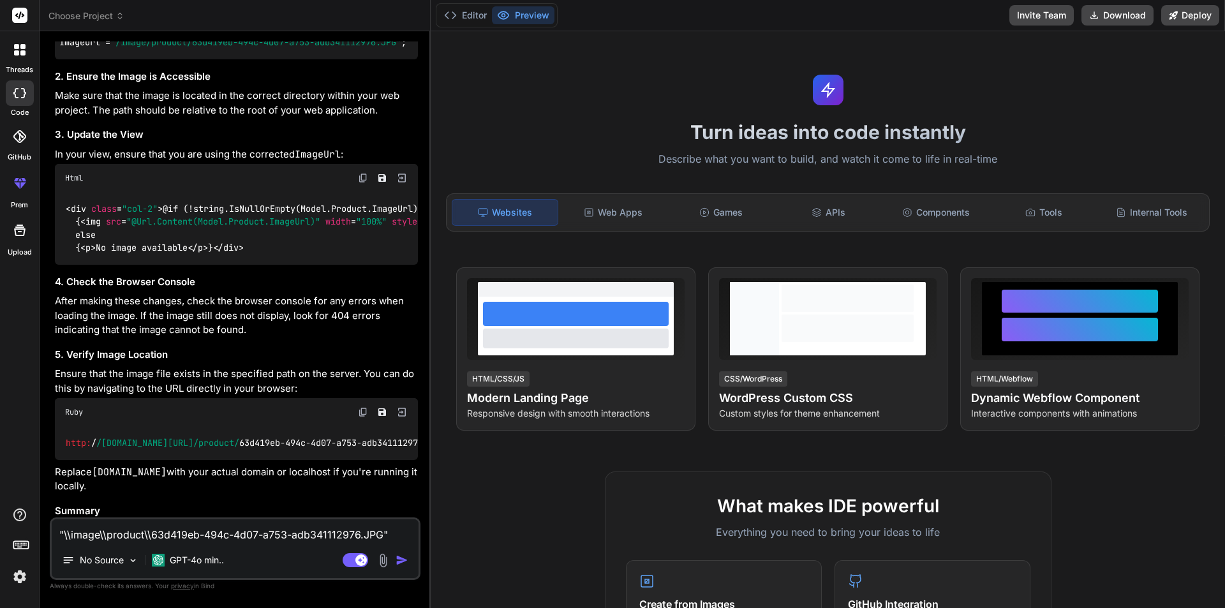
scroll to position [1418, 0]
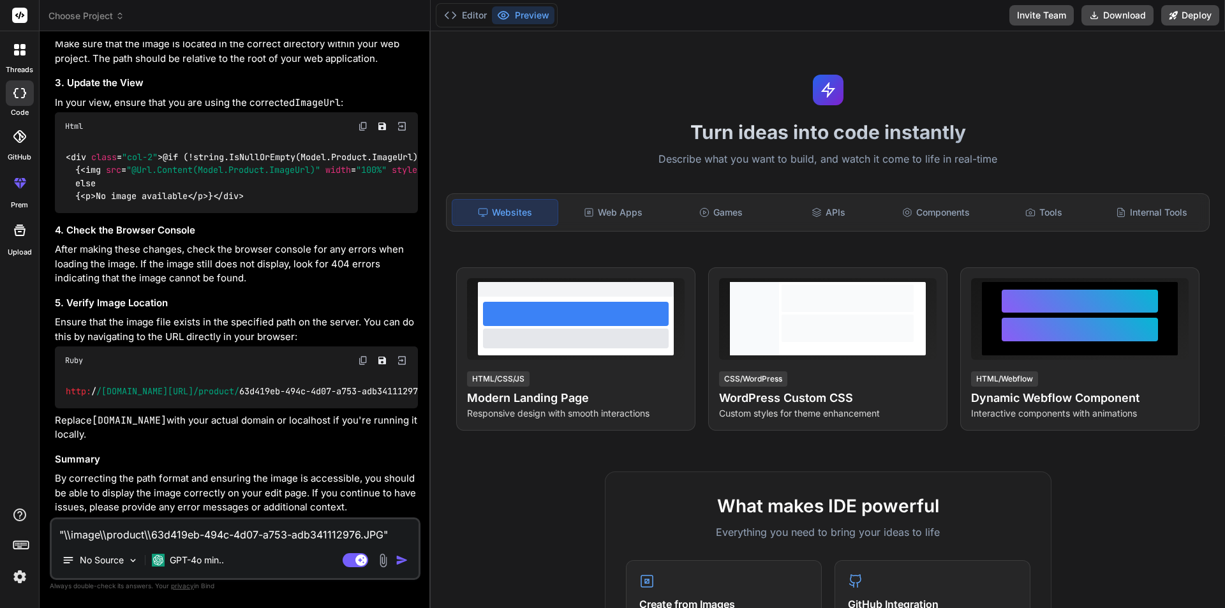
click at [189, 530] on textarea ""\\image\\product\\63d419eb-494c-4d07-a753-adb341112976.JPG" this is the imageu…" at bounding box center [235, 530] width 367 height 23
type textarea "i"
type textarea "x"
type textarea "i"
type textarea "x"
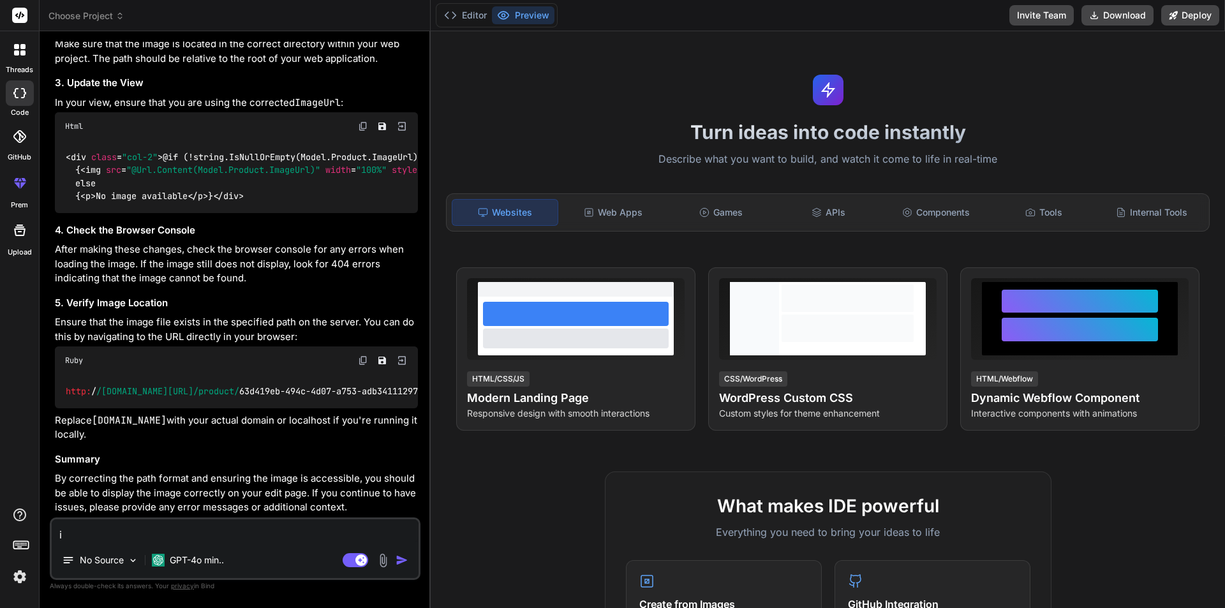
type textarea "i a"
type textarea "x"
type textarea "i am"
type textarea "x"
type textarea "i am"
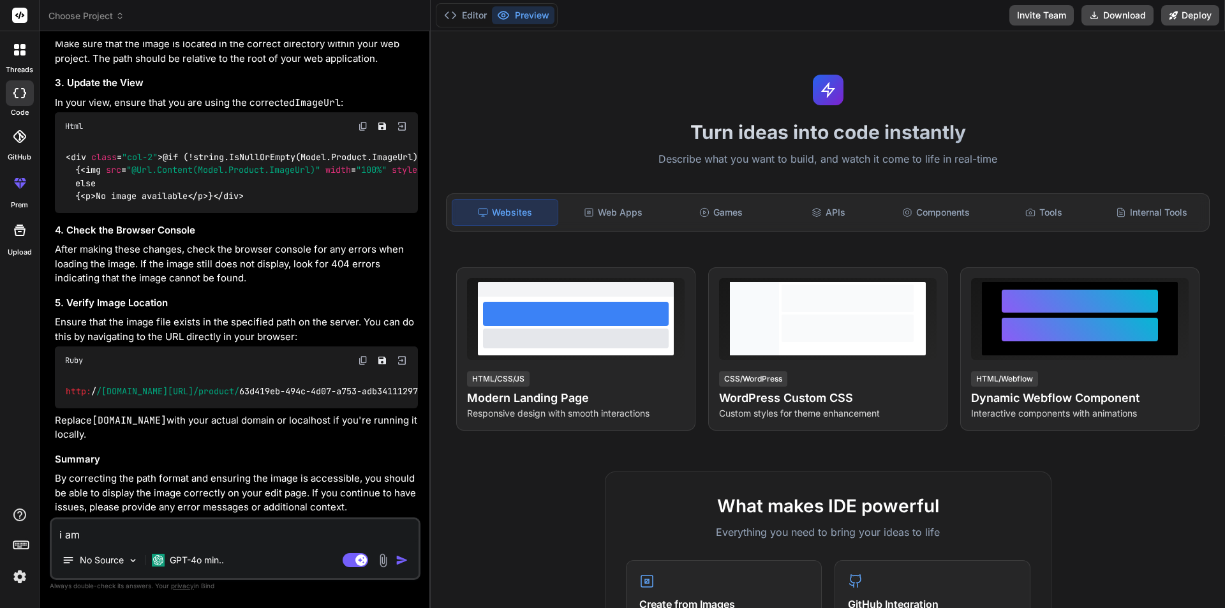
type textarea "x"
type textarea "i am n"
type textarea "x"
type textarea "i am ne"
type textarea "x"
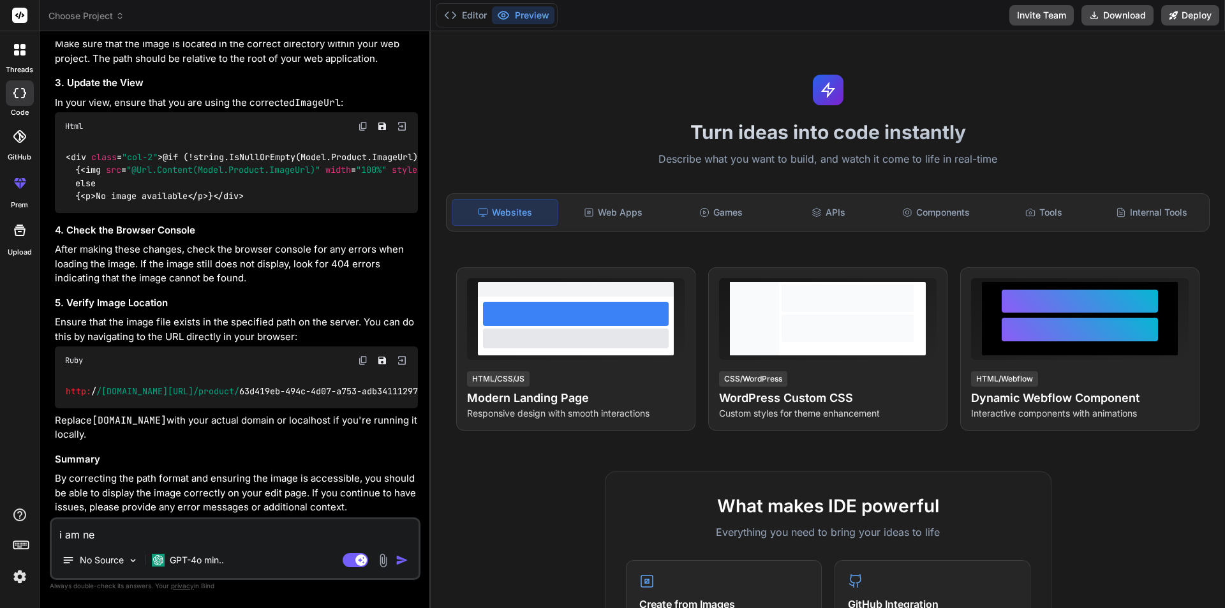
type textarea "i am net"
type textarea "x"
type textarea "i am net"
type textarea "x"
type textarea "i am net g"
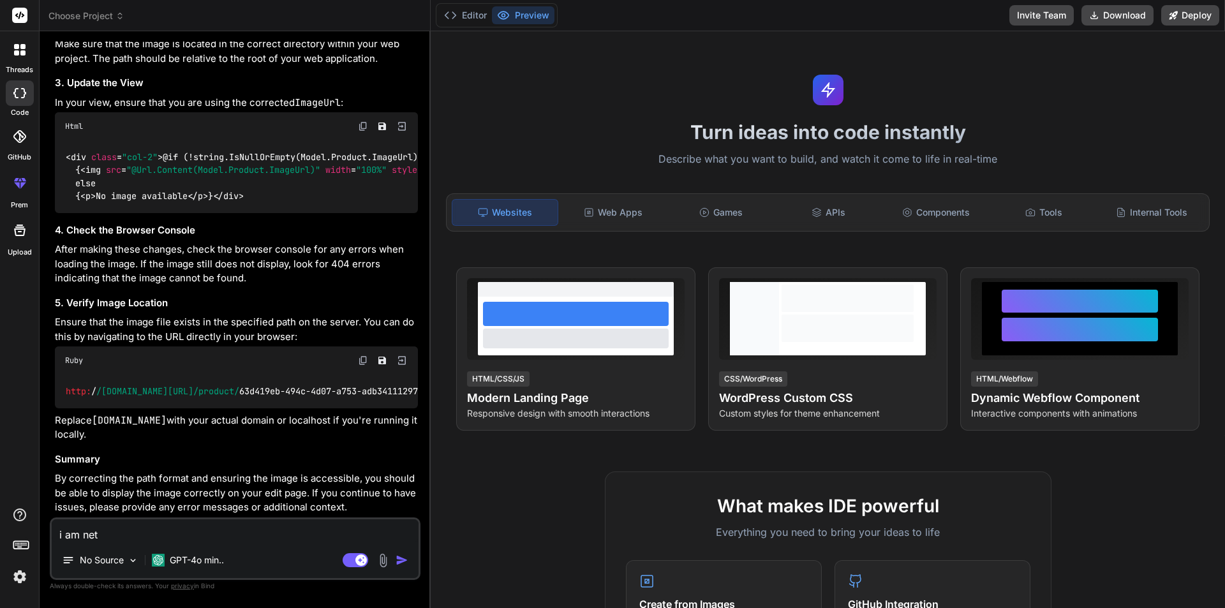
type textarea "x"
type textarea "i am net ge"
type textarea "x"
type textarea "i am net get"
type textarea "x"
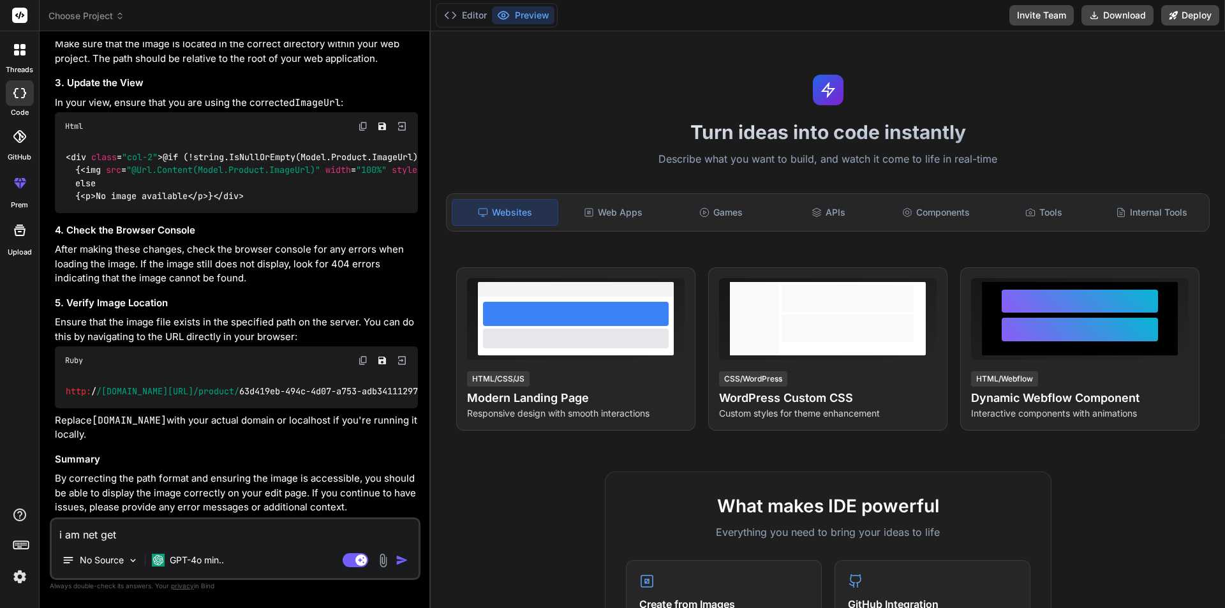
type textarea "i am net ge"
type textarea "x"
type textarea "i am net g"
type textarea "x"
type textarea "i am net"
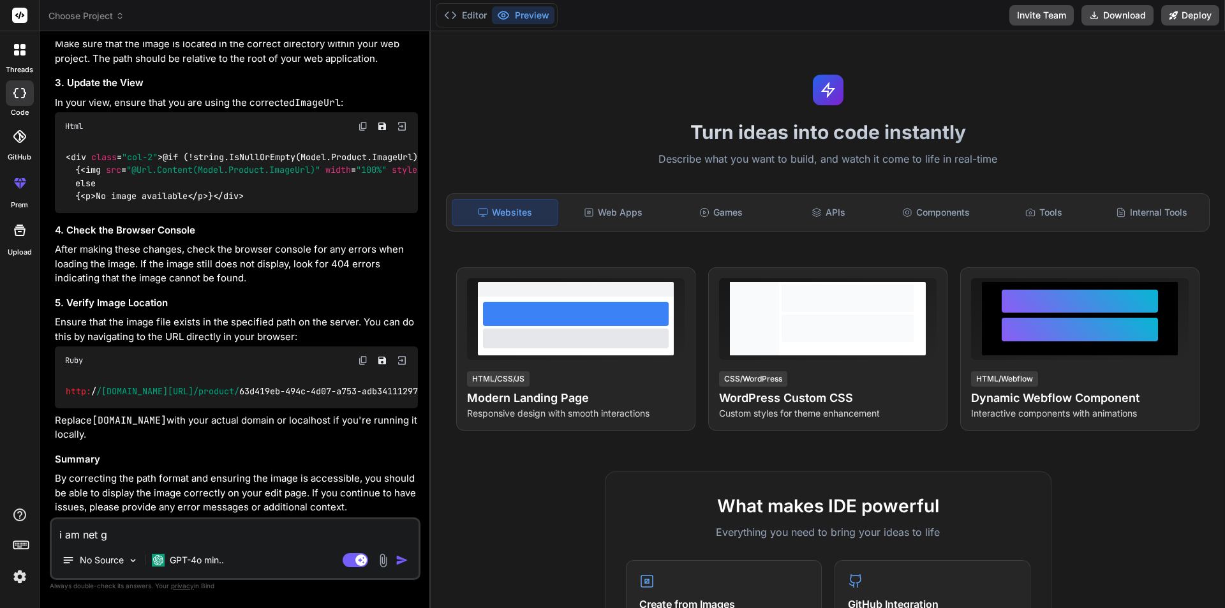
type textarea "x"
type textarea "i am net"
type textarea "x"
type textarea "i am ne"
type textarea "x"
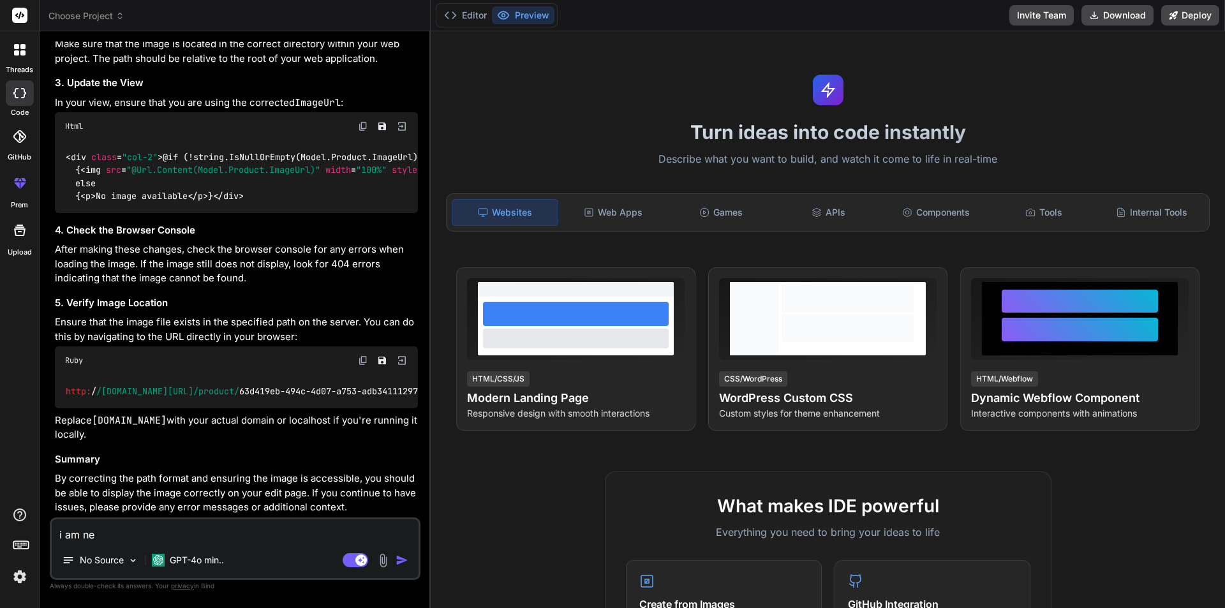
type textarea "i am n"
type textarea "x"
type textarea "i am"
type textarea "x"
type textarea "i am"
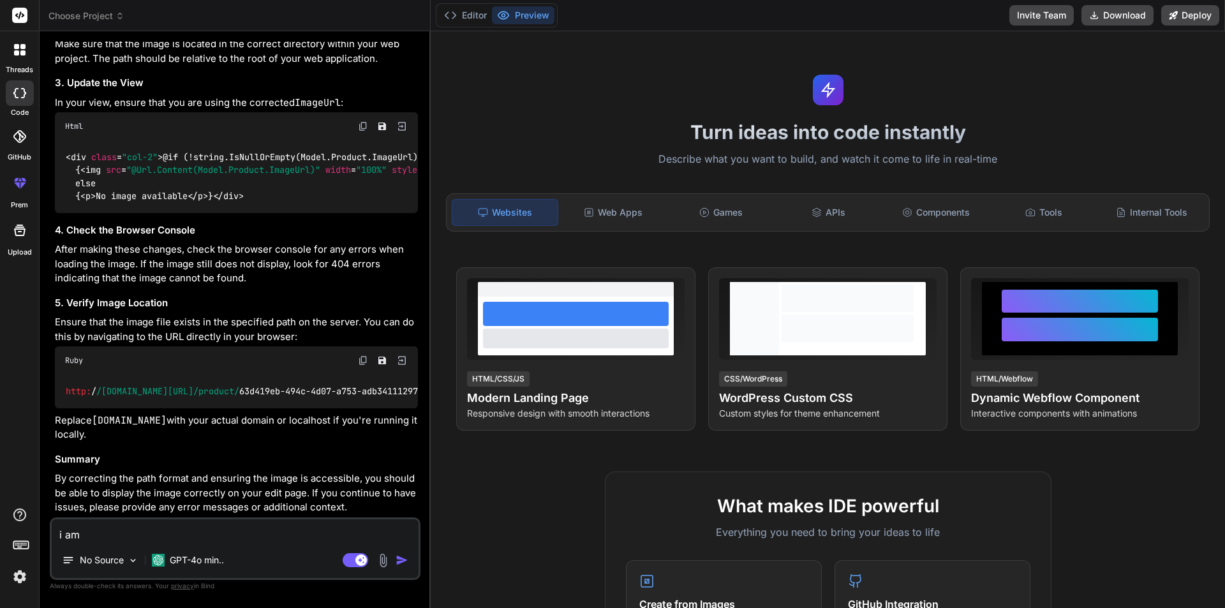
type textarea "x"
type textarea "i a"
type textarea "x"
type textarea "i"
type textarea "x"
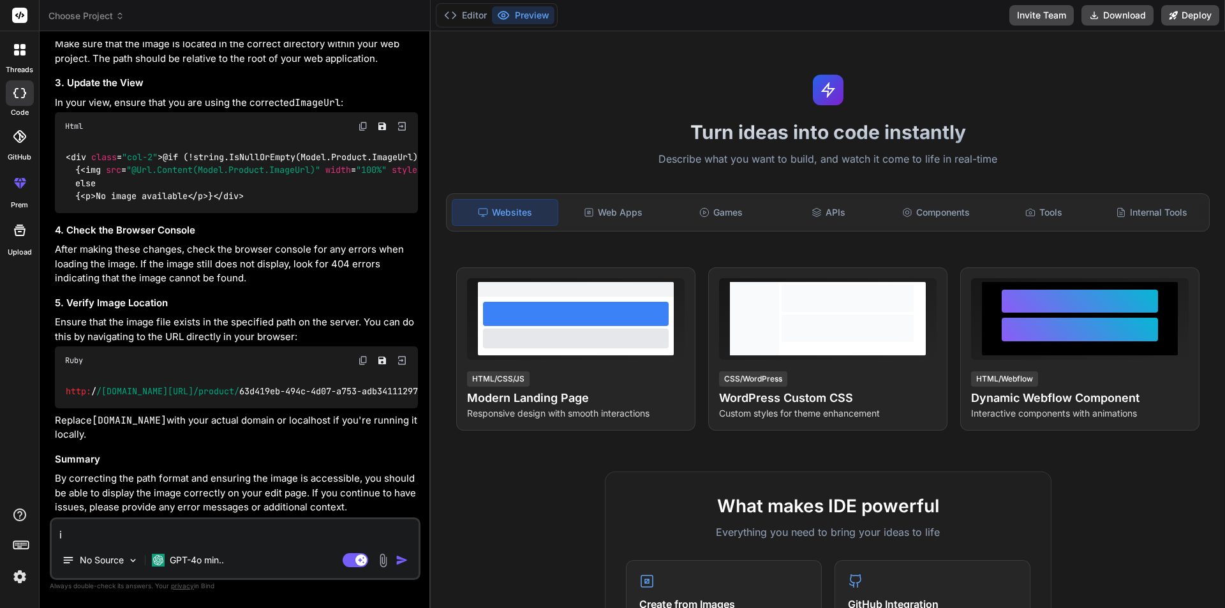
type textarea "i"
type textarea "x"
type textarea "i"
type textarea "x"
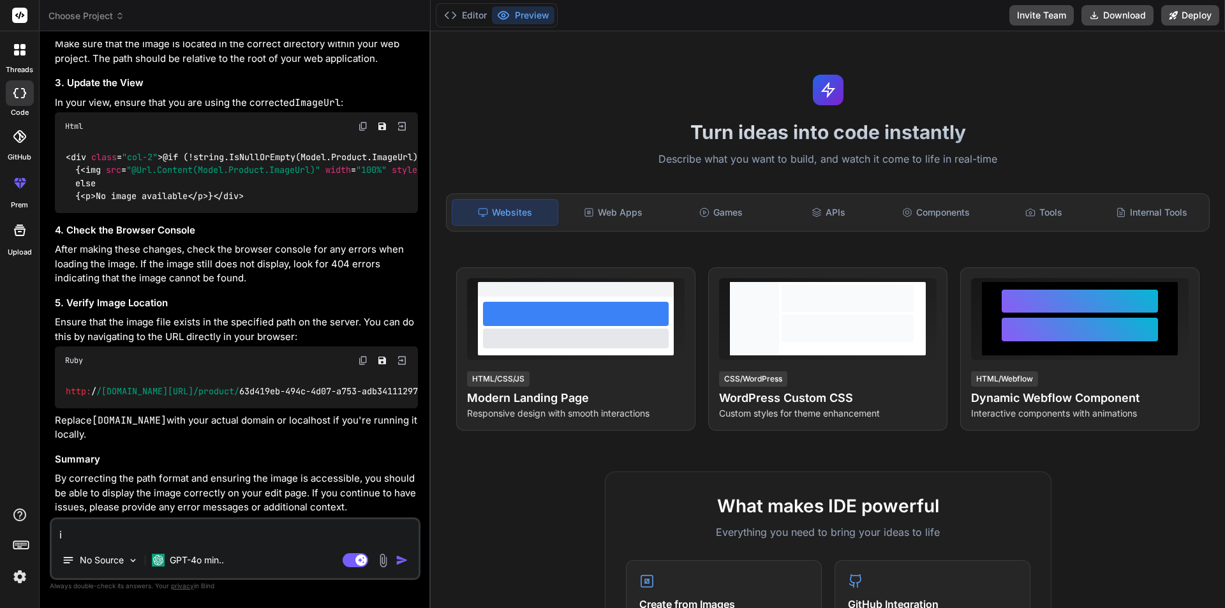
type textarea "im"
type textarea "x"
type textarea "ima"
type textarea "x"
type textarea "imag"
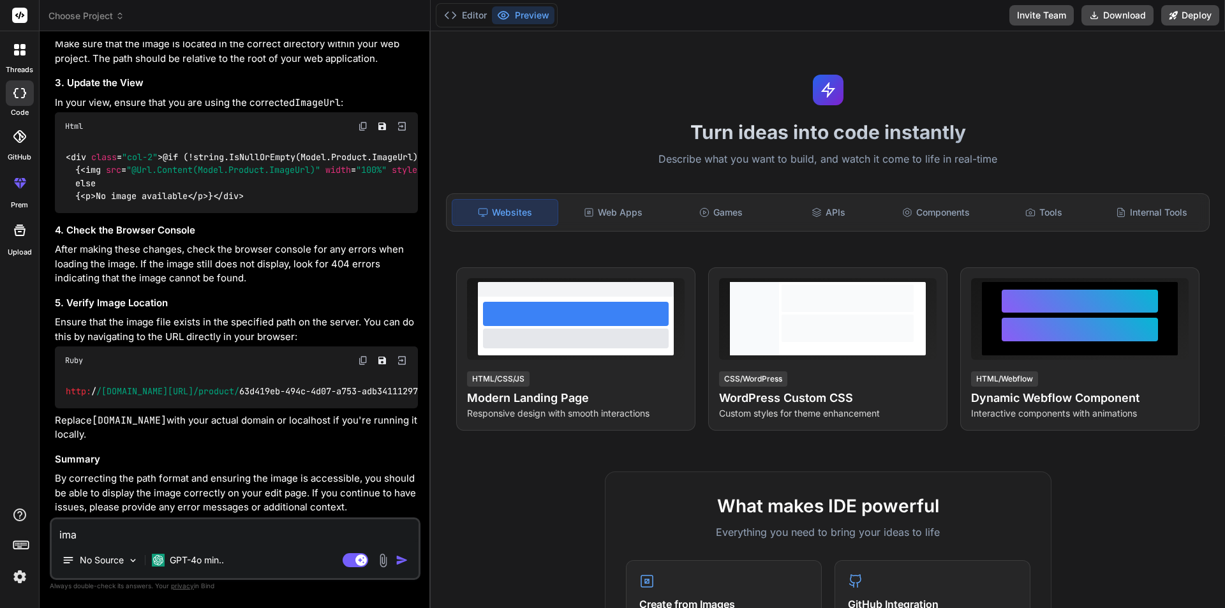
type textarea "x"
type textarea "image"
type textarea "x"
type textarea "image"
type textarea "x"
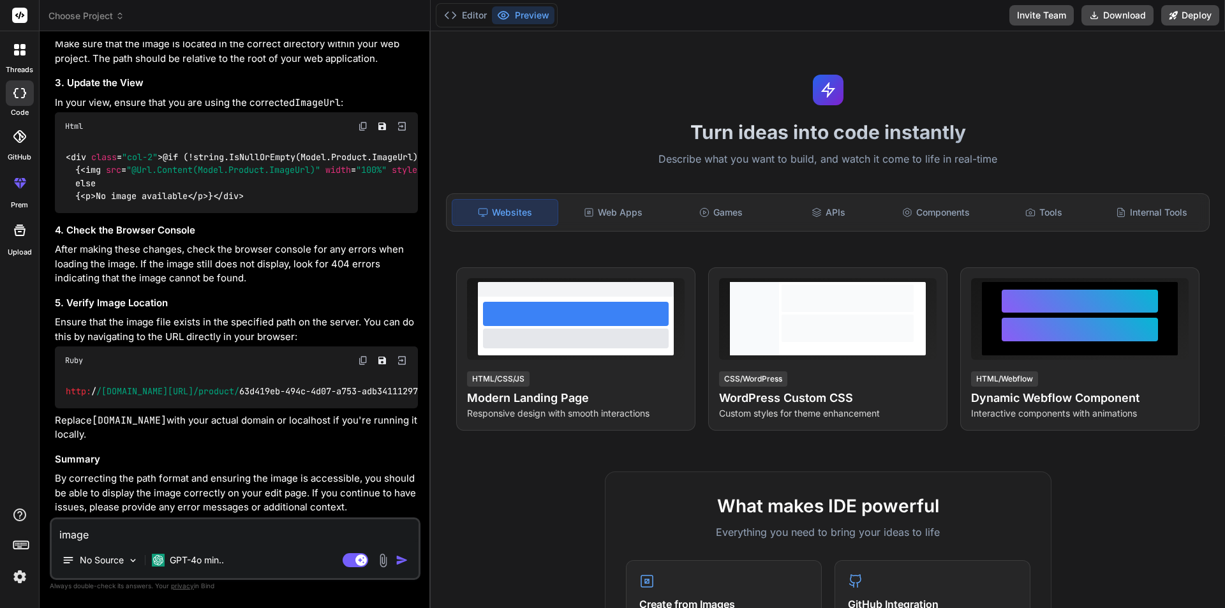
type textarea "image i"
type textarea "x"
type textarea "image is"
type textarea "x"
type textarea "image is"
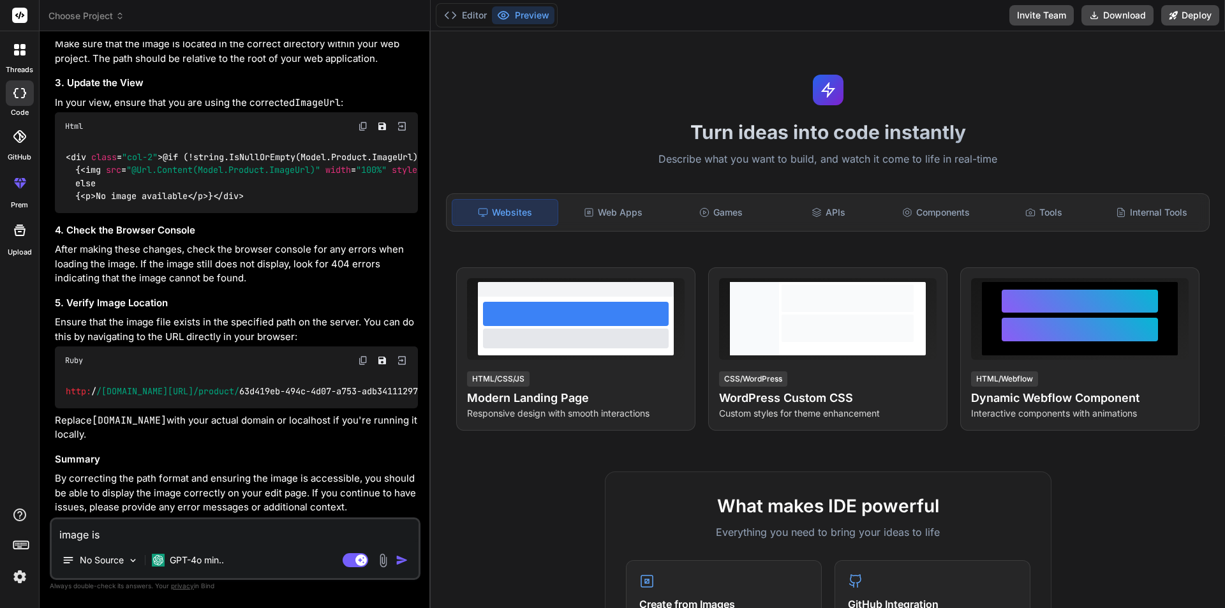
type textarea "x"
type textarea "image is n"
type textarea "x"
type textarea "image is no"
type textarea "x"
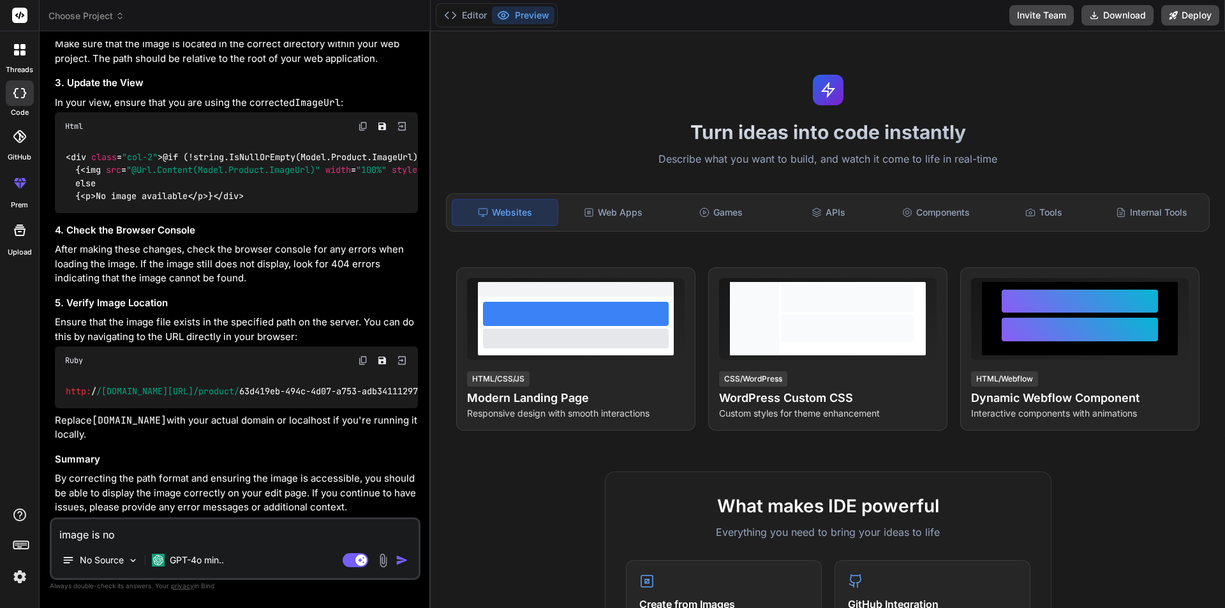
type textarea "image is not"
type textarea "x"
type textarea "image is not"
type textarea "x"
type textarea "image is not d"
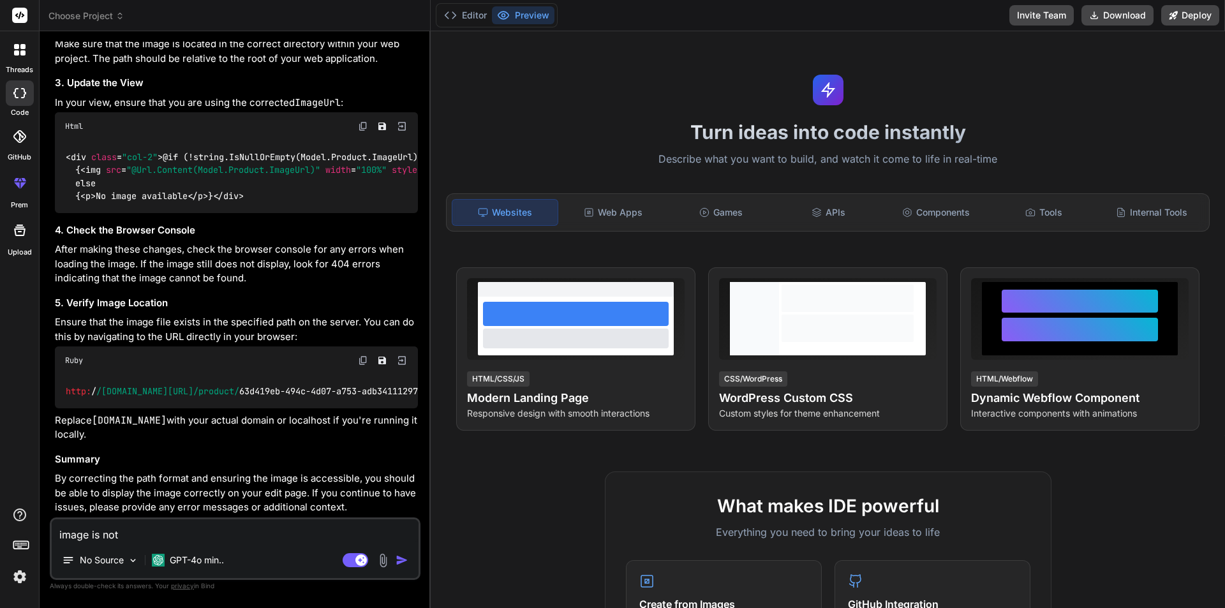
type textarea "x"
type textarea "image is not di"
type textarea "x"
type textarea "image is not dis"
click at [56, 537] on textarea "image is not displaying" at bounding box center [235, 530] width 367 height 23
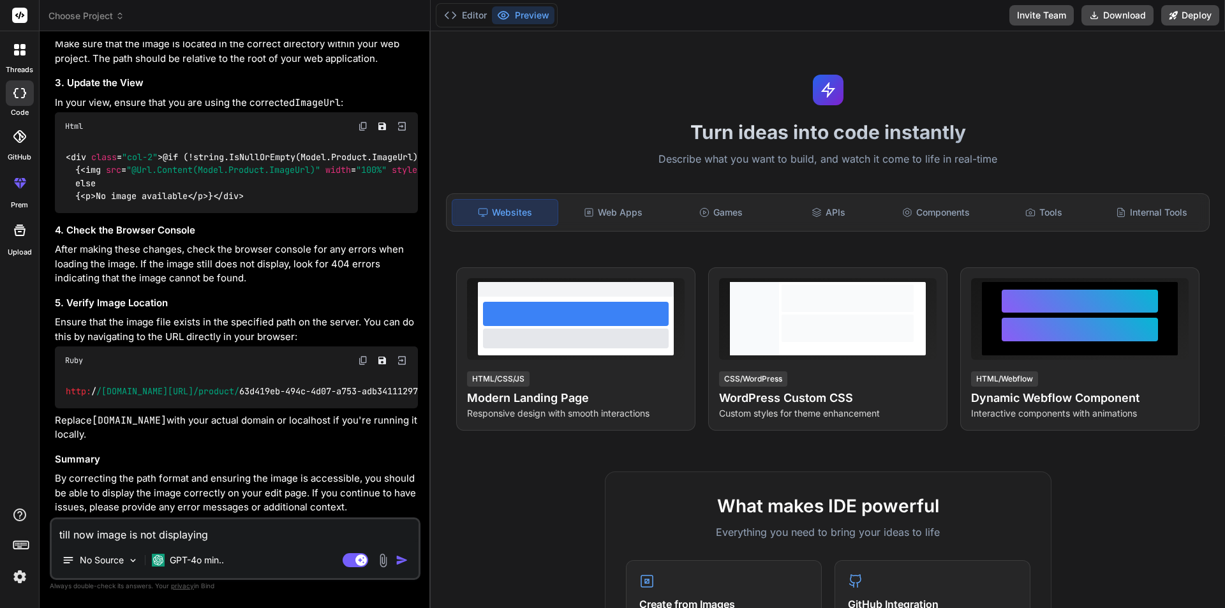
click at [315, 535] on textarea "till now image is not displaying" at bounding box center [235, 530] width 367 height 23
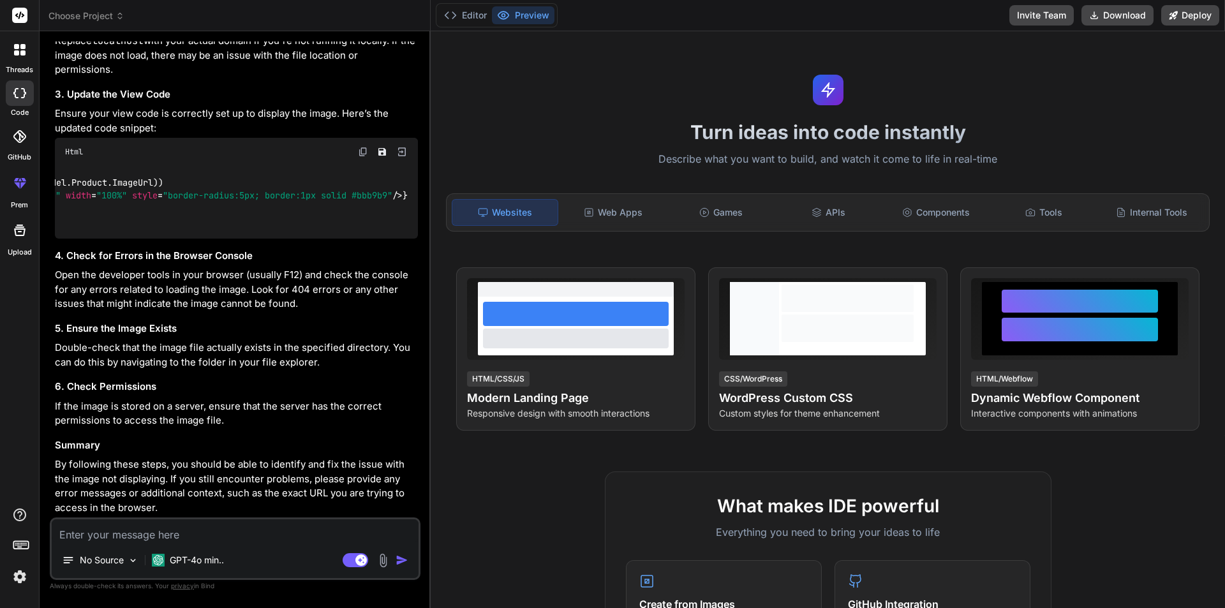
scroll to position [0, 0]
drag, startPoint x: 70, startPoint y: 295, endPoint x: 108, endPoint y: 392, distance: 103.7
click at [108, 239] on div "< div class = "col-2" > @if (!string.IsNullOrEmpty(Model.Product.ImageUrl)) { <…" at bounding box center [236, 202] width 363 height 73
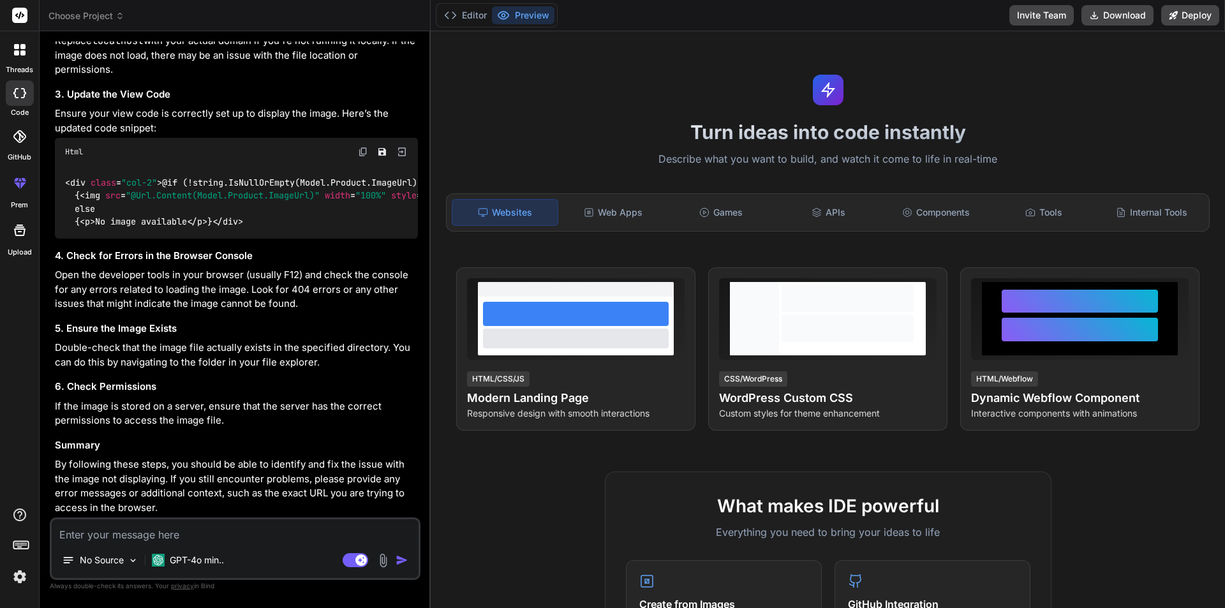
copy code "@if (!string.IsNullOrEmpty(Model.Product.ImageUrl)) { < img src = "@Url.Content…"
click at [286, 418] on p "If the image is stored on a server, ensure that the server has the correct perm…" at bounding box center [236, 413] width 363 height 29
click at [220, 545] on div "No Source GPT-4o min.. Agent Mode. When this toggle is activated, AI automatica…" at bounding box center [235, 548] width 371 height 63
click at [234, 533] on textarea at bounding box center [235, 530] width 367 height 23
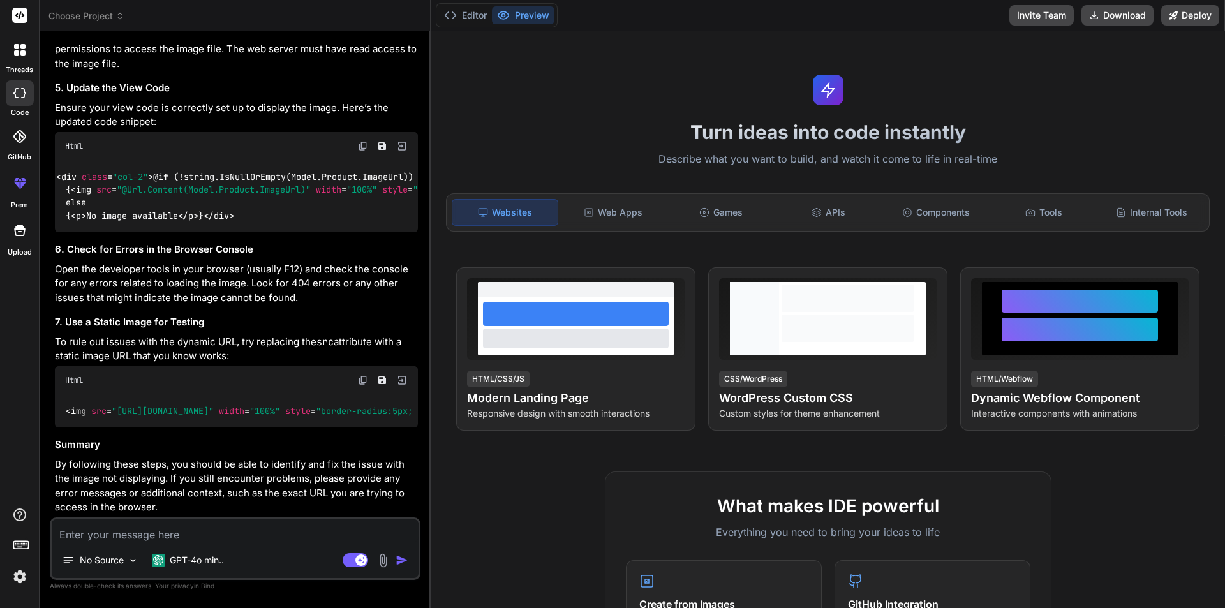
scroll to position [3549, 0]
click at [117, 405] on span ""https://example.com/path/to/static/image.jpg"" at bounding box center [163, 410] width 102 height 11
drag, startPoint x: 348, startPoint y: 403, endPoint x: 119, endPoint y: 404, distance: 229.1
click at [119, 405] on span ""https://example.com/path/to/static/image.jpg"" at bounding box center [163, 410] width 102 height 11
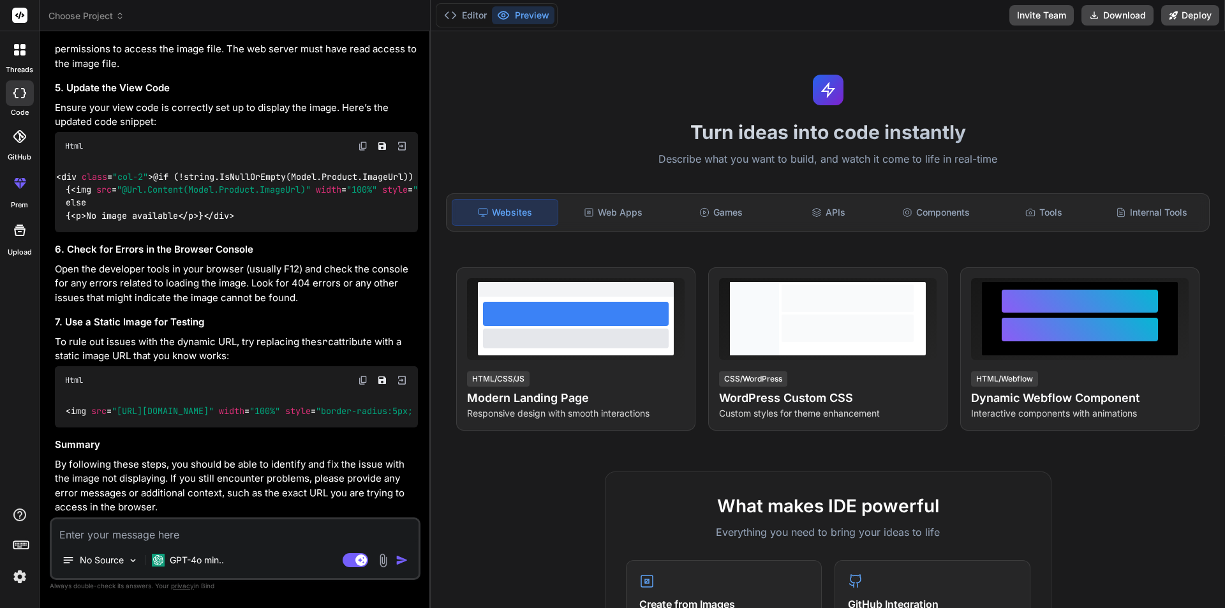
click at [313, 454] on div "Let's go through a more detailed troubleshooting process to identify why the im…" at bounding box center [236, 35] width 363 height 959
click at [221, 533] on textarea at bounding box center [235, 530] width 367 height 23
paste textarea ""\\image\\product\\63d419eb-494c-4d07-a753-adb341112976.JPG""
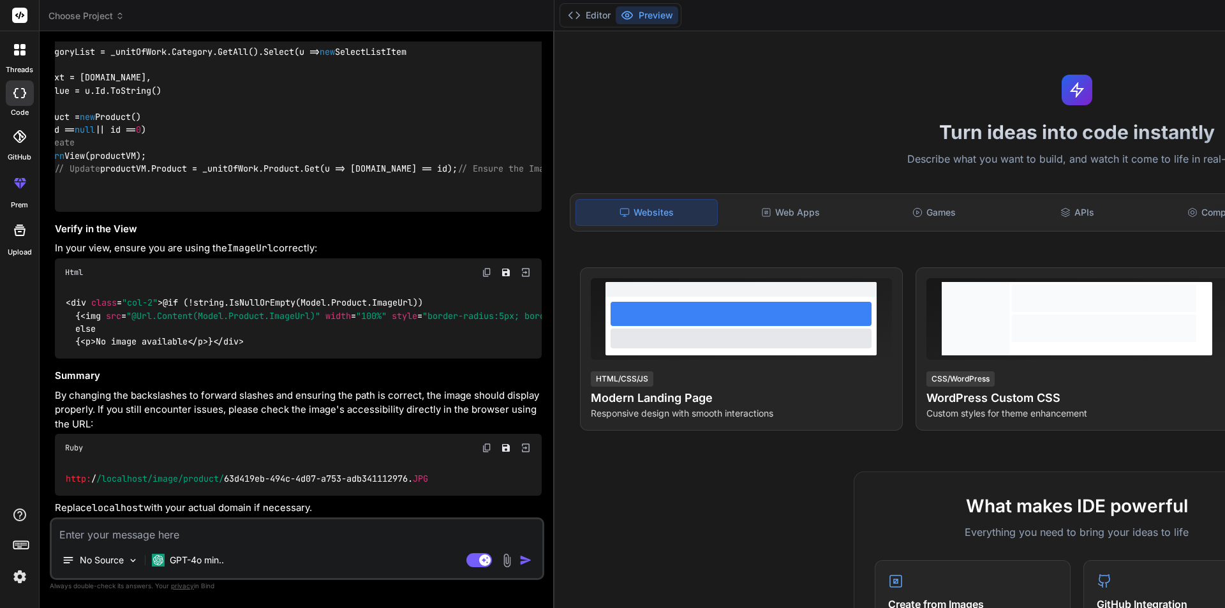
scroll to position [0, 131]
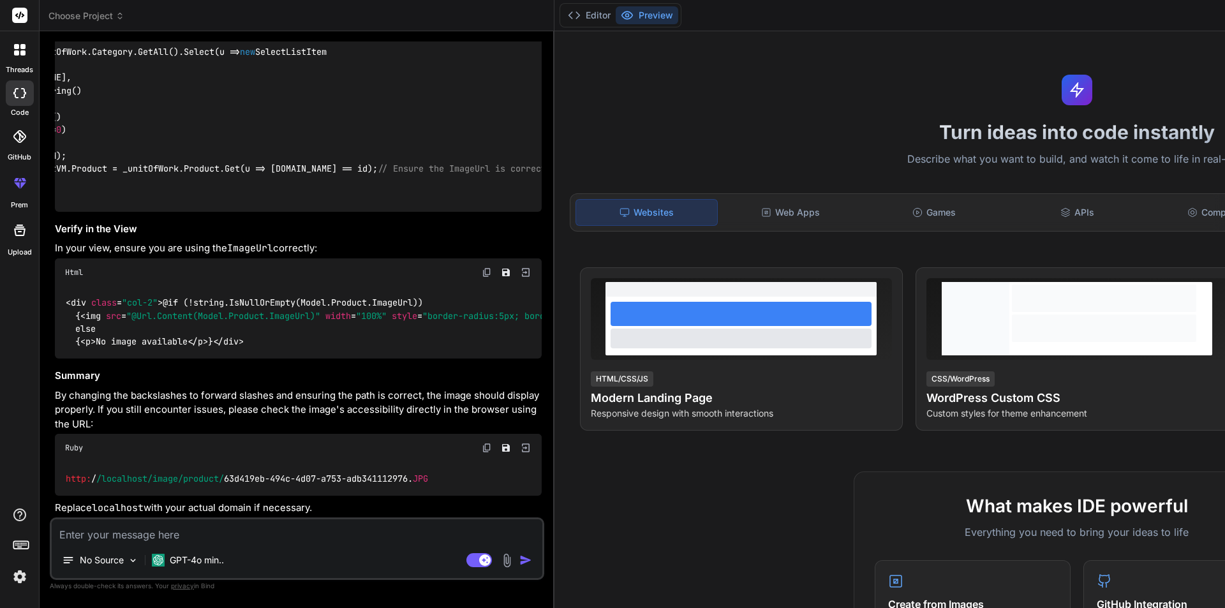
drag, startPoint x: 79, startPoint y: 244, endPoint x: 425, endPoint y: 237, distance: 345.9
click at [425, 237] on div "Bind AI Web Search Created with Pixso. Code Generator You Bind AI It looks like…" at bounding box center [297, 319] width 515 height 576
copy code "productVM.Product.ImageUrl = "/image/product/63d419eb-494c-4d07-a753-adb3411129…"
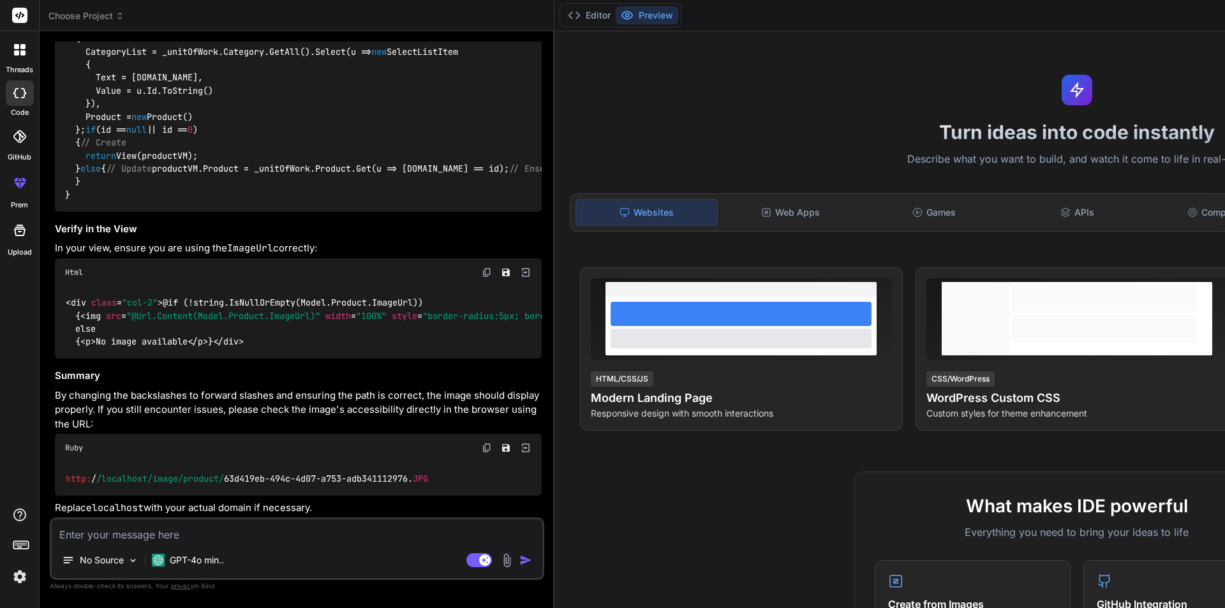
click at [107, 212] on div "public IActionResult Upsert ( int ? id ) { ProductVM productVM = new () { Categ…" at bounding box center [298, 104] width 487 height 216
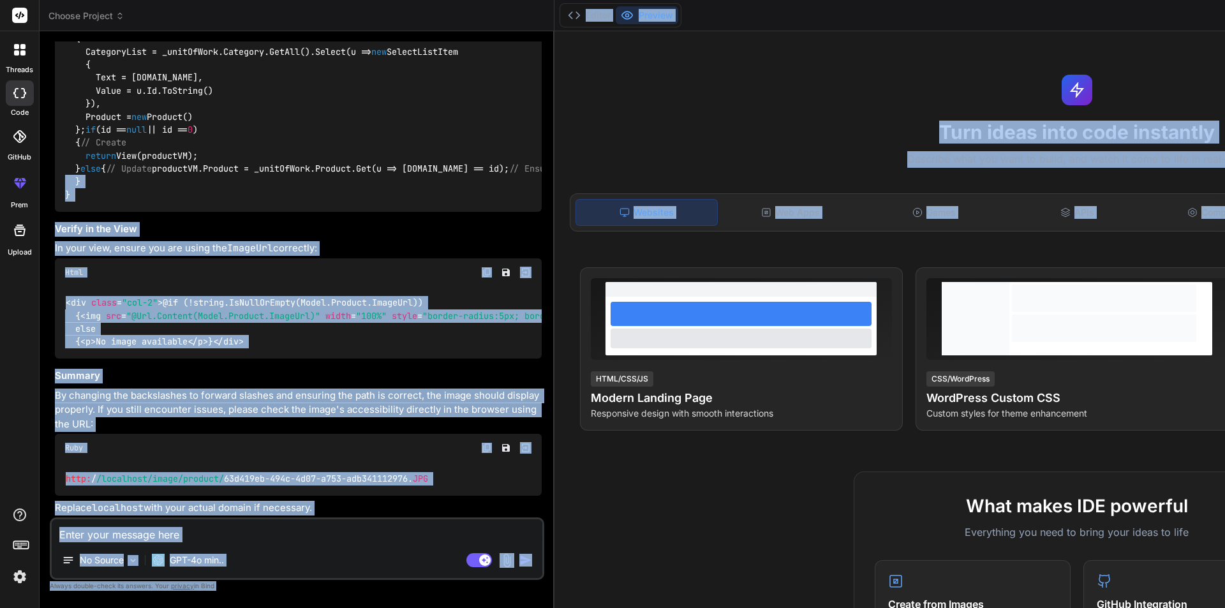
scroll to position [0, 131]
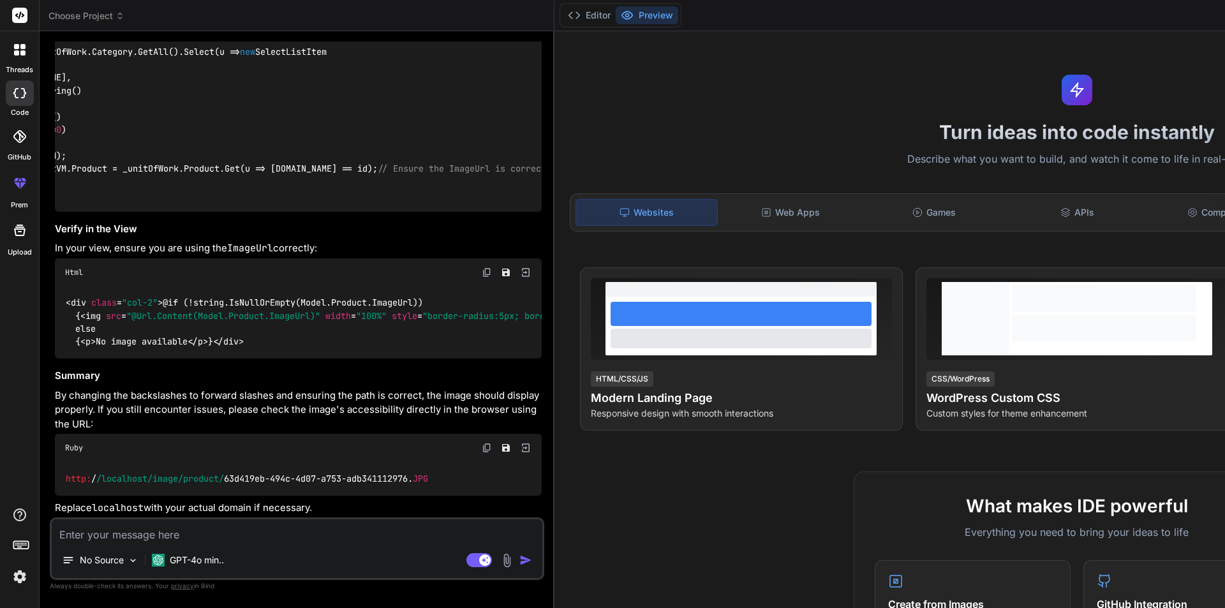
drag, startPoint x: 87, startPoint y: 241, endPoint x: 409, endPoint y: 237, distance: 322.2
click at [409, 212] on div "public IActionResult Upsert ( int ? id ) { ProductVM productVM = new () { Categ…" at bounding box center [298, 104] width 487 height 216
copy code "productVM.Product.ImageUrl = "/image/product/63d419eb-494c-4d07-a753-adb3411129…"
click at [147, 533] on textarea at bounding box center [297, 530] width 491 height 23
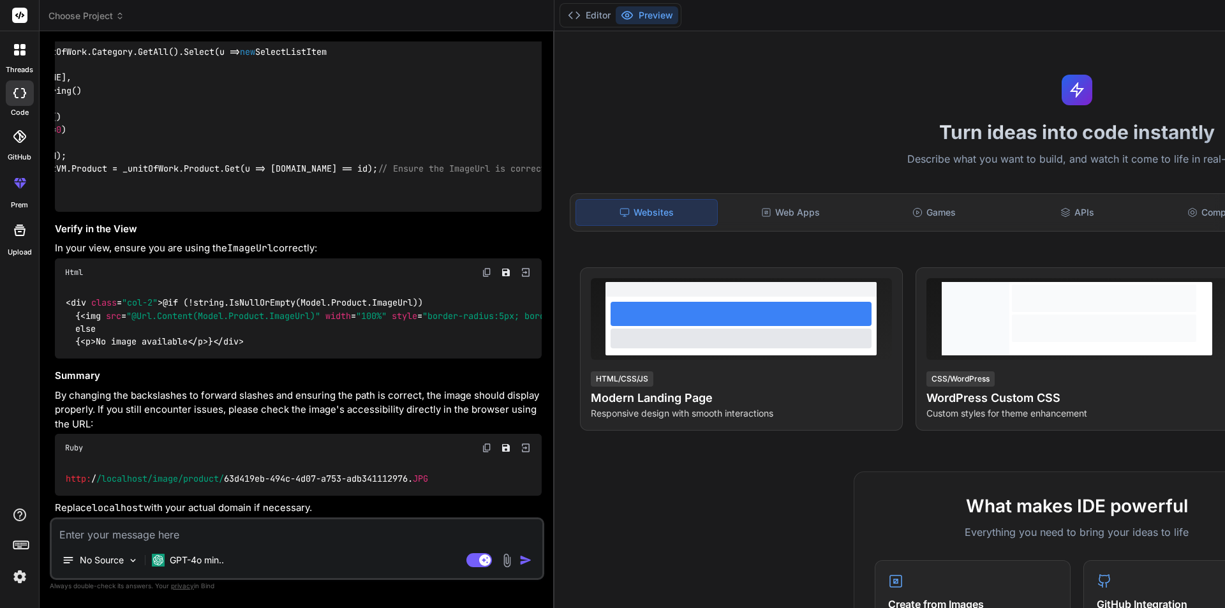
paste textarea "productVM.Product.ImageUrl = "/image/product/63d419eb-494c-4d07-a753-adb3411129…"
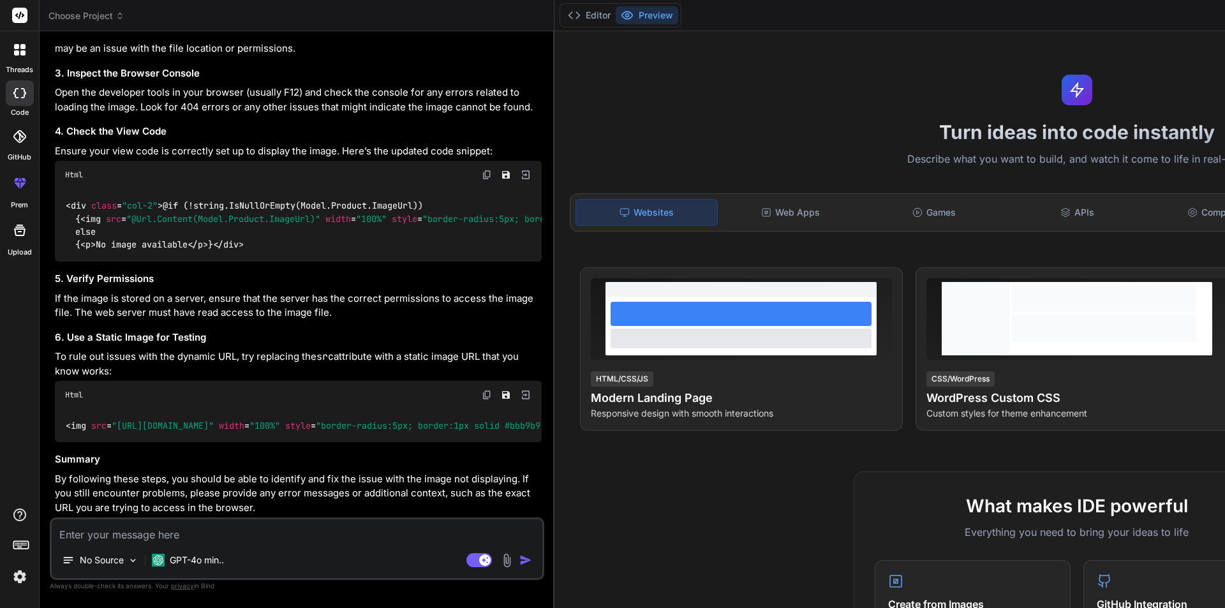
scroll to position [5676, 0]
click at [151, 531] on textarea at bounding box center [297, 530] width 491 height 23
click at [223, 533] on textarea at bounding box center [297, 530] width 491 height 23
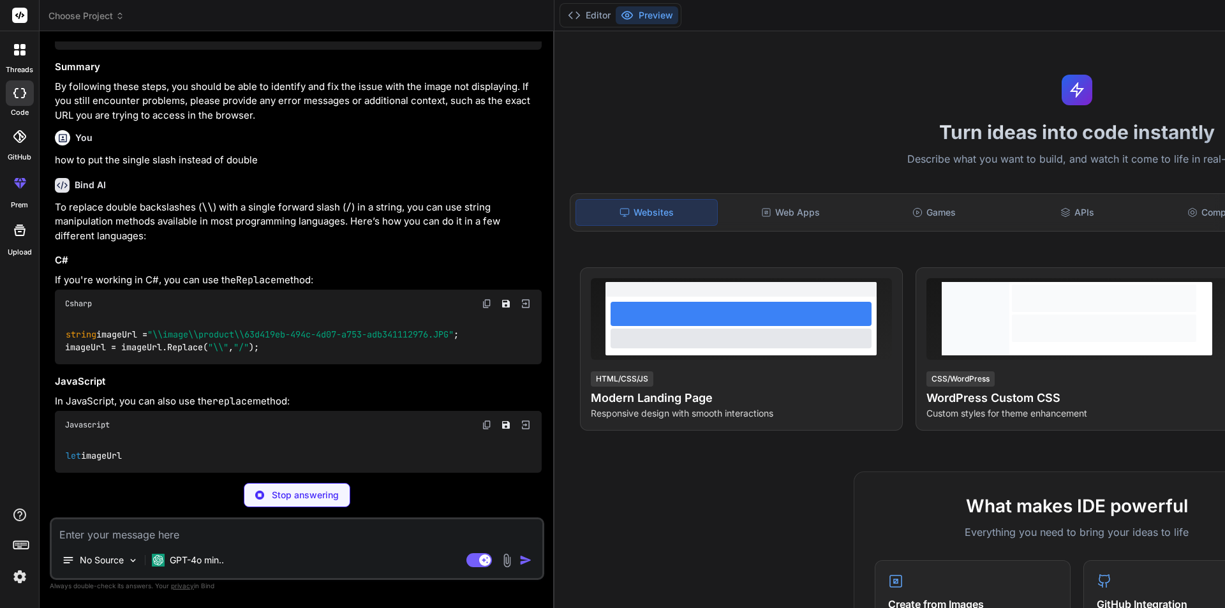
scroll to position [6016, 0]
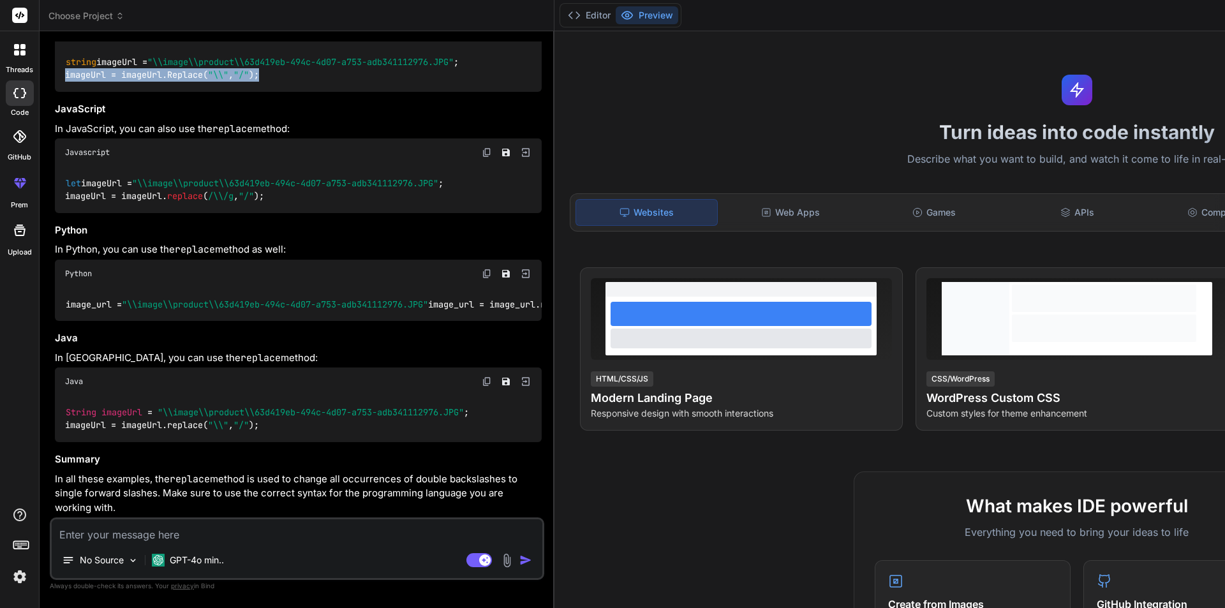
drag, startPoint x: 278, startPoint y: 399, endPoint x: 66, endPoint y: 396, distance: 211.9
click at [66, 92] on div "string imageUrl = "\\image\\product\\63d419eb-494c-4d07-a753-adb341112976.JPG" …" at bounding box center [298, 68] width 487 height 47
copy code "imageUrl = imageUrl.Replace( "\\" , "/" );"
click at [285, 213] on div "let imageUrl = "\\image\\product\\63d419eb-494c-4d07-a753-adb341112976.JPG" ; i…" at bounding box center [298, 190] width 487 height 47
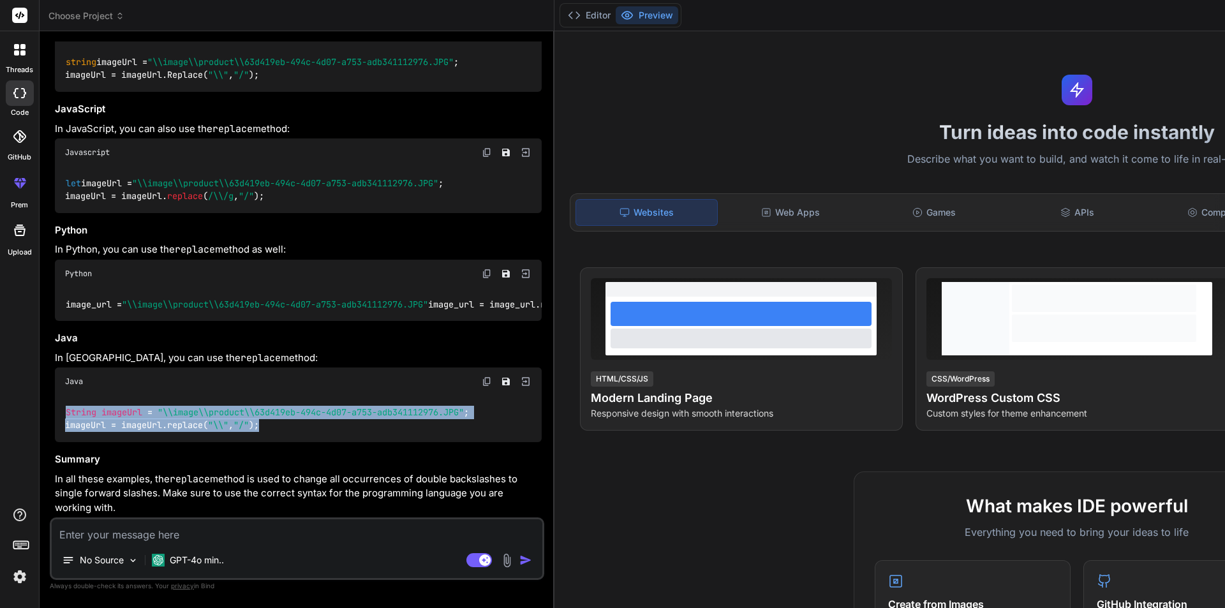
scroll to position [0, 0]
drag, startPoint x: 262, startPoint y: 414, endPoint x: 45, endPoint y: 403, distance: 217.9
click at [45, 403] on div "Bind AI Web Search Created with Pixso. Code Generator You Bind AI It looks like…" at bounding box center [297, 319] width 515 height 576
copy code "String imageUrl = "\\image\\product\\63d419eb-494c-4d07-a753-adb341112976.JPG" …"
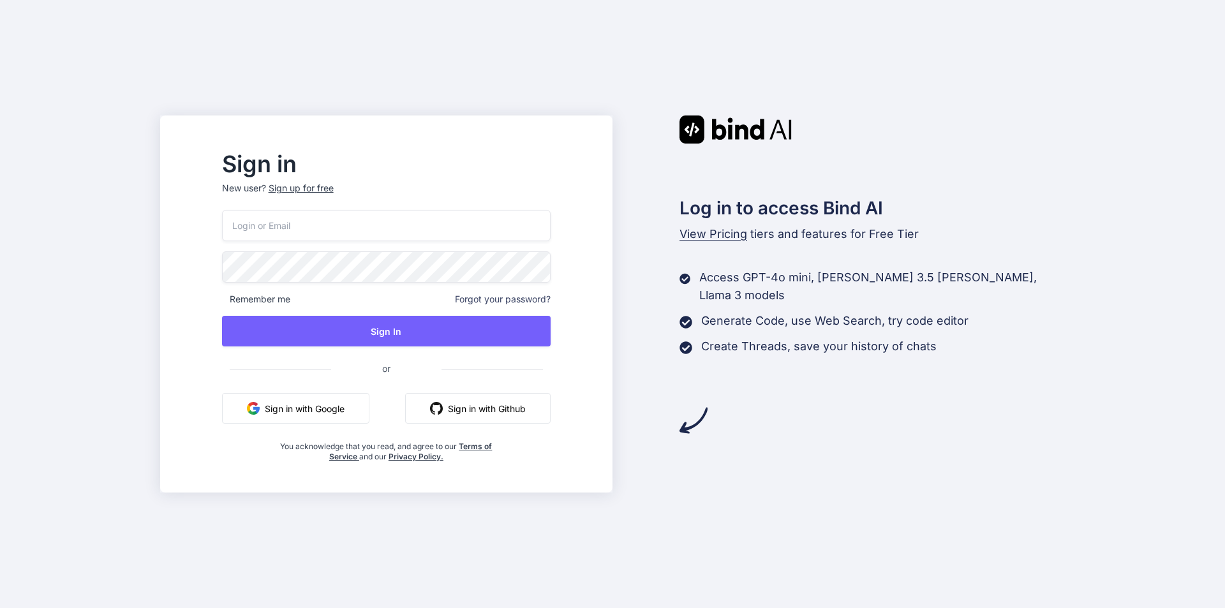
click at [331, 185] on div "Sign up for free" at bounding box center [301, 188] width 65 height 13
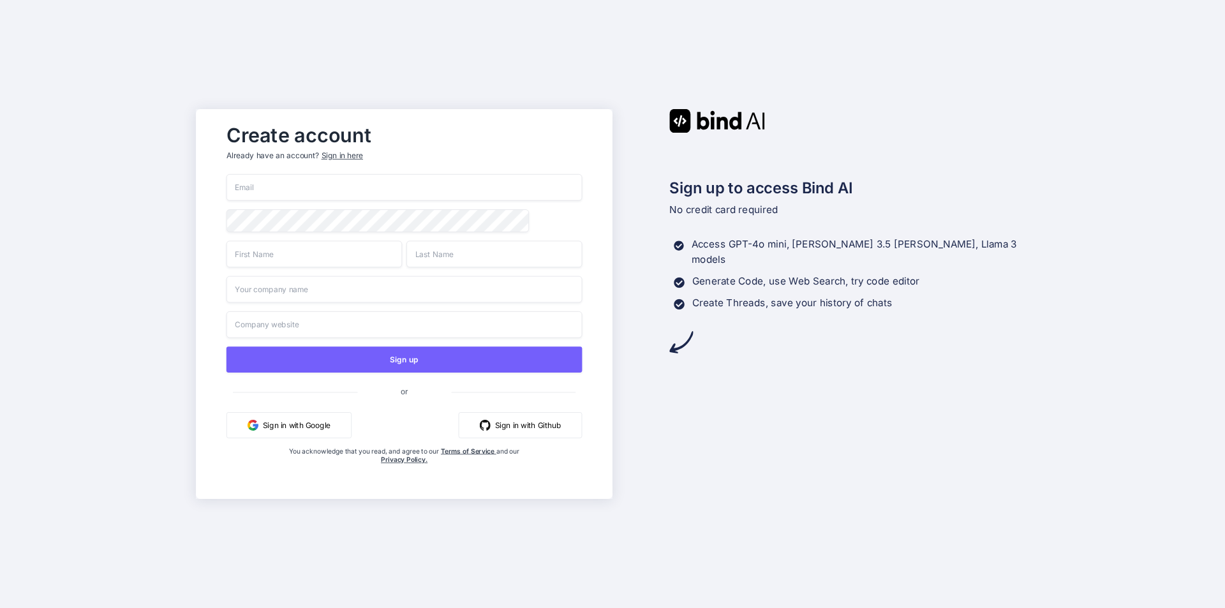
click at [315, 188] on input "email" at bounding box center [405, 187] width 356 height 27
paste input "[EMAIL_ADDRESS][DOMAIN_NAME]"
type input "[EMAIL_ADDRESS][DOMAIN_NAME]"
click at [135, 205] on div "Create account Already have an account? Sign in here [EMAIL_ADDRESS][DOMAIN_NAM…" at bounding box center [612, 304] width 1225 height 608
click at [267, 255] on input "text" at bounding box center [314, 254] width 175 height 27
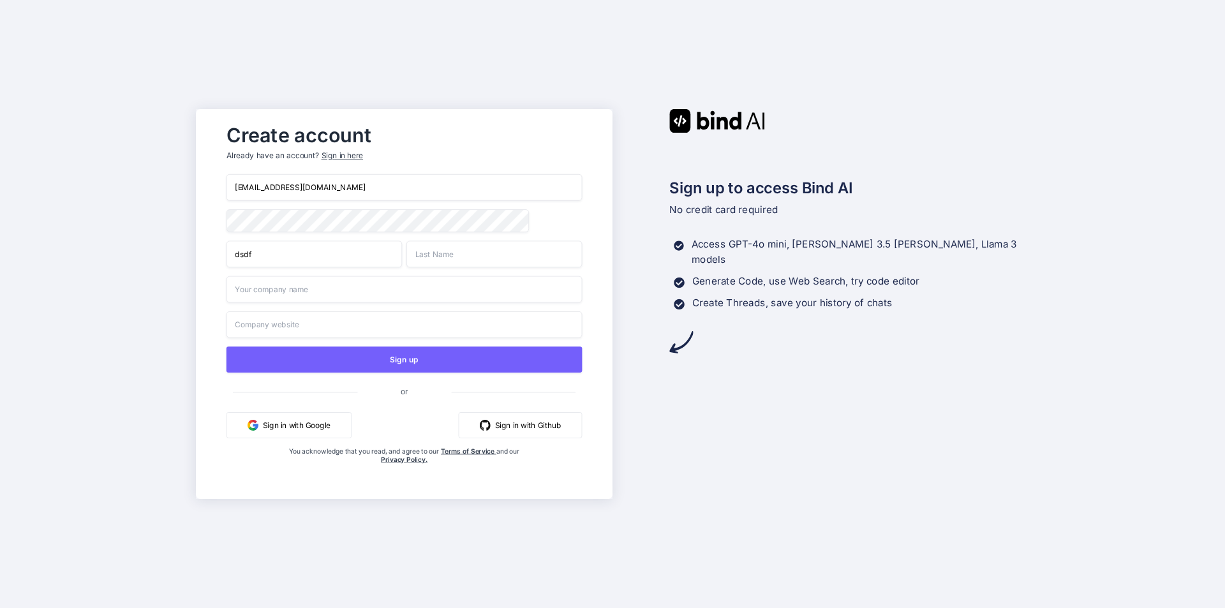
type input "dsdf"
click at [453, 257] on input "text" at bounding box center [493, 254] width 175 height 27
type input "fsdfs"
click at [401, 291] on input "text" at bounding box center [405, 289] width 356 height 27
type input "sfsf"
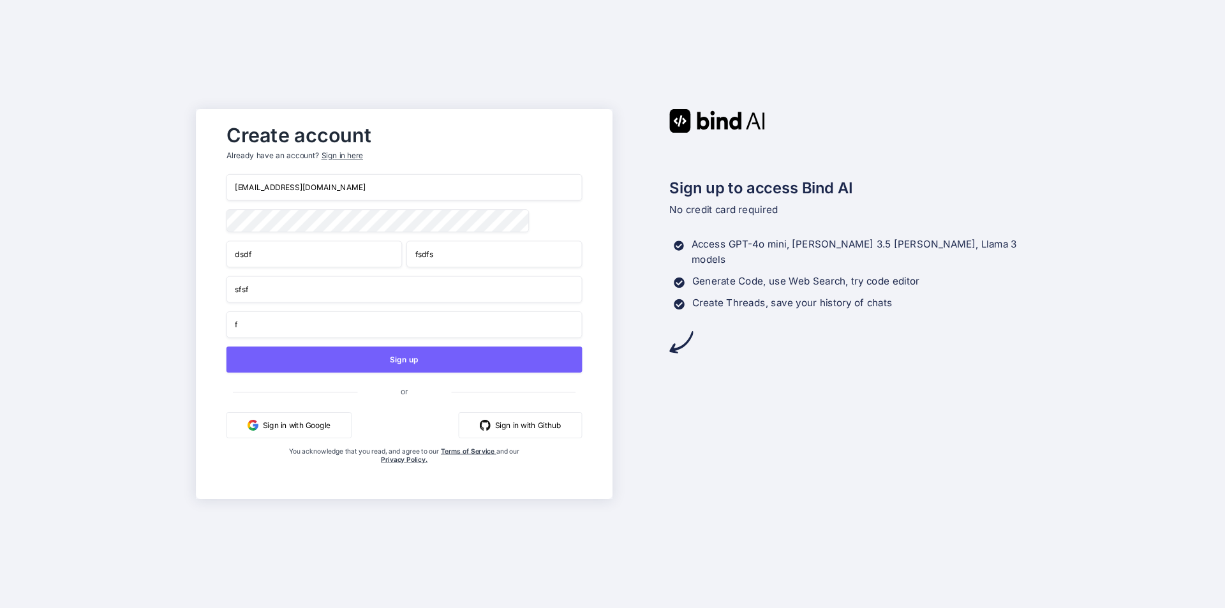
click at [365, 334] on input "f" at bounding box center [405, 324] width 356 height 27
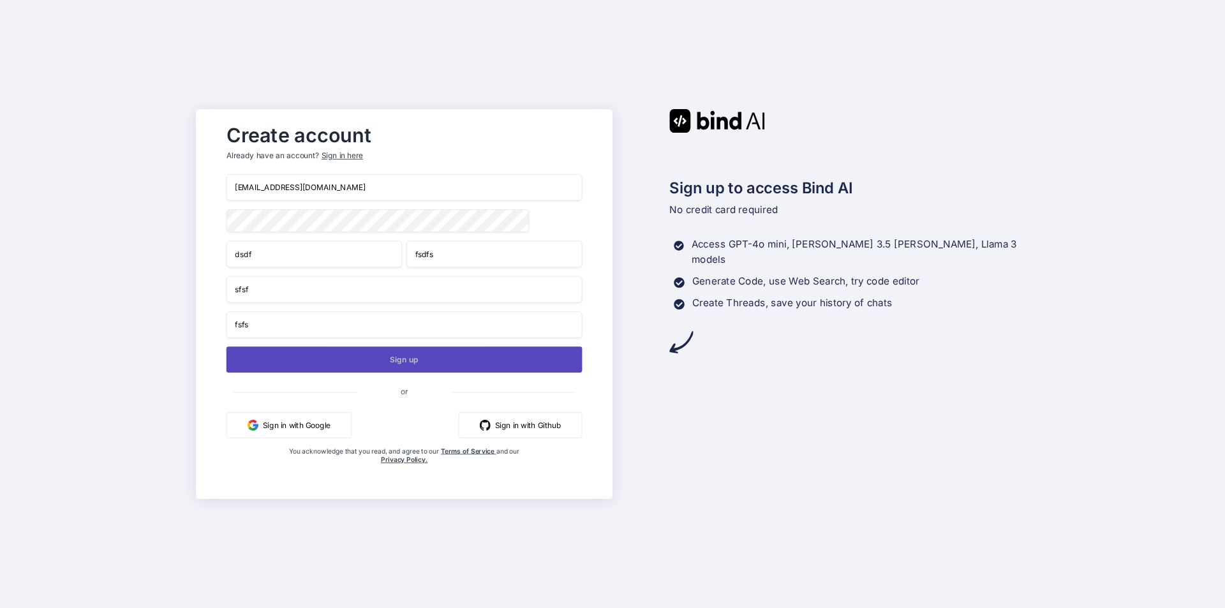
type input "fsfs"
click at [372, 361] on button "Sign up" at bounding box center [405, 359] width 356 height 26
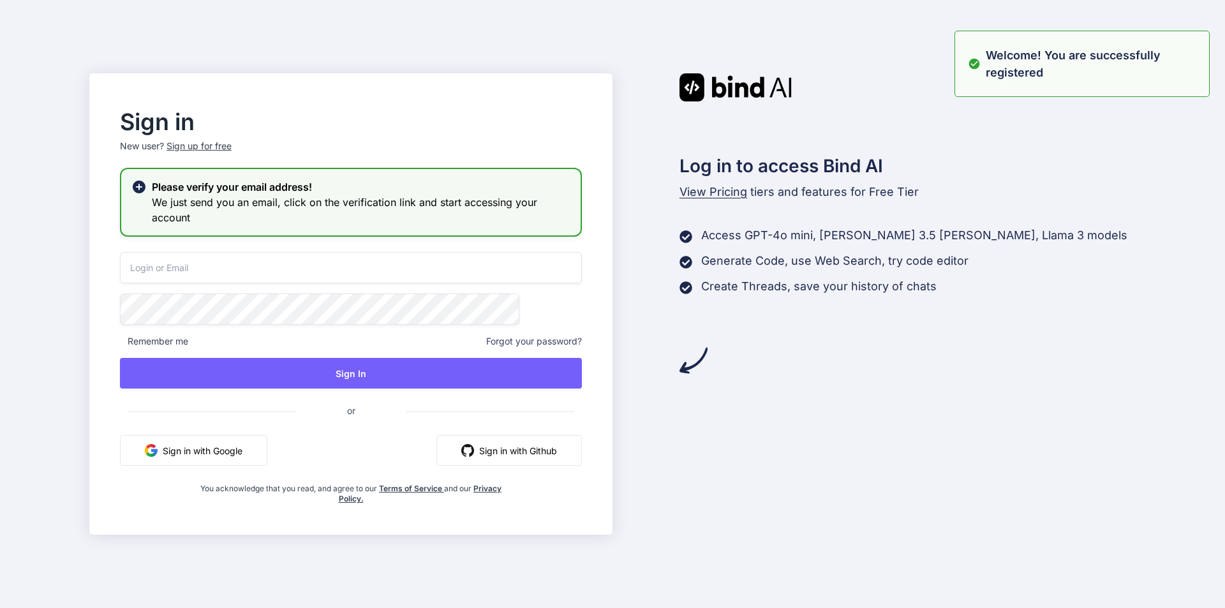
click at [250, 266] on input "email" at bounding box center [351, 267] width 462 height 31
paste input "[EMAIL_ADDRESS][DOMAIN_NAME]"
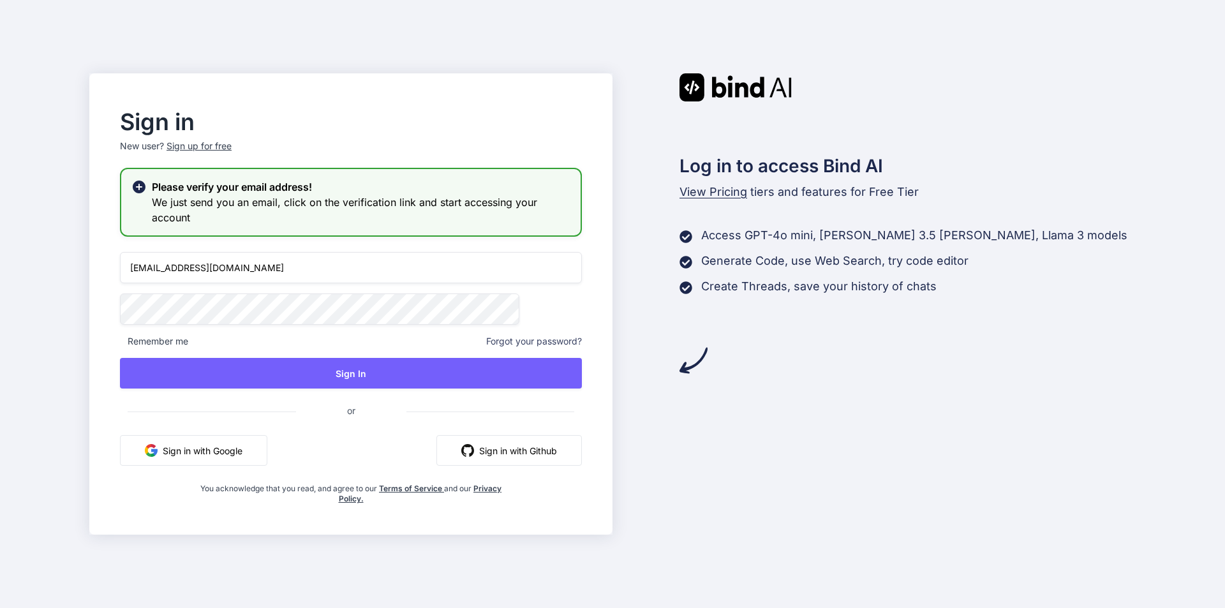
type input "[EMAIL_ADDRESS][DOMAIN_NAME]"
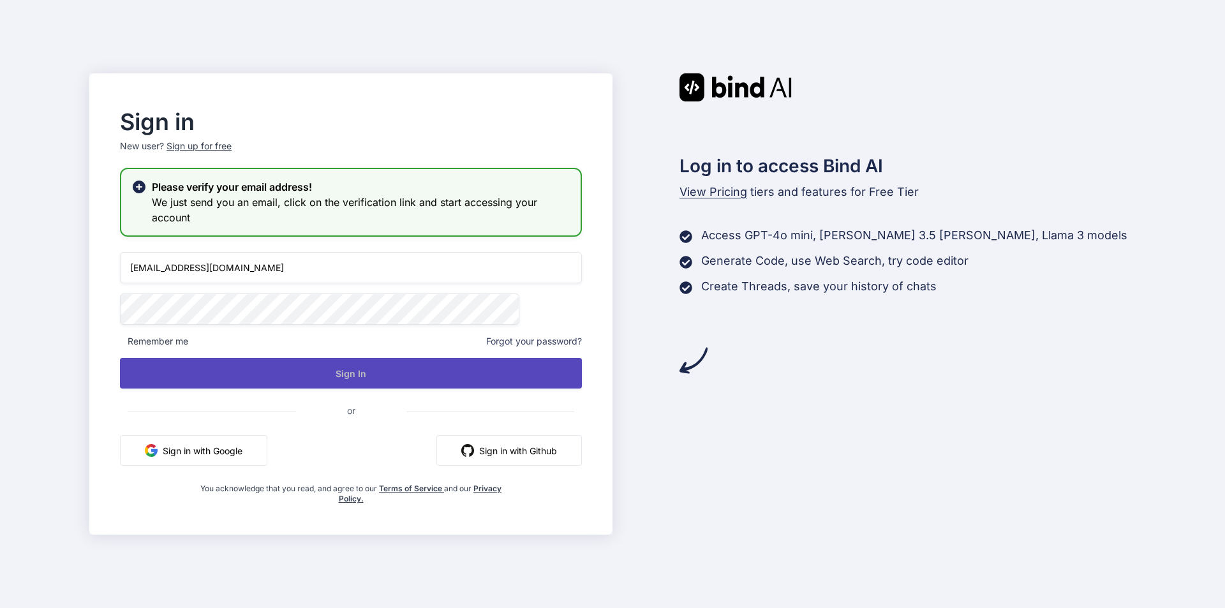
click at [362, 373] on button "Sign In" at bounding box center [351, 373] width 462 height 31
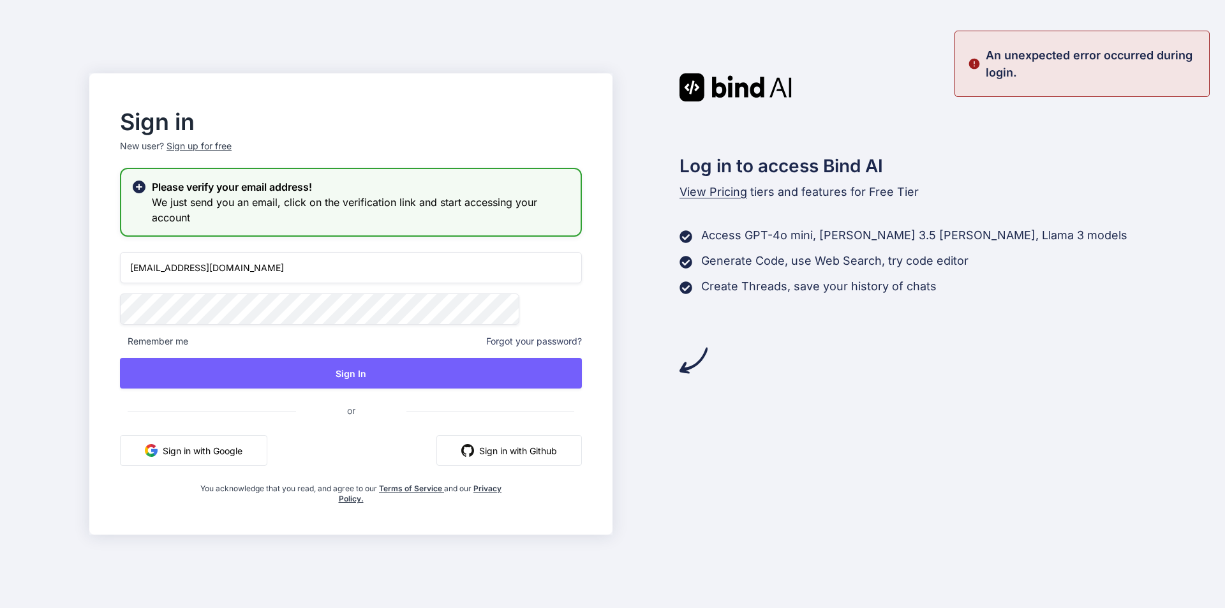
click at [144, 313] on div "Sign in New user? Sign up for free Please verify your email address! We just se…" at bounding box center [612, 304] width 1225 height 608
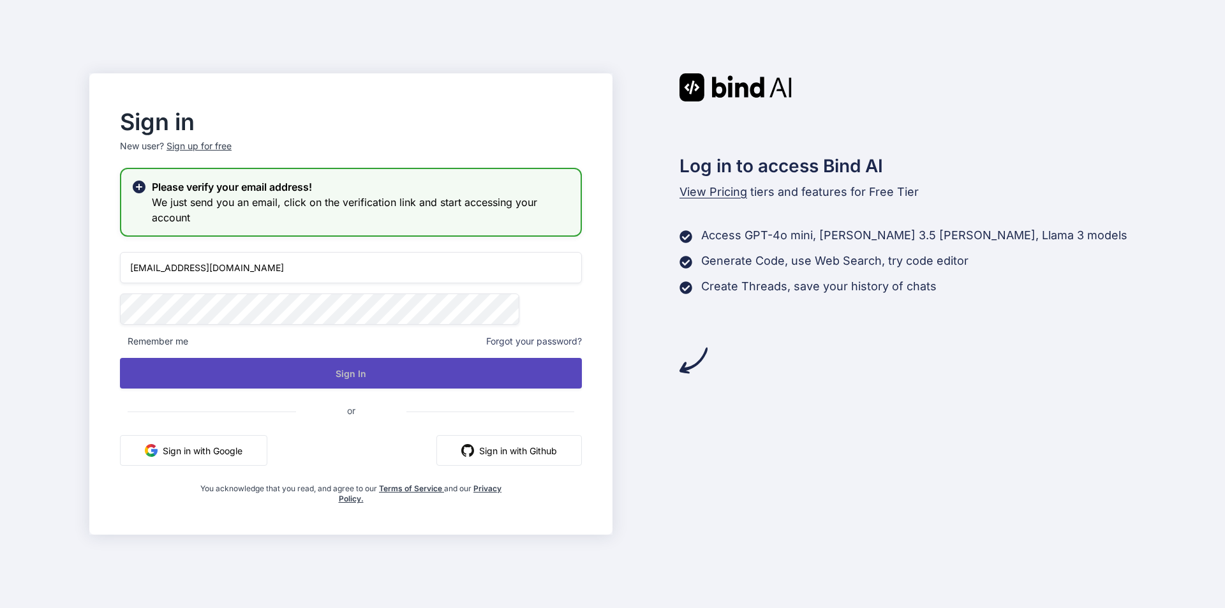
click at [435, 379] on button "Sign In" at bounding box center [351, 373] width 462 height 31
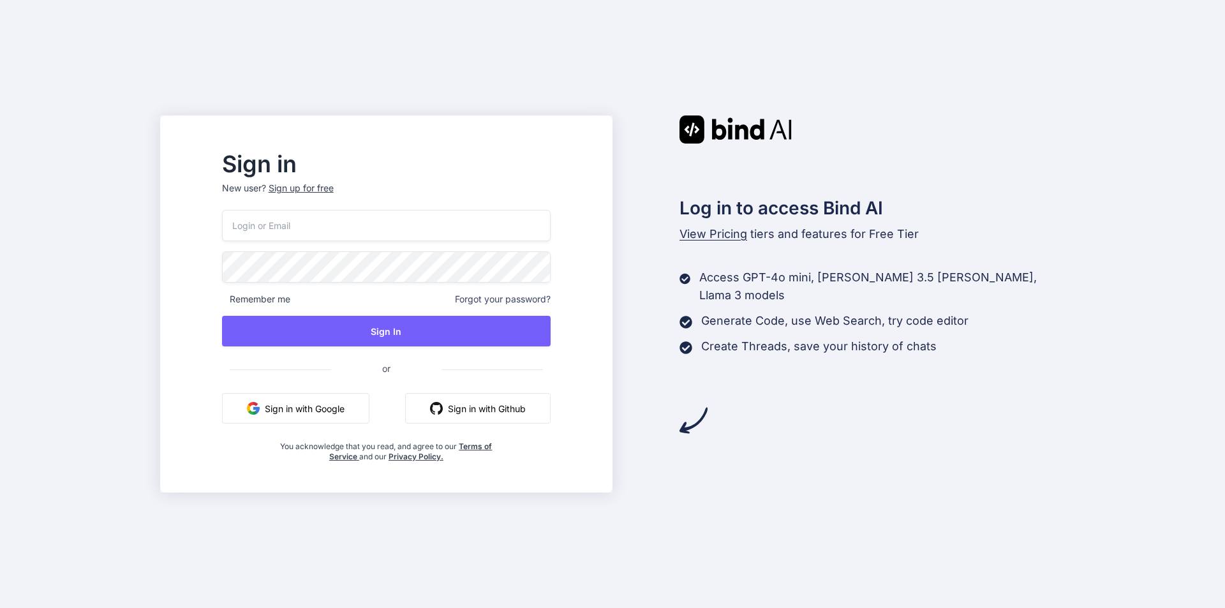
click at [345, 220] on input "email" at bounding box center [386, 225] width 329 height 31
paste input "[EMAIL_ADDRESS][DOMAIN_NAME]"
type input "[EMAIL_ADDRESS][DOMAIN_NAME]"
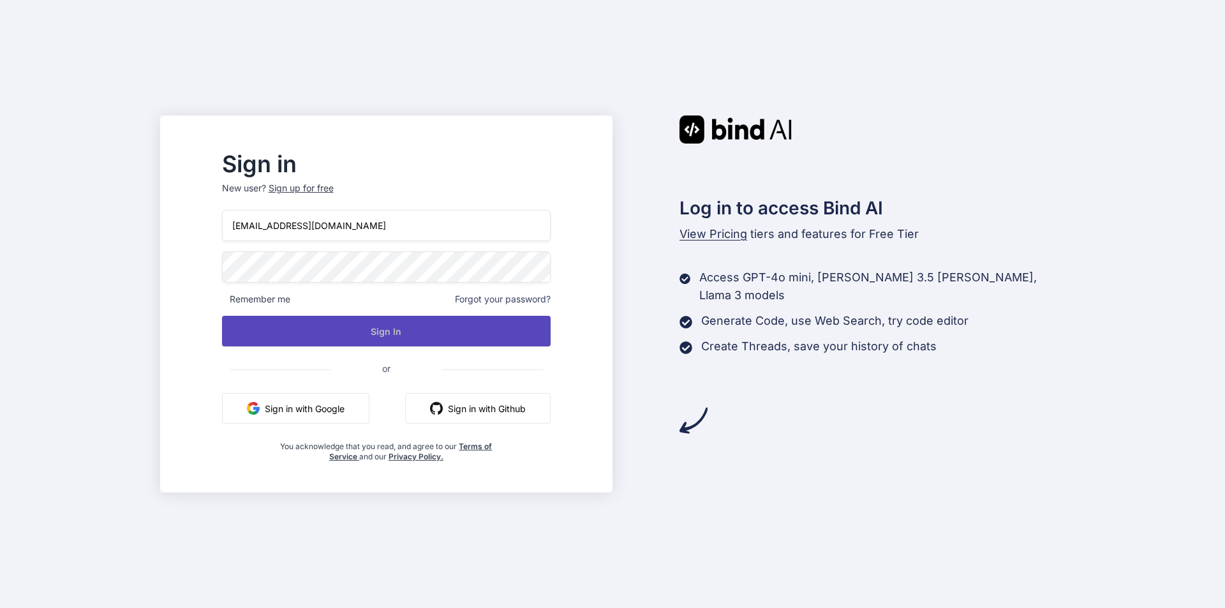
click at [304, 332] on button "Sign In" at bounding box center [386, 331] width 329 height 31
